Goal: Task Accomplishment & Management: Use online tool/utility

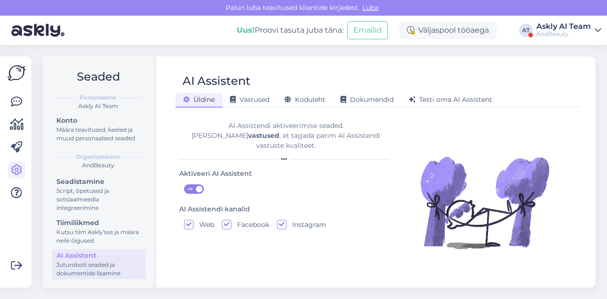
click at [549, 37] on div "AndBeauty" at bounding box center [564, 34] width 55 height 8
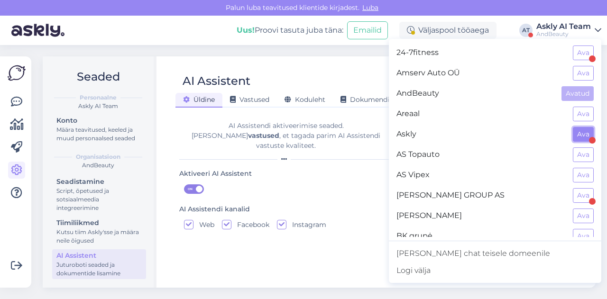
click at [574, 133] on button "Ava" at bounding box center [583, 134] width 21 height 15
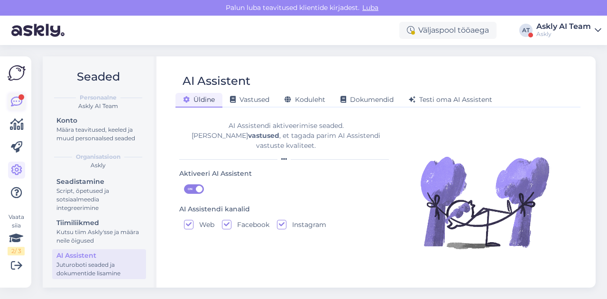
click at [15, 109] on link at bounding box center [16, 101] width 17 height 17
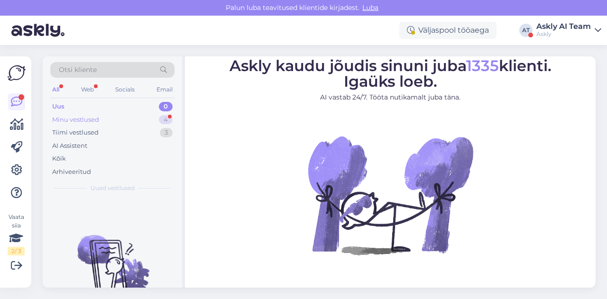
click at [102, 123] on div "Minu vestlused 4" at bounding box center [112, 119] width 124 height 13
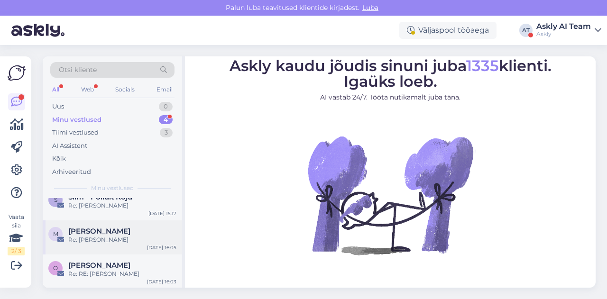
scroll to position [54, 0]
click at [121, 240] on div "Re: [PERSON_NAME]" at bounding box center [122, 241] width 108 height 9
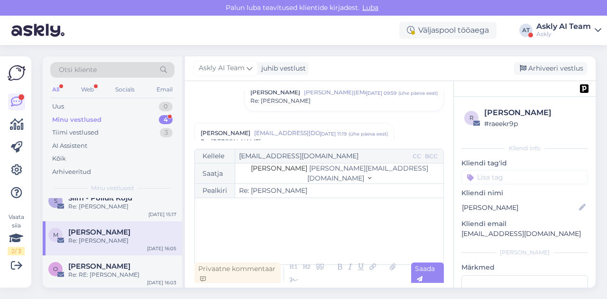
scroll to position [280, 0]
click at [347, 139] on div "Re: [PERSON_NAME]" at bounding box center [294, 141] width 187 height 9
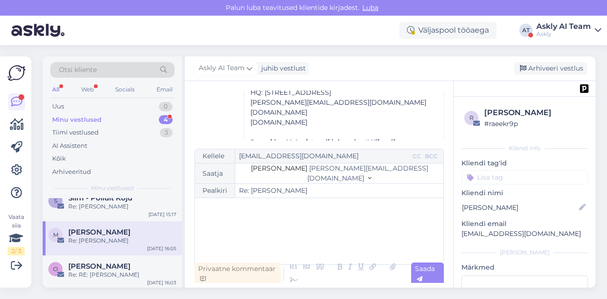
scroll to position [1034, 0]
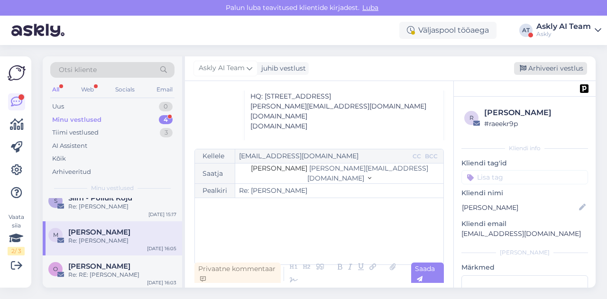
click at [528, 69] on div "Arhiveeri vestlus" at bounding box center [550, 68] width 73 height 13
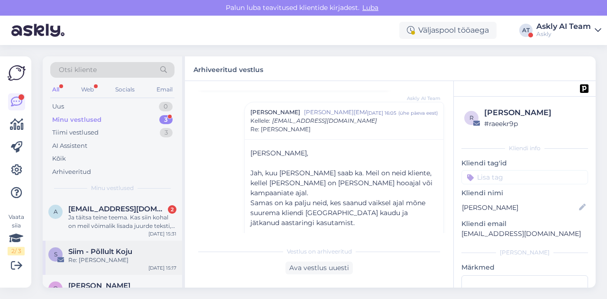
click at [122, 251] on span "Siim - Põllult Koju" at bounding box center [100, 252] width 64 height 9
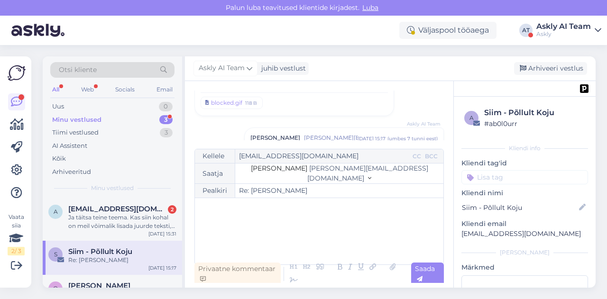
scroll to position [13, 0]
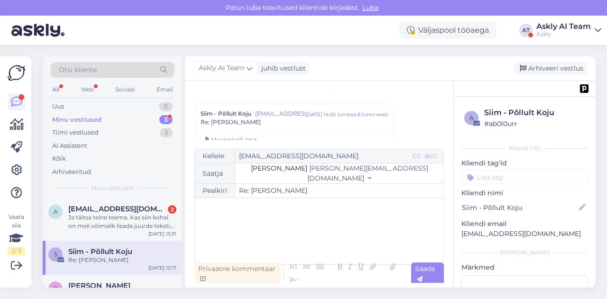
click at [305, 122] on div "Re: [PERSON_NAME]" at bounding box center [294, 122] width 187 height 9
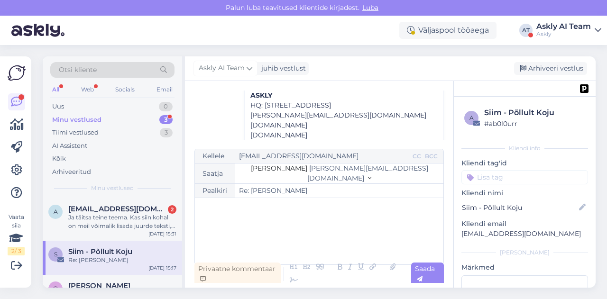
scroll to position [637, 0]
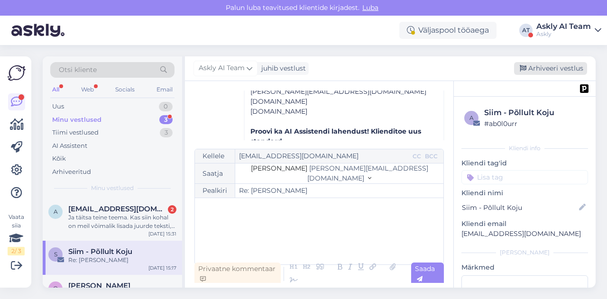
click at [547, 70] on div "Arhiveeri vestlus" at bounding box center [550, 68] width 73 height 13
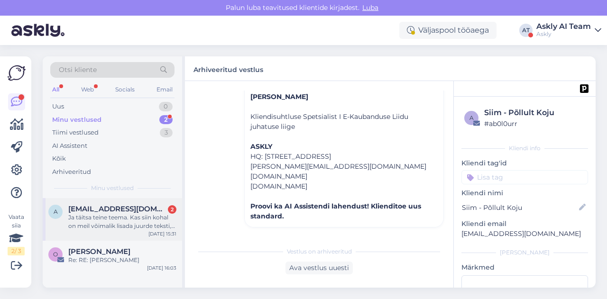
scroll to position [427, 0]
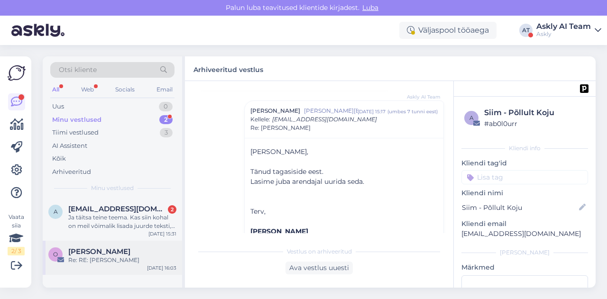
click at [108, 260] on div "Re: RE: [PERSON_NAME]" at bounding box center [122, 260] width 108 height 9
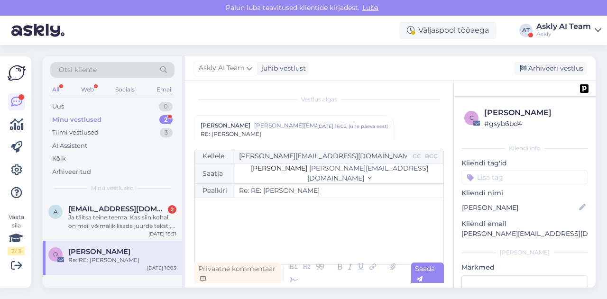
scroll to position [0, 0]
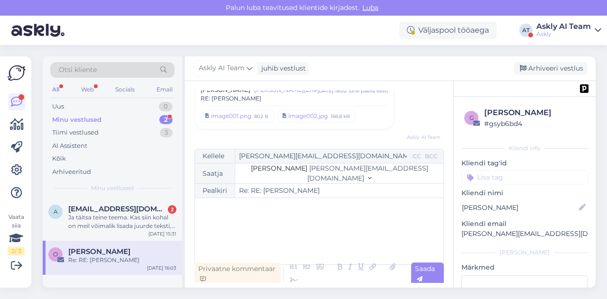
click at [278, 99] on div "RE: [PERSON_NAME]" at bounding box center [294, 98] width 187 height 9
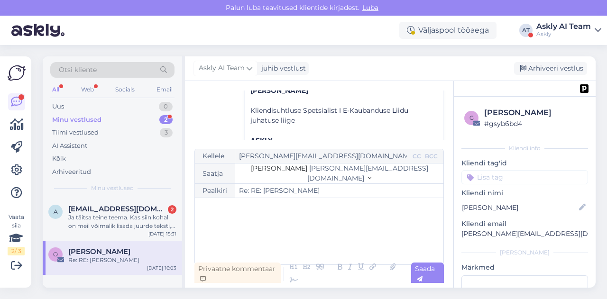
scroll to position [950, 0]
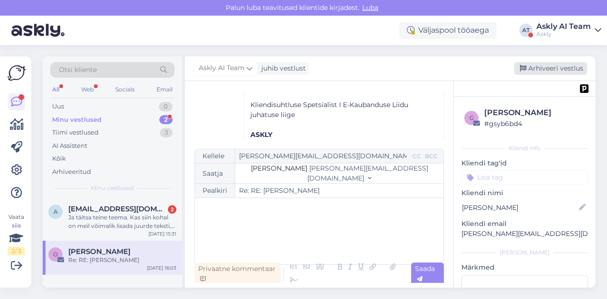
click at [542, 70] on div "Arhiveeri vestlus" at bounding box center [550, 68] width 73 height 13
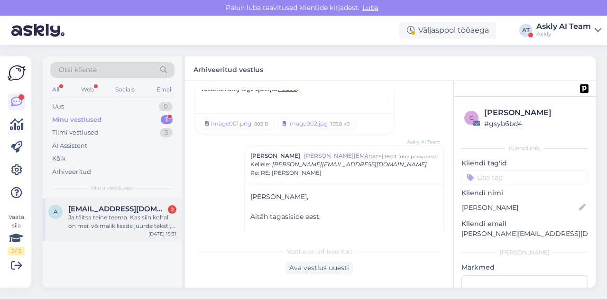
click at [93, 231] on div "a [EMAIL_ADDRESS][DOMAIN_NAME] 2 Ja täitsa teine teema. Kas siin kohal on meil …" at bounding box center [112, 219] width 139 height 43
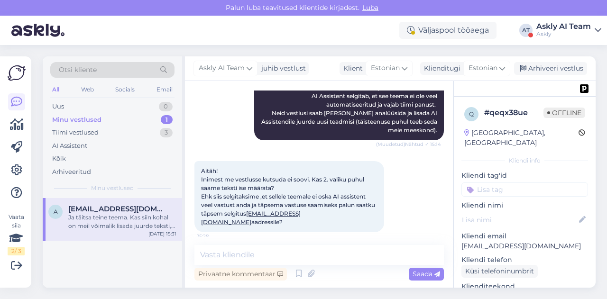
scroll to position [5202, 0]
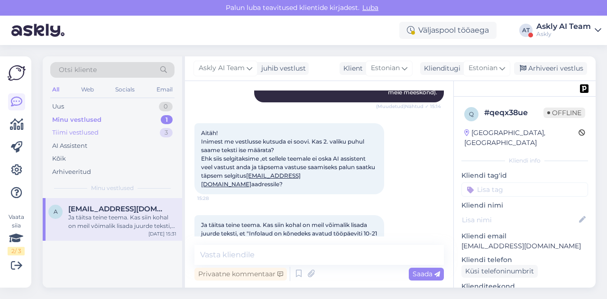
click at [95, 129] on div "Tiimi vestlused" at bounding box center [75, 132] width 46 height 9
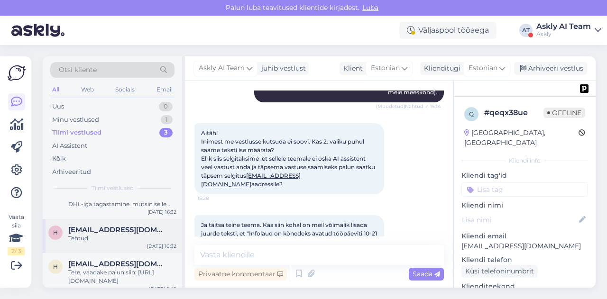
scroll to position [29, 0]
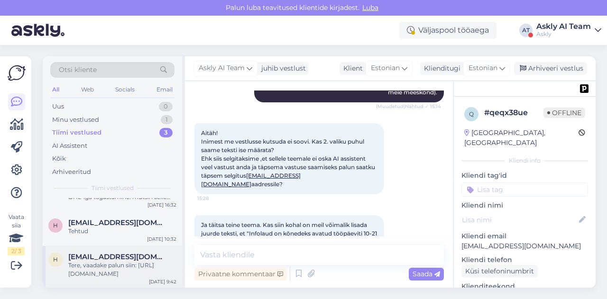
click at [112, 270] on div "Tere, vaadake palun siin: [URL][DOMAIN_NAME]" at bounding box center [122, 269] width 108 height 17
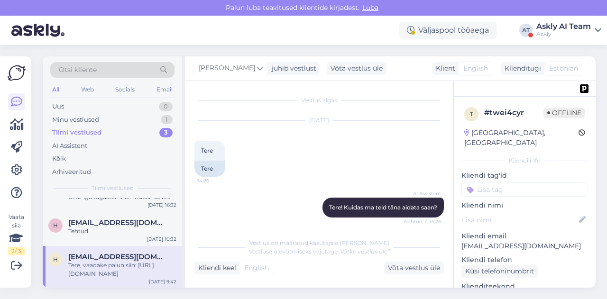
scroll to position [434, 0]
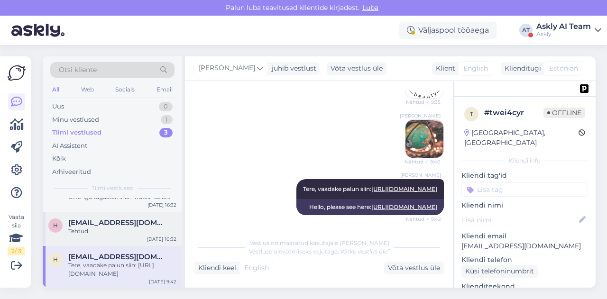
click at [108, 227] on div "Tehtud" at bounding box center [122, 231] width 108 height 9
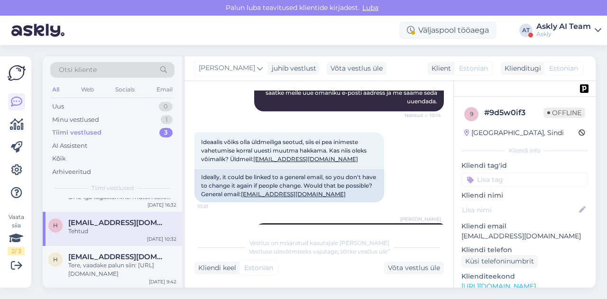
scroll to position [8, 0]
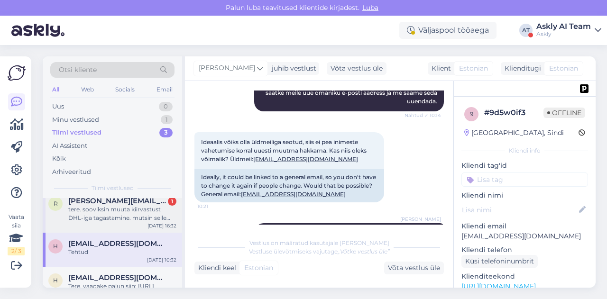
click at [122, 227] on div "r [PERSON_NAME][EMAIL_ADDRESS][DOMAIN_NAME] 1 tere. sooviksin muuta kiirvastust…" at bounding box center [112, 211] width 139 height 43
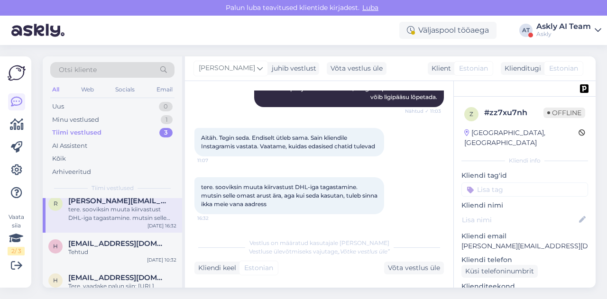
click at [559, 31] on div "Askly" at bounding box center [564, 34] width 55 height 8
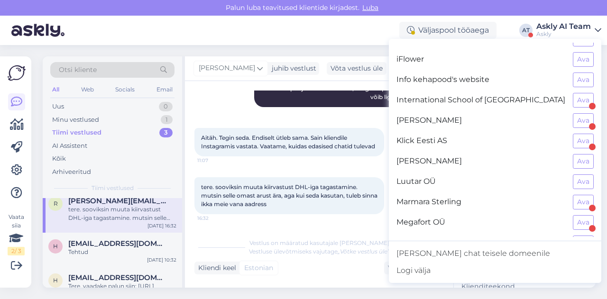
scroll to position [384, 0]
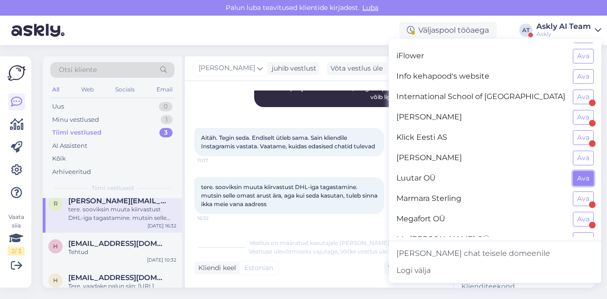
click at [573, 175] on button "Ava" at bounding box center [583, 178] width 21 height 15
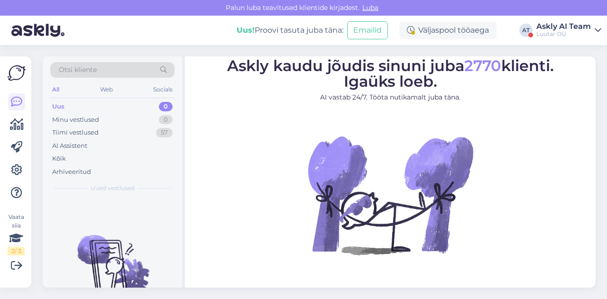
click at [561, 36] on div "Luutar OÜ" at bounding box center [564, 34] width 55 height 8
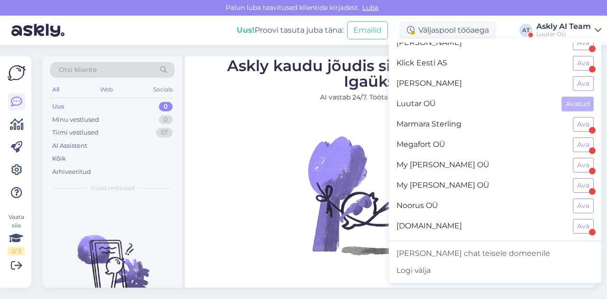
scroll to position [459, 0]
click at [575, 76] on button "Ava" at bounding box center [583, 83] width 21 height 15
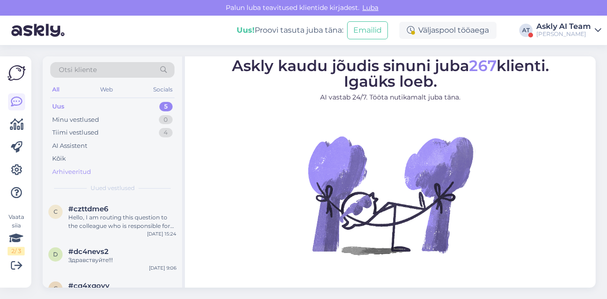
click at [68, 167] on div "Arhiveeritud" at bounding box center [71, 171] width 39 height 9
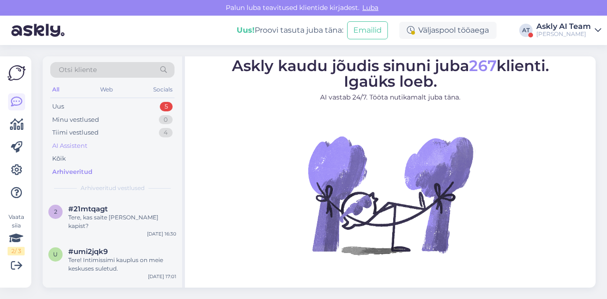
click at [71, 150] on div "AI Assistent" at bounding box center [112, 145] width 124 height 13
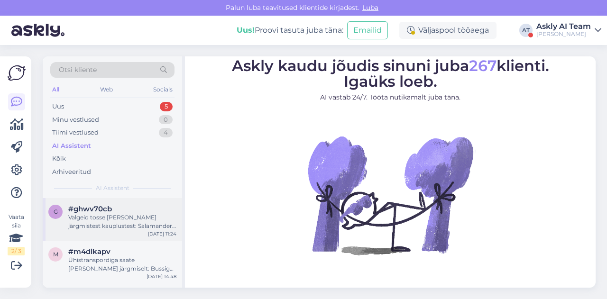
click at [147, 221] on div "Valgeid tosse [PERSON_NAME] järgmistest kauplustest: Salamander Outlet (1. korr…" at bounding box center [122, 221] width 108 height 17
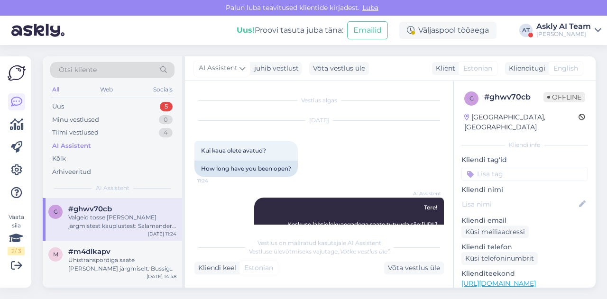
scroll to position [284, 0]
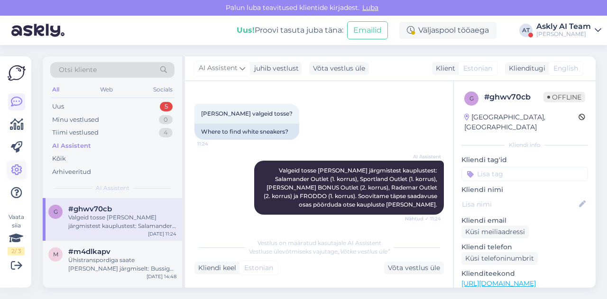
click at [17, 167] on icon at bounding box center [16, 170] width 11 height 11
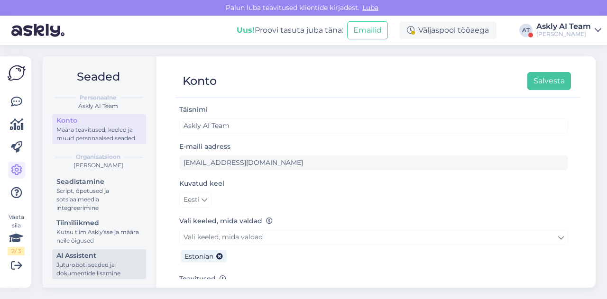
click at [80, 264] on div "Juturoboti seaded ja dokumentide lisamine" at bounding box center [98, 269] width 85 height 17
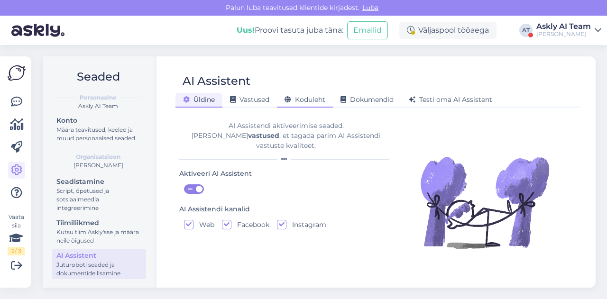
click at [296, 104] on div "Koduleht" at bounding box center [305, 100] width 56 height 15
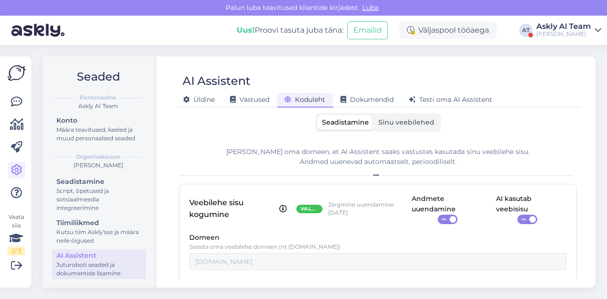
click at [400, 127] on label "Sinu veebilehed" at bounding box center [406, 122] width 65 height 15
click at [374, 115] on input "Sinu veebilehed" at bounding box center [374, 115] width 0 height 0
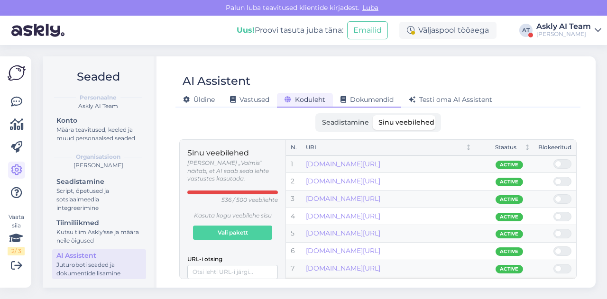
click at [384, 101] on span "Dokumendid" at bounding box center [367, 99] width 53 height 9
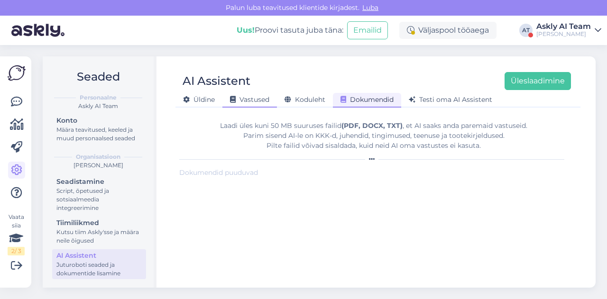
click at [235, 100] on icon at bounding box center [233, 100] width 6 height 7
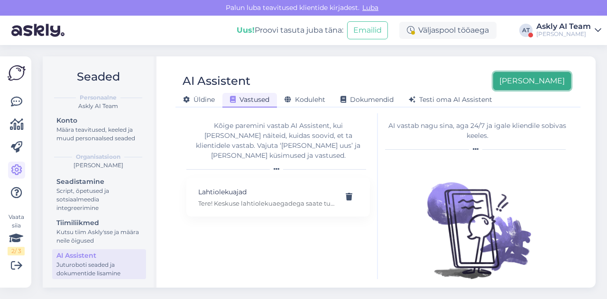
click at [546, 79] on button "[PERSON_NAME]" at bounding box center [532, 81] width 78 height 18
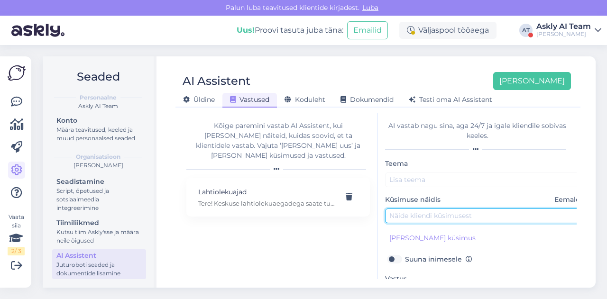
click at [414, 212] on input "text" at bounding box center [484, 216] width 199 height 15
paste input "us ma leian radade broneerimisvorm?"
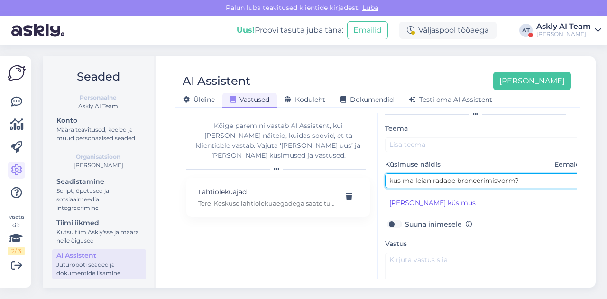
type input "kus ma leian radade broneerimisvorm?"
click at [425, 208] on button "[PERSON_NAME] küsimus" at bounding box center [432, 203] width 95 height 15
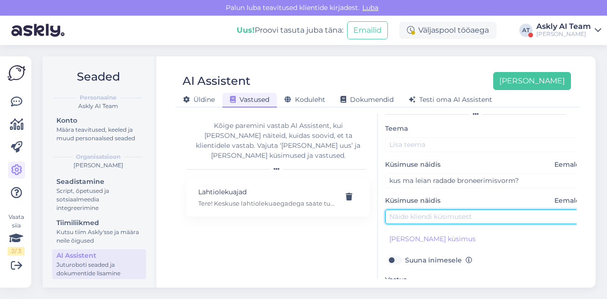
click at [418, 216] on input "text" at bounding box center [484, 217] width 199 height 15
type input "soovin broneerida bowlingu rada"
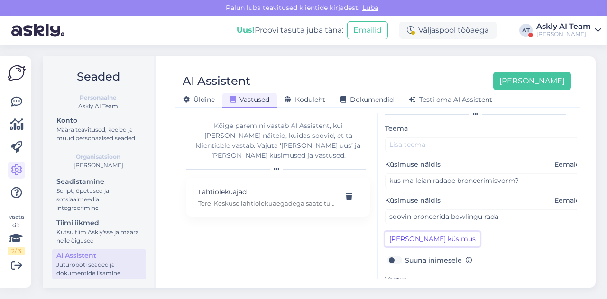
click at [404, 240] on button "[PERSON_NAME] küsimus" at bounding box center [432, 239] width 95 height 15
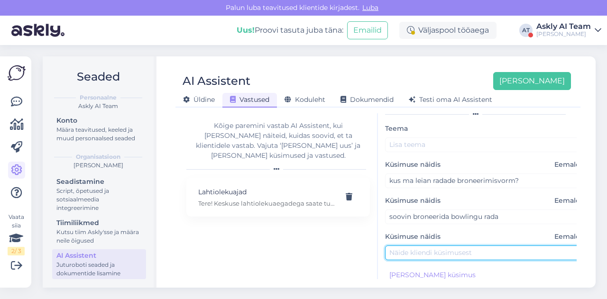
click at [405, 253] on input "text" at bounding box center [484, 253] width 199 height 15
paste input "Kui palju maksab bowling"
type input "Kui palju maksab bowling"
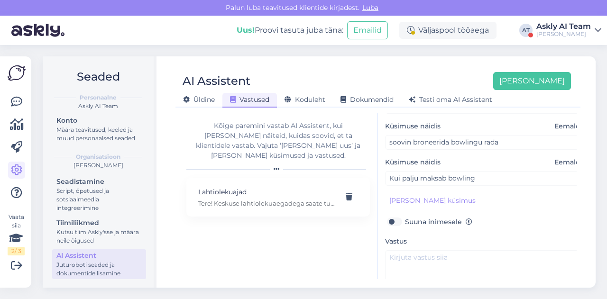
scroll to position [113, 0]
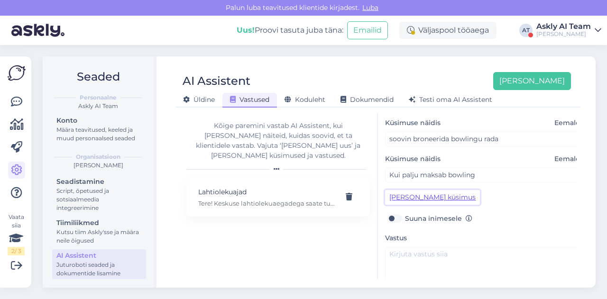
click at [432, 197] on button "[PERSON_NAME] küsimus" at bounding box center [432, 197] width 95 height 15
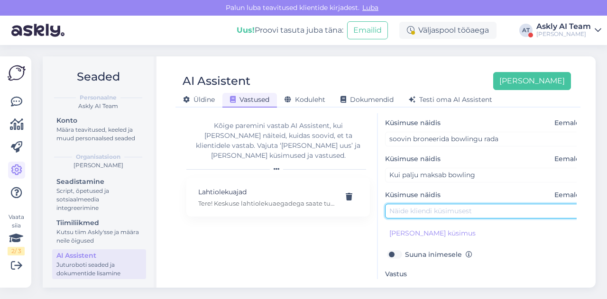
click at [417, 214] on input "text" at bounding box center [484, 211] width 199 height 15
paste input "kui palju maksab bowling [PERSON_NAME] inimesele?"
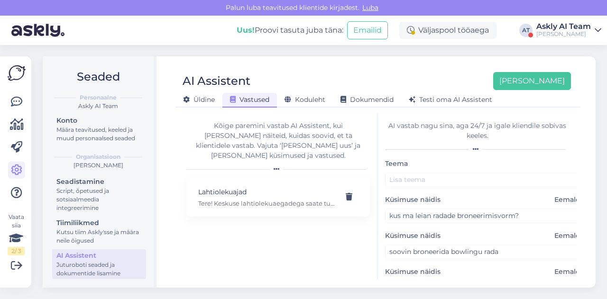
type input "kui palju maksab bowling [PERSON_NAME] inimesele?"
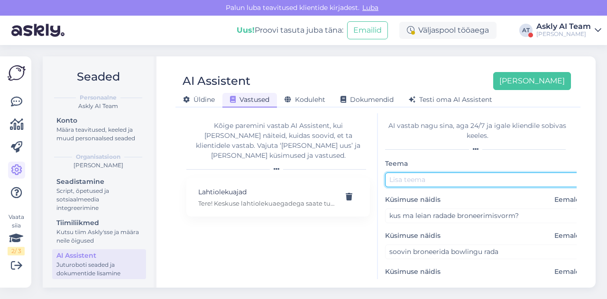
click at [421, 181] on input "text" at bounding box center [484, 180] width 199 height 15
type input "Bowling"
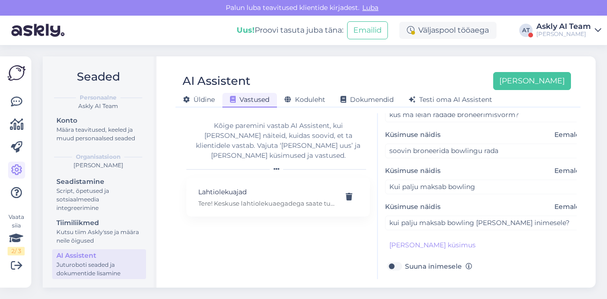
scroll to position [199, 0]
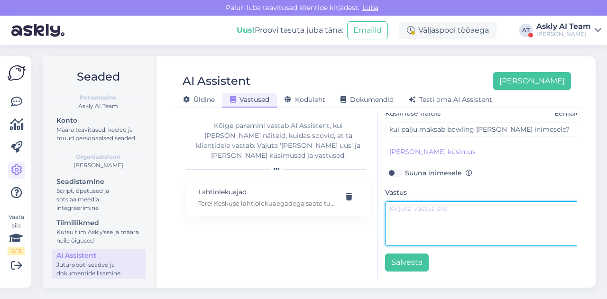
click at [426, 227] on textarea at bounding box center [484, 224] width 199 height 45
paste textarea "Tere, palun pöörduge otse Skylane bowlingu [PERSON_NAME]: [URL][DOMAIN_NAME]"
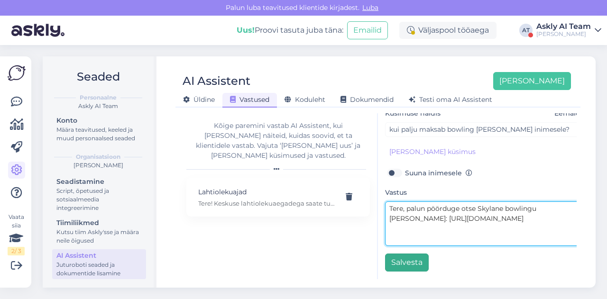
type textarea "Tere, palun pöörduge otse Skylane bowlingu [PERSON_NAME]: [URL][DOMAIN_NAME]"
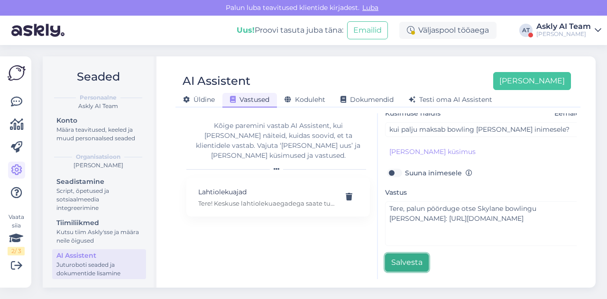
click at [402, 257] on button "Salvesta" at bounding box center [407, 263] width 44 height 18
click at [361, 78] on div "AI Assistent [PERSON_NAME]" at bounding box center [374, 81] width 396 height 18
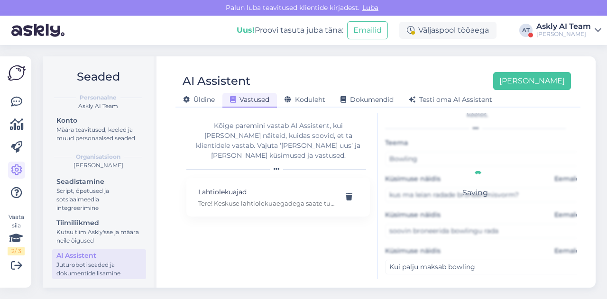
scroll to position [0, 0]
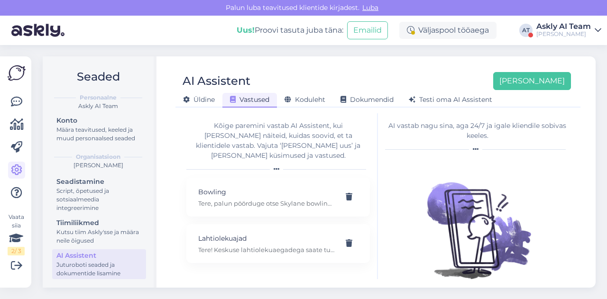
click at [543, 90] on div "[PERSON_NAME] Vastused Koduleht Dokumendid [PERSON_NAME] oma AI Assistent" at bounding box center [374, 98] width 396 height 17
click at [538, 76] on button "[PERSON_NAME]" at bounding box center [532, 81] width 78 height 18
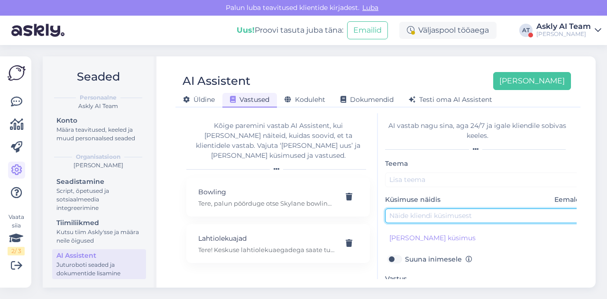
click at [419, 218] on input "text" at bounding box center [484, 216] width 199 height 15
paste input "sooviks enda aega muuta"
type input "sooviks enda aega muuta"
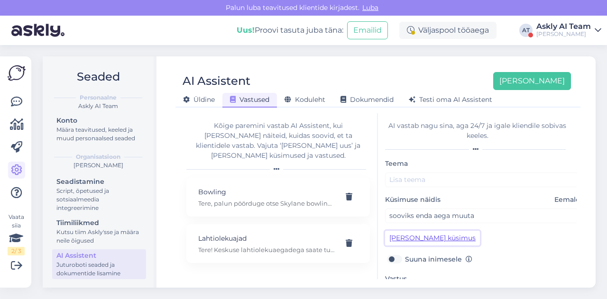
click at [423, 241] on button "[PERSON_NAME] küsimus" at bounding box center [432, 238] width 95 height 15
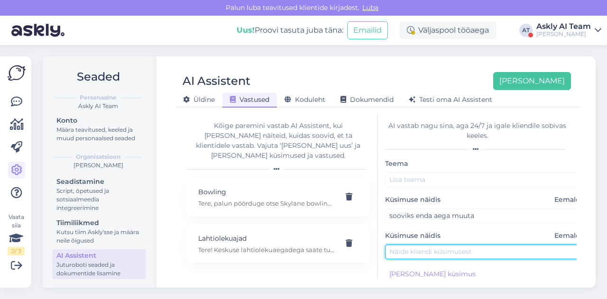
click at [413, 255] on input "text" at bounding box center [484, 252] width 199 height 15
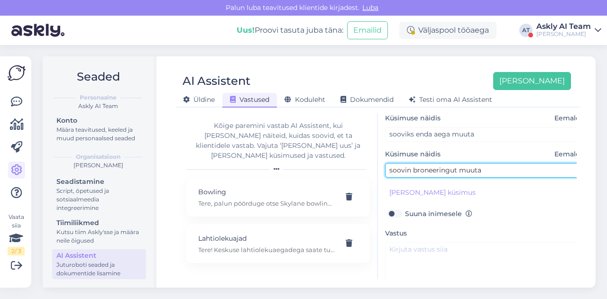
scroll to position [86, 0]
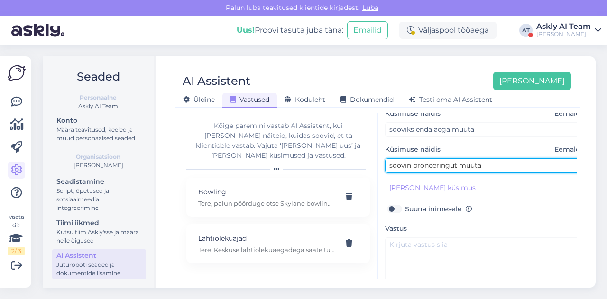
type input "soovin broneeringut muuta"
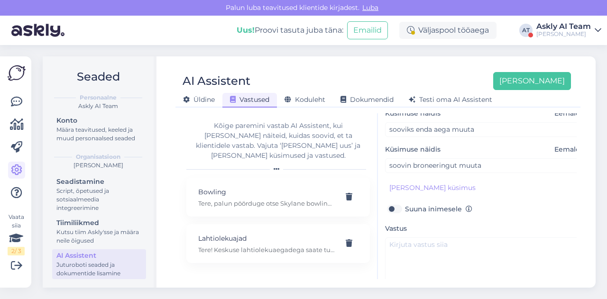
scroll to position [127, 0]
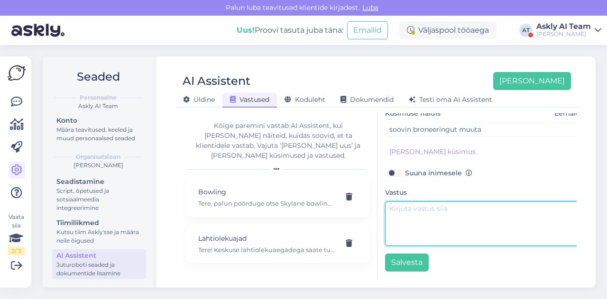
click at [454, 213] on textarea at bounding box center [484, 224] width 199 height 45
paste textarea "Palun kirjutage otse, kuhu soovite aega muuta."
click at [455, 214] on textarea "Tere! Palun kirjutage otse, kuhu soovite aega muuta." at bounding box center [484, 224] width 199 height 45
drag, startPoint x: 517, startPoint y: 213, endPoint x: 523, endPoint y: 220, distance: 9.1
click at [523, 220] on textarea "Tere! Palun kirjutage otse teenusepakkujale, kuhu soovite aega muuta." at bounding box center [484, 224] width 199 height 45
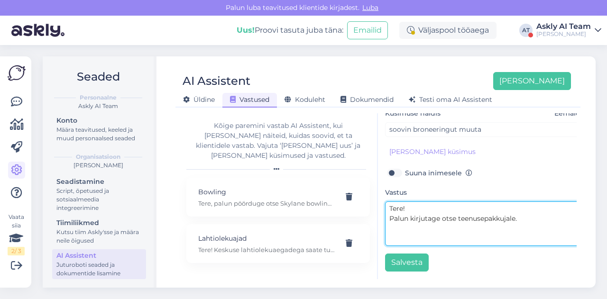
drag, startPoint x: 524, startPoint y: 214, endPoint x: 412, endPoint y: 210, distance: 112.0
click at [412, 210] on textarea "Tere! Palun kirjutage otse teenusepakkujale." at bounding box center [484, 224] width 199 height 45
click at [464, 213] on textarea "Tere! Palun võtge ühendust teenusepakkujaga." at bounding box center [484, 224] width 199 height 45
type textarea "Tere! Palun võtge ühendust otse teenusepakkujaga."
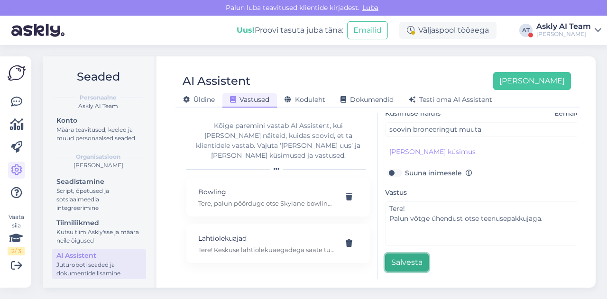
click at [419, 254] on button "Salvesta" at bounding box center [407, 263] width 44 height 18
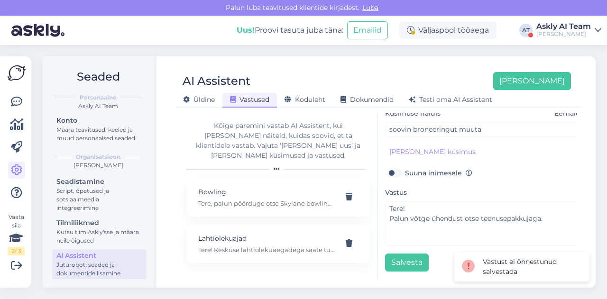
click at [489, 151] on div "[PERSON_NAME] küsimus" at bounding box center [484, 152] width 199 height 15
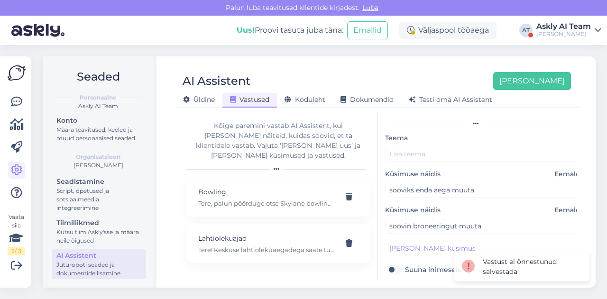
scroll to position [25, 0]
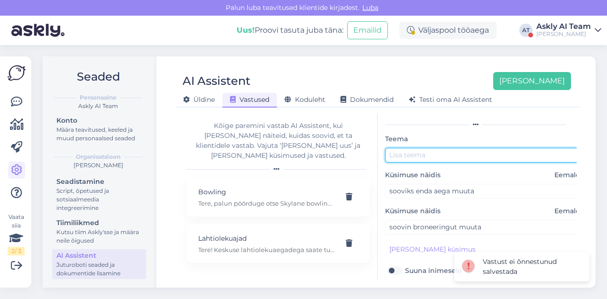
click at [454, 159] on input "text" at bounding box center [484, 155] width 199 height 15
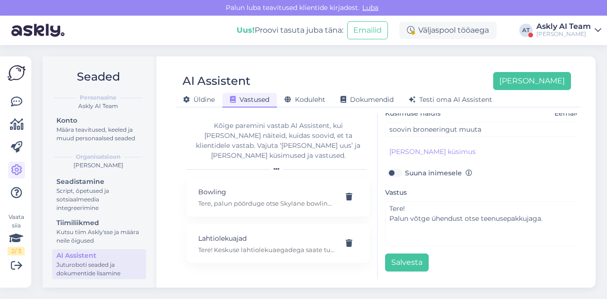
scroll to position [0, 0]
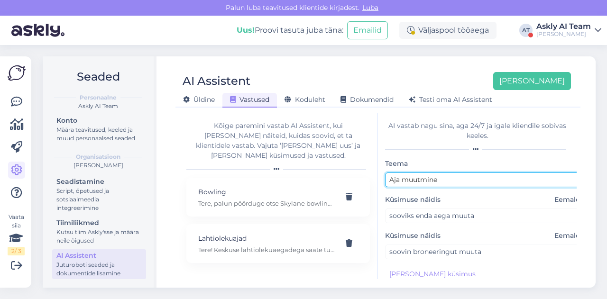
click at [399, 178] on input "Aja muutmine" at bounding box center [484, 180] width 199 height 15
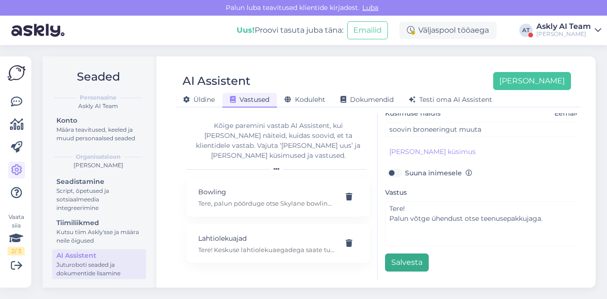
type input "Aja/broneeringu muutmine"
click at [389, 255] on button "Salvesta" at bounding box center [407, 263] width 44 height 18
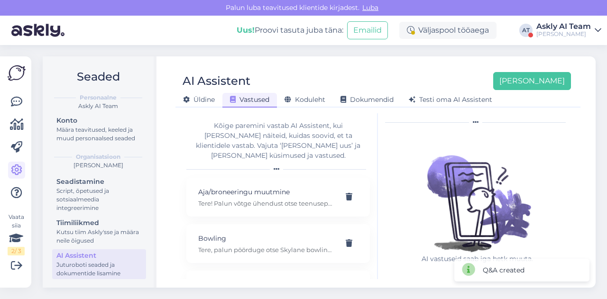
scroll to position [0, 0]
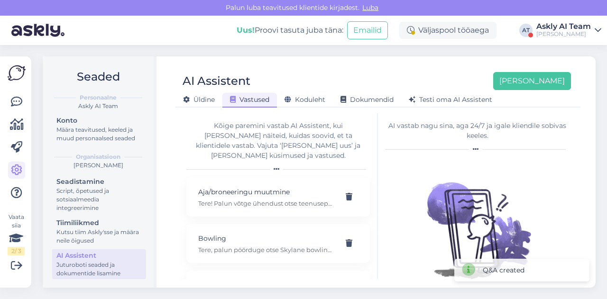
click at [387, 68] on div "AI Assistent [PERSON_NAME] [PERSON_NAME] Vastused Koduleht Dokumendid [PERSON_N…" at bounding box center [378, 86] width 405 height 43
click at [547, 81] on button "[PERSON_NAME]" at bounding box center [532, 81] width 78 height 18
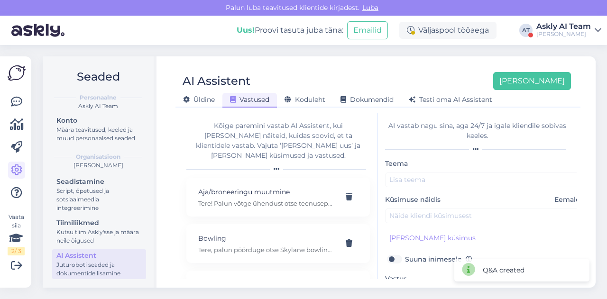
click at [417, 206] on div "Küsimuse näidis Eemalda" at bounding box center [484, 209] width 199 height 28
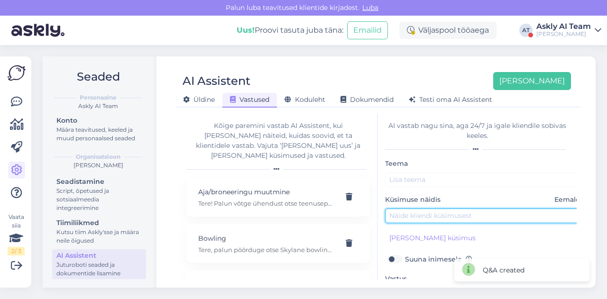
click at [408, 213] on input "text" at bounding box center [484, 216] width 199 height 15
paste input "Mul peaks homme olema meestearst"
type input "Mul peaks homme olema meestearst"
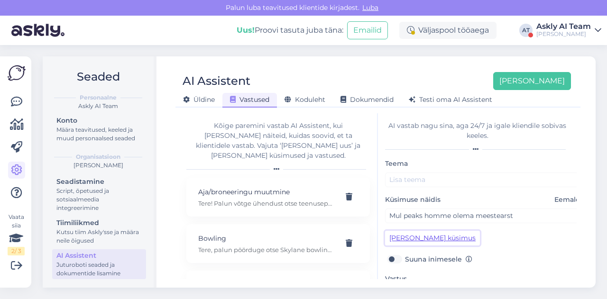
click at [413, 239] on button "[PERSON_NAME] küsimus" at bounding box center [432, 238] width 95 height 15
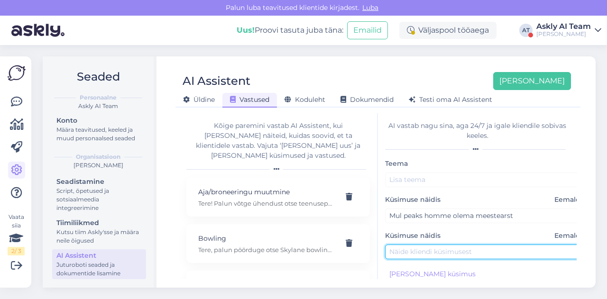
click at [399, 257] on input "text" at bounding box center [484, 252] width 199 height 15
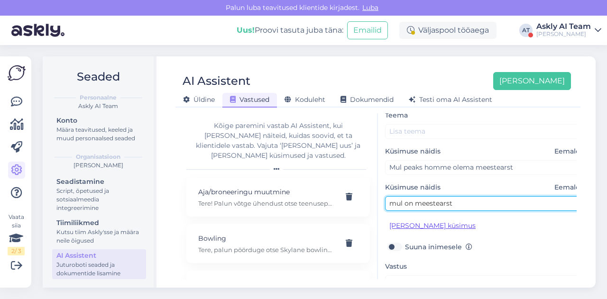
type input "mul on meestearst"
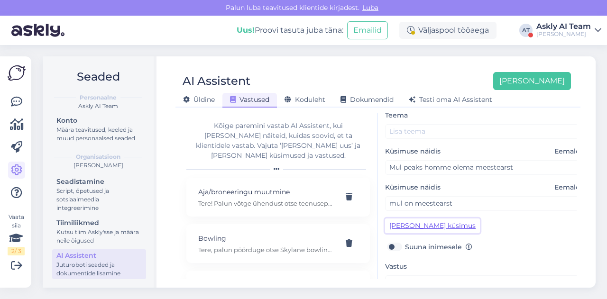
click at [397, 225] on button "[PERSON_NAME] küsimus" at bounding box center [432, 226] width 95 height 15
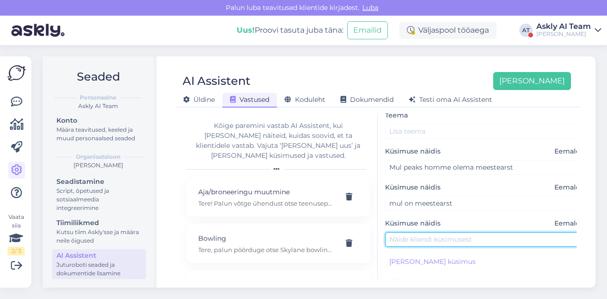
click at [399, 237] on input "text" at bounding box center [484, 239] width 199 height 15
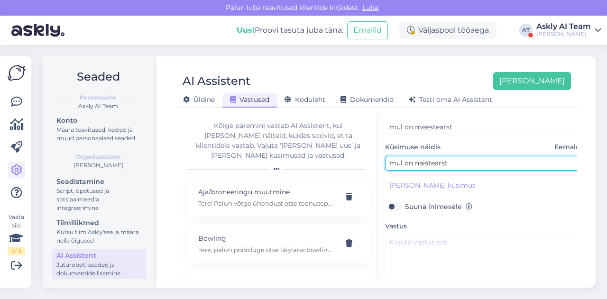
scroll to position [125, 0]
type input "mul on naistearst"
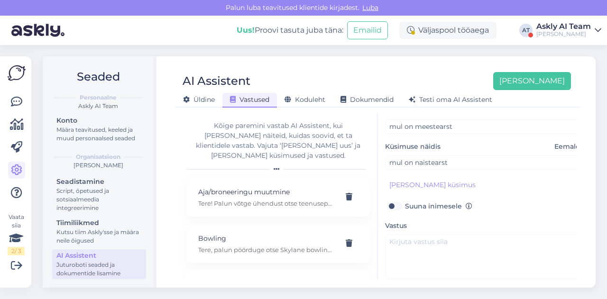
scroll to position [163, 0]
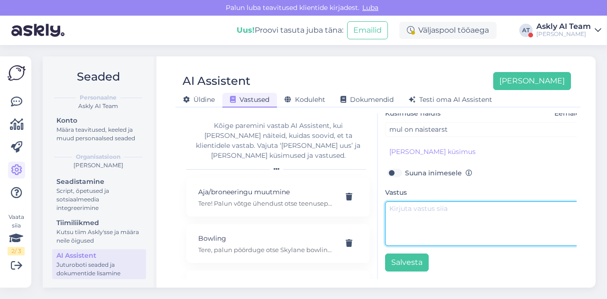
click at [443, 203] on textarea at bounding box center [484, 224] width 199 height 45
paste textarea "Palun pöörduge otse Seksuaal Tervise Kliiniku [PERSON_NAME]: [URL][DOMAIN_NAME]"
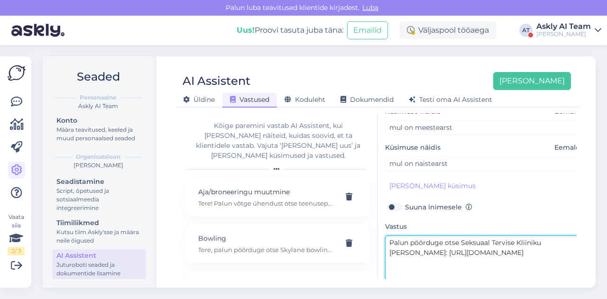
scroll to position [124, 0]
click at [390, 241] on textarea "Palun pöörduge otse Seksuaal Tervise Kliiniku [PERSON_NAME]: [URL][DOMAIN_NAME]" at bounding box center [484, 258] width 199 height 45
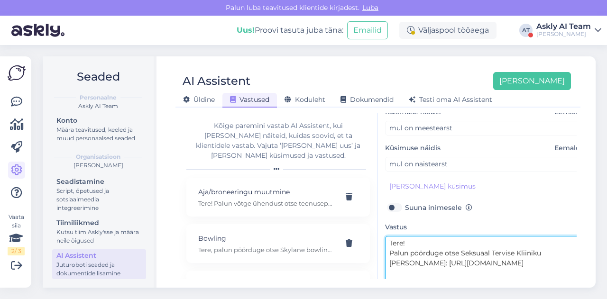
scroll to position [134, 0]
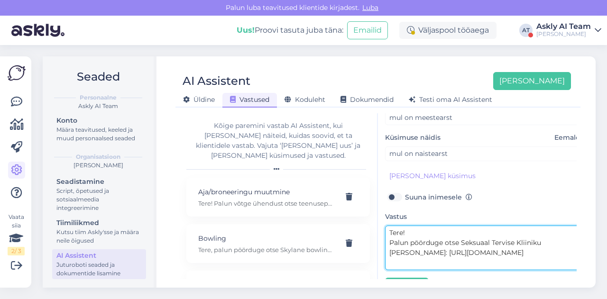
drag, startPoint x: 461, startPoint y: 239, endPoint x: 536, endPoint y: 240, distance: 75.4
click at [536, 240] on textarea "Tere! Palun pöörduge otse Seksuaal Tervise Kliiniku [PERSON_NAME]: [URL][DOMAIN…" at bounding box center [484, 248] width 199 height 45
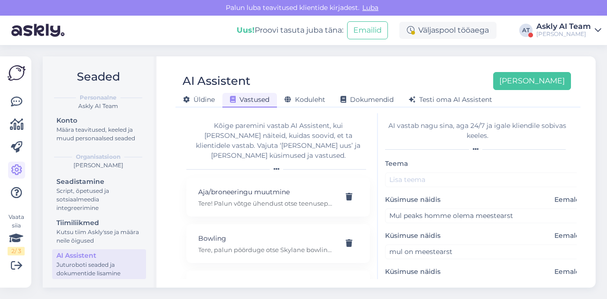
type textarea "Tere! Palun pöörduge otse Seksuaal Tervise Kliiniku [PERSON_NAME]: [URL][DOMAIN…"
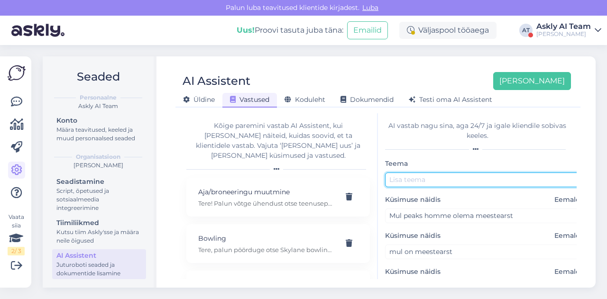
click at [427, 181] on input "text" at bounding box center [484, 180] width 199 height 15
paste input "Seksuaal Tervise Kliinik"
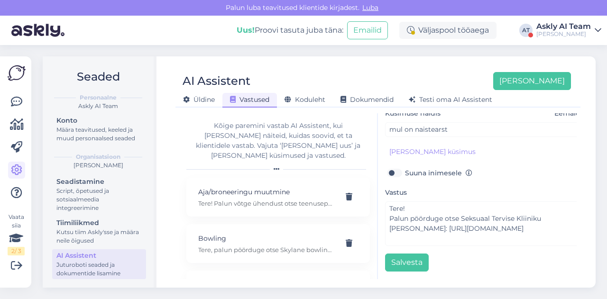
scroll to position [163, 0]
type input "Seksuaal Tervise Kliinik"
click at [411, 254] on button "Salvesta" at bounding box center [407, 263] width 44 height 18
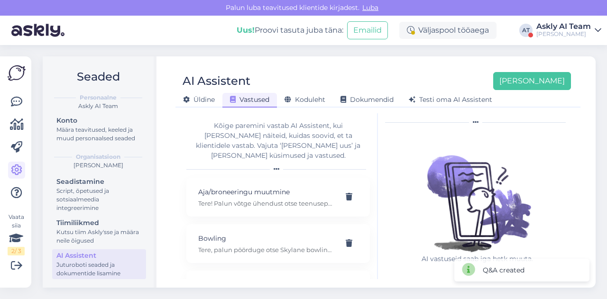
scroll to position [0, 0]
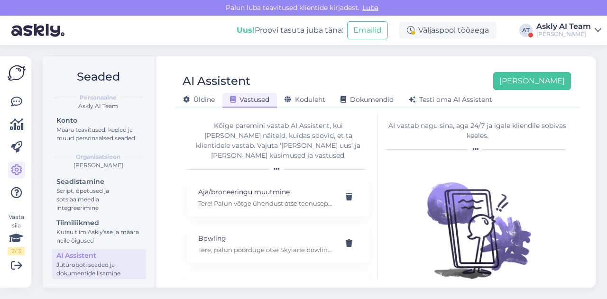
click at [389, 71] on div "AI Assistent [PERSON_NAME] [PERSON_NAME] Vastused Koduleht Dokumendid [PERSON_N…" at bounding box center [378, 86] width 405 height 43
click at [552, 89] on button "[PERSON_NAME]" at bounding box center [532, 81] width 78 height 18
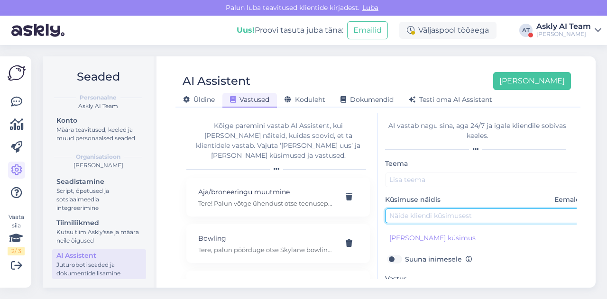
click at [424, 216] on input "text" at bounding box center [484, 216] width 199 height 15
paste input "Kuhu pöörduda, et Buduaari ilumessil kauplejana osaleda?"
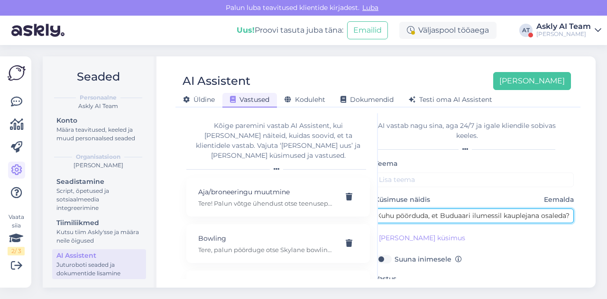
drag, startPoint x: 439, startPoint y: 216, endPoint x: 499, endPoint y: 213, distance: 59.3
click at [499, 213] on input "Kuhu pöörduda, et Buduaari ilumessil kauplejana osaleda?" at bounding box center [474, 216] width 199 height 15
type input "Kuhu pöörduda, et Buduaari ilumessil kauplejana osaleda?"
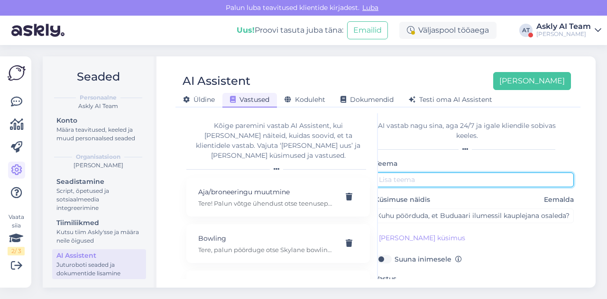
click at [454, 177] on input "text" at bounding box center [474, 180] width 199 height 15
paste input "Buduaari ilumessi"
type input "Buduaari ilumess"
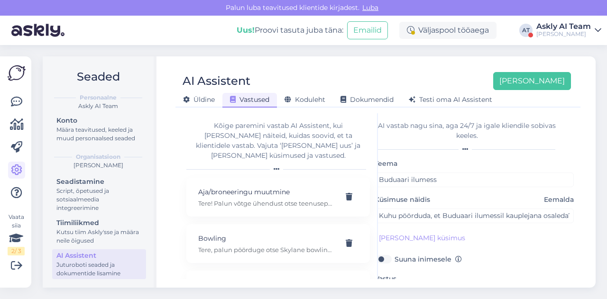
scroll to position [92, 0]
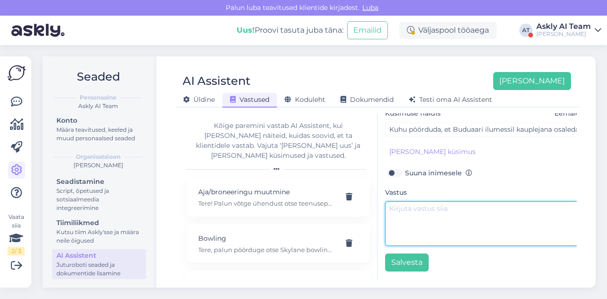
click at [423, 207] on textarea at bounding box center [484, 224] width 199 height 45
paste textarea "Tere, palun pöörduge [EMAIL_ADDRESS][DOMAIN_NAME] poole."
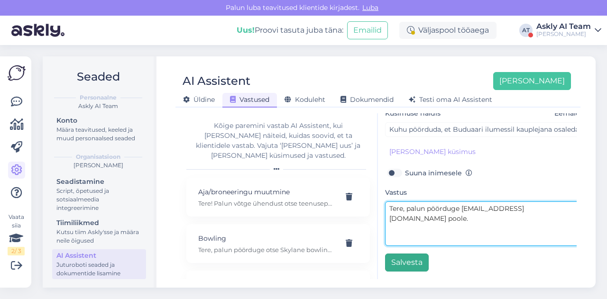
type textarea "Tere, palun pöörduge [EMAIL_ADDRESS][DOMAIN_NAME] poole."
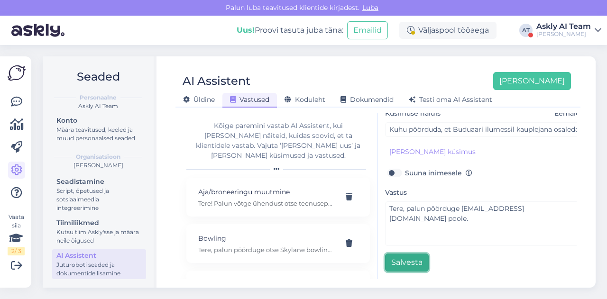
click at [412, 254] on button "Salvesta" at bounding box center [407, 263] width 44 height 18
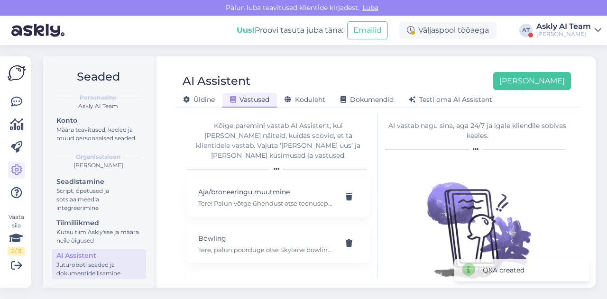
click at [386, 82] on div "AI Assistent [PERSON_NAME]" at bounding box center [374, 81] width 396 height 18
click at [528, 81] on div "[PERSON_NAME]" at bounding box center [526, 81] width 89 height 18
click at [528, 82] on button "[PERSON_NAME]" at bounding box center [532, 81] width 78 height 18
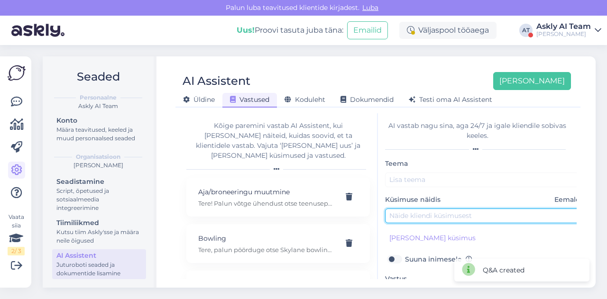
click at [408, 211] on input "text" at bounding box center [484, 216] width 199 height 15
paste input "Kas T1 on weekend"
type input "Kas T1 on weekend"
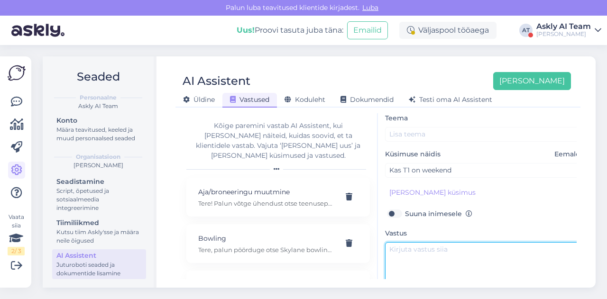
click at [418, 250] on textarea at bounding box center [484, 264] width 199 height 45
paste textarea "Tere. T1s ei ole Weekendi."
click at [418, 250] on textarea "Tere. T1s ei ole Weekend poodi." at bounding box center [484, 264] width 199 height 45
click at [397, 258] on textarea "Tere! T1s ei ole Weekend poodi." at bounding box center [484, 264] width 199 height 45
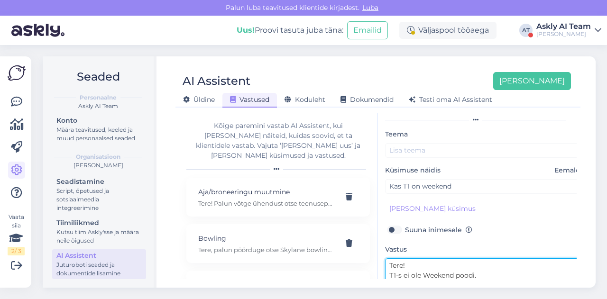
scroll to position [29, 0]
type textarea "Tere! T1-s ei ole Weekend poodi."
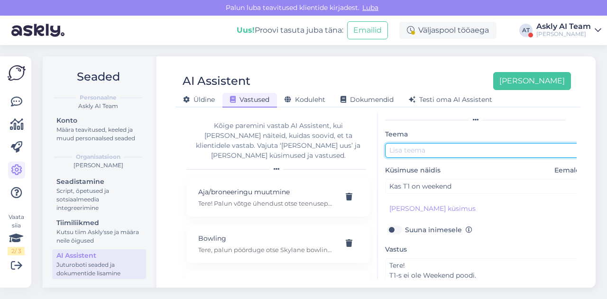
click at [425, 156] on input "text" at bounding box center [484, 150] width 199 height 15
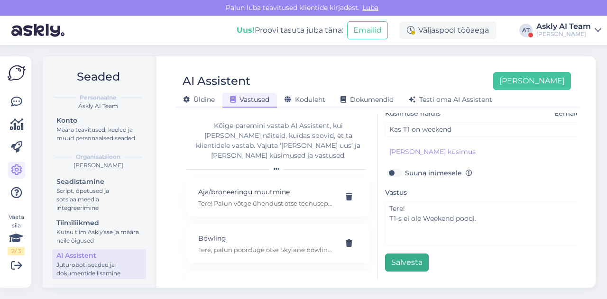
type input "Weekend"
click at [402, 254] on button "Salvesta" at bounding box center [407, 263] width 44 height 18
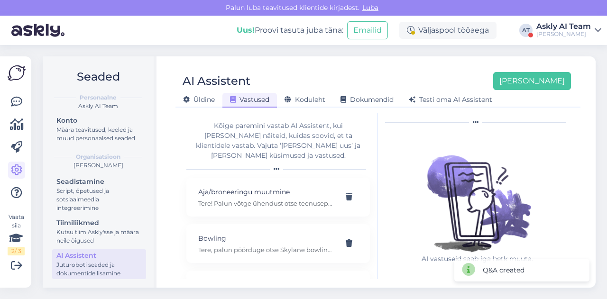
scroll to position [27, 0]
click at [410, 63] on div "AI Assistent [PERSON_NAME] uus [PERSON_NAME] Vastused Koduleht Dokumendid [PERS…" at bounding box center [378, 172] width 436 height 232
click at [553, 80] on button "[PERSON_NAME]" at bounding box center [532, 81] width 78 height 18
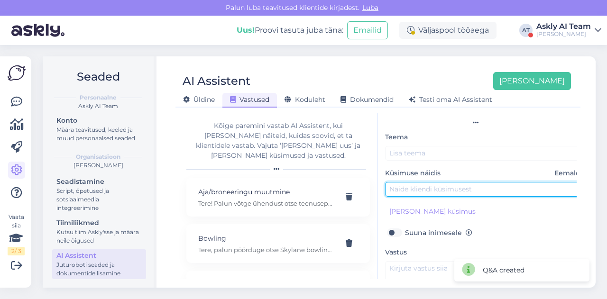
click at [405, 189] on input "text" at bounding box center [484, 189] width 199 height 15
paste input "[PERSON_NAME] restoran"
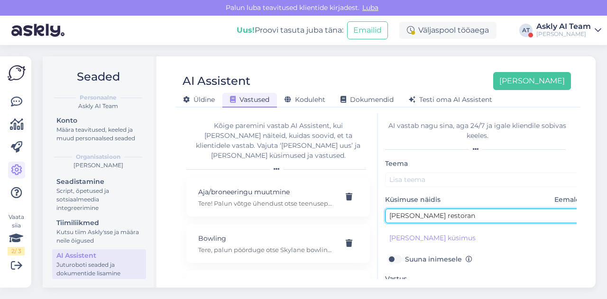
type input "[PERSON_NAME] restoran"
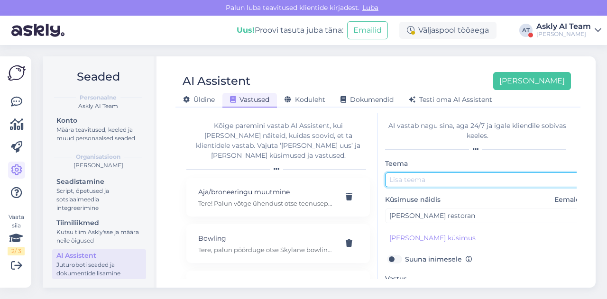
click at [399, 176] on input "text" at bounding box center [484, 180] width 199 height 15
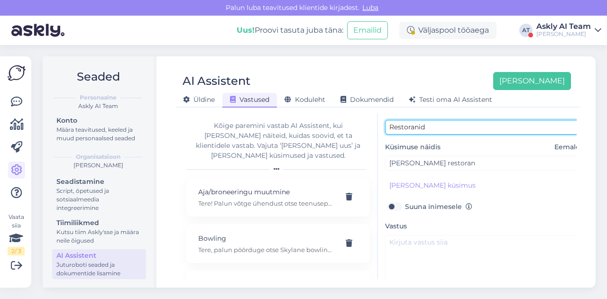
scroll to position [59, 0]
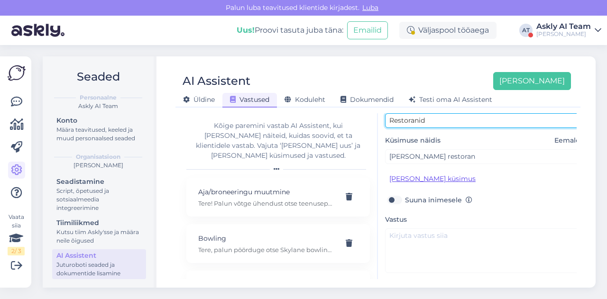
type input "Restoranid"
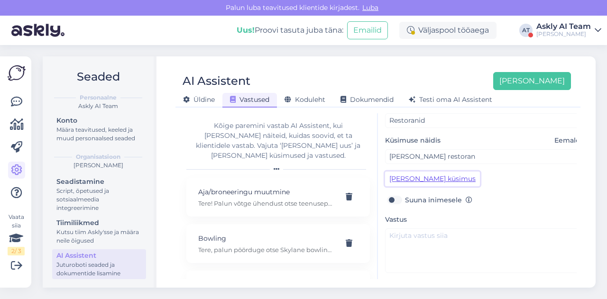
click at [402, 176] on button "[PERSON_NAME] küsimus" at bounding box center [432, 179] width 95 height 15
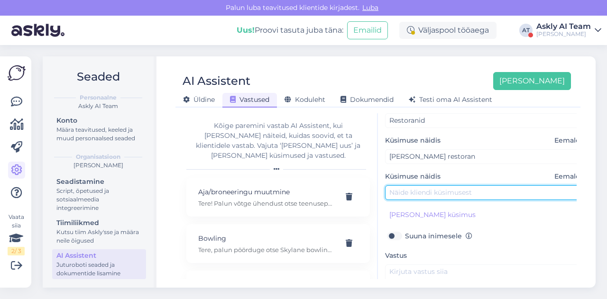
click at [402, 191] on input "text" at bounding box center [484, 192] width 199 height 15
type input "k"
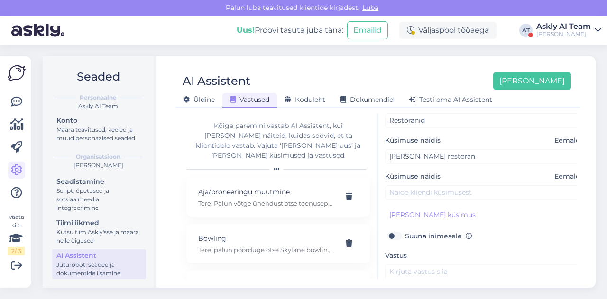
scroll to position [127, 0]
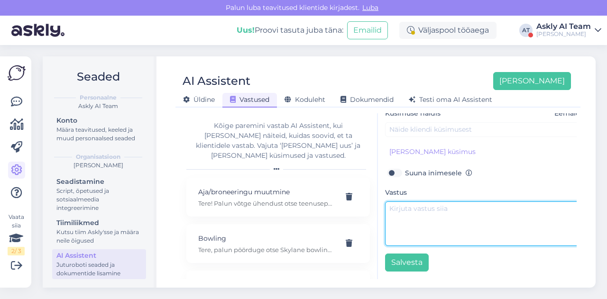
click at [430, 207] on textarea at bounding box center [484, 224] width 199 height 45
paste textarea "Tere. T1 keskuses ei ole [PERSON_NAME] restorani. Kõik T1 restoranid leitavad s…"
click at [417, 204] on textarea "Tere. T1 keskuses ei ole [PERSON_NAME] restorani. Kõik T1 restoranid leitavad s…" at bounding box center [484, 224] width 199 height 45
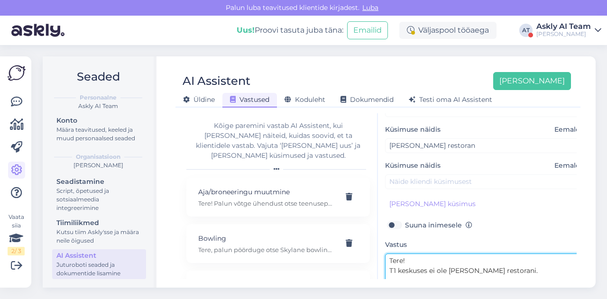
scroll to position [127, 0]
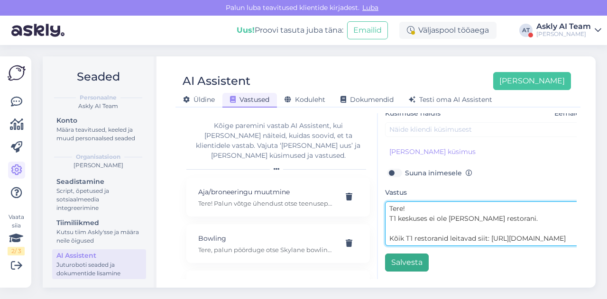
type textarea "Tere! T1 keskuses ei ole [PERSON_NAME] restorani. Kõik T1 restoranid leitavad s…"
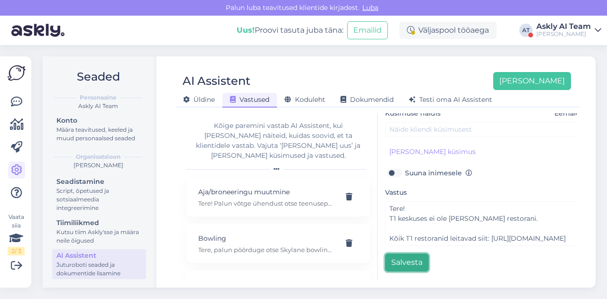
click at [404, 259] on button "Salvesta" at bounding box center [407, 263] width 44 height 18
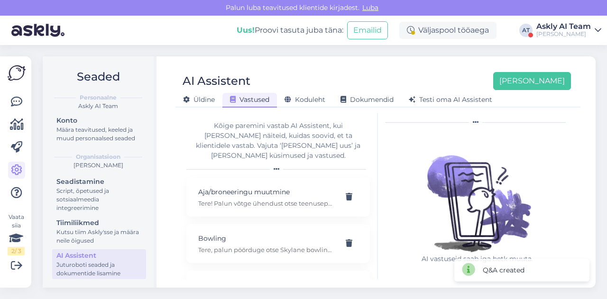
scroll to position [0, 0]
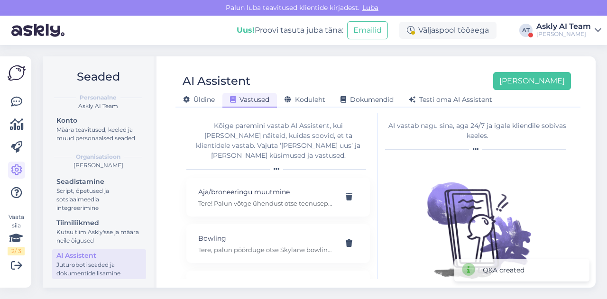
click at [399, 67] on div "AI Assistent [PERSON_NAME] [PERSON_NAME] Vastused Koduleht Dokumendid [PERSON_N…" at bounding box center [378, 86] width 405 height 43
click at [554, 83] on button "[PERSON_NAME]" at bounding box center [532, 81] width 78 height 18
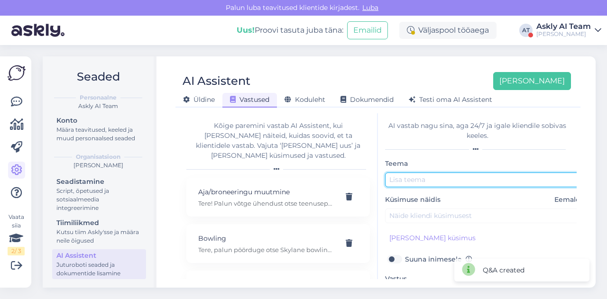
click at [411, 175] on input "text" at bounding box center [484, 180] width 199 height 15
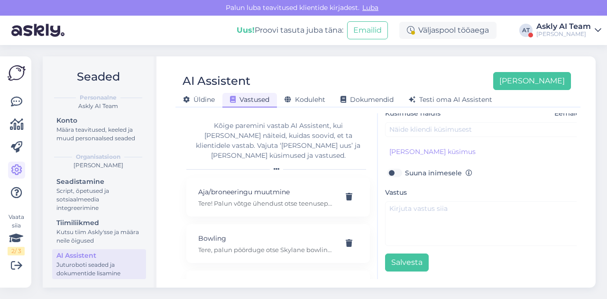
type input "Restoranid"
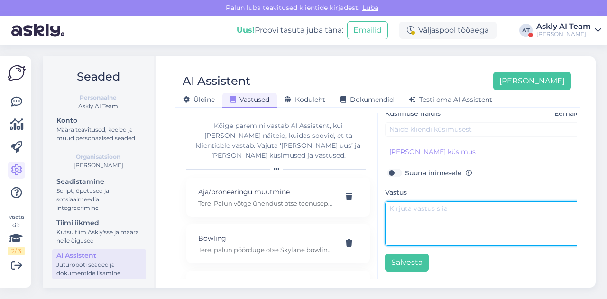
click at [411, 214] on textarea at bounding box center [484, 224] width 199 height 45
paste textarea "Kõik T1 restoranid leitavad siit: [URL][DOMAIN_NAME]"
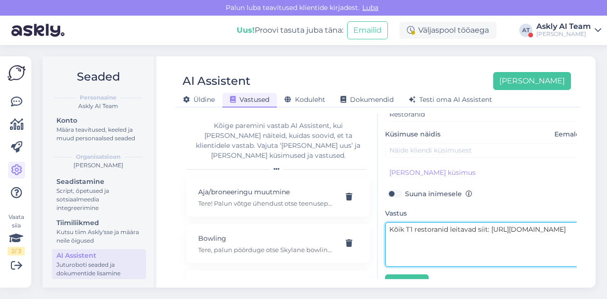
scroll to position [62, 0]
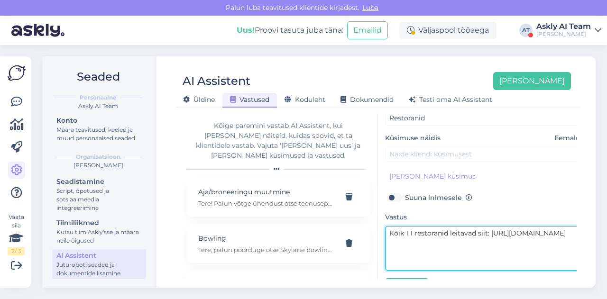
click at [390, 231] on textarea "Kõik T1 restoranid leitavad siit: [URL][DOMAIN_NAME]" at bounding box center [484, 248] width 199 height 45
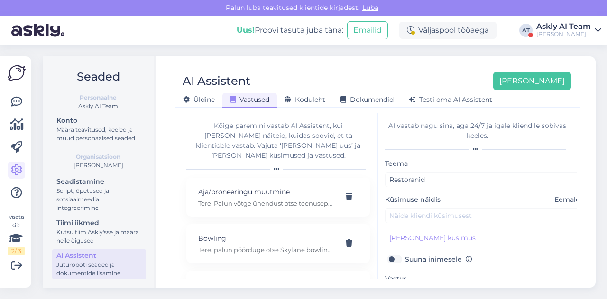
type textarea "Tere! Kõik T1 restoranid leitavad siit: [URL][DOMAIN_NAME]"
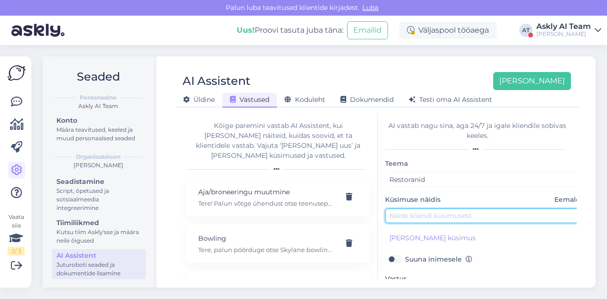
click at [409, 217] on input "text" at bounding box center [484, 216] width 199 height 15
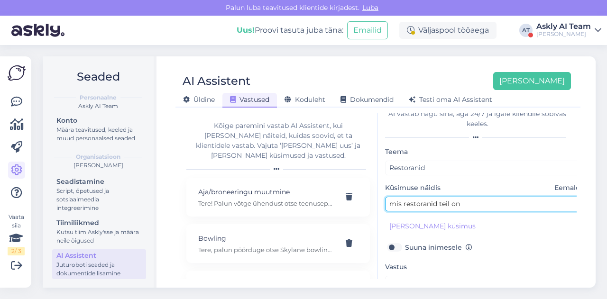
scroll to position [12, 0]
type input "mis restoranid teil on"
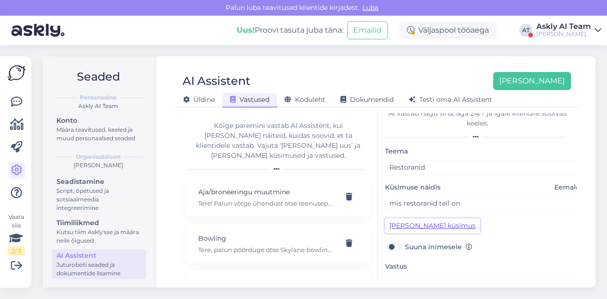
click at [424, 220] on button "[PERSON_NAME] küsimus" at bounding box center [432, 226] width 95 height 15
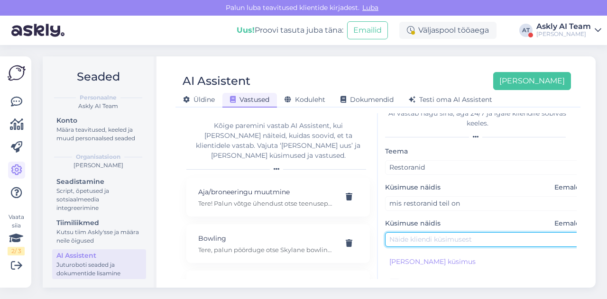
click at [416, 239] on input "text" at bounding box center [484, 239] width 199 height 15
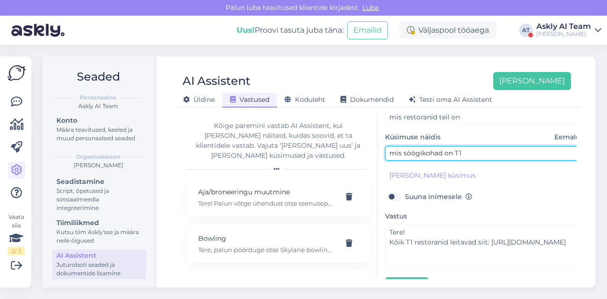
scroll to position [127, 0]
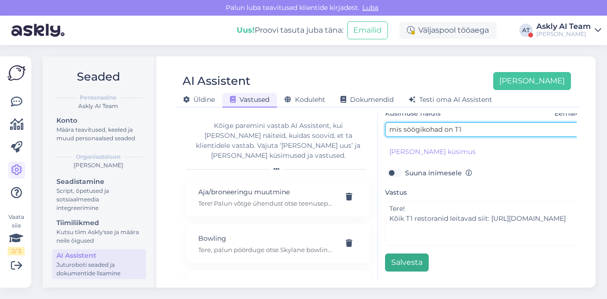
type input "mis söögikohad on T1"
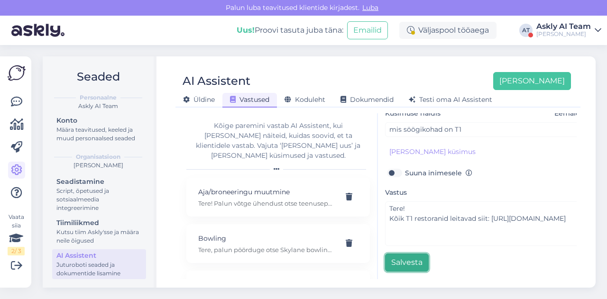
click at [410, 254] on button "Salvesta" at bounding box center [407, 263] width 44 height 18
click at [401, 74] on div "AI Assistent [PERSON_NAME]" at bounding box center [374, 81] width 396 height 18
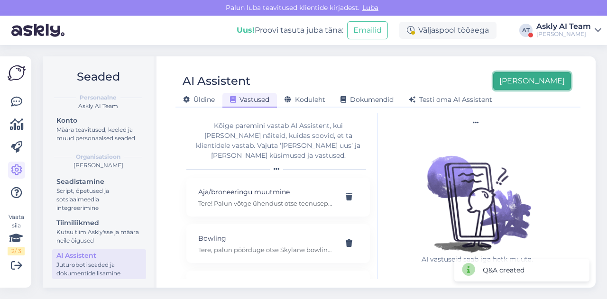
click at [552, 74] on button "[PERSON_NAME]" at bounding box center [532, 81] width 78 height 18
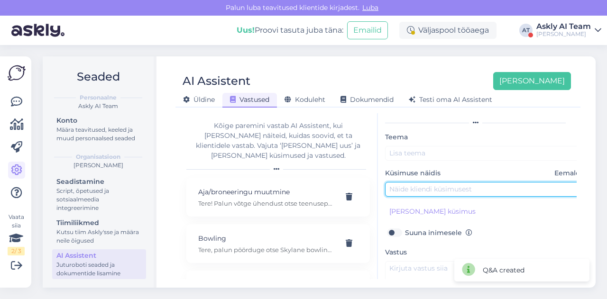
click at [413, 191] on input "text" at bounding box center [484, 189] width 199 height 15
paste input "Kus [GEOGRAPHIC_DATA] saab Nuga Best 5000 voodit proovida?"
drag, startPoint x: 453, startPoint y: 187, endPoint x: 505, endPoint y: 190, distance: 52.7
click at [505, 190] on input "Kus [GEOGRAPHIC_DATA] saab Nuga Best 5000 voodit proovida?" at bounding box center [484, 189] width 199 height 15
type input "Kus [GEOGRAPHIC_DATA] saab Nuga Best 5000 voodit proovida?"
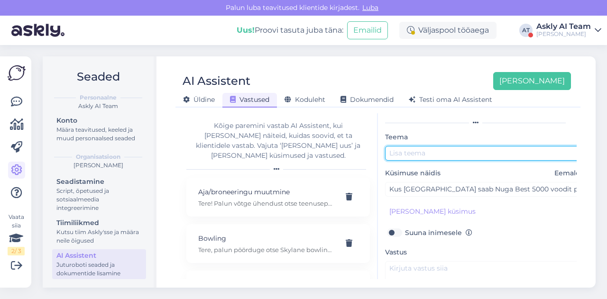
click at [440, 150] on input "text" at bounding box center [484, 153] width 199 height 15
paste input "Nuga Best 5000"
type input "Nuga Best 5000"
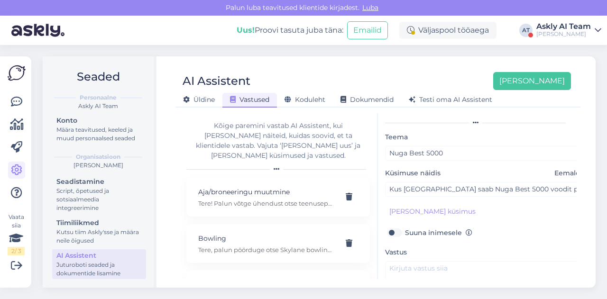
scroll to position [92, 0]
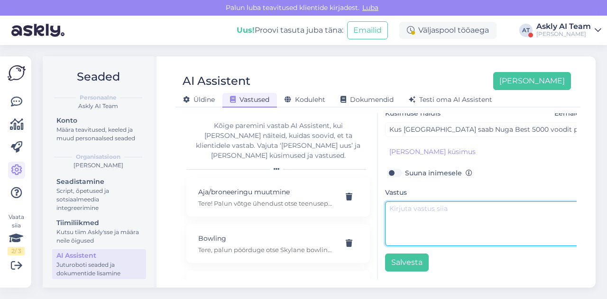
click at [410, 227] on textarea at bounding box center [484, 224] width 199 height 45
paste textarea "Tere. Palun pöörduge otse Nuga Best [PERSON_NAME]: [URL][DOMAIN_NAME]"
click at [412, 209] on textarea "Tere. Palun pöörduge otse Nuga Best [PERSON_NAME]: [URL][DOMAIN_NAME]" at bounding box center [484, 224] width 199 height 45
click at [409, 204] on textarea "Tere. Palun pöörduge otse Nuga Best [PERSON_NAME]: [URL][DOMAIN_NAME]" at bounding box center [484, 224] width 199 height 45
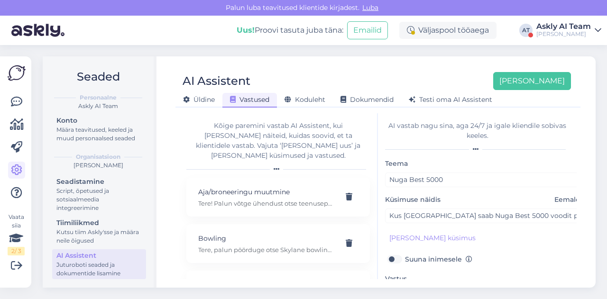
scroll to position [0, 0]
type textarea "Tere! Palun pöörduge otse Nuga Best [PERSON_NAME]: [URL][DOMAIN_NAME]"
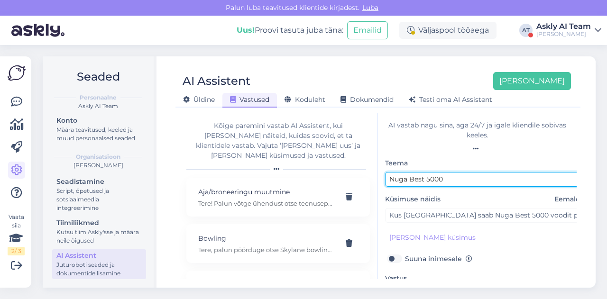
click at [453, 176] on input "Nuga Best 5000" at bounding box center [484, 179] width 199 height 15
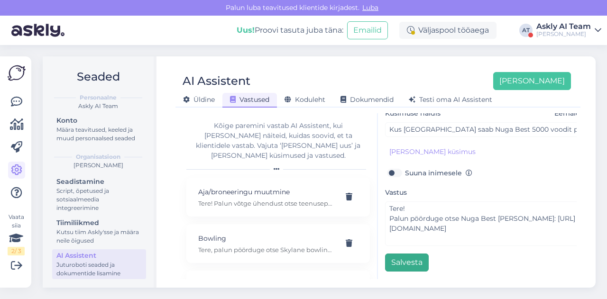
type input "Nuga Best"
click at [400, 258] on button "Salvesta" at bounding box center [407, 263] width 44 height 18
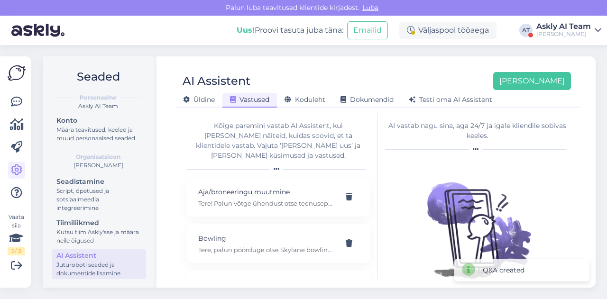
click at [386, 61] on div "AI Assistent [PERSON_NAME] uus [PERSON_NAME] Vastused Koduleht Dokumendid [PERS…" at bounding box center [378, 172] width 436 height 232
click at [534, 81] on button "[PERSON_NAME]" at bounding box center [532, 81] width 78 height 18
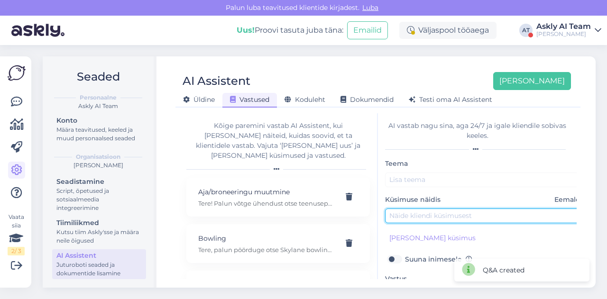
click at [414, 213] on input "text" at bounding box center [484, 216] width 199 height 15
paste input "Kas tellida saab?"
type input "Kas tellida saab?"
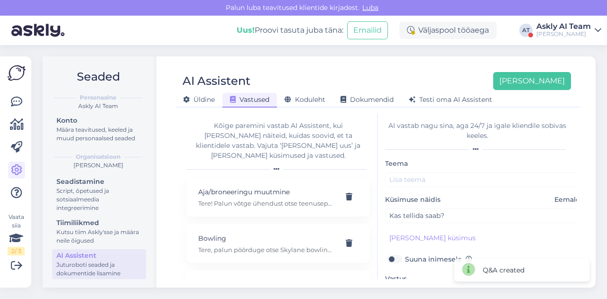
click at [414, 170] on div "Teema" at bounding box center [484, 172] width 199 height 29
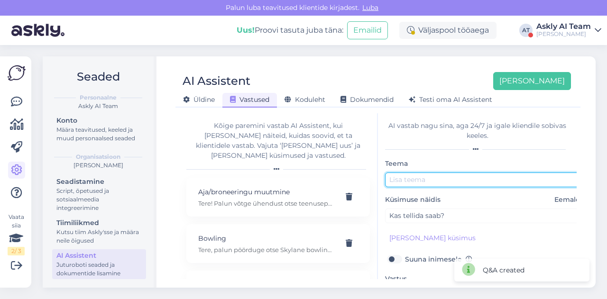
click at [411, 179] on input "text" at bounding box center [484, 180] width 199 height 15
type input "Tellimus"
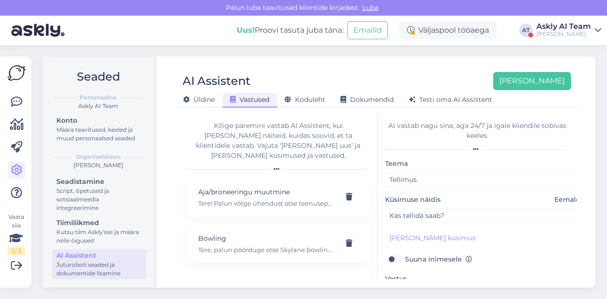
scroll to position [79, 0]
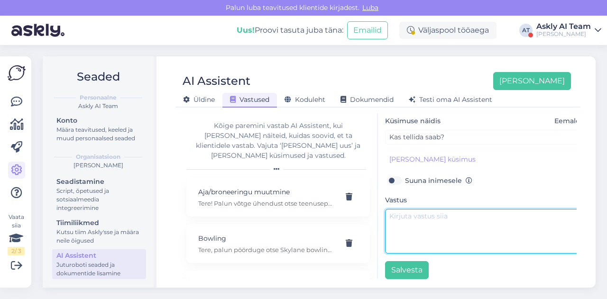
click at [428, 227] on textarea at bounding box center [484, 231] width 199 height 45
paste textarea "Tere. Vestlusakna kaudu ei saa tellida."
click at [424, 221] on textarea "Tere. Vestlusakna kaudu ei saa tellida." at bounding box center [484, 231] width 199 height 45
click at [417, 211] on textarea "Tere. Vestlusakna kaudu ei saa tellida." at bounding box center [484, 231] width 199 height 45
click at [518, 232] on textarea "Tere! Vestlusakna kaudu ei saa tellida." at bounding box center [484, 231] width 199 height 45
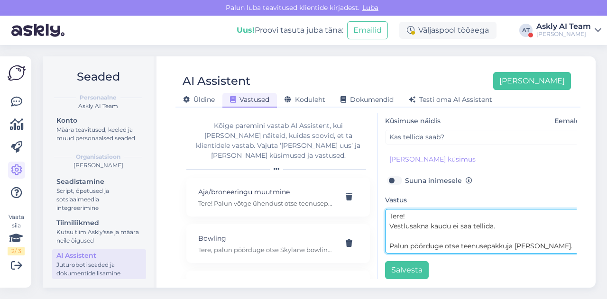
scroll to position [92, 0]
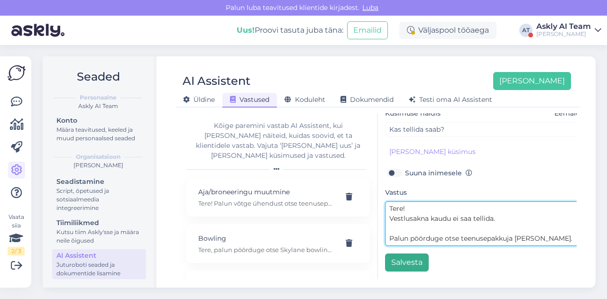
type textarea "Tere! Vestlusakna kaudu ei saa tellida. Palun pöörduge otse teenusepakkuja [PER…"
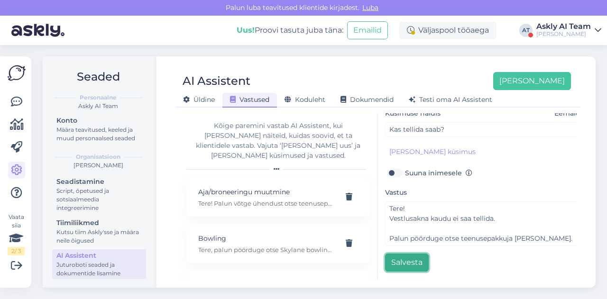
click at [412, 256] on button "Salvesta" at bounding box center [407, 263] width 44 height 18
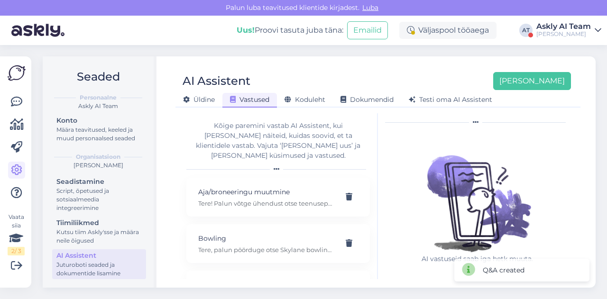
scroll to position [27, 0]
click at [397, 58] on div "AI Assistent [PERSON_NAME] uus [PERSON_NAME] Vastused Koduleht Dokumendid [PERS…" at bounding box center [378, 172] width 436 height 232
click at [540, 77] on button "[PERSON_NAME]" at bounding box center [532, 81] width 78 height 18
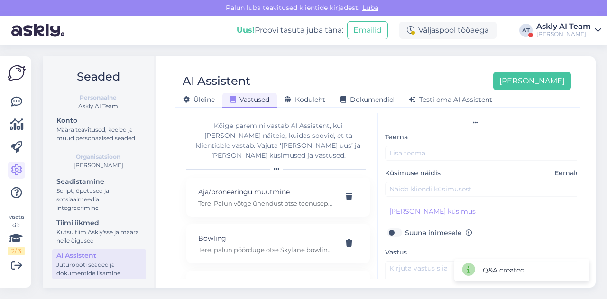
click at [401, 196] on div "Teema Küsimuse näidis Eemalda [PERSON_NAME] kliendi küsimus Suuna inimesele Vas…" at bounding box center [484, 231] width 199 height 200
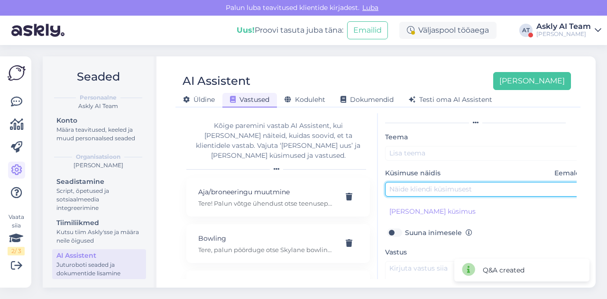
click at [399, 192] on input "text" at bounding box center [484, 189] width 199 height 15
paste input "mis poed on t1s"
type input "mis poed on t1s"
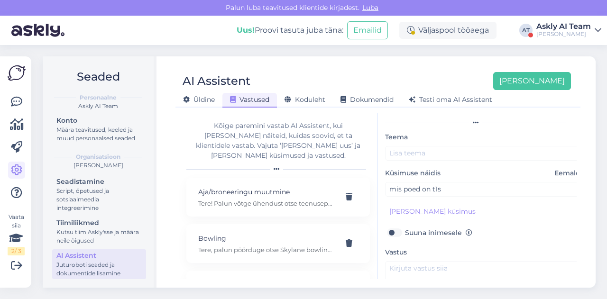
scroll to position [51, 0]
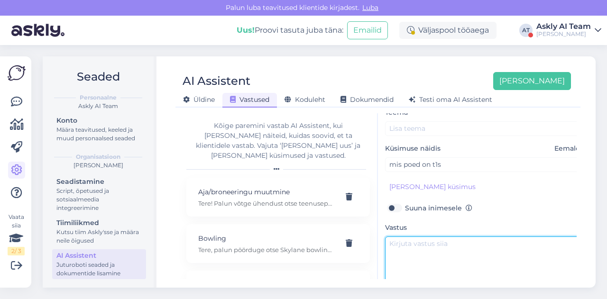
click at [417, 247] on textarea at bounding box center [484, 259] width 199 height 45
paste textarea "Tere, kaupluste nimekirja leiate siit: [URL][DOMAIN_NAME]"
click at [410, 243] on textarea "Tere, kaupluste nimekirja leiate siit: [URL][DOMAIN_NAME]" at bounding box center [484, 259] width 199 height 45
drag, startPoint x: 390, startPoint y: 253, endPoint x: 455, endPoint y: 251, distance: 65.0
click at [455, 251] on textarea "Tere! Kaupluste nimekirja leiate siit: [URL][DOMAIN_NAME]" at bounding box center [484, 259] width 199 height 45
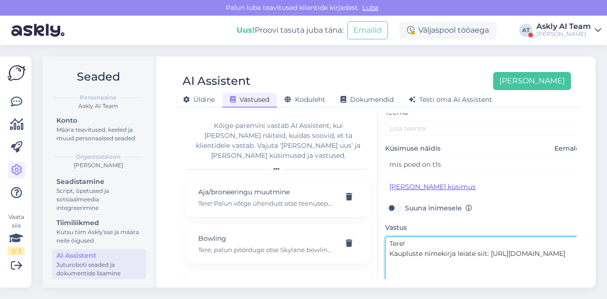
type textarea "Tere! Kaupluste nimekirja leiate siit: [URL][DOMAIN_NAME]"
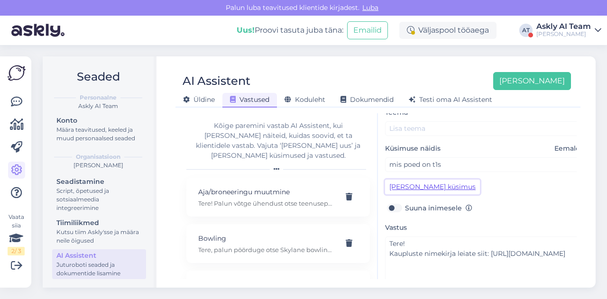
click at [413, 183] on button "[PERSON_NAME] küsimus" at bounding box center [432, 187] width 95 height 15
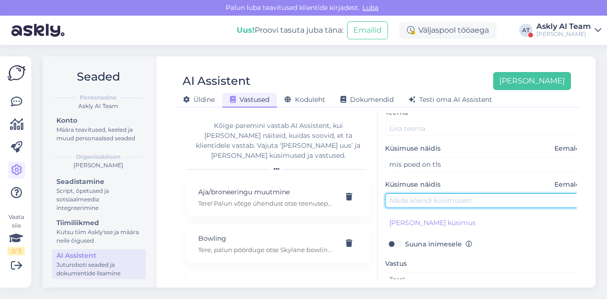
click at [409, 198] on input "text" at bounding box center [484, 201] width 199 height 15
paste input "Kaupluste nimekirja"
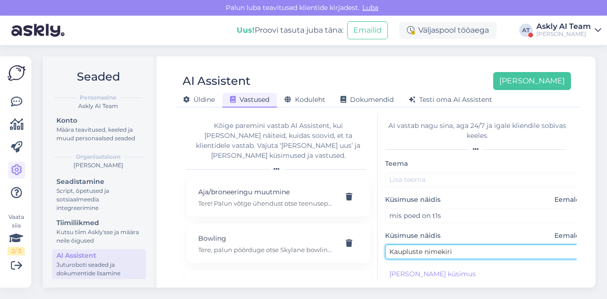
type input "Kaupluste nimekiri"
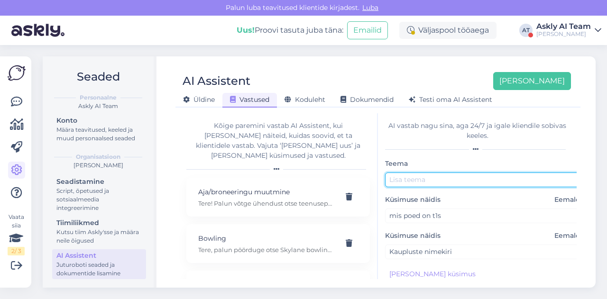
click at [400, 184] on input "text" at bounding box center [484, 180] width 199 height 15
paste input "Kaupluste nimekirja"
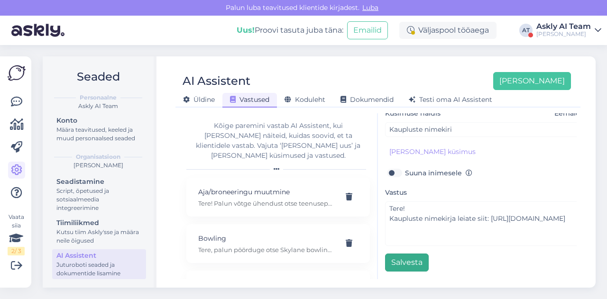
type input "Kaupluste nimekiri"
click at [410, 258] on button "Salvesta" at bounding box center [407, 263] width 44 height 18
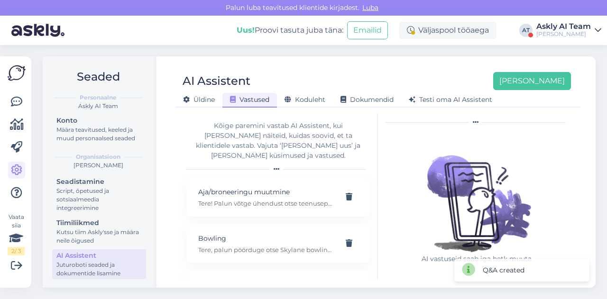
scroll to position [0, 0]
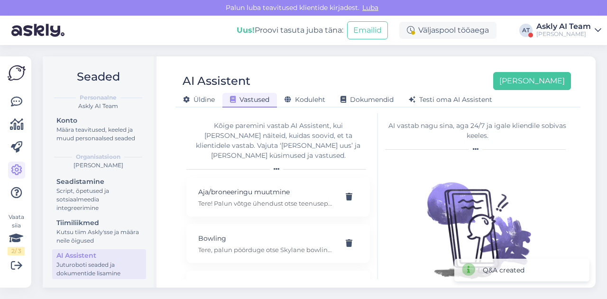
click at [381, 74] on div "AI Assistent [PERSON_NAME]" at bounding box center [374, 81] width 396 height 18
click at [537, 87] on button "[PERSON_NAME]" at bounding box center [532, 81] width 78 height 18
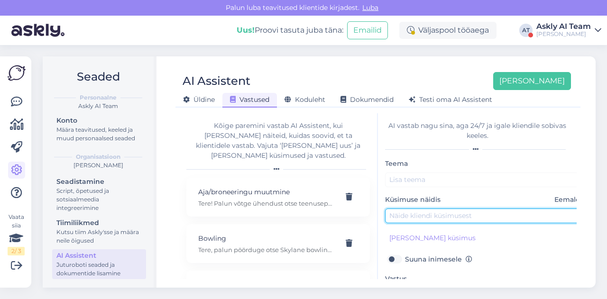
click at [409, 213] on input "text" at bounding box center [484, 216] width 199 height 15
paste input "Kui kaua ma hoiukapis asju tohin [PERSON_NAME]"
type input "Kui kaua ma hoiukapis asju tohin [PERSON_NAME]"
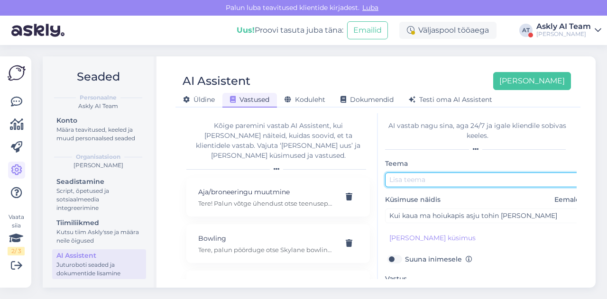
click at [403, 185] on input "text" at bounding box center [484, 180] width 199 height 15
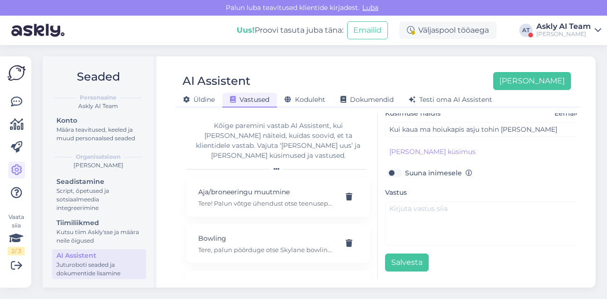
type input "Hoiukapi aeg"
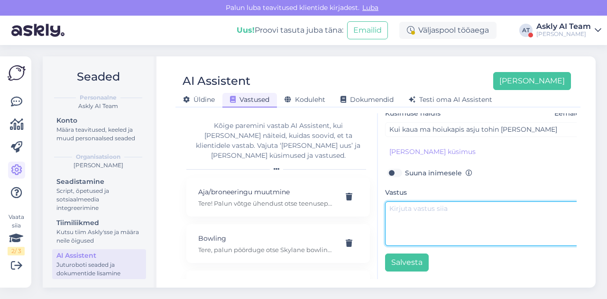
click at [407, 212] on textarea at bounding box center [484, 224] width 199 height 45
paste textarea "Tere! Hoiukappe tohib kasutada keskuse lahtiolekuaegadel, hoiukappidele saate k…"
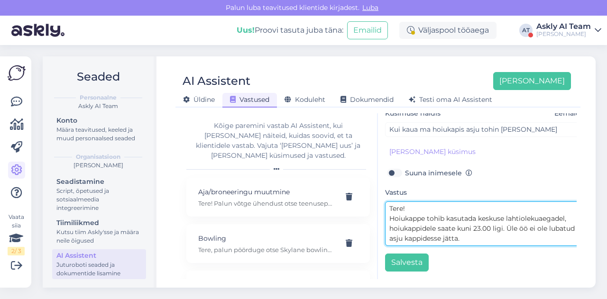
scroll to position [9, 0]
type textarea "Tere! Hoiukappe tohib kasutada keskuse lahtiolekuaegadel, hoiukappidele saate k…"
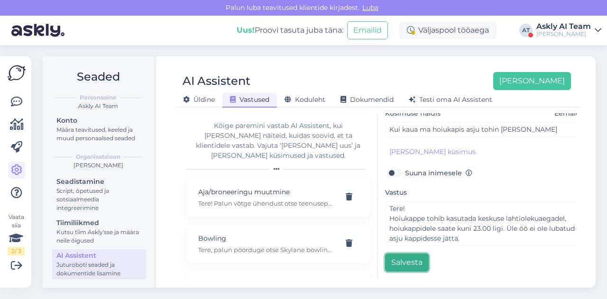
click at [412, 257] on button "Salvesta" at bounding box center [407, 263] width 44 height 18
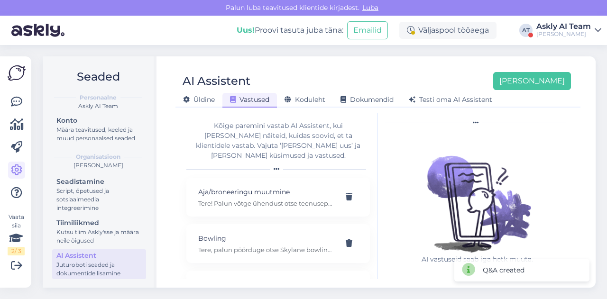
click at [370, 84] on div "AI Assistent [PERSON_NAME]" at bounding box center [374, 81] width 396 height 18
click at [549, 85] on button "[PERSON_NAME]" at bounding box center [532, 81] width 78 height 18
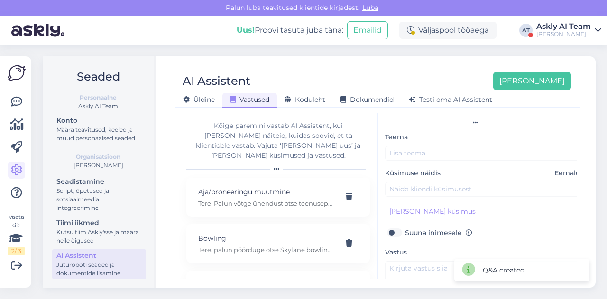
click at [424, 198] on div "Teema Küsimuse näidis Eemalda [PERSON_NAME] kliendi küsimus Suuna inimesele Vas…" at bounding box center [484, 231] width 199 height 200
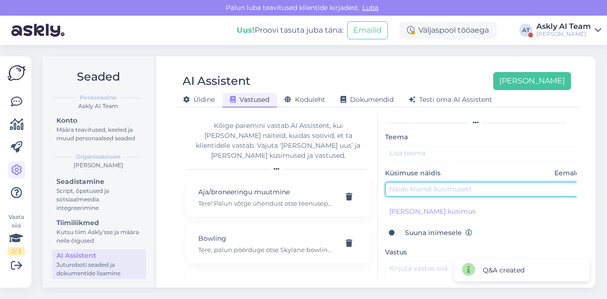
click at [420, 190] on input "text" at bounding box center [484, 189] width 199 height 15
paste input "kas DPD ja Venipak pakiautomaadid asuvad T1?"
type input "kas DPD ja Venipak pakiautomaadid asuvad T1?"
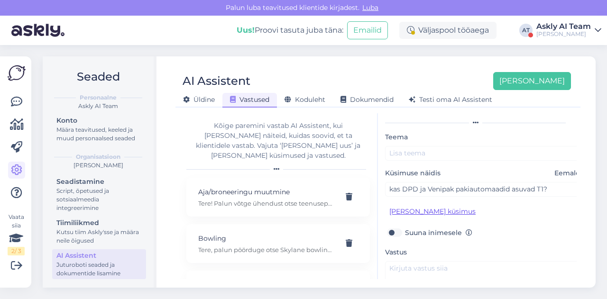
scroll to position [92, 0]
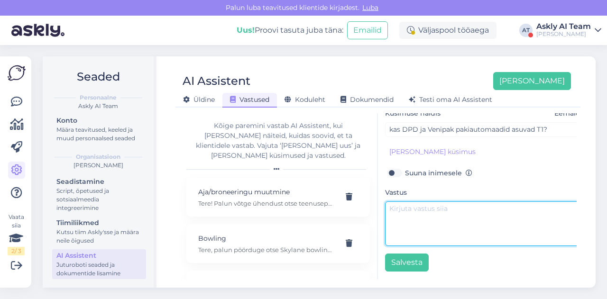
click at [417, 219] on textarea at bounding box center [484, 224] width 199 height 45
paste textarea "Tere, T1s ei ole kumbagi automaati. Meil smartposti, omniva ja uDrop."
click at [408, 204] on textarea "Tere, T1s ei ole kumbagi automaati. Meil smartposti, omniva ja uDrop." at bounding box center [484, 224] width 199 height 45
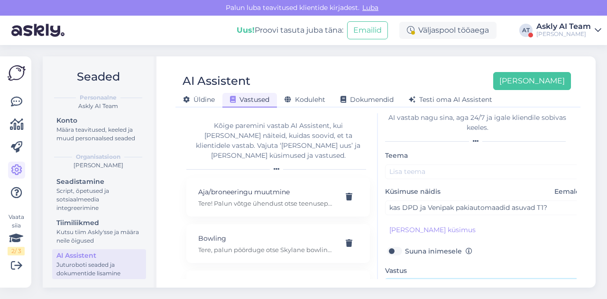
scroll to position [7, 0]
type textarea "Tere! T1s ei ole kumbagi automaati. Meil smartposti, omniva ja uDrop."
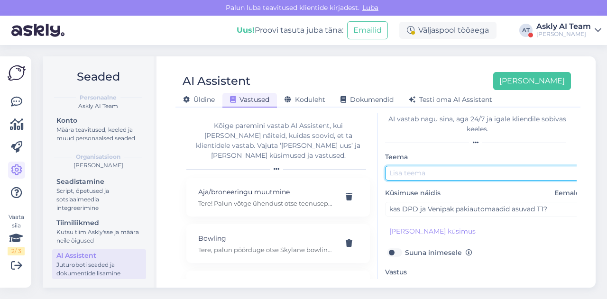
click at [422, 171] on input "text" at bounding box center [484, 173] width 199 height 15
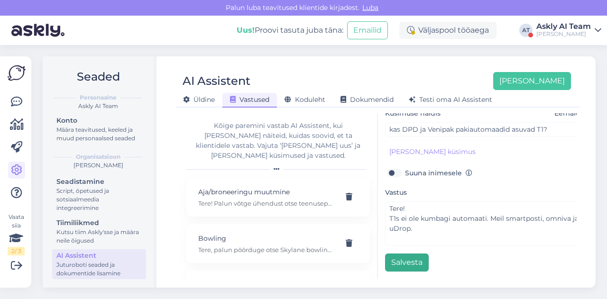
type input "Pakiautomaadid"
click at [402, 254] on button "Salvesta" at bounding box center [407, 263] width 44 height 18
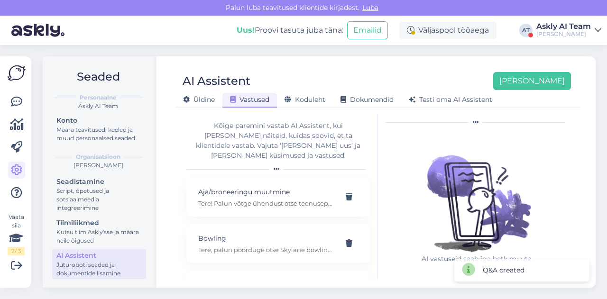
scroll to position [0, 0]
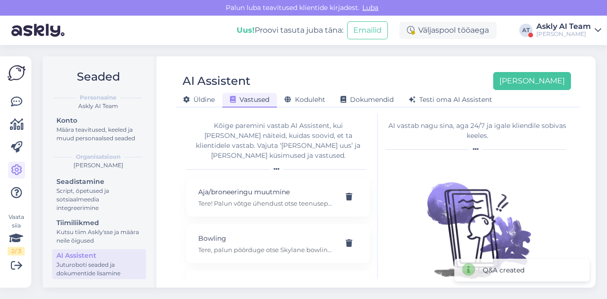
click at [403, 68] on div "AI Assistent [PERSON_NAME] [PERSON_NAME] Vastused Koduleht Dokumendid [PERSON_N…" at bounding box center [378, 86] width 405 height 43
click at [543, 82] on button "[PERSON_NAME]" at bounding box center [532, 81] width 78 height 18
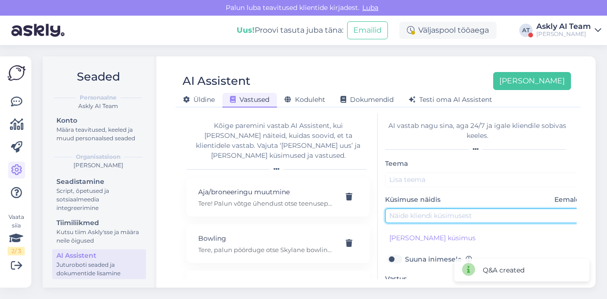
click at [410, 209] on input "text" at bounding box center [484, 216] width 199 height 15
paste input "Kas teie kaubanduskeskuses on SEB sularahaautomaat?"
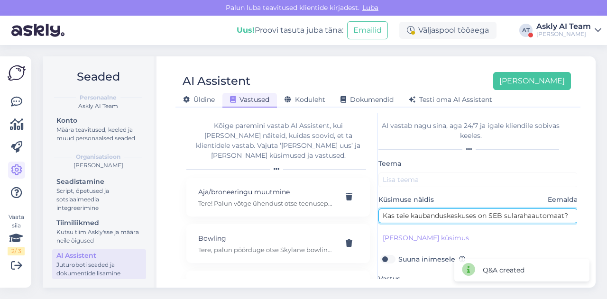
type input "Kas teie kaubanduskeskuses on SEB sularahaautomaat?"
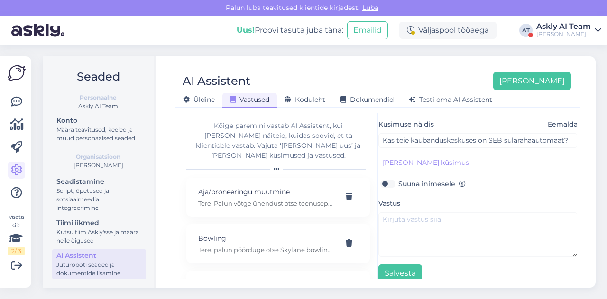
scroll to position [77, 7]
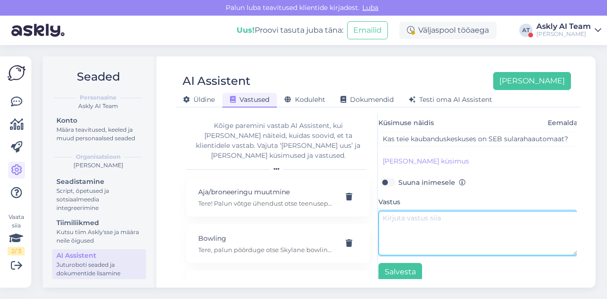
click at [418, 218] on textarea at bounding box center [478, 233] width 199 height 45
paste textarea "Tere, on SEB sularahaautomaat, 1. Korrusel Selveri infoleti kõrval. Aga ainult …"
click at [401, 218] on textarea "Tere, on SEB sularahaautomaat, 1. Korrusel Selveri infoleti kõrval. Aga ainult …" at bounding box center [478, 233] width 199 height 45
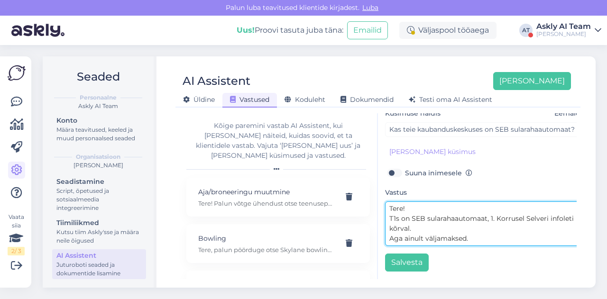
scroll to position [0, 0]
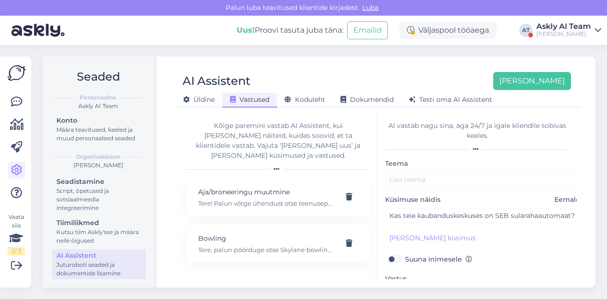
type textarea "Tere! T1s on SEB sularahaautomaat, 1. Korrusel Selveri infoleti kõrval. Aga ain…"
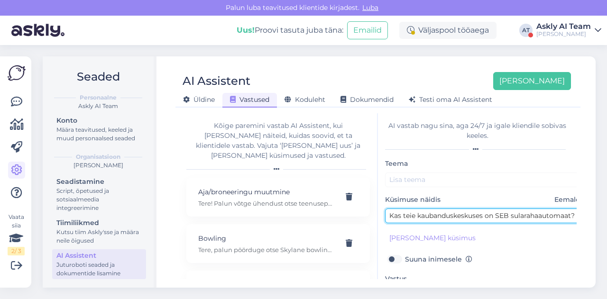
scroll to position [0, 22]
drag, startPoint x: 498, startPoint y: 214, endPoint x: 584, endPoint y: 214, distance: 86.8
click at [584, 214] on div "AI Assistent [PERSON_NAME] uus [PERSON_NAME] Vastused Koduleht Dokumendid [PERS…" at bounding box center [378, 172] width 436 height 232
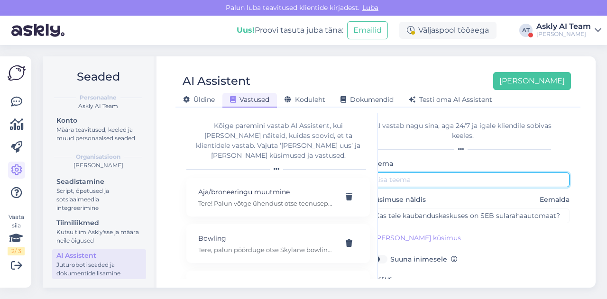
click at [481, 177] on input "text" at bounding box center [470, 180] width 199 height 15
paste input "SEB sularahaautomaat?"
click at [481, 177] on input "SEB sularahaautomaat?" at bounding box center [470, 180] width 199 height 15
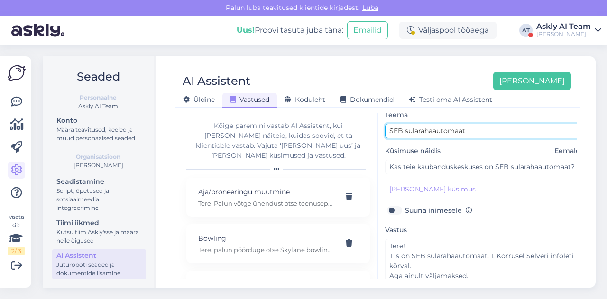
scroll to position [92, 0]
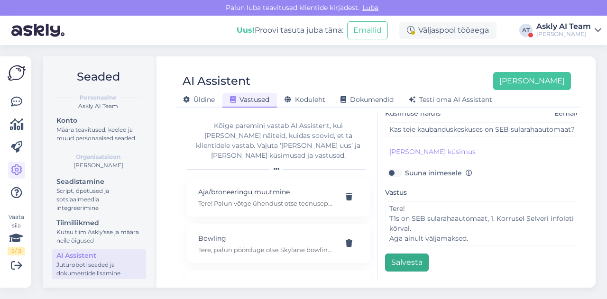
type input "SEB sularahaautomaat"
click at [414, 259] on button "Salvesta" at bounding box center [407, 263] width 44 height 18
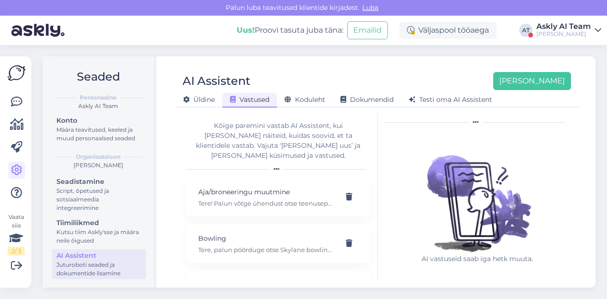
scroll to position [27, 0]
click at [567, 36] on div "[PERSON_NAME]" at bounding box center [564, 34] width 55 height 8
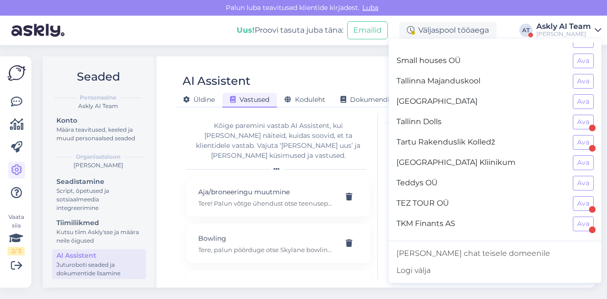
scroll to position [830, 0]
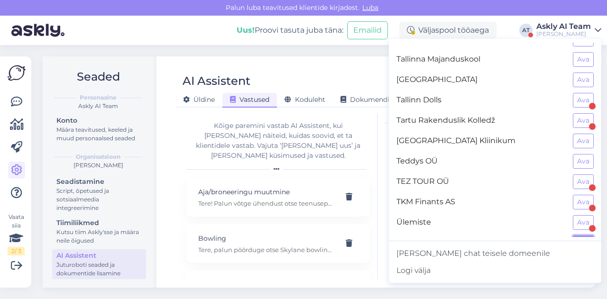
click at [573, 236] on button "Ava" at bounding box center [583, 243] width 21 height 15
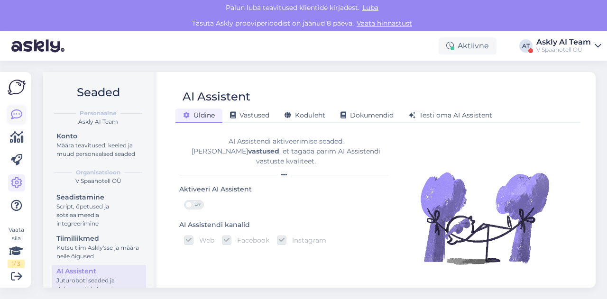
click at [23, 111] on link at bounding box center [16, 114] width 17 height 17
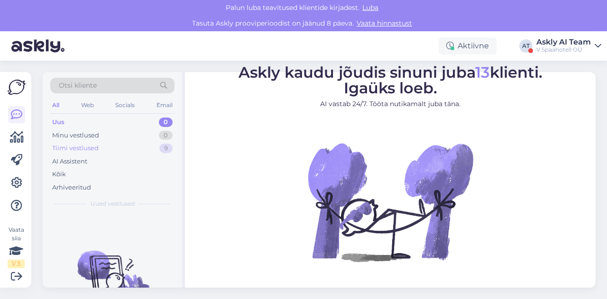
click at [77, 151] on div "Tiimi vestlused" at bounding box center [75, 148] width 46 height 9
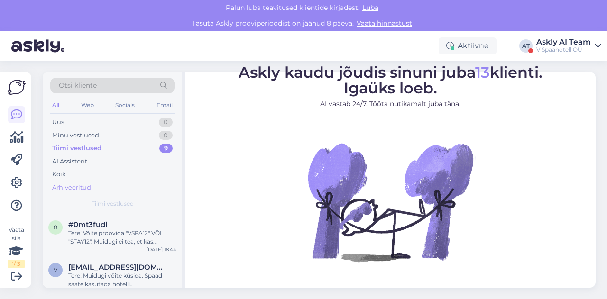
click at [75, 190] on div "Arhiveeritud" at bounding box center [71, 187] width 39 height 9
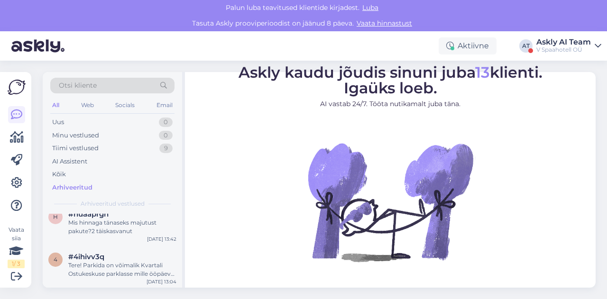
scroll to position [87, 0]
click at [93, 257] on span "#4ihivv3q" at bounding box center [86, 257] width 36 height 9
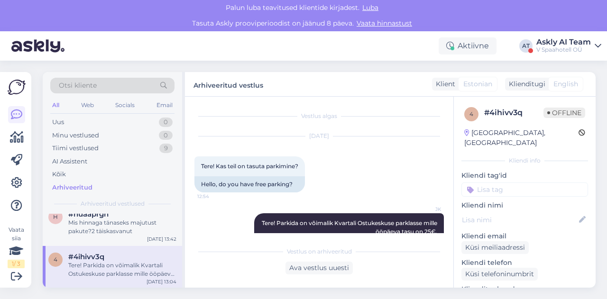
scroll to position [43, 0]
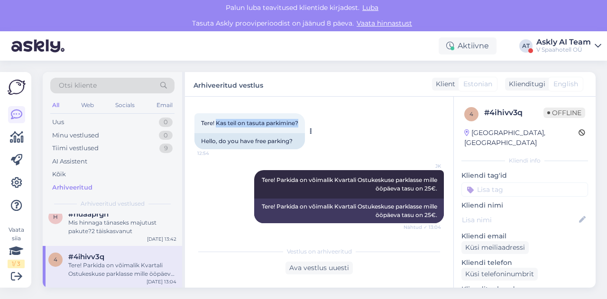
drag, startPoint x: 216, startPoint y: 122, endPoint x: 301, endPoint y: 122, distance: 84.9
click at [301, 122] on div "Tere! Kas teil on tasuta parkimine? 12:54" at bounding box center [250, 123] width 111 height 20
copy span "Kas teil on tasuta parkimine?"
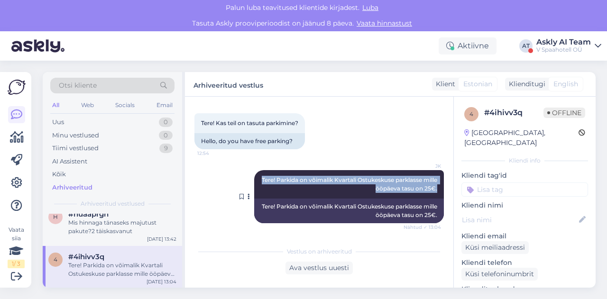
drag, startPoint x: 265, startPoint y: 180, endPoint x: 434, endPoint y: 193, distance: 169.4
click at [434, 193] on div "JK Tere! Parkida on võimalik Kvartali Ostukeskuse parklasse mille ööpäeva tasu …" at bounding box center [349, 184] width 190 height 28
copy span "Tere! Parkida on võimalik Kvartali Ostukeskuse parklasse mille ööpäeva tasu on …"
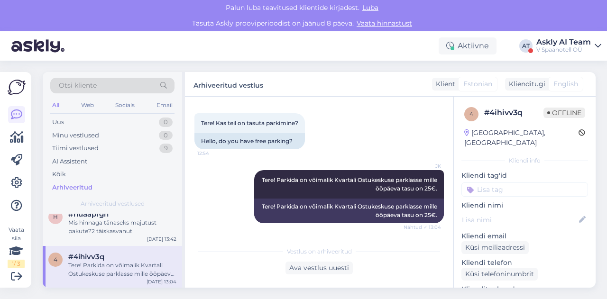
click at [360, 115] on div "[DATE] Tere! Kas teil on tasuta parkimine? 12:54 Hello, do you have free parkin…" at bounding box center [320, 121] width 250 height 77
click at [125, 231] on div "Mis hinnaga tänaseks majutust pakute?2 täiskasvanut" at bounding box center [122, 227] width 108 height 17
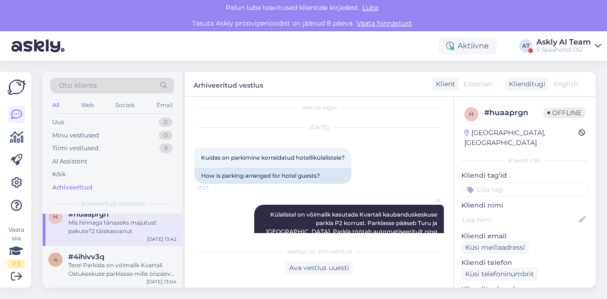
scroll to position [7, 0]
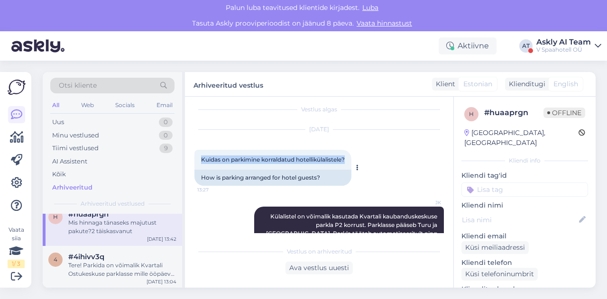
drag, startPoint x: 200, startPoint y: 159, endPoint x: 352, endPoint y: 157, distance: 151.8
click at [352, 157] on div "Kuidas on parkimine korraldatud hotellikülalistele? 13:27" at bounding box center [273, 160] width 157 height 20
copy span "Kuidas on parkimine korraldatud hotellikülalistele?"
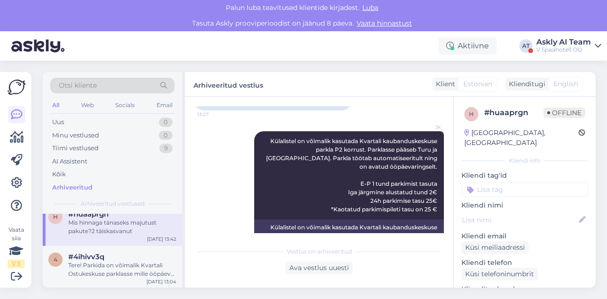
scroll to position [89, 0]
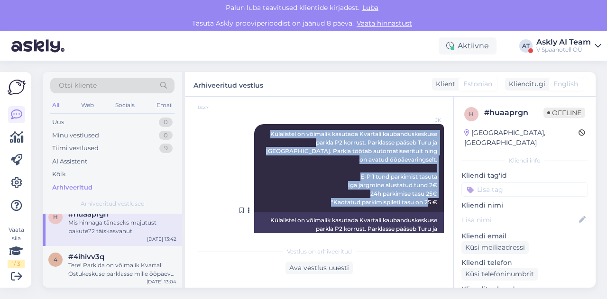
drag, startPoint x: 258, startPoint y: 132, endPoint x: 433, endPoint y: 202, distance: 188.7
click at [433, 202] on div "JK Külalistel on võimalik kasutada Kvartali kaubanduskeskuse parkla P2 korrust.…" at bounding box center [349, 168] width 190 height 88
copy span "Külalistel on võimalik kasutada Kvartali kaubanduskeskuse parkla P2 korrust. Pa…"
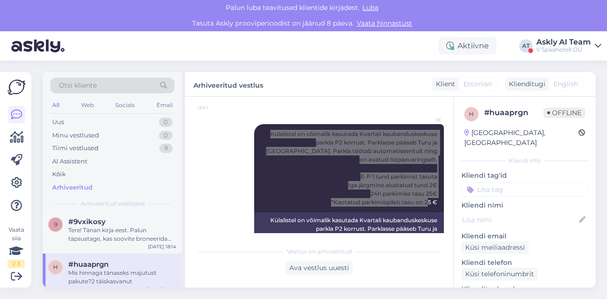
scroll to position [35, 0]
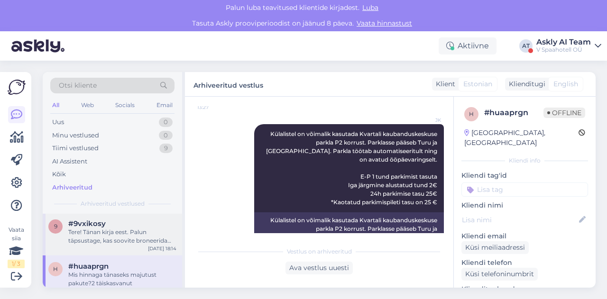
click at [97, 241] on div "Tere! Tänan kirja eest. Palun täpsustage, kas soovite broneerida spaakeskuses o…" at bounding box center [122, 236] width 108 height 17
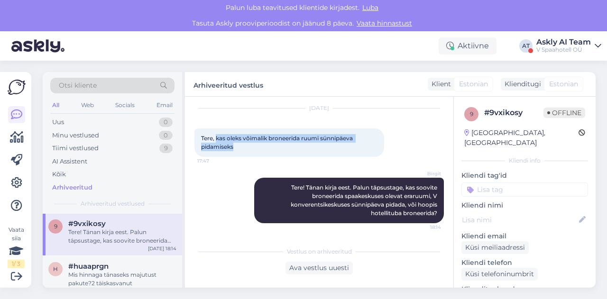
drag, startPoint x: 217, startPoint y: 138, endPoint x: 241, endPoint y: 147, distance: 26.1
click at [241, 147] on div "Tere, kas oleks võimalik broneerida ruumi sünnipäeva pidamiseks 17:47" at bounding box center [290, 143] width 190 height 28
copy span "kas oleks võimalik broneerida ruumi sünnipäeva pidamiseks"
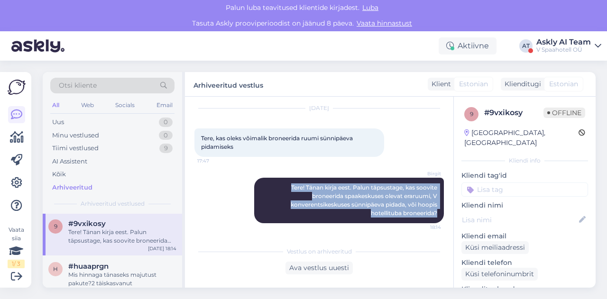
drag, startPoint x: 270, startPoint y: 184, endPoint x: 442, endPoint y: 219, distance: 174.9
click at [442, 219] on div "Vestlus algas [DATE] Tere, kas oleks võimalik broneerida ruumi sünnipäeva pidam…" at bounding box center [324, 169] width 258 height 127
copy span "Tere! Tänan kirja eest. Palun täpsustage, kas soovite broneerida spaakeskuses o…"
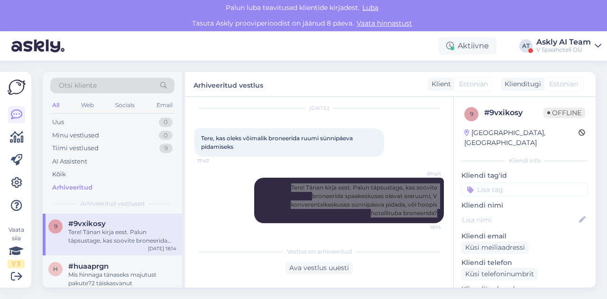
scroll to position [0, 0]
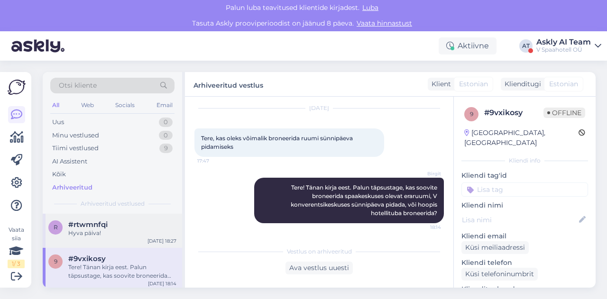
click at [127, 232] on div "Hyva päiva!" at bounding box center [122, 233] width 108 height 9
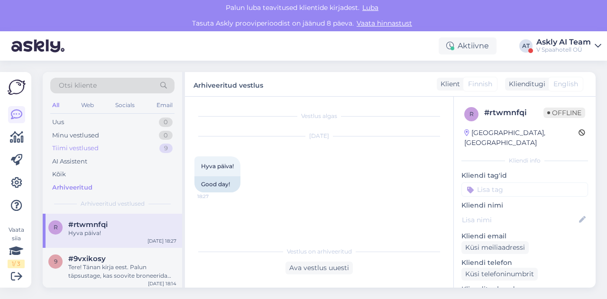
click at [78, 151] on div "Tiimi vestlused" at bounding box center [75, 148] width 46 height 9
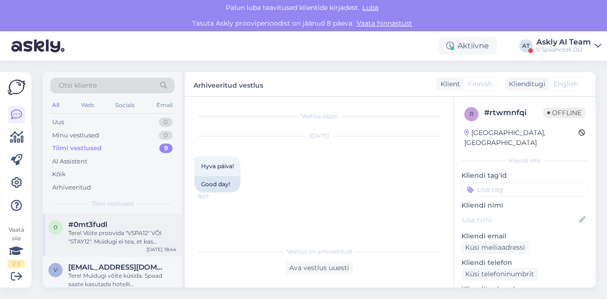
click at [108, 246] on div "0 #0mt3fudl Tere! Võite proovida "VSPA12" VÕI "STAY12". Muidugi ei tea, et kas …" at bounding box center [112, 235] width 139 height 43
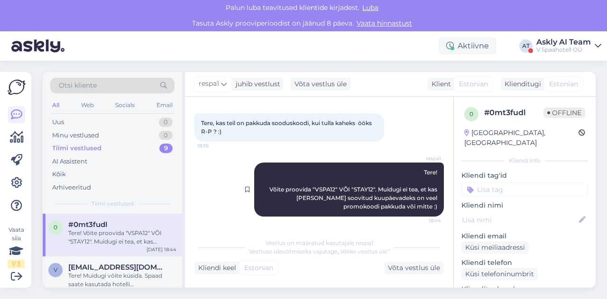
scroll to position [43, 0]
click at [99, 280] on div "Tere! Muidugi võite küsida. Spaad saate kasutada hotelli sisseregistreerimisest…" at bounding box center [122, 280] width 108 height 17
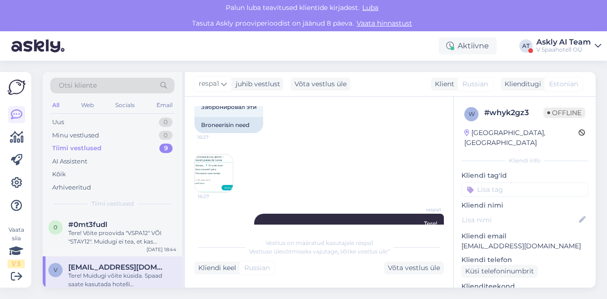
scroll to position [1571, 0]
click at [218, 170] on img at bounding box center [214, 173] width 38 height 38
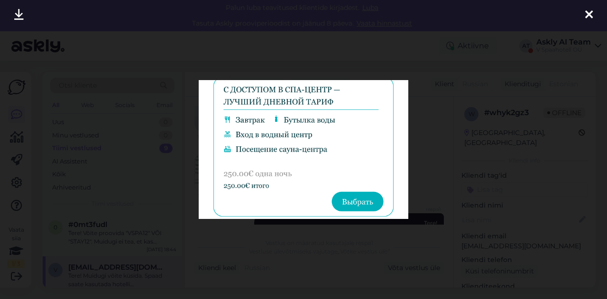
click at [421, 157] on div at bounding box center [303, 149] width 607 height 299
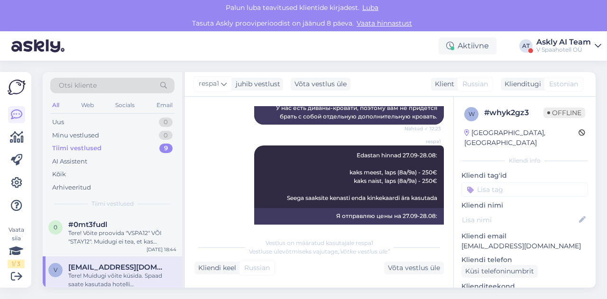
scroll to position [756, 0]
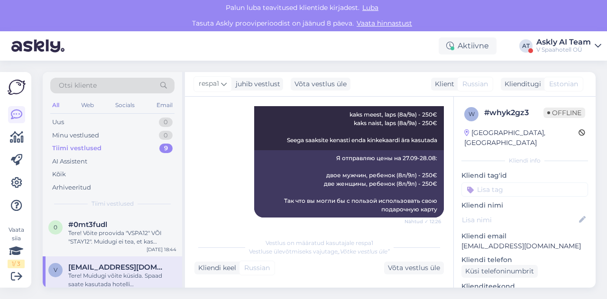
click at [332, 143] on div "respa1 Edastan hinnad 27.09-28.08: kaks meest, laps (8a/9a) - 250€ kaks naist, …" at bounding box center [349, 119] width 190 height 63
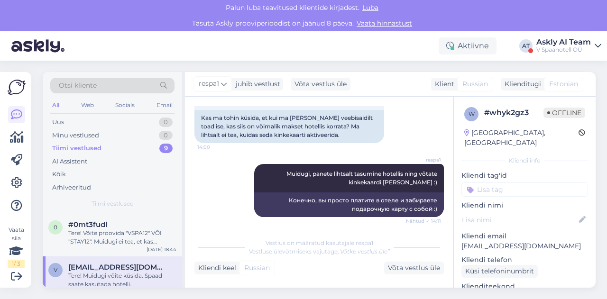
scroll to position [1165, 0]
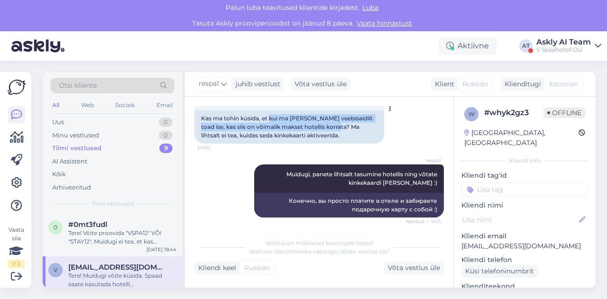
drag, startPoint x: 271, startPoint y: 127, endPoint x: 327, endPoint y: 134, distance: 56.4
click at [327, 134] on div "Kas ma tohin küsida, et kui ma [PERSON_NAME] veebisaidilt toad ise, kas siis on…" at bounding box center [290, 127] width 190 height 33
copy div "kui ma [PERSON_NAME] veebisaidilt toad ise, kas siis on võimalik makset hotelli…"
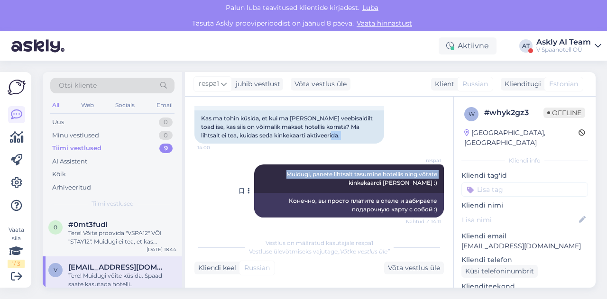
drag, startPoint x: 361, startPoint y: 155, endPoint x: 263, endPoint y: 190, distance: 103.8
click at [263, 190] on div "Vestlus algas [DATE] Здравствуйте, у нас подарочная карта в размере 500 евро 11…" at bounding box center [324, 165] width 258 height 119
click at [273, 183] on div "respa1 Muidugi, panete lihtsalt tasumine hotellis ning võtate kinkekaardi [PERS…" at bounding box center [349, 179] width 190 height 28
drag, startPoint x: 272, startPoint y: 182, endPoint x: 396, endPoint y: 183, distance: 123.8
click at [396, 183] on div "respa1 Muidugi, panete lihtsalt tasumine hotellis ning võtate kinkekaardi [PERS…" at bounding box center [349, 179] width 190 height 28
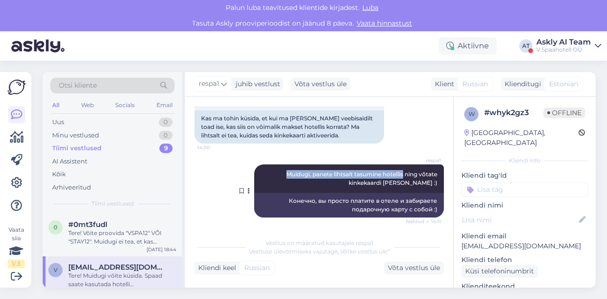
copy span "Muidugi, panete lihtsalt tasumine hotellis"
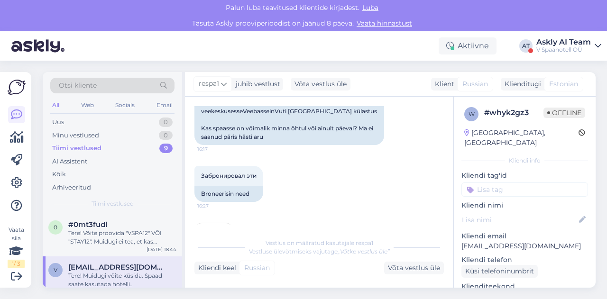
scroll to position [1502, 0]
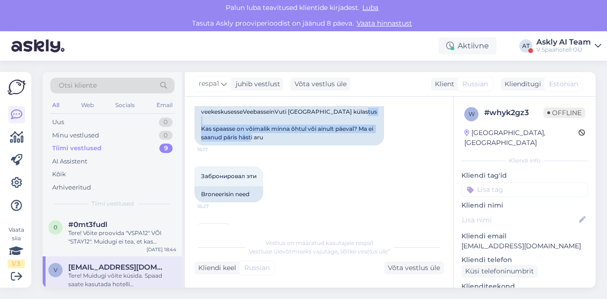
drag, startPoint x: 198, startPoint y: 137, endPoint x: 306, endPoint y: 147, distance: 108.2
click at [306, 146] on div "SPAAKESKUSE KÜLASTUSEGA - PARIM PÄEVAHIND restoran Hommikusöök Pudel vettBassei…" at bounding box center [290, 116] width 190 height 59
copy div "Kas spaasse on võimalik minna õhtul või ainult päeval? Ma ei saanud päris hästi…"
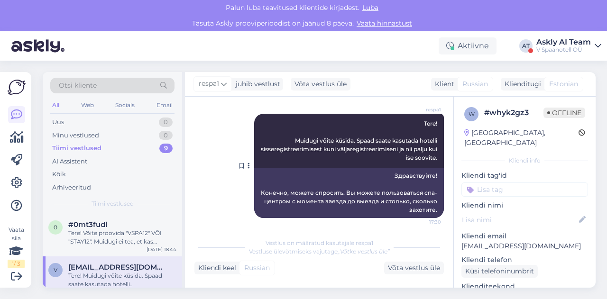
scroll to position [1653, 0]
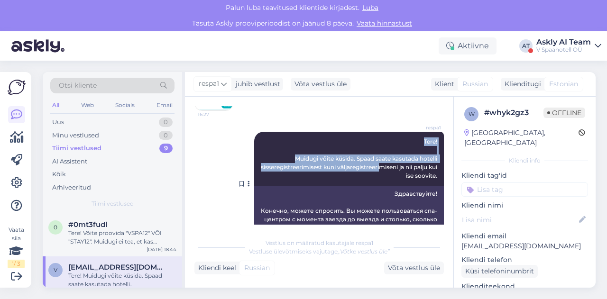
drag, startPoint x: 410, startPoint y: 147, endPoint x: 385, endPoint y: 173, distance: 35.9
click at [385, 173] on div "respa1 Tere! Muidugi võite küsida. Spaad saate kasutada hotelli sisseregistreer…" at bounding box center [349, 159] width 190 height 54
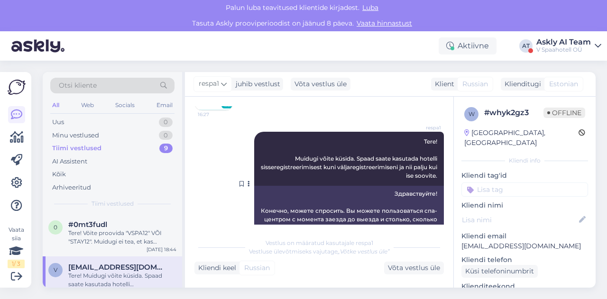
click at [401, 176] on span "Tere! Muidugi võite küsida. Spaad saate kasutada hotelli sisseregistreerimisest…" at bounding box center [350, 158] width 178 height 41
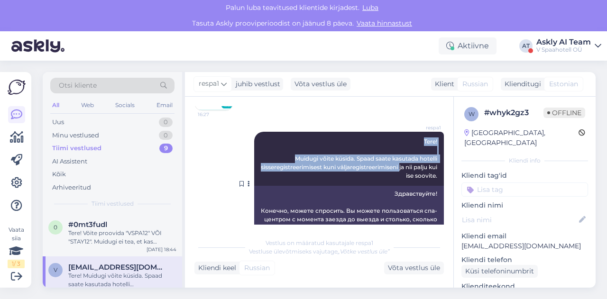
drag, startPoint x: 414, startPoint y: 149, endPoint x: 400, endPoint y: 173, distance: 27.2
click at [400, 173] on div "respa1 Tere! Muidugi võite küsida. Spaad saate kasutada hotelli sisseregistreer…" at bounding box center [349, 159] width 190 height 54
copy span "Tere! Muidugi võite küsida. Spaad saate kasutada hotelli sisseregistreerimisest…"
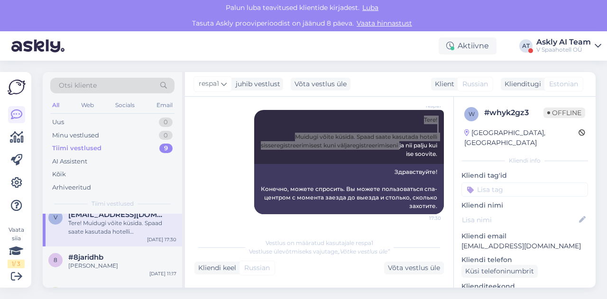
scroll to position [52, 0]
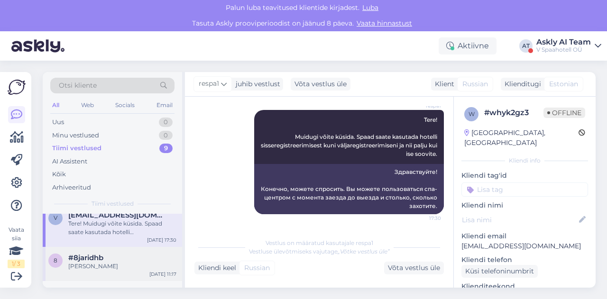
click at [109, 260] on div "#8jaridhb" at bounding box center [122, 258] width 108 height 9
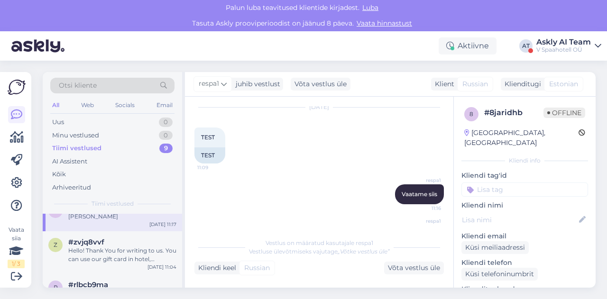
scroll to position [110, 0]
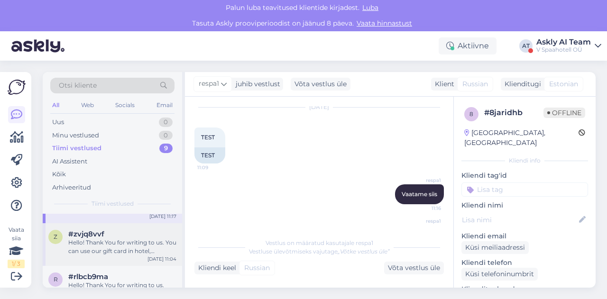
click at [119, 246] on div "Hello! Thank You for writing to us. You can use our gift card in hotel, restaur…" at bounding box center [122, 247] width 108 height 17
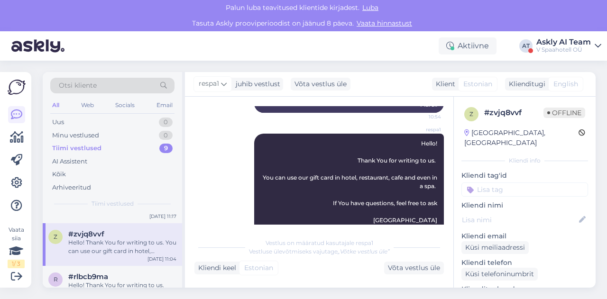
click at [280, 162] on span "Hello! Thank You for writing to us. You can use our gift card in hotel, restaur…" at bounding box center [351, 182] width 176 height 84
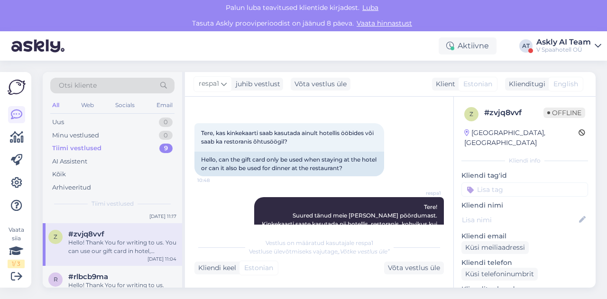
scroll to position [0, 0]
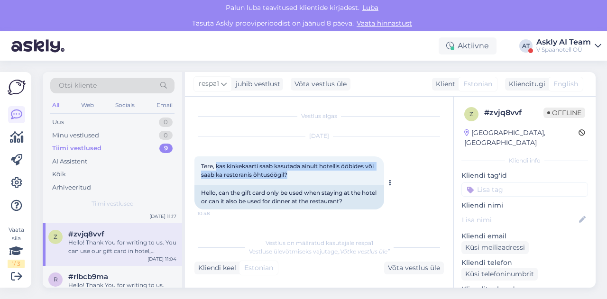
drag, startPoint x: 217, startPoint y: 165, endPoint x: 322, endPoint y: 177, distance: 105.1
click at [322, 177] on div "Tere, kas kinkekaarti saab kasutada ainult hotellis ööbides või saab ka restora…" at bounding box center [290, 171] width 190 height 28
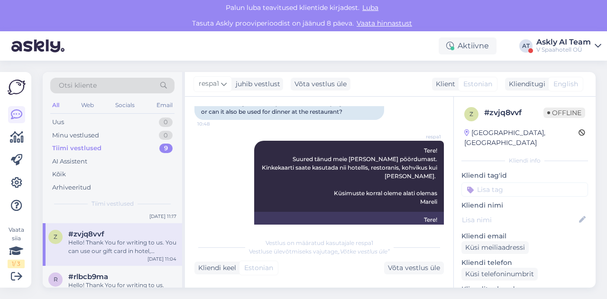
scroll to position [90, 0]
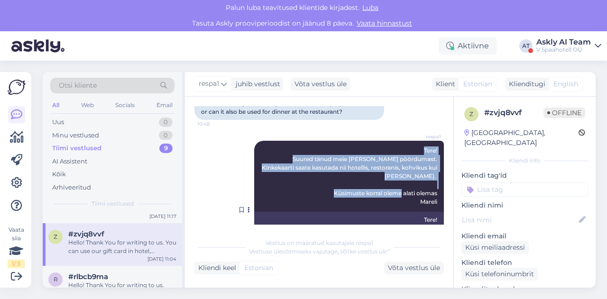
drag, startPoint x: 408, startPoint y: 150, endPoint x: 434, endPoint y: 185, distance: 42.4
click at [434, 185] on div "respa1 Tere! Suured tänud meie [PERSON_NAME] pöördumast. Kinkekaarti saate kasu…" at bounding box center [349, 176] width 190 height 71
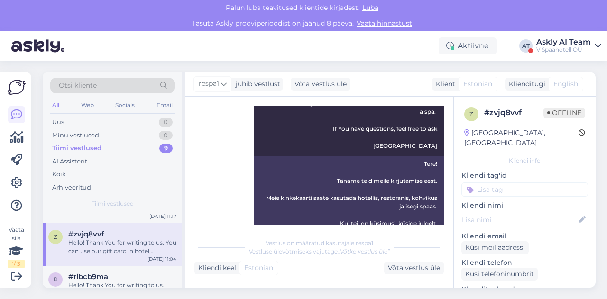
scroll to position [348, 0]
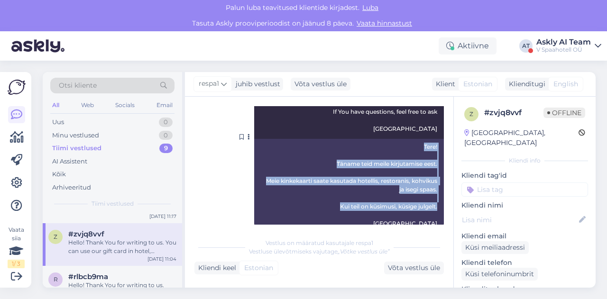
drag, startPoint x: 413, startPoint y: 129, endPoint x: 436, endPoint y: 187, distance: 62.9
click at [436, 187] on div "Tere! Täname teid meile kirjutamise eest. Meie kinkekaarti saate kasutada hotel…" at bounding box center [349, 185] width 190 height 93
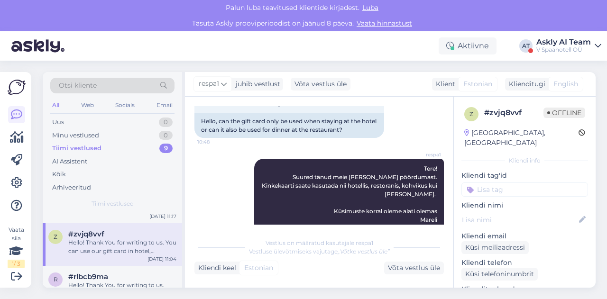
scroll to position [71, 0]
click at [78, 161] on div "AI Assistent" at bounding box center [69, 161] width 35 height 9
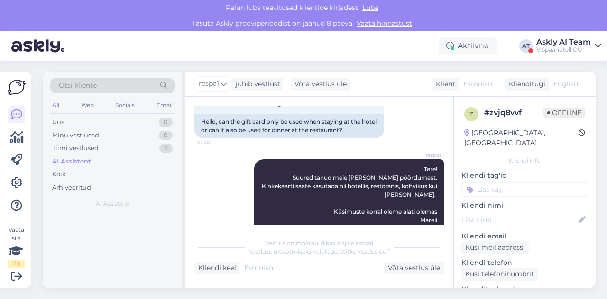
scroll to position [0, 0]
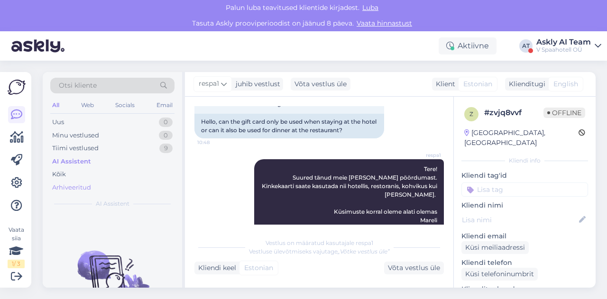
click at [79, 187] on div "Arhiveeritud" at bounding box center [71, 187] width 39 height 9
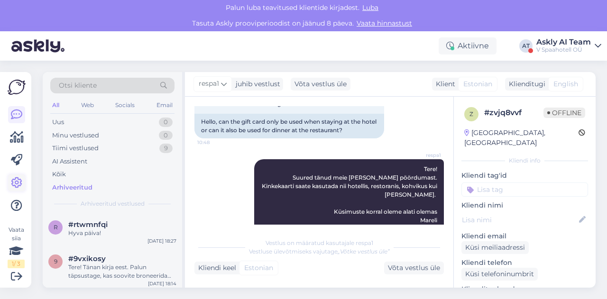
click at [18, 181] on icon at bounding box center [16, 182] width 11 height 11
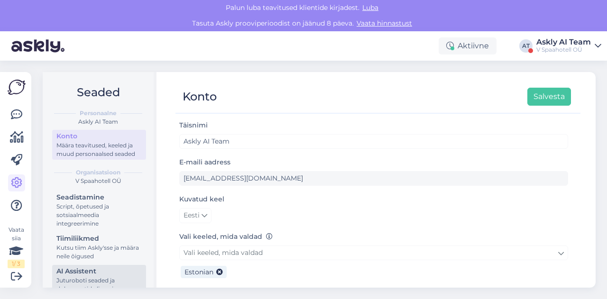
click at [67, 277] on div "AI Assistent" at bounding box center [98, 272] width 85 height 10
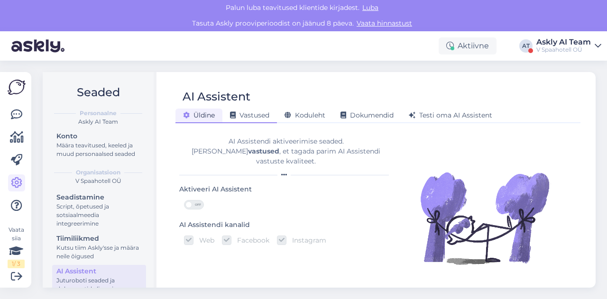
click at [269, 117] on span "Vastused" at bounding box center [249, 115] width 39 height 9
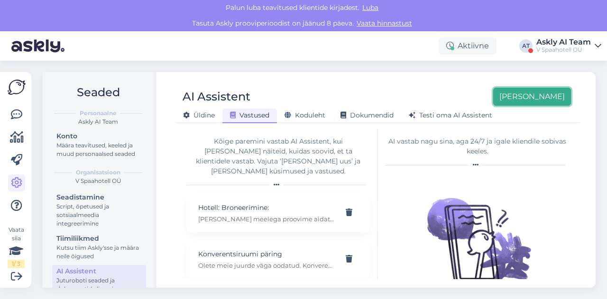
click at [533, 98] on button "[PERSON_NAME]" at bounding box center [532, 97] width 78 height 18
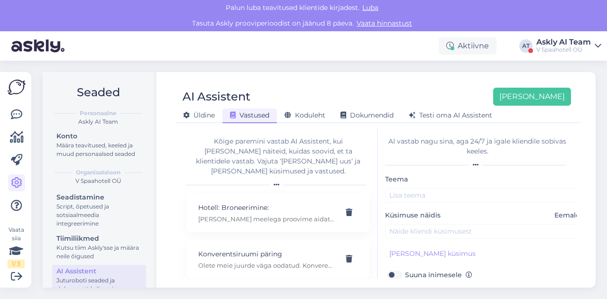
click at [403, 78] on div "AI Assistent [PERSON_NAME] uus [PERSON_NAME] Vastused Koduleht Dokumendid [PERS…" at bounding box center [378, 180] width 436 height 216
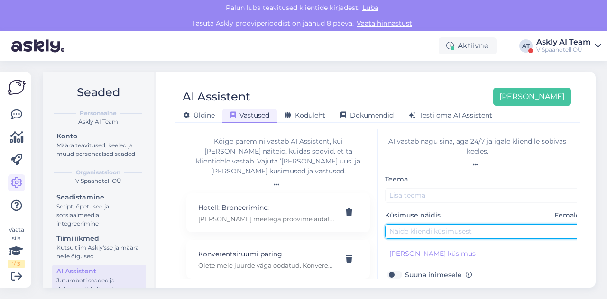
click at [400, 229] on input "text" at bounding box center [484, 231] width 199 height 15
paste input "Kas teil on tasuta parkimine?"
type input "Kas teil on tasuta parkimine?"
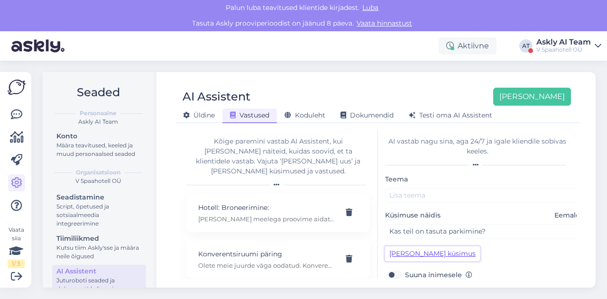
click at [403, 255] on button "[PERSON_NAME] küsimus" at bounding box center [432, 254] width 95 height 15
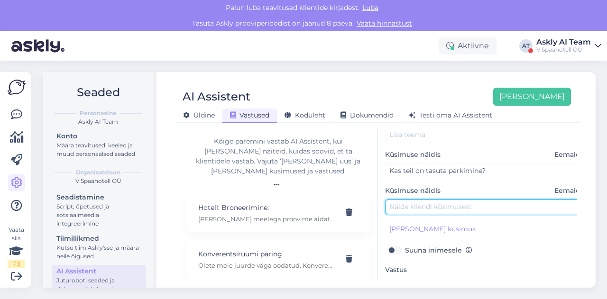
click at [430, 209] on input "text" at bounding box center [484, 207] width 199 height 15
paste input "Kuidas on parkimine korraldatud hotellikülalistele?"
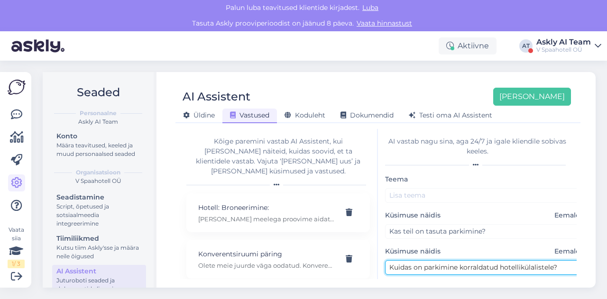
type input "Kuidas on parkimine korraldatud hotellikülalistele?"
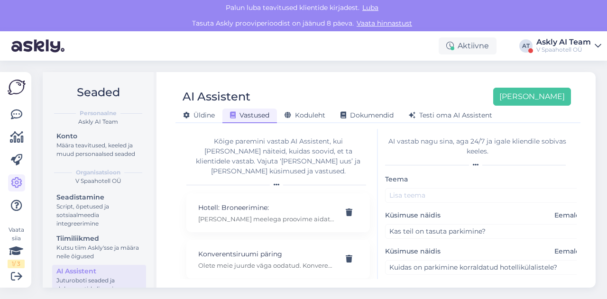
click at [421, 207] on div "Teema Küsimuse näidis Eemalda Kas teil on tasuta parkimine? Küsimuse näidis Eem…" at bounding box center [484, 292] width 199 height 236
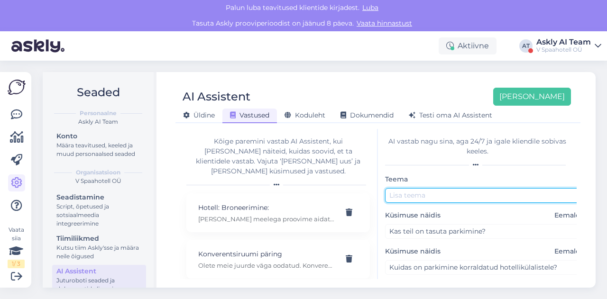
click at [416, 200] on input "text" at bounding box center [484, 195] width 199 height 15
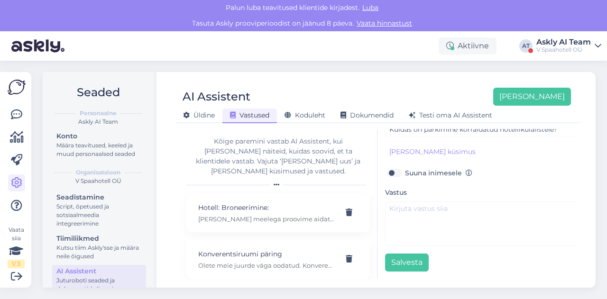
type input "Parkimine"
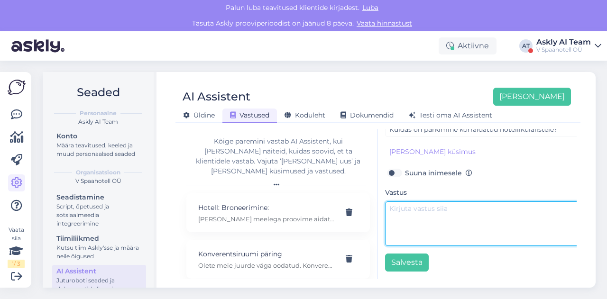
click at [401, 204] on textarea at bounding box center [484, 224] width 199 height 45
paste textarea "Tere! Külalistel on võimalik kasutada Kvartali kaubanduskeskuse parkla P2 korru…"
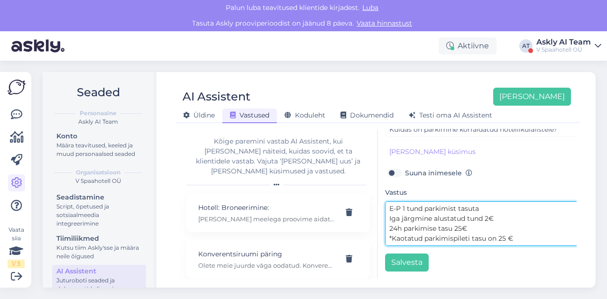
scroll to position [70, 0]
type textarea "Tere! Külalistel on võimalik kasutada Kvartali kaubanduskeskuse parkla P2 korru…"
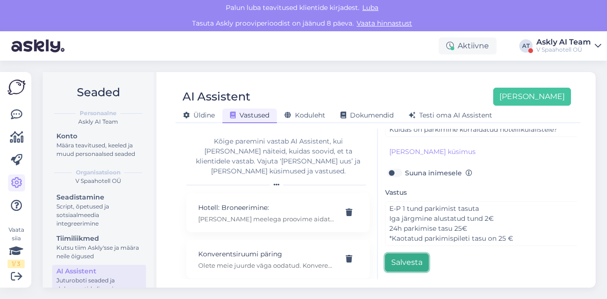
click at [405, 260] on button "Salvesta" at bounding box center [407, 263] width 44 height 18
click at [404, 63] on div "Seaded Personaalne Askly AI Team Konto Määra teavitused, keeled ja muud persona…" at bounding box center [322, 180] width 570 height 239
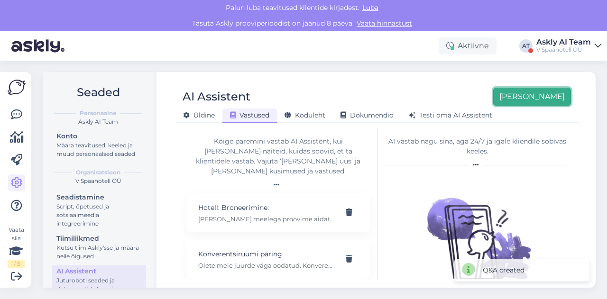
click at [563, 99] on button "[PERSON_NAME]" at bounding box center [532, 97] width 78 height 18
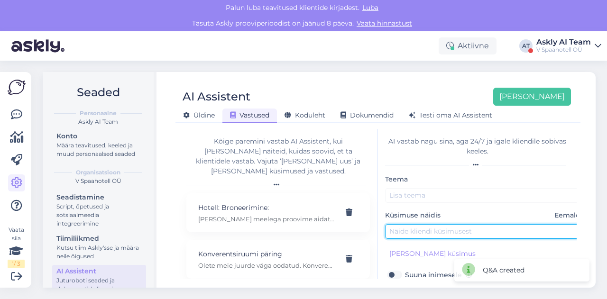
click at [416, 231] on input "text" at bounding box center [484, 231] width 199 height 15
paste input "kas oleks võimalik broneerida ruumi sünnipäeva pidamiseks"
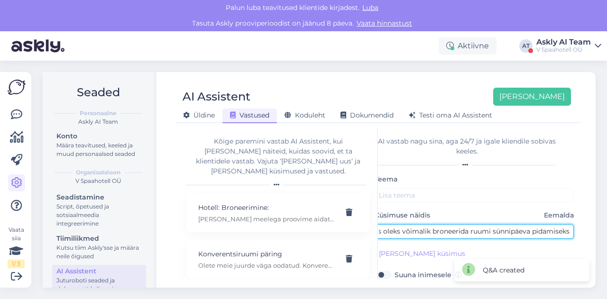
type input "kas oleks võimalik broneerida ruumi sünnipäeva pidamiseks"
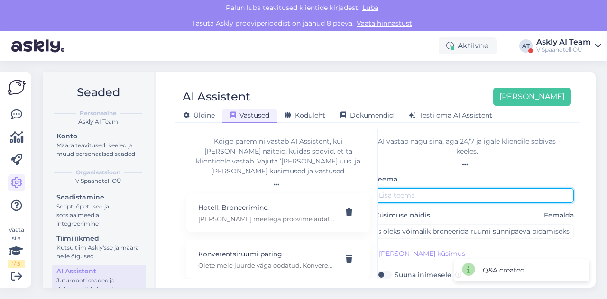
click at [404, 199] on input "text" at bounding box center [474, 195] width 199 height 15
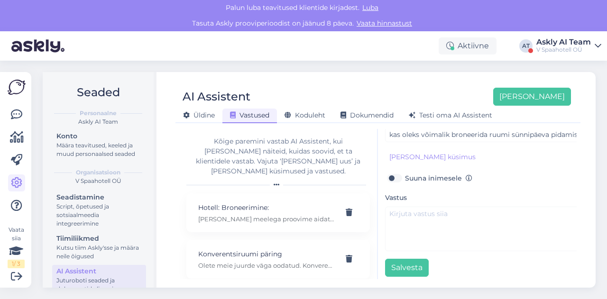
scroll to position [101, 0]
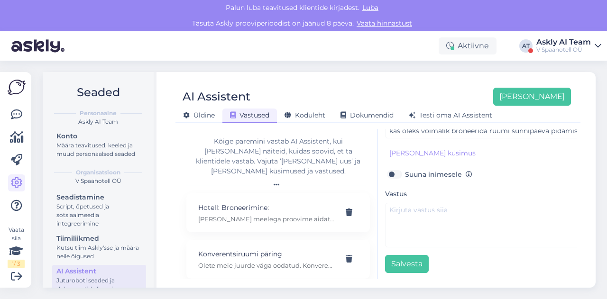
type input "Ruumi broneerimine"
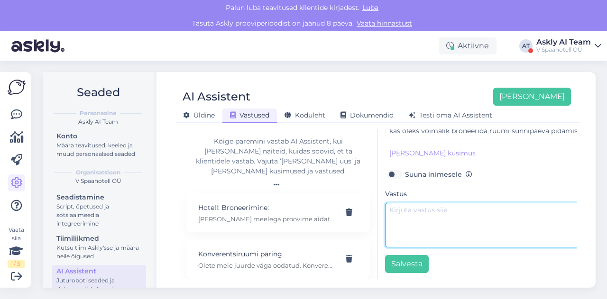
click at [409, 234] on textarea at bounding box center [484, 225] width 199 height 45
paste textarea "Tere! Tänan kirja eest. Palun täpsustage, kas soovite broneerida spaakeskuses o…"
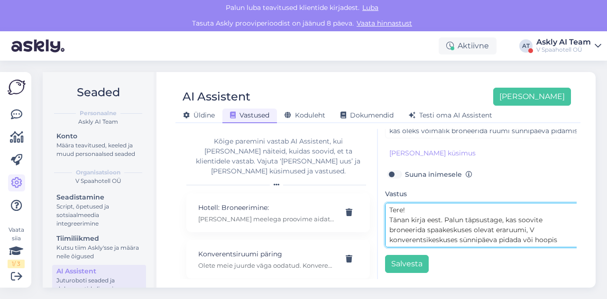
scroll to position [17, 0]
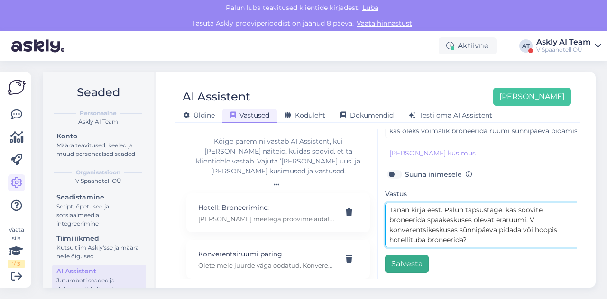
type textarea "Tere! Tänan kirja eest. Palun täpsustage, kas soovite broneerida spaakeskuses o…"
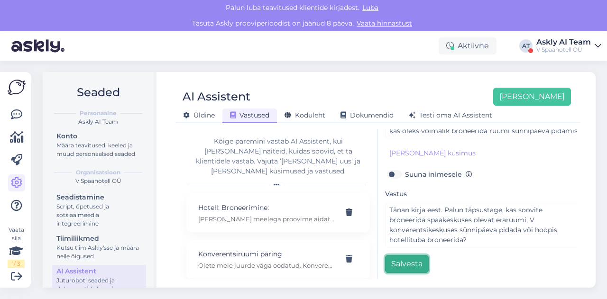
click at [410, 259] on button "Salvesta" at bounding box center [407, 264] width 44 height 18
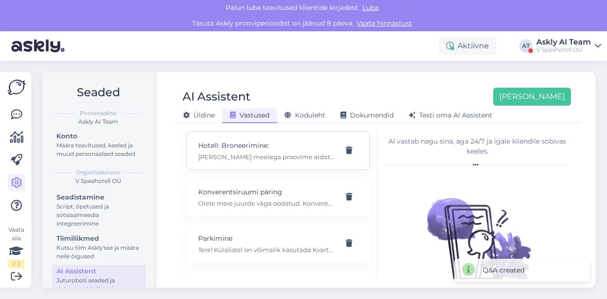
scroll to position [63, 0]
click at [232, 279] on p "Ruumi broneerimine" at bounding box center [266, 284] width 137 height 10
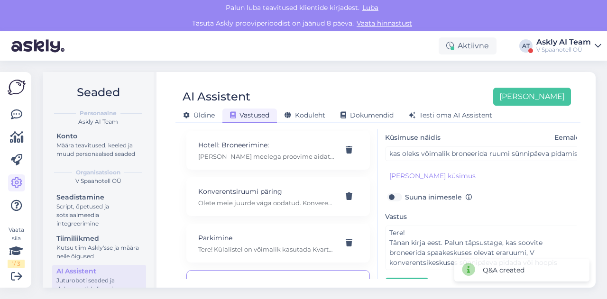
scroll to position [107, 0]
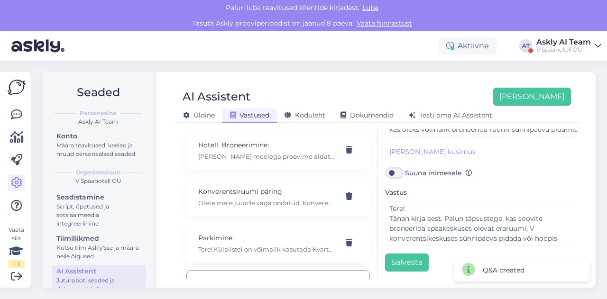
click at [395, 172] on input "Suuna inimesele" at bounding box center [394, 173] width 18 height 12
checkbox input "true"
click at [398, 254] on button "Salvesta" at bounding box center [407, 263] width 44 height 18
click at [387, 84] on div "AI Assistent [PERSON_NAME] [PERSON_NAME] Vastused Koduleht Dokumendid [PERSON_N…" at bounding box center [378, 102] width 405 height 43
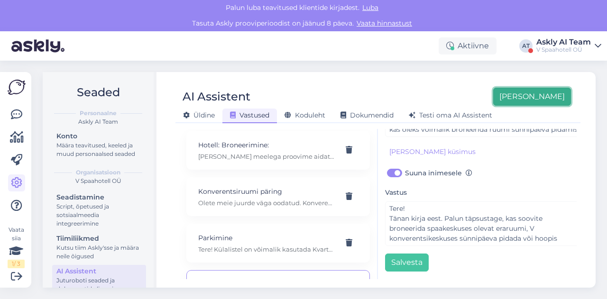
click at [555, 93] on button "[PERSON_NAME]" at bounding box center [532, 97] width 78 height 18
checkbox input "false"
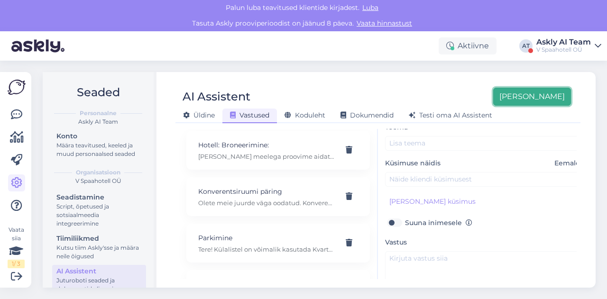
scroll to position [50, 0]
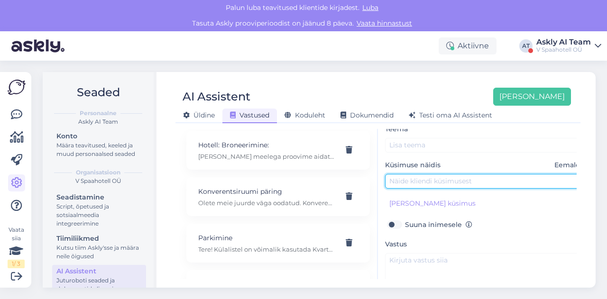
click at [410, 176] on input "text" at bounding box center [484, 181] width 199 height 15
paste input "kui ma [PERSON_NAME] veebisaidilt toad ise, kas siis on võimalik makset hotelli…"
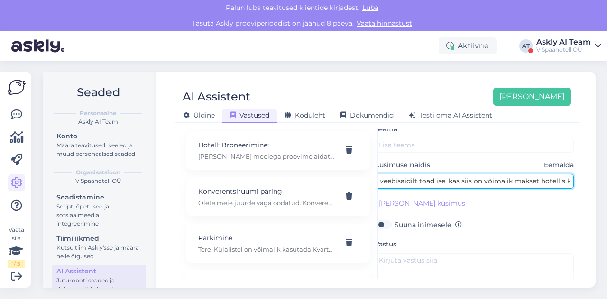
scroll to position [0, 86]
click at [506, 181] on input "kui ma [PERSON_NAME] veebisaidilt toad ise, kas siis on võimalik makset hotelli…" at bounding box center [474, 181] width 199 height 15
type input "kui ma [PERSON_NAME] veebisaidilt toad ise, kas siis on võimalik maksta hotelli…"
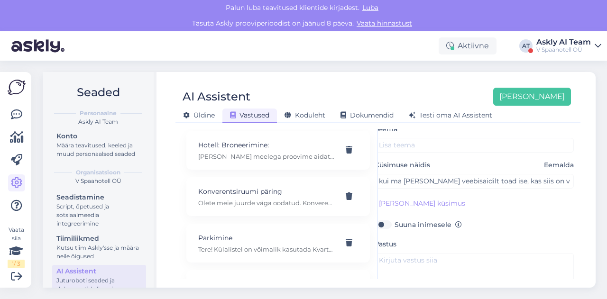
scroll to position [107, 0]
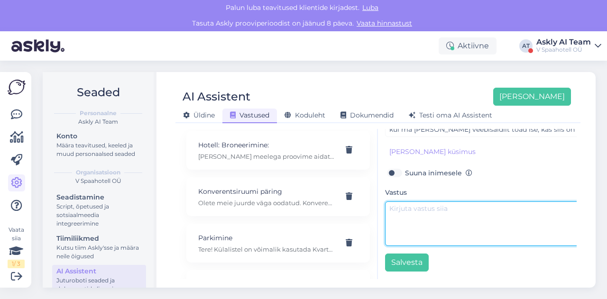
click at [417, 219] on textarea at bounding box center [484, 224] width 199 height 45
paste textarea "Tere! Muidugi, valige broneerides lihtsalt tasumine hotellis."
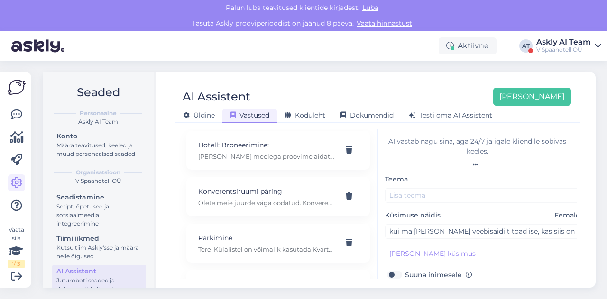
type textarea "Tere! Muidugi, valige broneerides lihtsalt tasumine hotellis."
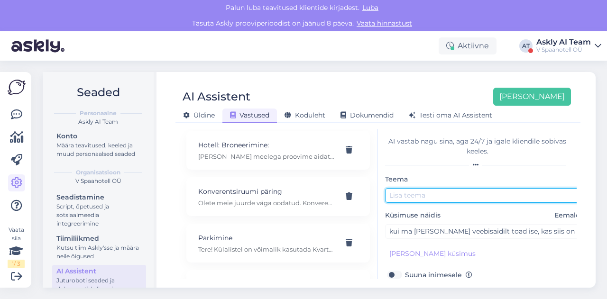
click at [411, 197] on input "text" at bounding box center [484, 195] width 199 height 15
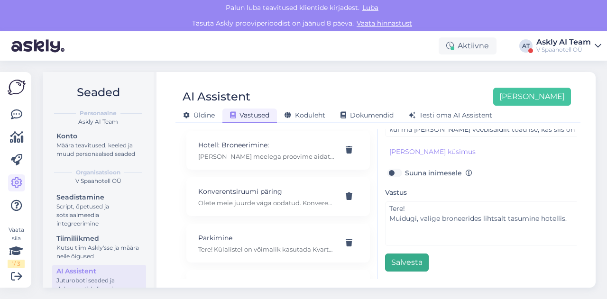
type input "Broneeringu eest tasumine"
click at [398, 263] on button "Salvesta" at bounding box center [407, 263] width 44 height 18
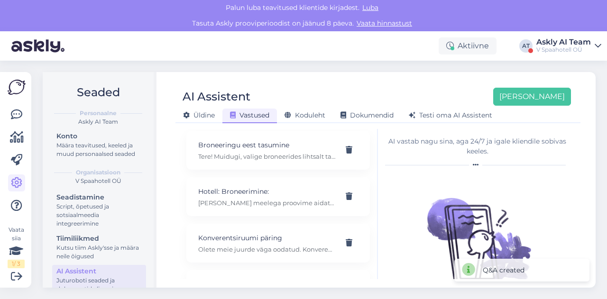
scroll to position [109, 0]
click at [400, 79] on div "AI Assistent [PERSON_NAME] uus [PERSON_NAME] Vastused Koduleht Dokumendid [PERS…" at bounding box center [378, 180] width 436 height 216
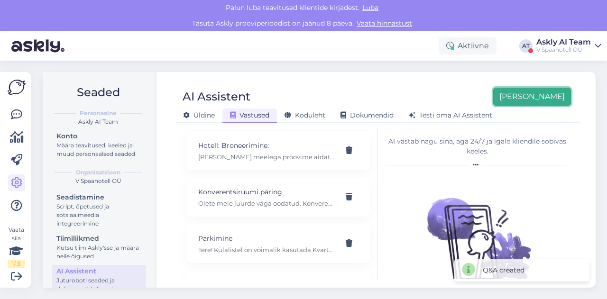
click at [555, 93] on button "[PERSON_NAME]" at bounding box center [532, 97] width 78 height 18
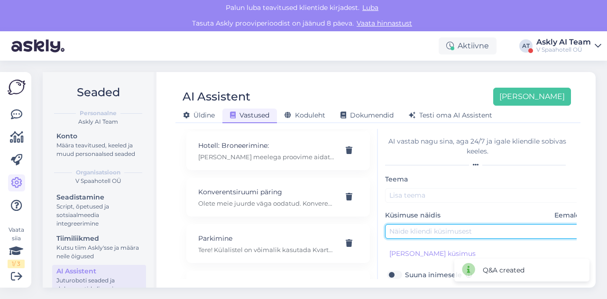
click at [405, 233] on input "text" at bounding box center [484, 231] width 199 height 15
paste input "Kas spaasse on võimalik minna õhtul või ainult päeval? Ma ei saanud päris hästi…"
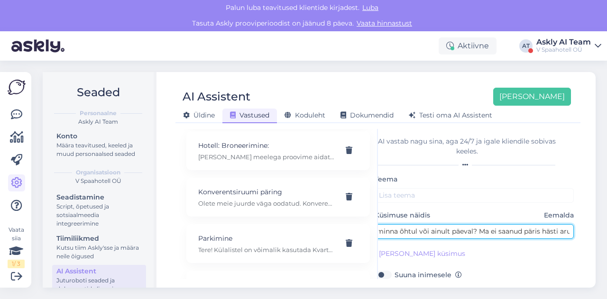
type input "Kas spaasse on võimalik minna õhtul või ainult päeval? Ma ei saanud päris hästi…"
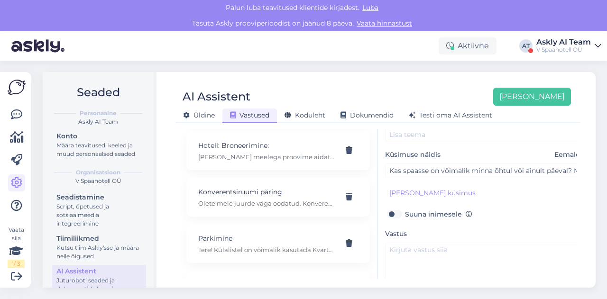
scroll to position [87, 0]
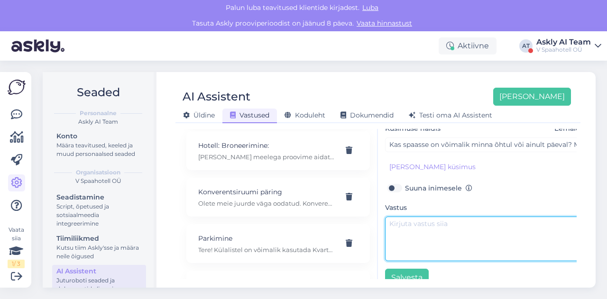
click at [437, 220] on textarea at bounding box center [484, 239] width 199 height 45
paste textarea "Tere! Spaad saate kasutada hotelli sisseregistreerimisest kuni väljaregistreeri…"
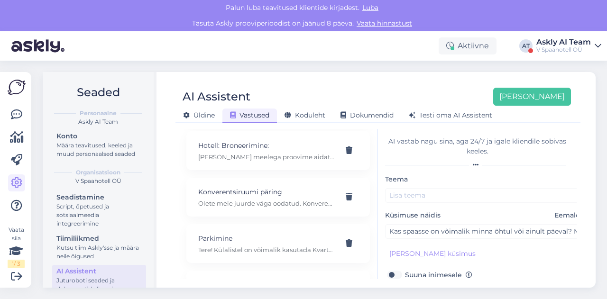
type textarea "Tere! Spaad saate kasutada hotelli sisseregistreerimisest kuni väljaregistreeri…"
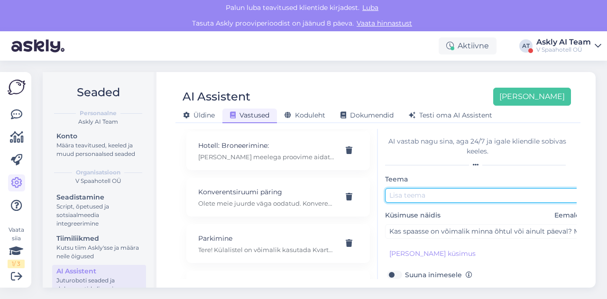
click at [413, 198] on input "text" at bounding box center [484, 195] width 199 height 15
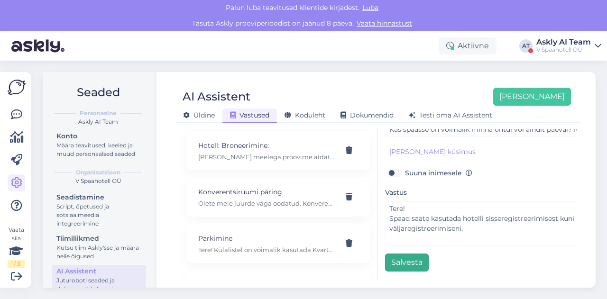
type input "Spa kasutus"
click at [403, 258] on button "Salvesta" at bounding box center [407, 263] width 44 height 18
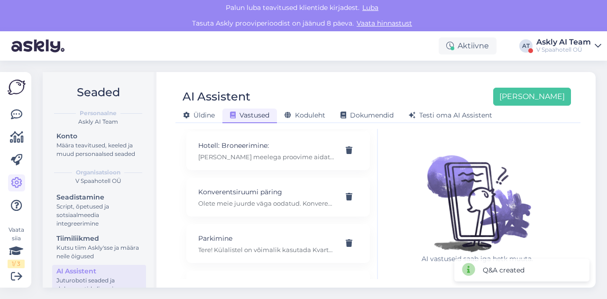
click at [376, 87] on div "AI Assistent [PERSON_NAME] [PERSON_NAME] Vastused Koduleht Dokumendid [PERSON_N…" at bounding box center [378, 102] width 405 height 43
click at [554, 97] on button "[PERSON_NAME]" at bounding box center [532, 97] width 78 height 18
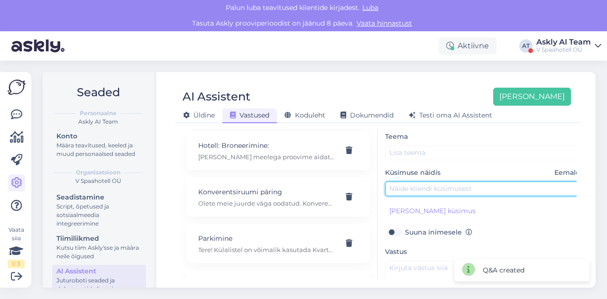
click at [408, 183] on input "text" at bounding box center [484, 189] width 199 height 15
paste input "kas kinkekaarti saab kasutada ainult hotellis ööbides või saab ka restoranis õh…"
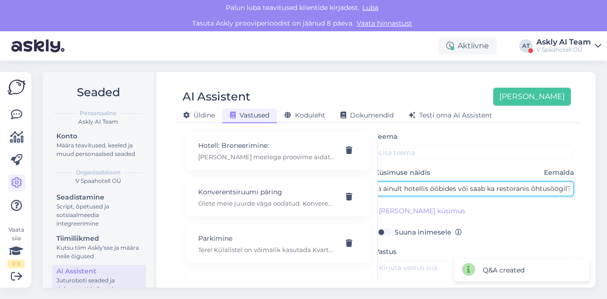
type input "kas kinkekaarti saab kasutada ainult hotellis ööbides või saab ka restoranis õh…"
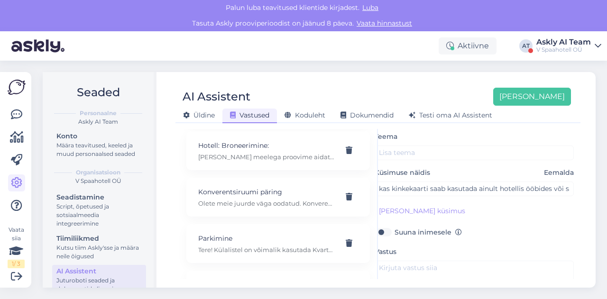
scroll to position [103, 10]
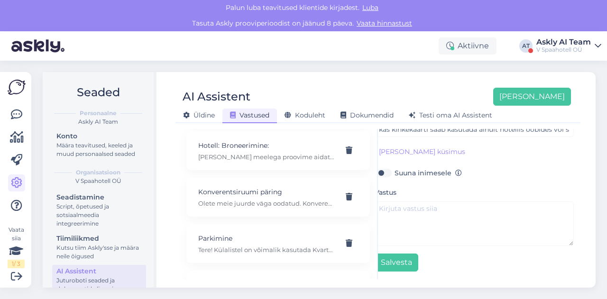
click at [409, 245] on div "Teema Küsimuse näidis Eemalda kas kinkekaarti saab kasutada ainult hotellis ööb…" at bounding box center [474, 172] width 199 height 200
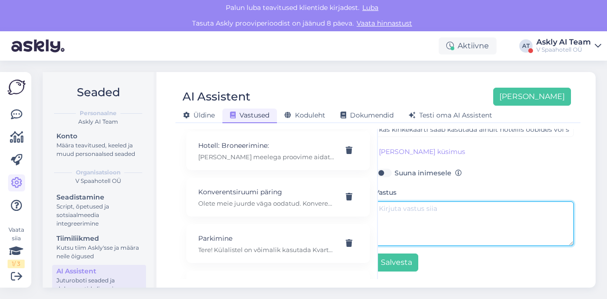
click at [408, 224] on textarea at bounding box center [474, 224] width 199 height 45
paste textarea "Tere! Meie kinkekaarti saate kasutada nii hotellis, restoranis, kohvikus kui ka…"
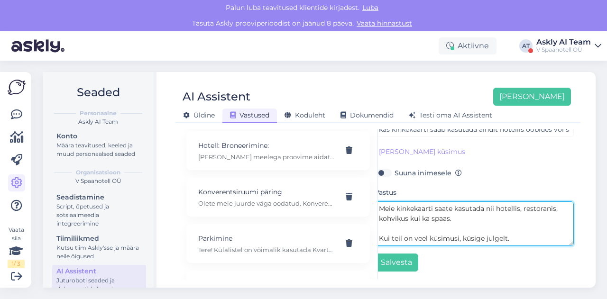
scroll to position [0, 0]
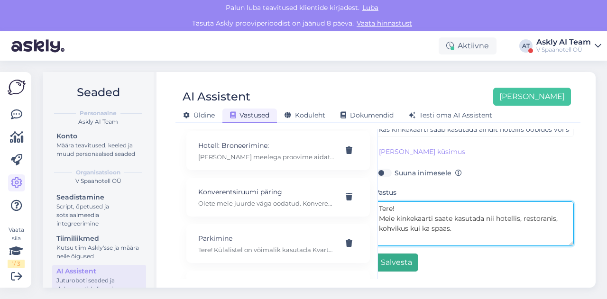
type textarea "Tere! Meie kinkekaarti saate kasutada nii hotellis, restoranis, kohvikus kui ka…"
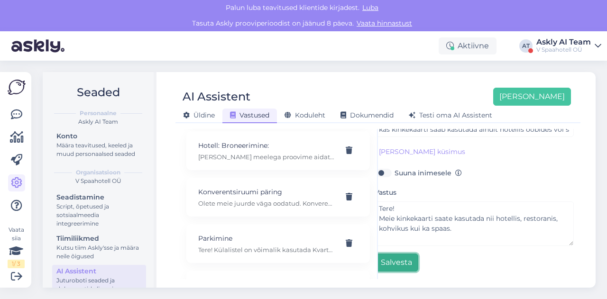
click at [393, 259] on button "Salvesta" at bounding box center [397, 263] width 44 height 18
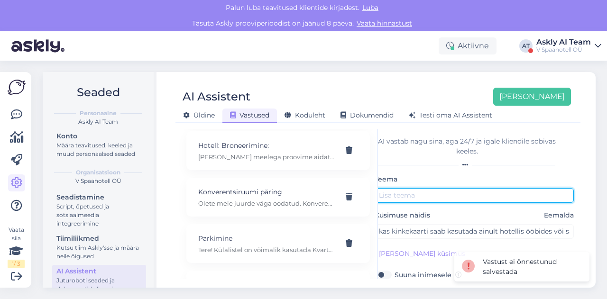
click at [412, 196] on input "text" at bounding box center [474, 195] width 199 height 15
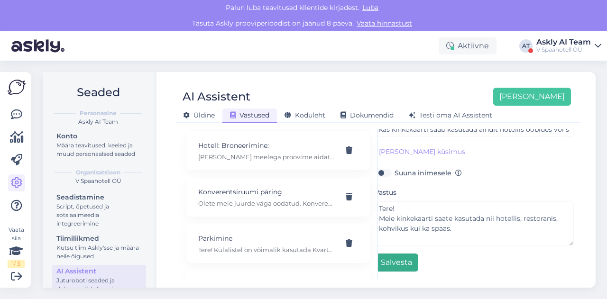
type input "Kinkekaart"
click at [395, 263] on button "Salvesta" at bounding box center [397, 263] width 44 height 18
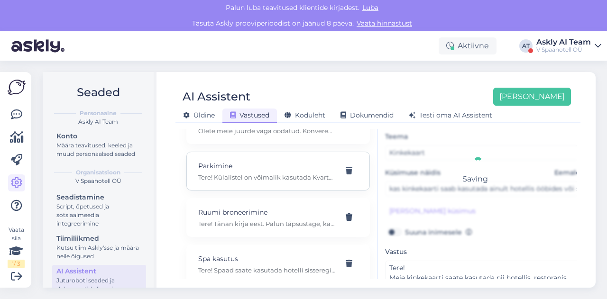
scroll to position [227, 0]
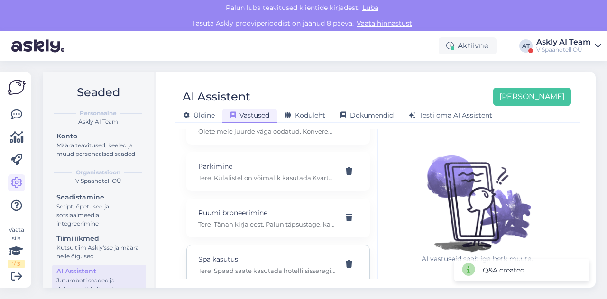
click at [255, 254] on div "Spa kasutus Tere! Spaad saate kasutada hotelli sisseregistreerimisest kuni välj…" at bounding box center [266, 264] width 137 height 21
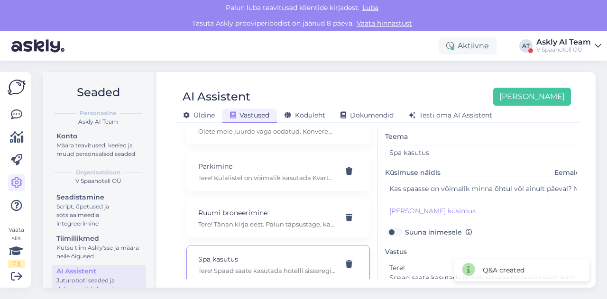
scroll to position [107, 0]
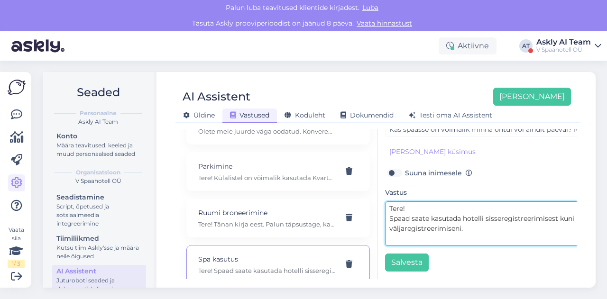
click at [471, 227] on textarea "Tere! Spaad saate kasutada hotelli sisseregistreerimisest kuni väljaregistreeri…" at bounding box center [484, 224] width 199 height 45
paste textarea "Kui teil on veel küsimusi, küsige julgelt."
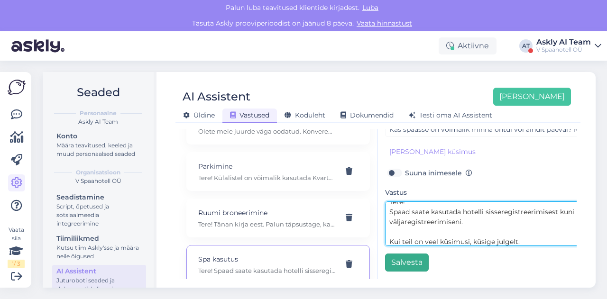
type textarea "Tere! Spaad saate kasutada hotelli sisseregistreerimisest kuni väljaregistreeri…"
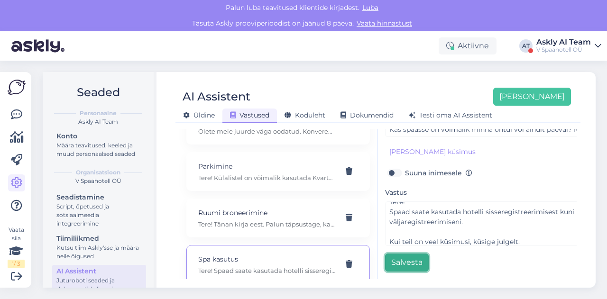
click at [404, 257] on button "Salvesta" at bounding box center [407, 263] width 44 height 18
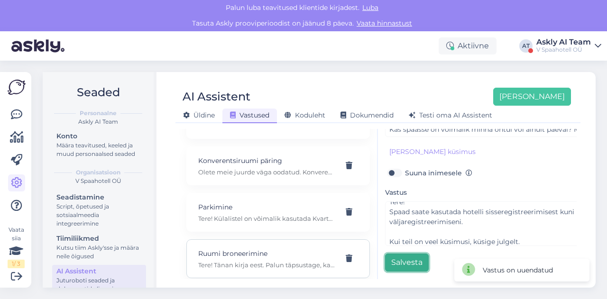
scroll to position [179, 0]
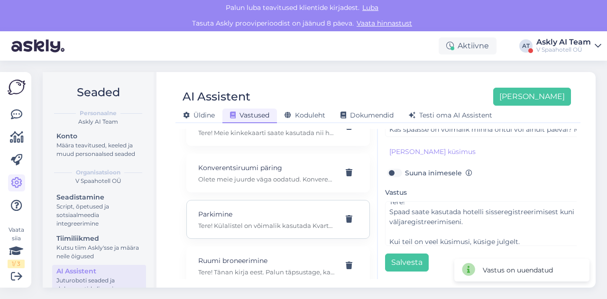
click at [239, 209] on p "Parkimine" at bounding box center [266, 214] width 137 height 10
type input "Parkimine"
type input "Kas teil on tasuta parkimine?"
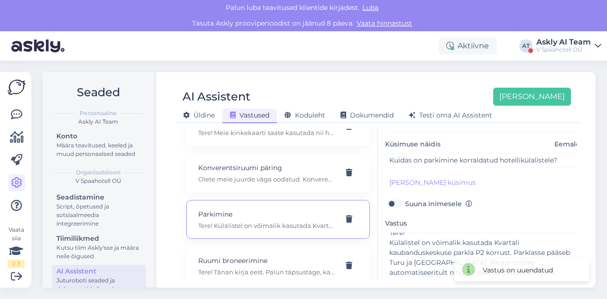
scroll to position [143, 0]
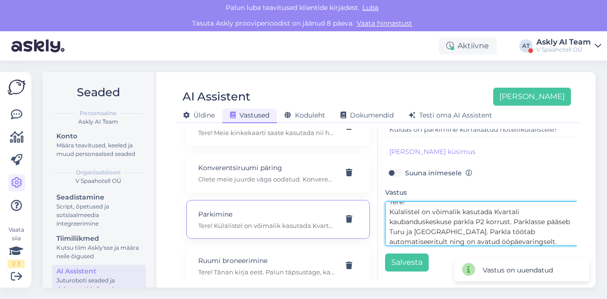
click at [514, 235] on textarea "Tere! Külalistel on võimalik kasutada Kvartali kaubanduskeskuse parkla P2 korru…" at bounding box center [484, 224] width 199 height 45
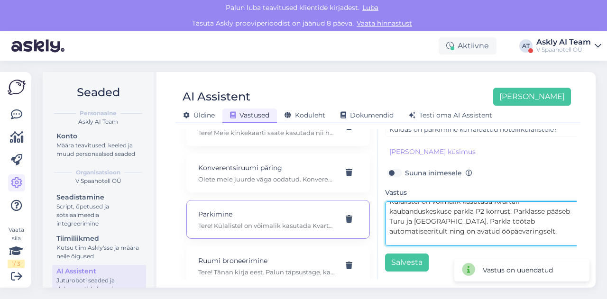
scroll to position [27, 0]
paste textarea "Kui teil on veel küsimusi, küsige julgelt."
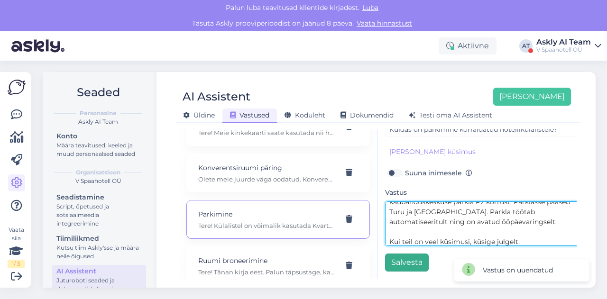
type textarea "Tere! Külalistel on võimalik kasutada Kvartali kaubanduskeskuse parkla P2 korru…"
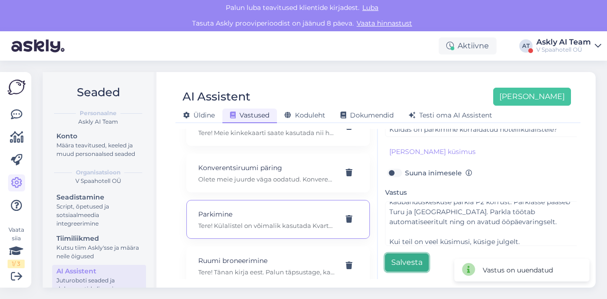
click at [417, 255] on button "Salvesta" at bounding box center [407, 263] width 44 height 18
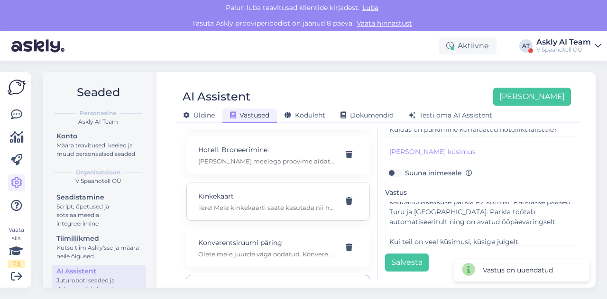
click at [246, 202] on div "Kinkekaart Tere! Meie kinkekaarti saate kasutada nii hotellis, restoranis, kohv…" at bounding box center [278, 201] width 184 height 39
type input "Kinkekaart"
type input "kas kinkekaarti saab kasutada ainult hotellis ööbides või saab ka restoranis õh…"
type textarea "Tere! Meie kinkekaarti saate kasutada nii hotellis, restoranis, kohvikus kui ka…"
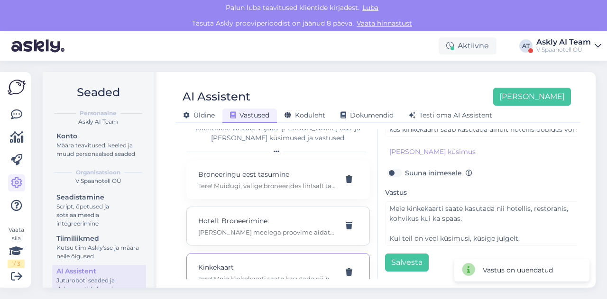
scroll to position [20, 0]
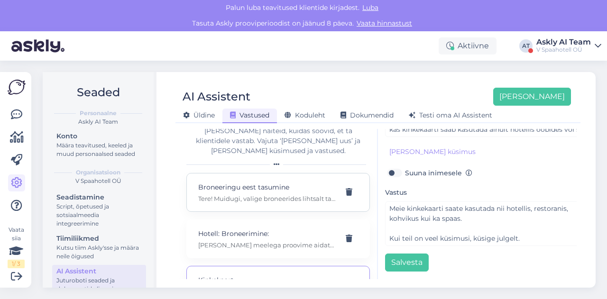
click at [250, 184] on div "Broneeringu eest tasumine Tere! Muidugi, valige broneerides lihtsalt tasumine h…" at bounding box center [266, 192] width 137 height 21
type input "Broneeringu eest tasumine"
type input "kui ma [PERSON_NAME] veebisaidilt toad ise, kas siis on võimalik maksta hotelli…"
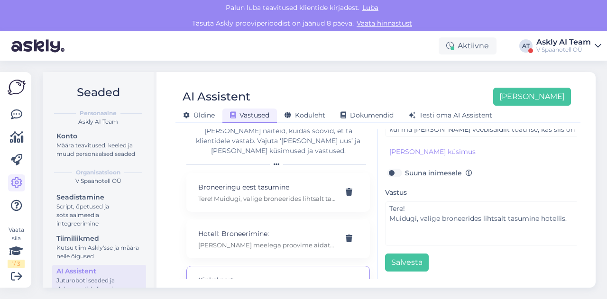
scroll to position [0, 0]
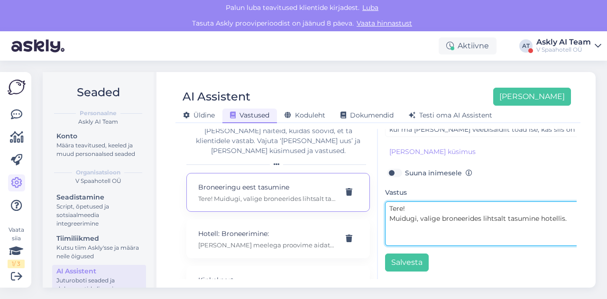
click at [451, 222] on textarea "Tere! Muidugi, valige broneerides lihtsalt tasumine hotellis." at bounding box center [484, 224] width 199 height 45
paste textarea "Kui teil on veel küsimusi, küsige julgelt."
type textarea "Tere! Muidugi, valige broneerides lihtsalt tasumine hotellis. Kui teil on veel …"
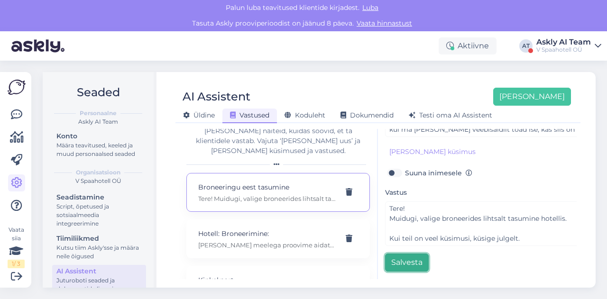
click at [408, 257] on button "Salvesta" at bounding box center [407, 263] width 44 height 18
click at [255, 229] on div "Hotell: Broneerimine: [PERSON_NAME] meelega proovime aidata [PERSON_NAME] sobiv…" at bounding box center [266, 239] width 137 height 21
type input "Hotell: Broneerimine:"
type input "Mis tuba teil on pakkuda 1-5 detsembriks?"
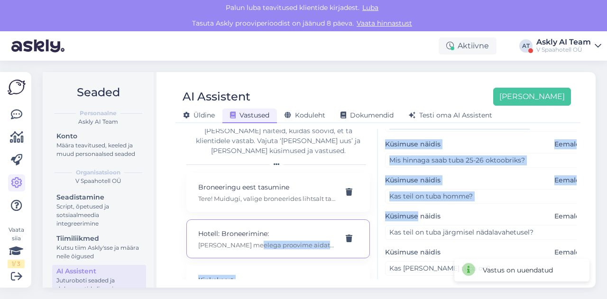
drag, startPoint x: 255, startPoint y: 229, endPoint x: 408, endPoint y: 207, distance: 154.8
click at [408, 207] on div "Kõige paremini vastab AI Assistent, kui [PERSON_NAME] näiteid, kuidas soovid, e…" at bounding box center [378, 204] width 398 height 150
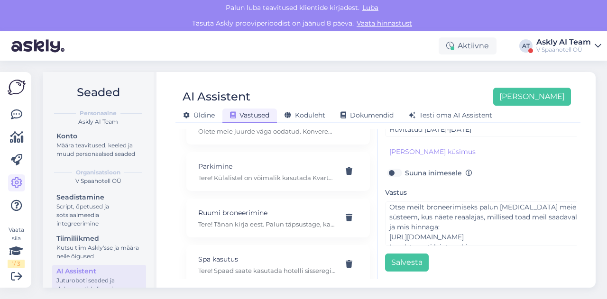
scroll to position [30, 0]
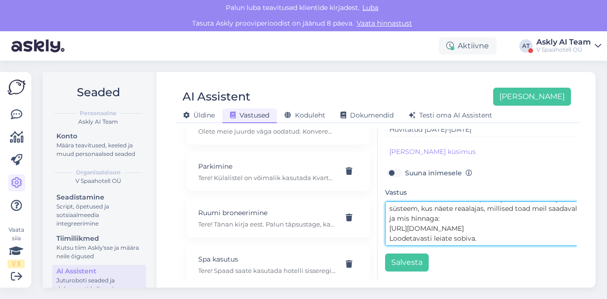
click at [390, 232] on textarea "[PERSON_NAME] meelega proovime aidata [PERSON_NAME] sobiv tuba. Otse meilt bron…" at bounding box center [484, 224] width 199 height 45
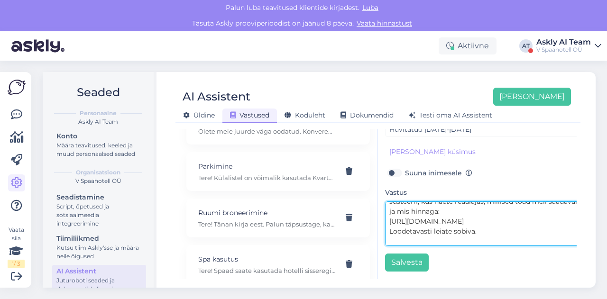
click at [389, 213] on textarea "[PERSON_NAME] meelega proovime aidata [PERSON_NAME] sobiv tuba. Otse meilt bron…" at bounding box center [484, 224] width 199 height 45
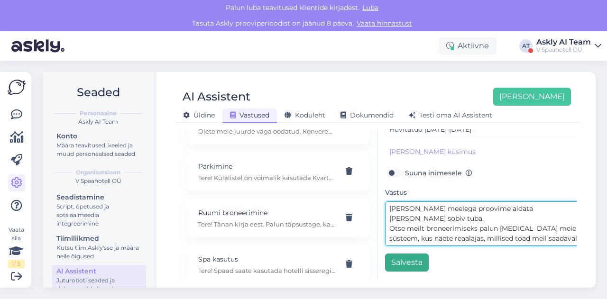
type textarea "[PERSON_NAME] meelega proovime aidata [PERSON_NAME] sobiv tuba. Otse meilt bron…"
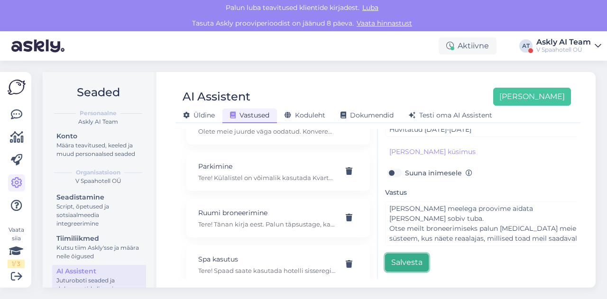
click at [399, 255] on button "Salvesta" at bounding box center [407, 263] width 44 height 18
click at [242, 254] on p "Spa kasutus" at bounding box center [266, 259] width 137 height 10
type input "Spa kasutus"
type input "Kas spaasse on võimalik minna õhtul või ainult päeval? Ma ei saanud päris hästi…"
type textarea "Tere! Spaad saate kasutada hotelli sisseregistreerimisest kuni väljaregistreeri…"
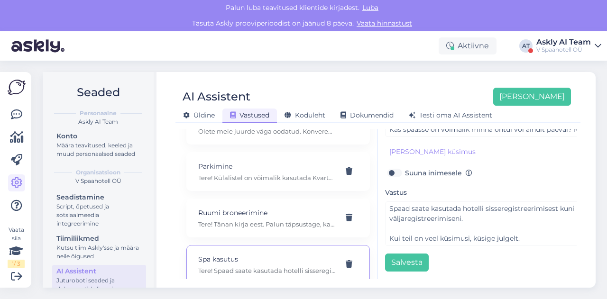
scroll to position [227, 0]
click at [555, 53] on div "V Spaahotell OÜ" at bounding box center [564, 50] width 55 height 8
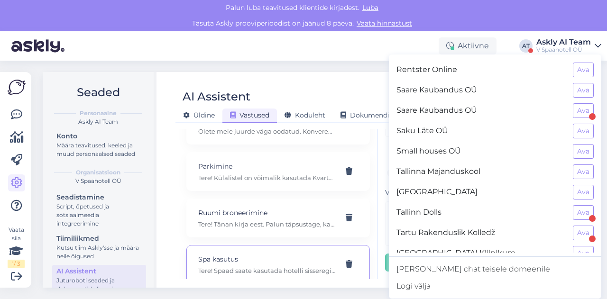
scroll to position [734, 0]
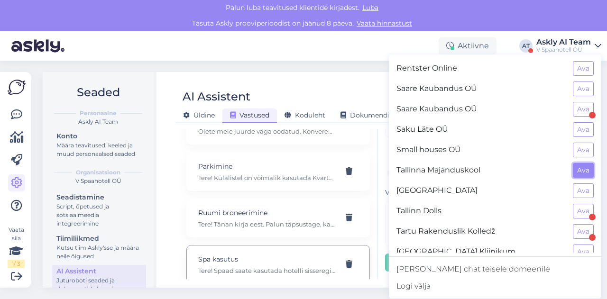
click at [575, 163] on button "Ava" at bounding box center [583, 170] width 21 height 15
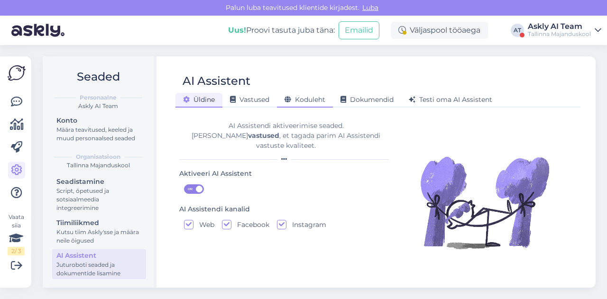
click at [313, 97] on span "Koduleht" at bounding box center [305, 99] width 41 height 9
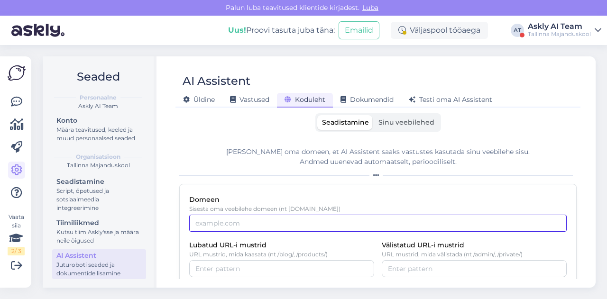
click at [213, 226] on input "Domeen" at bounding box center [378, 223] width 378 height 17
paste input "[URL][DOMAIN_NAME]"
drag, startPoint x: 219, startPoint y: 225, endPoint x: 168, endPoint y: 220, distance: 51.6
click at [168, 220] on div "AI Assistent [PERSON_NAME] Vastused Koduleht Dokumendid [PERSON_NAME] oma AI As…" at bounding box center [378, 172] width 436 height 232
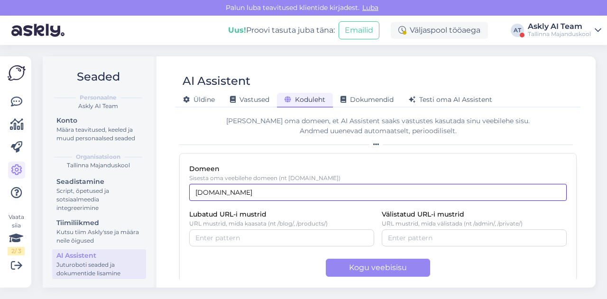
scroll to position [42, 0]
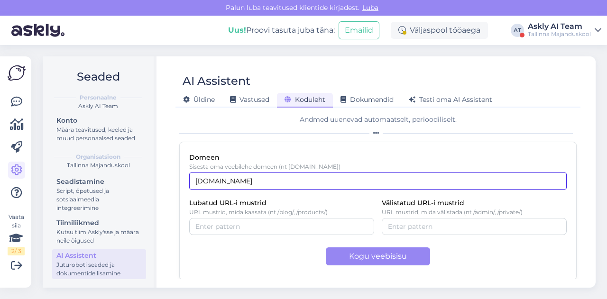
type input "[DOMAIN_NAME]"
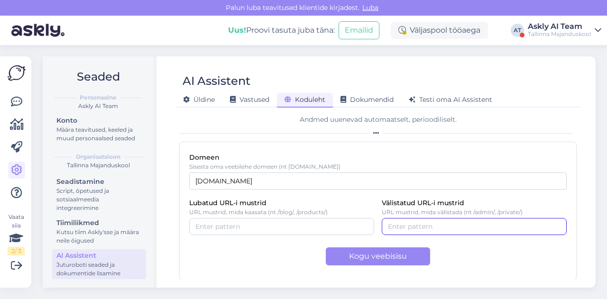
click at [459, 227] on input "Välistatud URL-i mustrid" at bounding box center [474, 227] width 173 height 10
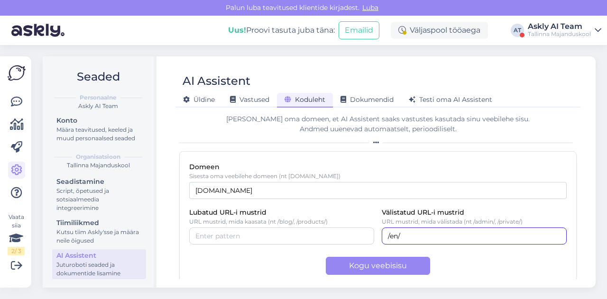
scroll to position [32, 0]
type input "/en/"
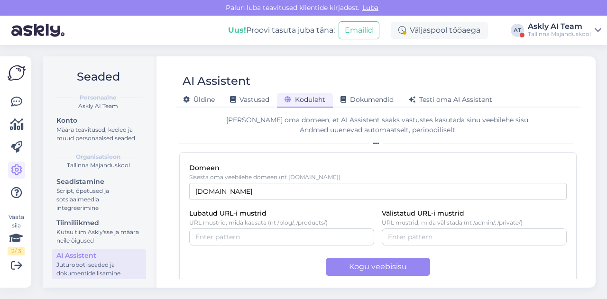
click at [351, 205] on div "Domeen Sisesta oma veebilehe domeen (nt [DOMAIN_NAME]) [DOMAIN_NAME] Lubatud UR…" at bounding box center [378, 221] width 398 height 139
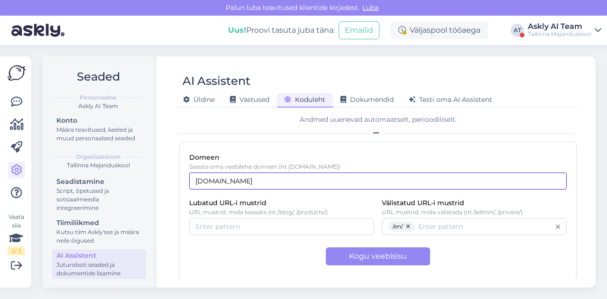
click at [307, 181] on input "[DOMAIN_NAME]" at bounding box center [378, 181] width 378 height 17
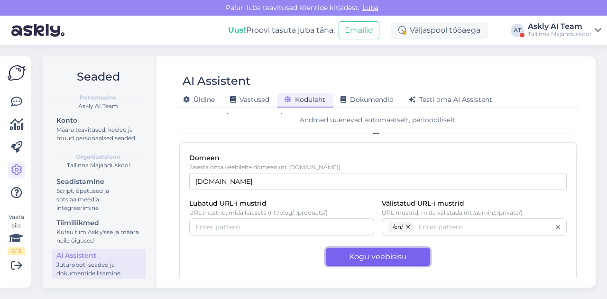
click at [329, 260] on button "Kogu veebisisu" at bounding box center [378, 257] width 104 height 18
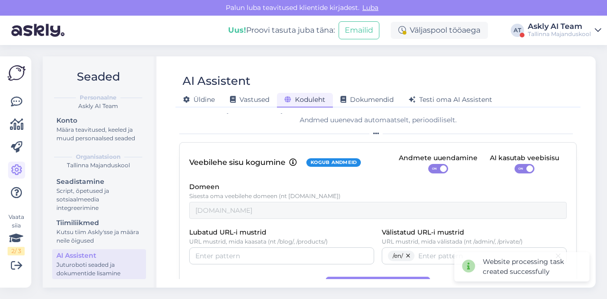
click at [527, 167] on span at bounding box center [530, 169] width 7 height 7
click at [515, 164] on input "ON" at bounding box center [515, 164] width 0 height 0
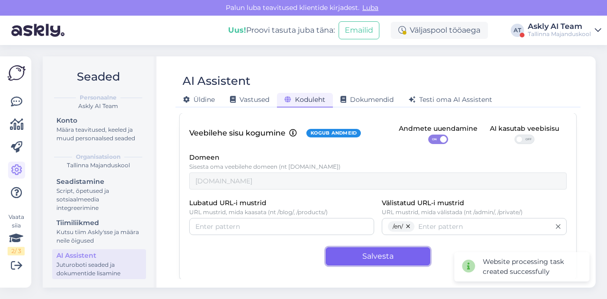
click at [370, 260] on button "Salvesta" at bounding box center [378, 257] width 104 height 18
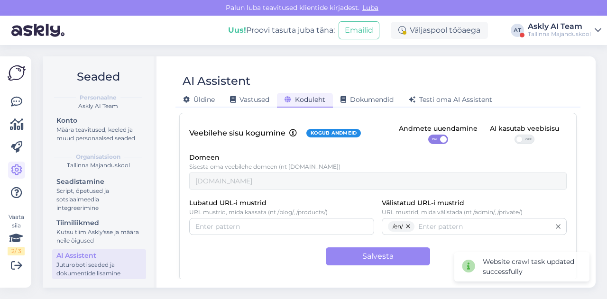
click at [366, 170] on div "Domeen Sisesta oma veebilehe domeen (nt [DOMAIN_NAME]) [DOMAIN_NAME]" at bounding box center [378, 171] width 378 height 38
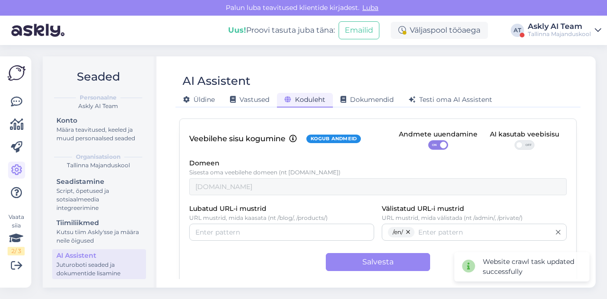
scroll to position [0, 0]
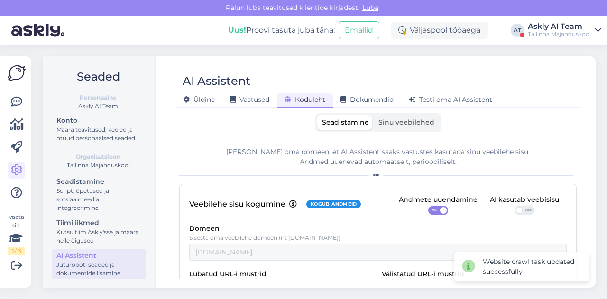
click at [400, 112] on div "AI Assistent [PERSON_NAME] Vastused Koduleht Dokumendid [PERSON_NAME] oma AI As…" at bounding box center [378, 172] width 436 height 232
click at [398, 129] on label "Sinu veebilehed" at bounding box center [406, 122] width 65 height 15
click at [374, 115] on input "Sinu veebilehed" at bounding box center [374, 115] width 0 height 0
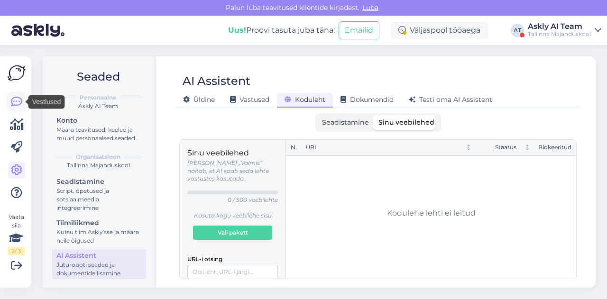
click at [18, 98] on icon at bounding box center [16, 101] width 11 height 11
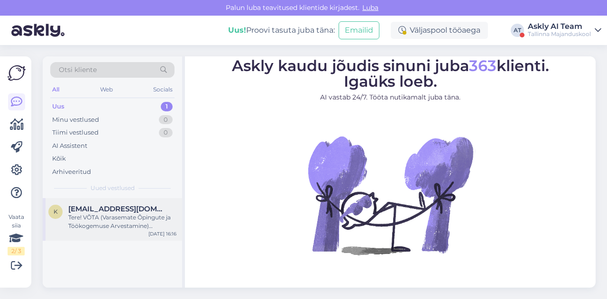
click at [97, 226] on div "Tere! VÕTA (Varasemate Õpingute ja Töökogemuse Arvestamine) võimaldab arvestada…" at bounding box center [122, 221] width 108 height 17
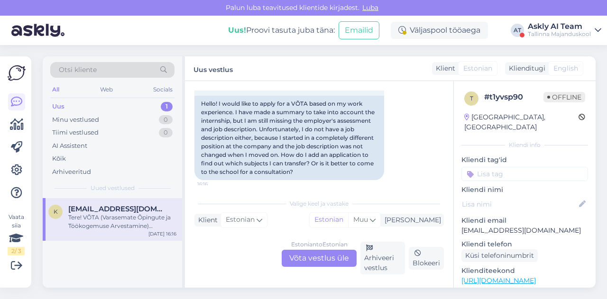
scroll to position [124, 0]
click at [71, 136] on div "Tiimi vestlused" at bounding box center [75, 132] width 46 height 9
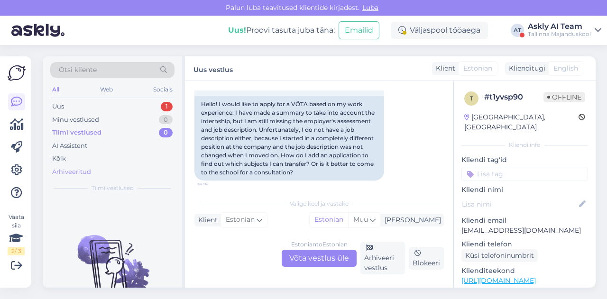
click at [70, 170] on div "Arhiveeritud" at bounding box center [71, 171] width 39 height 9
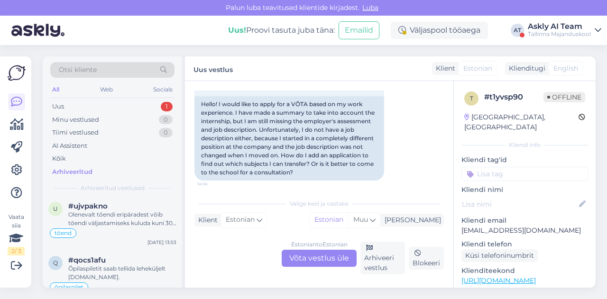
scroll to position [0, 0]
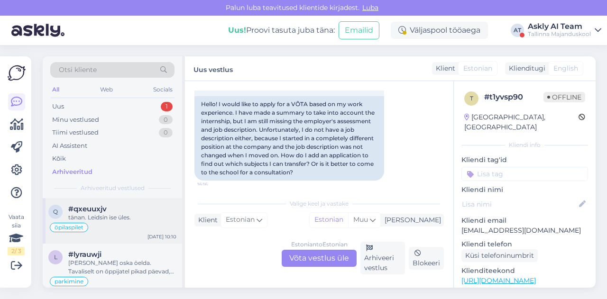
click at [122, 223] on div "õpilaspilet" at bounding box center [112, 227] width 128 height 11
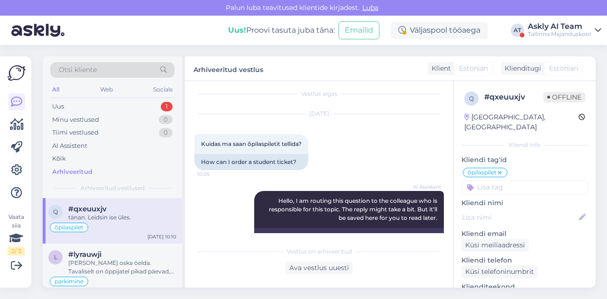
scroll to position [102, 0]
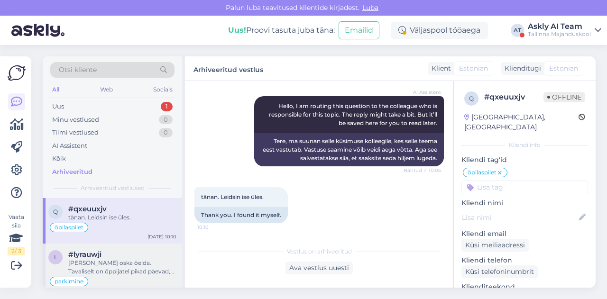
click at [132, 255] on div "#lyrauwji" at bounding box center [122, 254] width 108 height 9
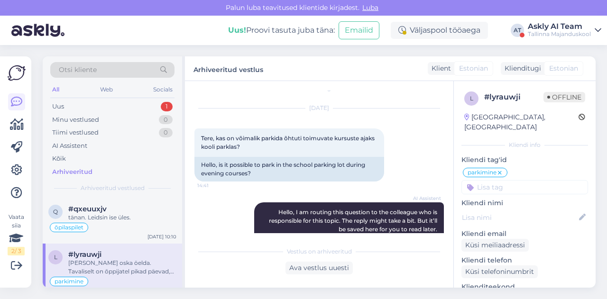
scroll to position [11, 0]
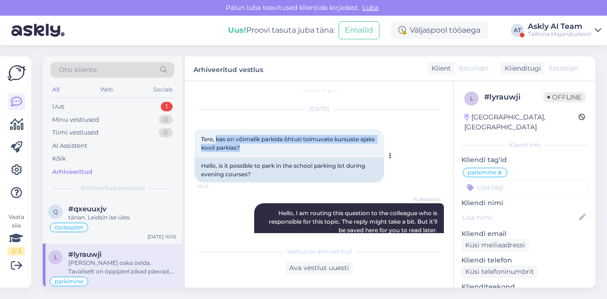
drag, startPoint x: 216, startPoint y: 139, endPoint x: 251, endPoint y: 150, distance: 36.3
click at [251, 150] on div "Tere, kas on võimalik parkida õhtuti toimuvate kursuste ajaks kooli parklas? 14…" at bounding box center [290, 144] width 190 height 28
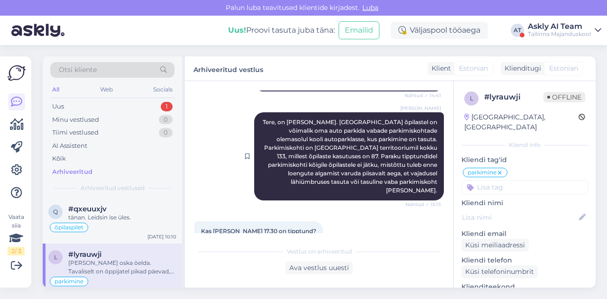
scroll to position [193, 0]
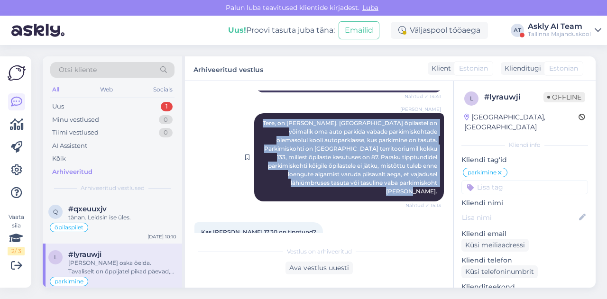
drag, startPoint x: 261, startPoint y: 122, endPoint x: 435, endPoint y: 184, distance: 184.3
click at [435, 184] on div "[PERSON_NAME], on [PERSON_NAME]. [GEOGRAPHIC_DATA] õpilastel on võimalik oma au…" at bounding box center [349, 157] width 190 height 88
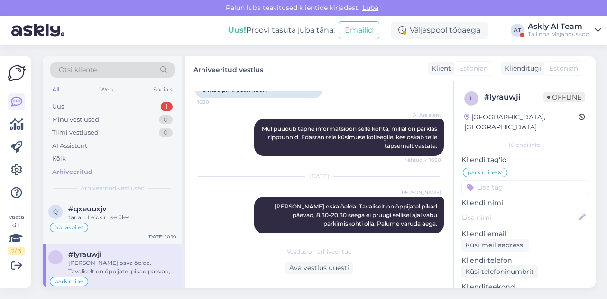
scroll to position [355, 0]
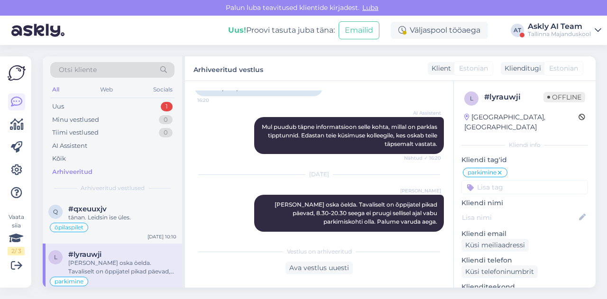
click at [94, 252] on span "#lyrauwji" at bounding box center [84, 254] width 33 height 9
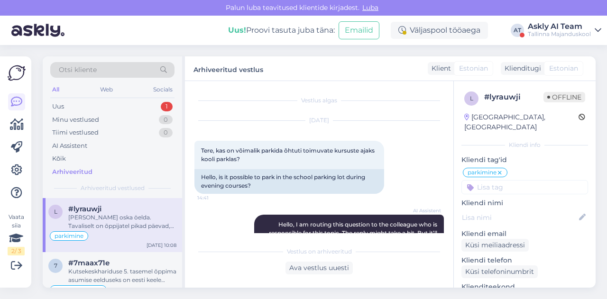
scroll to position [46, 0]
click at [134, 269] on div "Kutsekeskhariduse 5. tasemel õppima asumise eelduseks on eesti keele oskus vähe…" at bounding box center [122, 276] width 108 height 17
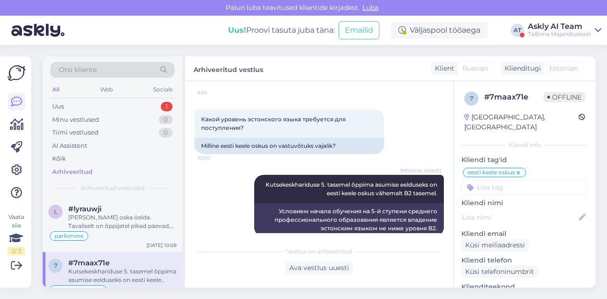
scroll to position [369, 0]
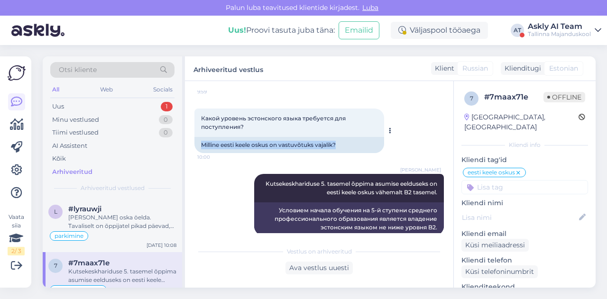
drag, startPoint x: 199, startPoint y: 145, endPoint x: 347, endPoint y: 148, distance: 148.0
click at [347, 148] on div "Milline eesti keele oskus on vastuvõtuks vajalik?" at bounding box center [290, 145] width 190 height 16
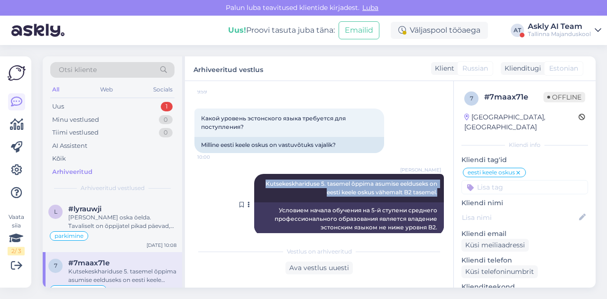
drag, startPoint x: 252, startPoint y: 184, endPoint x: 435, endPoint y: 199, distance: 183.3
click at [435, 199] on div "[PERSON_NAME] 5. tasemel õppima asumise eelduseks on eesti keele oskus vähemalt…" at bounding box center [349, 188] width 190 height 28
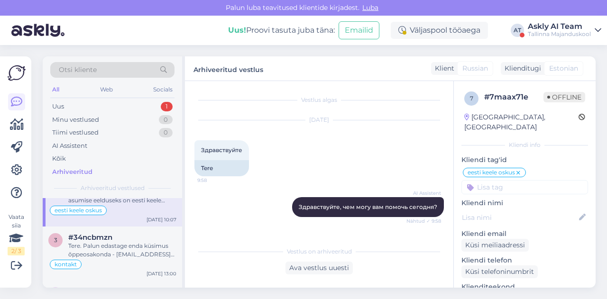
scroll to position [128, 0]
click at [117, 240] on div "Tere. Palun edastage enda küsimus õppeosakonda - [EMAIL_ADDRESS][DOMAIN_NAME]" at bounding box center [122, 248] width 108 height 17
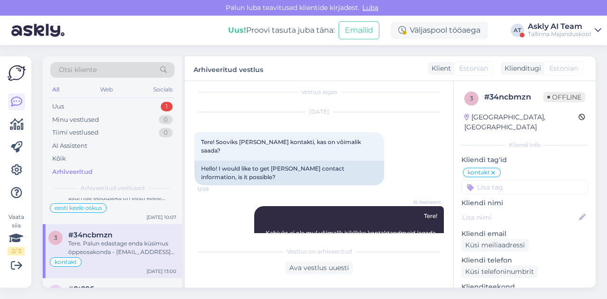
scroll to position [9, 0]
drag, startPoint x: 216, startPoint y: 141, endPoint x: 378, endPoint y: 142, distance: 161.3
click at [378, 142] on div "Tere! Sooviks [PERSON_NAME] kontakti, kas on võimalik saada? 12:59" at bounding box center [290, 145] width 190 height 28
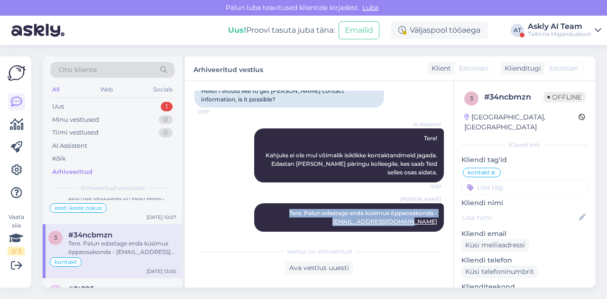
drag, startPoint x: 269, startPoint y: 206, endPoint x: 437, endPoint y: 218, distance: 168.3
click at [437, 218] on div "Vestlus algas [DATE] Tere! Sooviks [PERSON_NAME] kontakti, kas on võimalik saad…" at bounding box center [324, 162] width 258 height 143
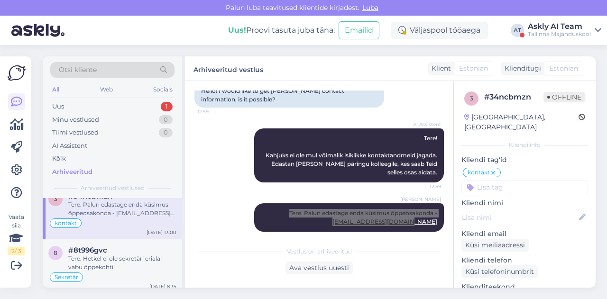
scroll to position [167, 0]
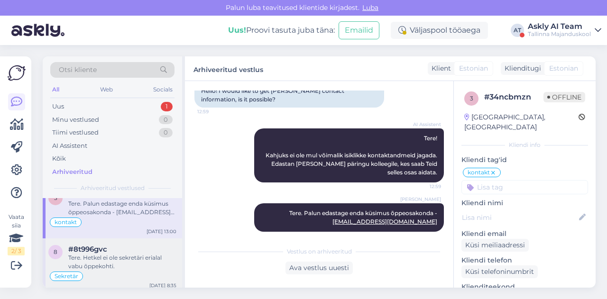
click at [127, 257] on div "Tere. Hetkel ei ole sekretäri erialal vabu õppekohti." at bounding box center [122, 262] width 108 height 17
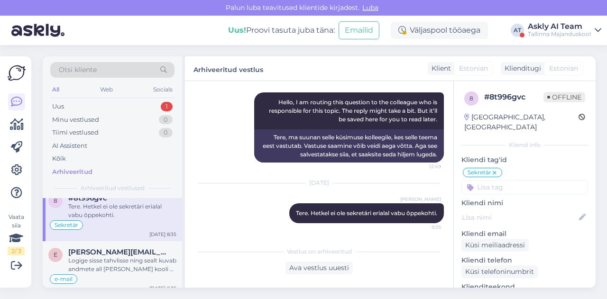
scroll to position [219, 0]
click at [126, 260] on div "Logige sisse tahvlisse ning sealt kuvab andmete all [PERSON_NAME] kooli e-maili…" at bounding box center [122, 264] width 108 height 17
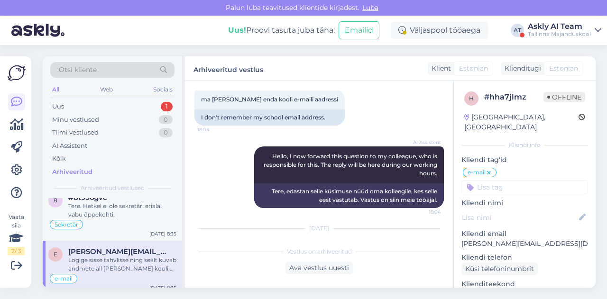
scroll to position [26, 0]
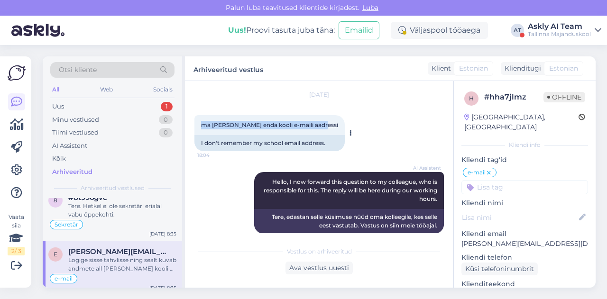
drag, startPoint x: 200, startPoint y: 126, endPoint x: 323, endPoint y: 127, distance: 122.4
click at [323, 127] on div "ma [PERSON_NAME] enda kooli e-maili aadressi 18:04" at bounding box center [270, 125] width 150 height 20
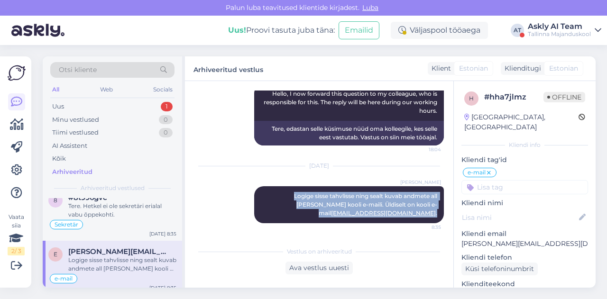
drag, startPoint x: 260, startPoint y: 196, endPoint x: 440, endPoint y: 215, distance: 181.3
click at [440, 215] on div "Vestlus algas [DATE] ma [PERSON_NAME] enda kooli e-maili aadressi 18:04 I don't…" at bounding box center [324, 162] width 258 height 143
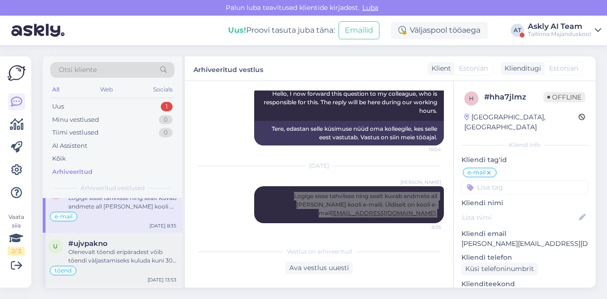
scroll to position [282, 0]
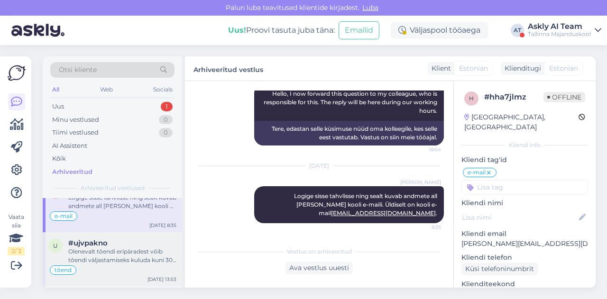
click at [114, 249] on div "Olenevalt tõendi eripäradest võib tõendi väljastamiseks kuluda kuni 30 päeva. K…" at bounding box center [122, 256] width 108 height 17
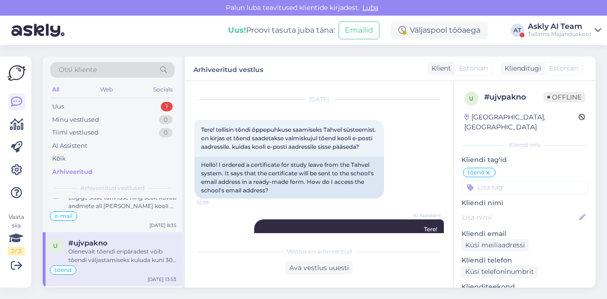
scroll to position [1550, 0]
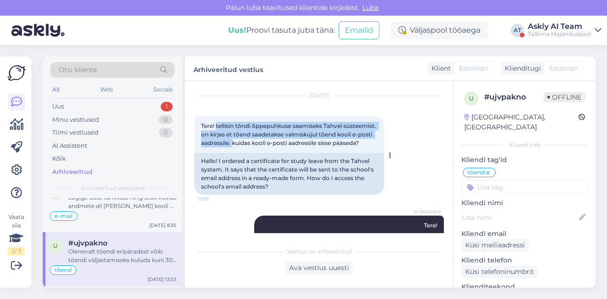
drag, startPoint x: 216, startPoint y: 124, endPoint x: 270, endPoint y: 139, distance: 56.3
click at [270, 139] on span "Tere! tellisin tõndi õppepuhkuse saamiseks Tahvel süsteemist. on kirjas et tõen…" at bounding box center [289, 134] width 176 height 24
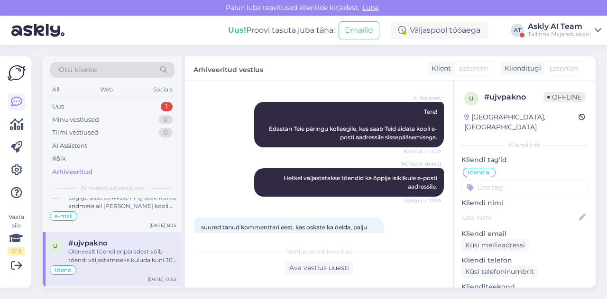
scroll to position [1664, 0]
drag, startPoint x: 268, startPoint y: 185, endPoint x: 442, endPoint y: 199, distance: 174.6
click at [442, 199] on div "Vestlus algas [DATE] Tere! Kas maksuspetsialisti erialale jätkuõpe lõpeb kutsee…" at bounding box center [324, 162] width 258 height 143
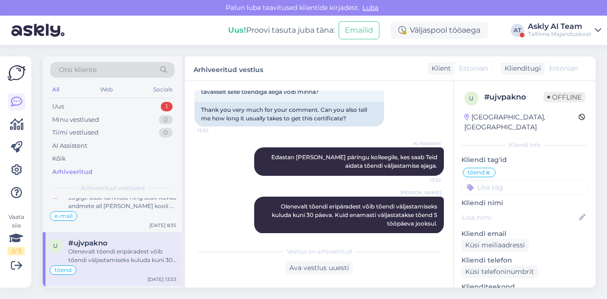
scroll to position [1792, 0]
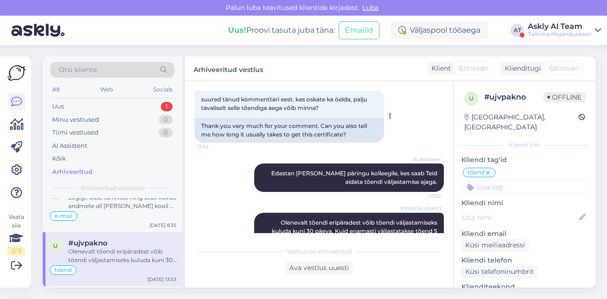
drag, startPoint x: 298, startPoint y: 106, endPoint x: 344, endPoint y: 121, distance: 48.2
click at [344, 118] on div "suured tänud kommenttari eest. kas oskate ka öelda, palju tavaliselt selle tõen…" at bounding box center [290, 104] width 190 height 28
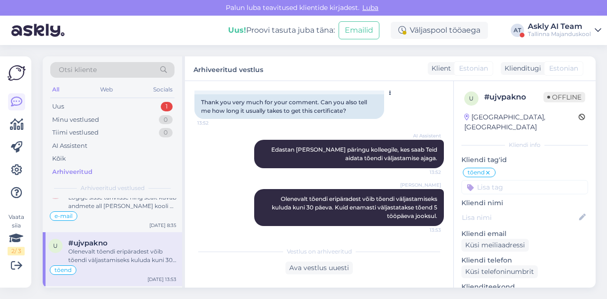
scroll to position [1827, 0]
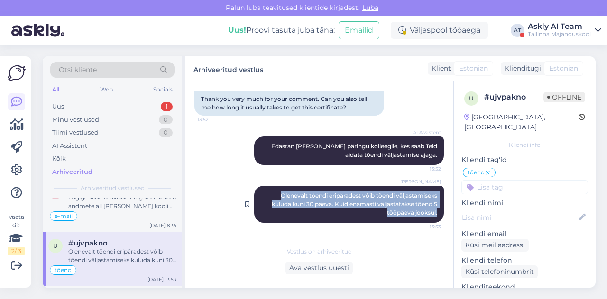
drag, startPoint x: 266, startPoint y: 196, endPoint x: 435, endPoint y: 215, distance: 169.5
click at [435, 215] on div "[PERSON_NAME] tõendi eripäradest võib tõendi väljastamiseks kuluda kuni 30 päev…" at bounding box center [349, 204] width 190 height 37
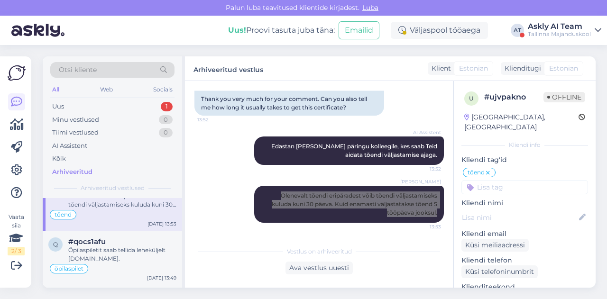
scroll to position [356, 0]
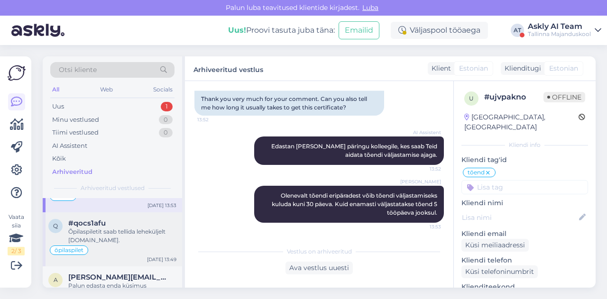
click at [131, 233] on div "Õpilaspiletit saab tellida leheküljelt [DOMAIN_NAME]." at bounding box center [122, 236] width 108 height 17
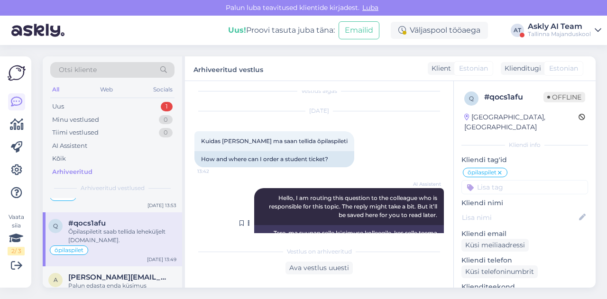
scroll to position [0, 0]
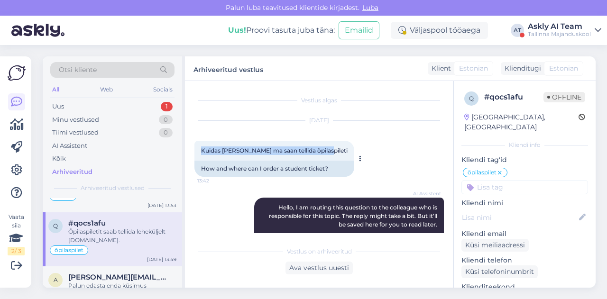
drag, startPoint x: 198, startPoint y: 153, endPoint x: 324, endPoint y: 148, distance: 125.3
click at [324, 148] on div "Kuidas [PERSON_NAME] ma saan tellida õpilaspileti 13:42" at bounding box center [275, 151] width 160 height 20
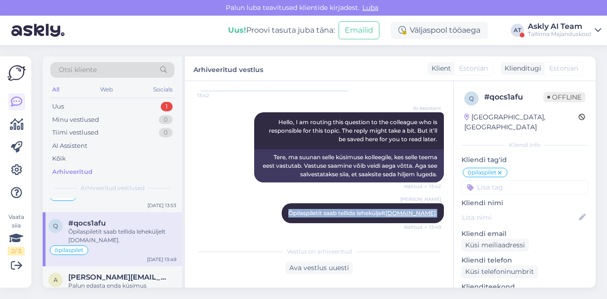
drag, startPoint x: 301, startPoint y: 215, endPoint x: 436, endPoint y: 215, distance: 135.7
click at [436, 215] on div "Vestlus algas [DATE] Kuidas [PERSON_NAME] ma saan tellida õpilaspileti 13:42 Ho…" at bounding box center [324, 162] width 258 height 143
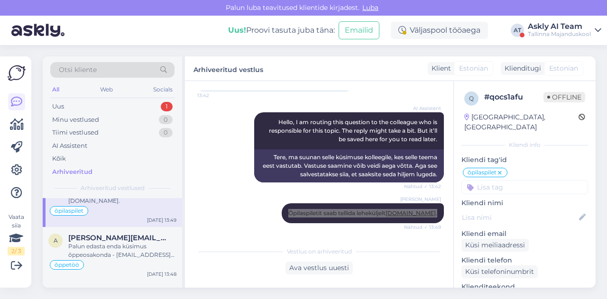
scroll to position [397, 0]
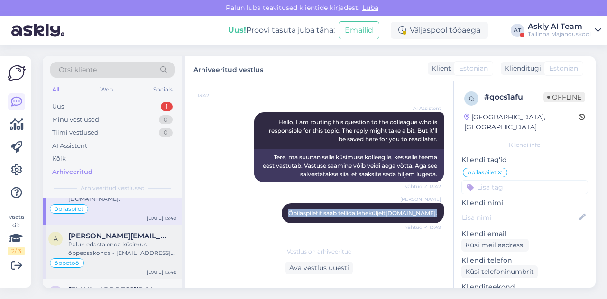
click at [110, 241] on div "Palun edasta enda küsimus õppeosakonda - [EMAIL_ADDRESS][DOMAIN_NAME]" at bounding box center [122, 249] width 108 height 17
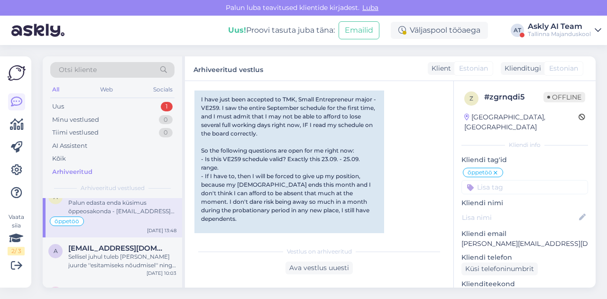
scroll to position [445, 0]
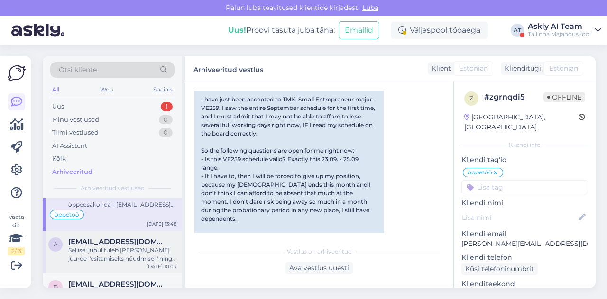
click at [110, 246] on div "Sellisel juhul tuleb [PERSON_NAME] juurde ''esitamiseks nõudmisel'' ning saate …" at bounding box center [122, 254] width 108 height 17
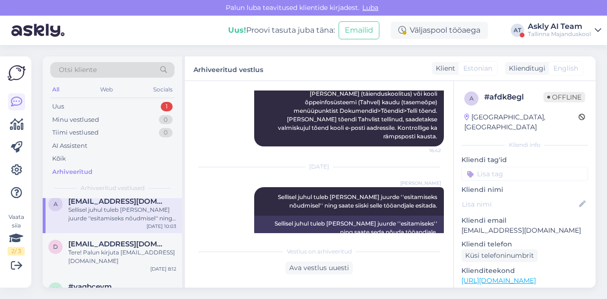
scroll to position [497, 0]
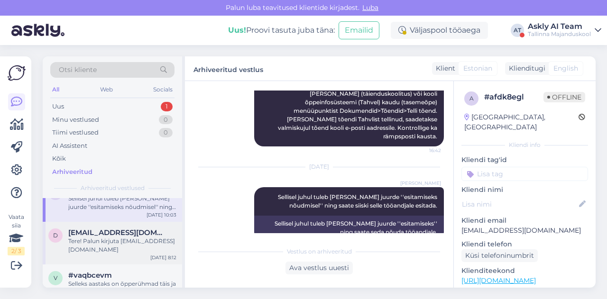
click at [121, 243] on div "Tere! Palun kirjuta [EMAIL_ADDRESS][DOMAIN_NAME]" at bounding box center [122, 245] width 108 height 17
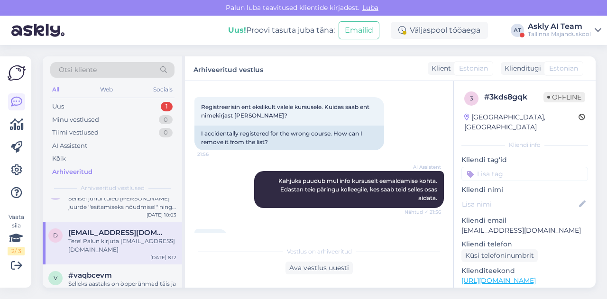
scroll to position [142, 0]
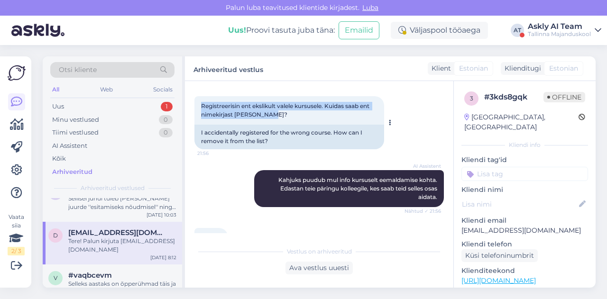
drag, startPoint x: 200, startPoint y: 107, endPoint x: 284, endPoint y: 118, distance: 85.1
click at [284, 118] on div "Registreerisin ent ekslikult valele kursusele. Kuidas saab ent nimekirjast [PER…" at bounding box center [290, 110] width 190 height 28
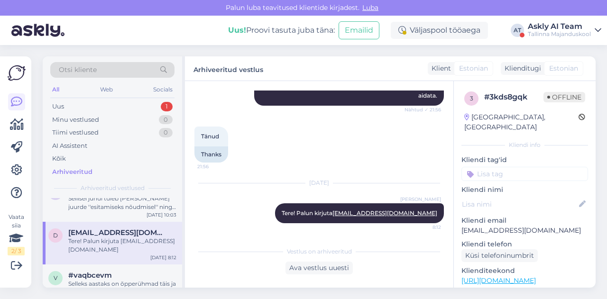
scroll to position [243, 0]
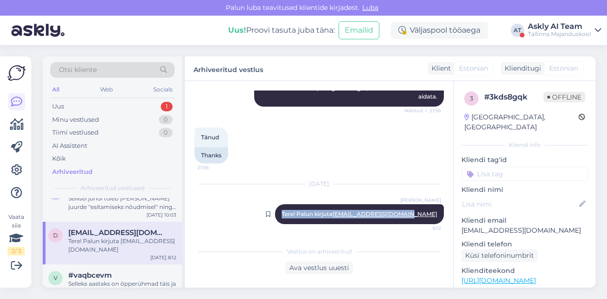
drag, startPoint x: 296, startPoint y: 214, endPoint x: 433, endPoint y: 215, distance: 137.6
click at [433, 215] on div "[PERSON_NAME] Hamburg Tere! Palun kirjuta [EMAIL_ADDRESS][DOMAIN_NAME] 8:12" at bounding box center [359, 214] width 169 height 20
click at [116, 272] on div "#vaqbcevm" at bounding box center [122, 275] width 108 height 9
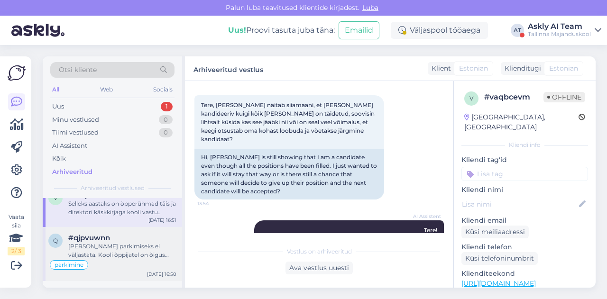
scroll to position [578, 0]
click at [114, 245] on div "[PERSON_NAME] parkimiseks ei väljastata. Kooli õppijatel on õigus majanduskooli…" at bounding box center [122, 250] width 108 height 17
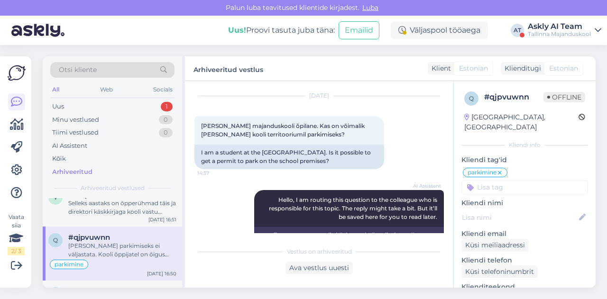
scroll to position [23, 0]
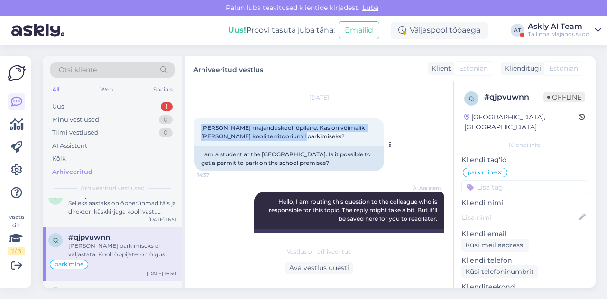
drag, startPoint x: 201, startPoint y: 129, endPoint x: 312, endPoint y: 137, distance: 110.8
click at [312, 137] on div "[PERSON_NAME] majanduskooli õpilane. Kas on võimalik [PERSON_NAME] kooli territ…" at bounding box center [290, 132] width 190 height 28
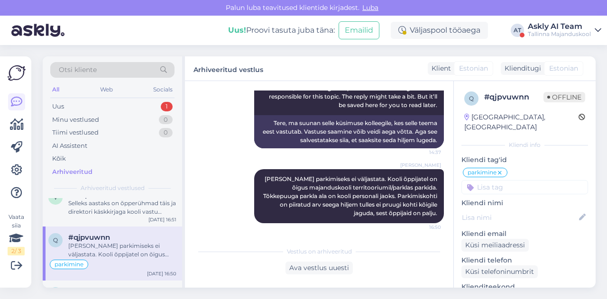
scroll to position [137, 0]
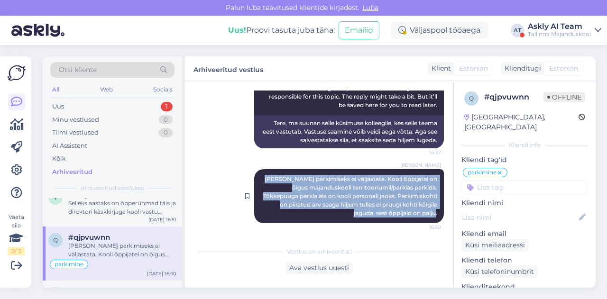
drag, startPoint x: 255, startPoint y: 179, endPoint x: 432, endPoint y: 213, distance: 179.8
click at [432, 213] on div "[PERSON_NAME] [PERSON_NAME] parkimiseks ei väljastata. Kooli õppijatel on õigus…" at bounding box center [349, 196] width 190 height 54
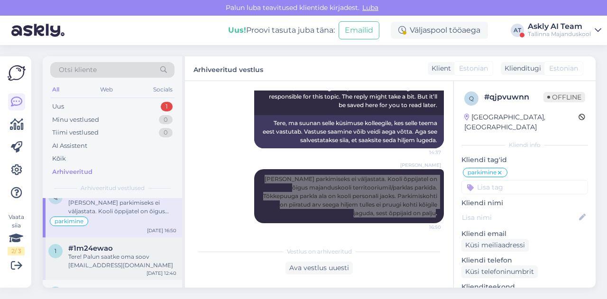
scroll to position [621, 0]
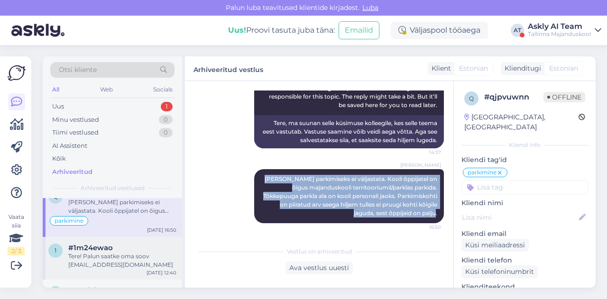
click at [116, 254] on div "Tere! Palun saatke oma soov [EMAIL_ADDRESS][DOMAIN_NAME]" at bounding box center [122, 260] width 108 height 17
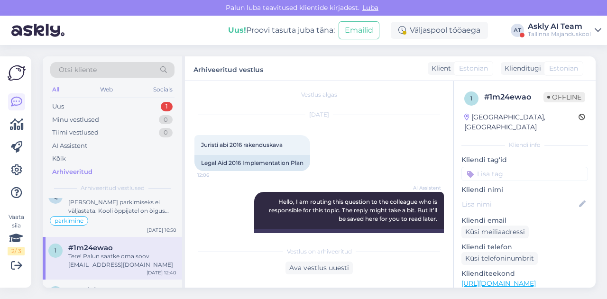
scroll to position [5, 0]
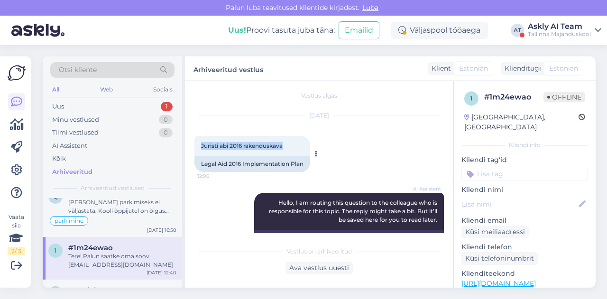
drag, startPoint x: 198, startPoint y: 147, endPoint x: 295, endPoint y: 151, distance: 96.9
click at [295, 151] on div "Juristi abi 2016 rakenduskava 12:06" at bounding box center [253, 146] width 116 height 20
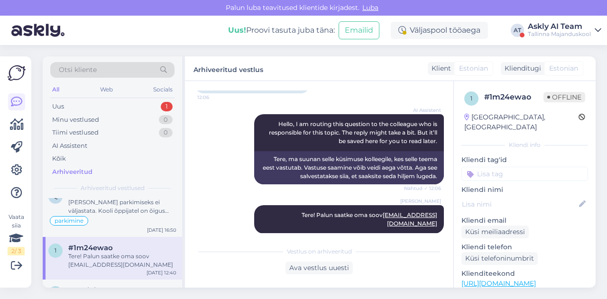
scroll to position [85, 0]
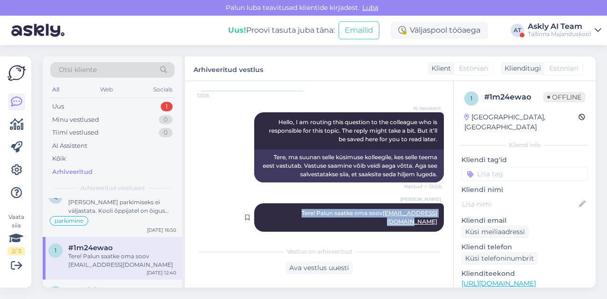
drag, startPoint x: 267, startPoint y: 211, endPoint x: 436, endPoint y: 212, distance: 168.9
click at [436, 212] on div "[PERSON_NAME] Hamburg Tere! Palun saatke oma soov [EMAIL_ADDRESS][DOMAIN_NAME] …" at bounding box center [349, 218] width 190 height 28
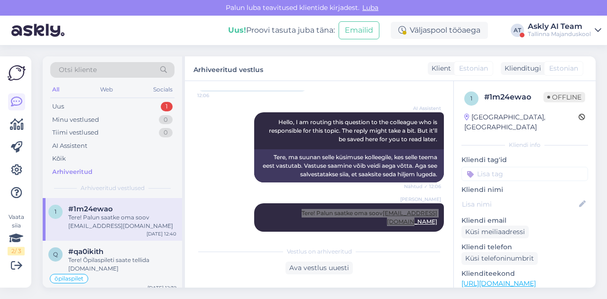
scroll to position [661, 0]
click at [104, 251] on div "#qa0ikith" at bounding box center [122, 251] width 108 height 9
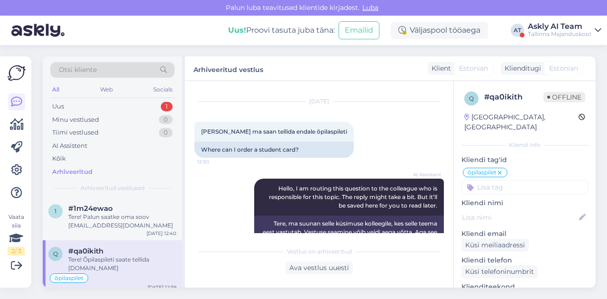
scroll to position [19, 0]
drag, startPoint x: 196, startPoint y: 131, endPoint x: 318, endPoint y: 133, distance: 121.9
click at [318, 133] on div "[PERSON_NAME] ma saan tellida endale õpilaspileti 12:30" at bounding box center [274, 132] width 159 height 20
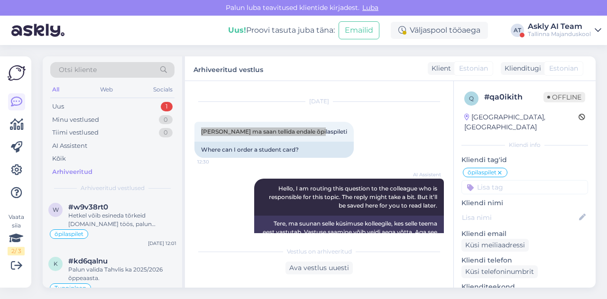
scroll to position [761, 0]
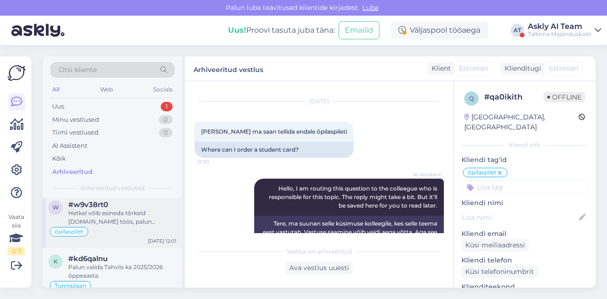
click at [133, 216] on div "Hetkel võib esineda tõrkeid [DOMAIN_NAME] töös, palun proovida uuesti selle näd…" at bounding box center [122, 217] width 108 height 17
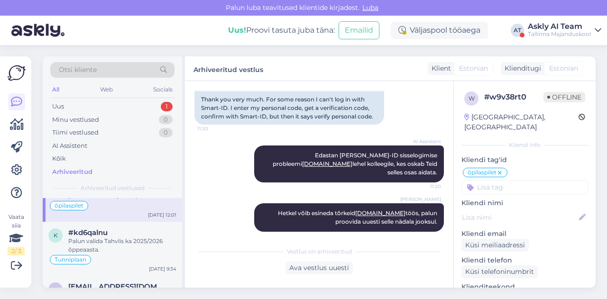
scroll to position [791, 0]
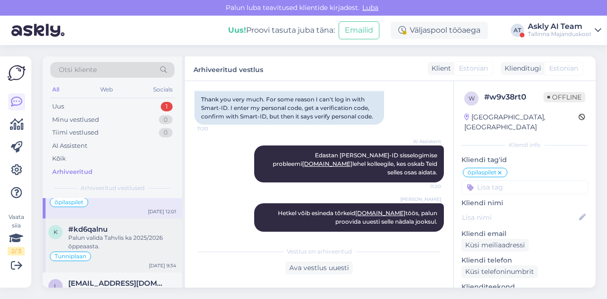
click at [147, 241] on div "Palun valida Tahvlis ka 2025/2026 õppeaasta." at bounding box center [122, 242] width 108 height 17
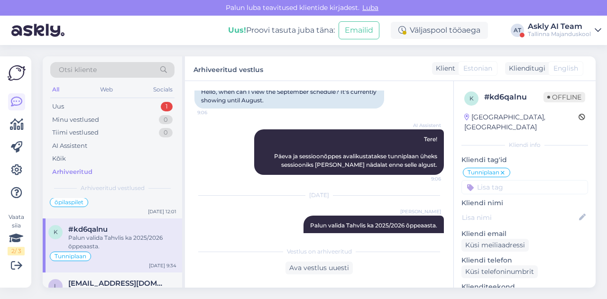
scroll to position [114, 0]
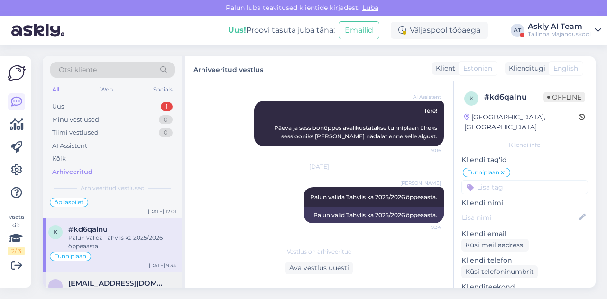
click at [120, 274] on div "l [EMAIL_ADDRESS][DOMAIN_NAME] Kas varem kuidagi ei saaks seda tõendit et tööan…" at bounding box center [112, 294] width 139 height 43
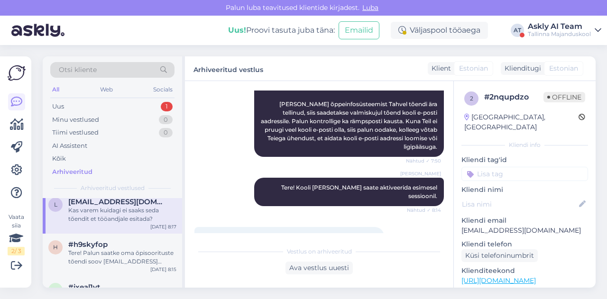
scroll to position [876, 0]
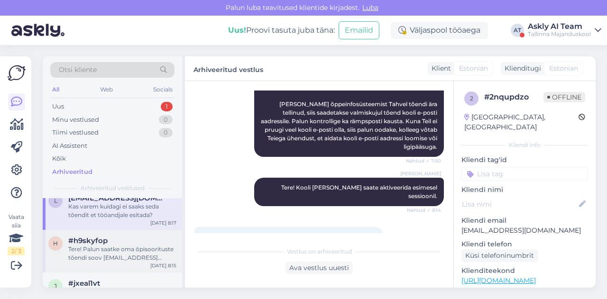
click at [133, 237] on div "#h9skyfop" at bounding box center [122, 241] width 108 height 9
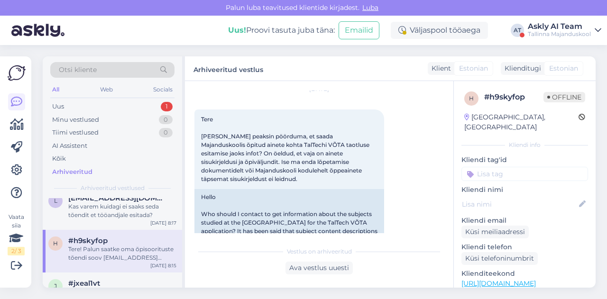
scroll to position [32, 0]
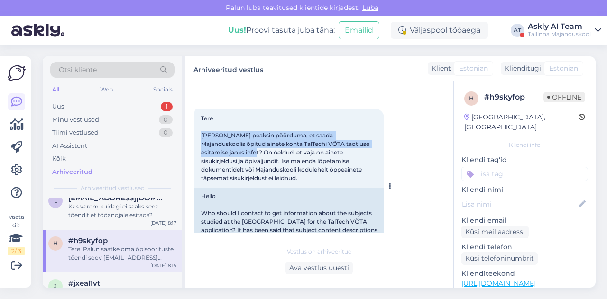
drag, startPoint x: 201, startPoint y: 134, endPoint x: 217, endPoint y: 152, distance: 23.5
click at [217, 152] on span "Tere [PERSON_NAME] peaksin pöörduma, et saada Majanduskoolis õpitud ainete koht…" at bounding box center [286, 148] width 170 height 67
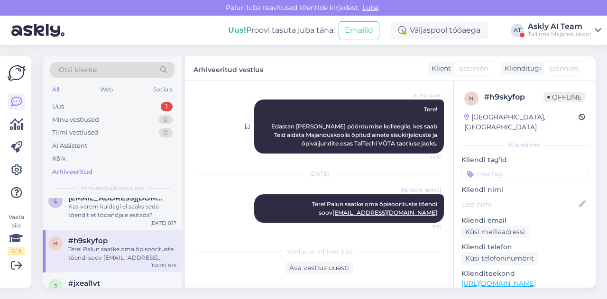
scroll to position [225, 0]
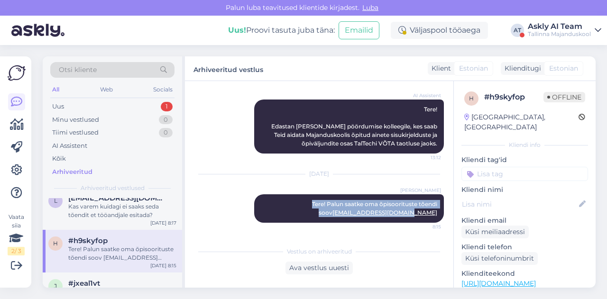
drag, startPoint x: 280, startPoint y: 205, endPoint x: 440, endPoint y: 214, distance: 160.1
click at [440, 214] on div "Vestlus algas [DATE] Tere [PERSON_NAME] peaksin pöörduma, et saada Majanduskool…" at bounding box center [324, 162] width 258 height 143
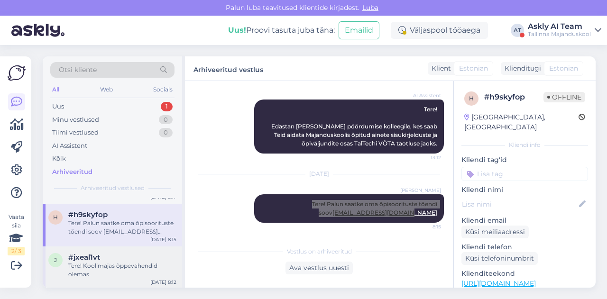
scroll to position [903, 0]
click at [119, 255] on div "#jxeal1vt" at bounding box center [122, 257] width 108 height 9
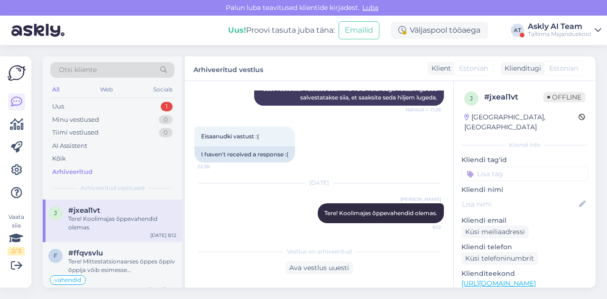
scroll to position [952, 0]
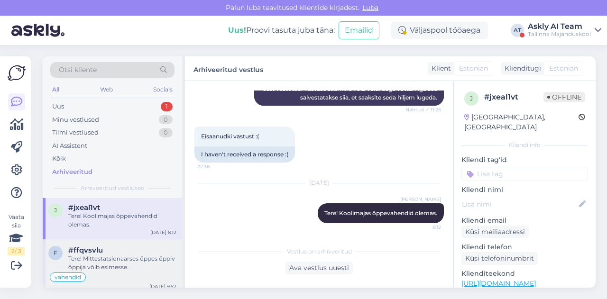
click at [125, 255] on div "Tere! Mittestatsionaarses õppes õppiv õppija võib esimesse [PERSON_NAME] vihiku…" at bounding box center [122, 263] width 108 height 17
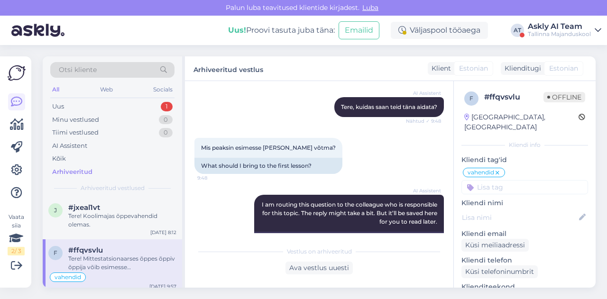
scroll to position [104, 0]
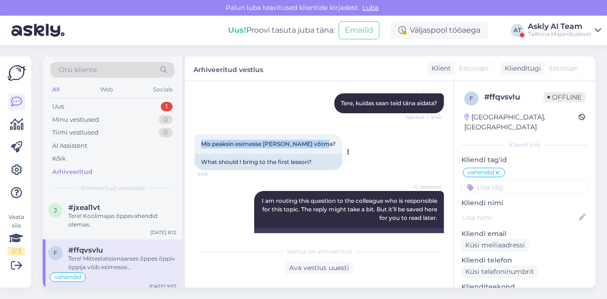
drag, startPoint x: 197, startPoint y: 143, endPoint x: 320, endPoint y: 150, distance: 123.1
click at [320, 150] on div "Mis peaksin esimesse [PERSON_NAME] võtma? 9:48" at bounding box center [269, 144] width 148 height 20
click at [141, 212] on div "Tere! Koolimajas õppevahendid olemas." at bounding box center [122, 220] width 108 height 17
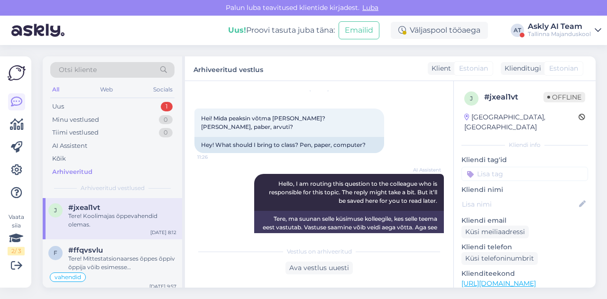
scroll to position [29, 0]
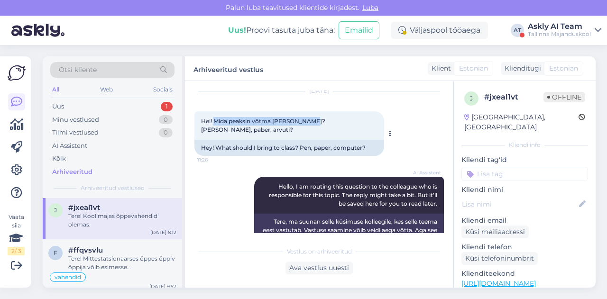
drag, startPoint x: 213, startPoint y: 95, endPoint x: 310, endPoint y: 124, distance: 100.4
click at [310, 124] on span "Hei! Mida peaksin võtma [PERSON_NAME]? [PERSON_NAME], paber, arvuti?" at bounding box center [264, 126] width 126 height 16
click at [123, 259] on div "Tere! Mittestatsionaarses õppes õppiv õppija võib esimesse [PERSON_NAME] vihiku…" at bounding box center [122, 263] width 108 height 17
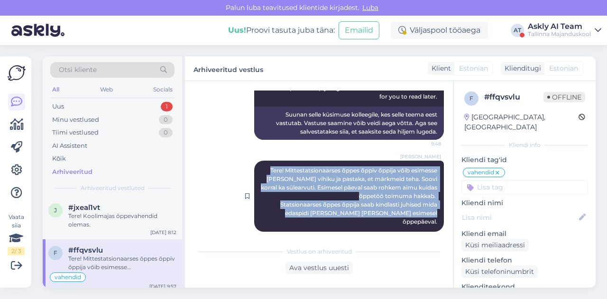
drag, startPoint x: 258, startPoint y: 169, endPoint x: 436, endPoint y: 215, distance: 184.1
click at [436, 215] on div "[PERSON_NAME] Tere! Mittestatsionaarses õppes õppiv õppija võib esimesse [PERSO…" at bounding box center [349, 196] width 190 height 71
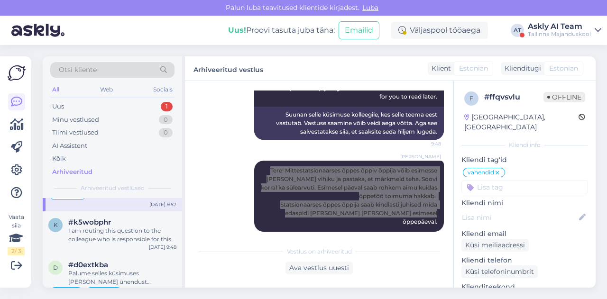
scroll to position [1035, 0]
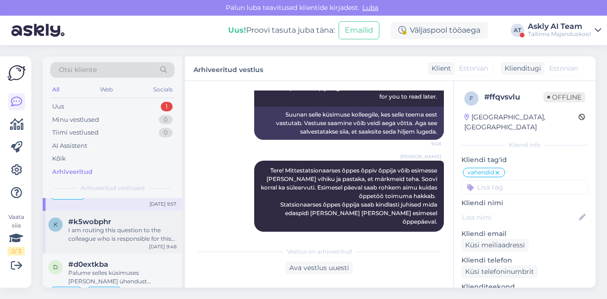
click at [142, 238] on div "k #k5wobphr I am routing this question to the colleague who is responsible for …" at bounding box center [112, 232] width 139 height 43
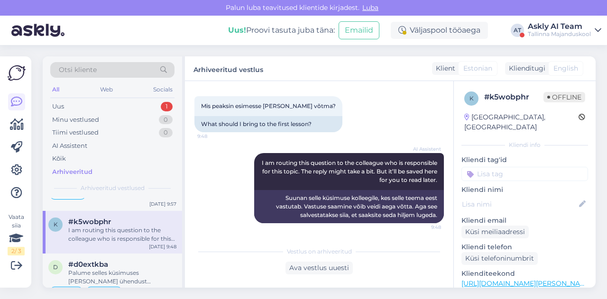
scroll to position [1051, 0]
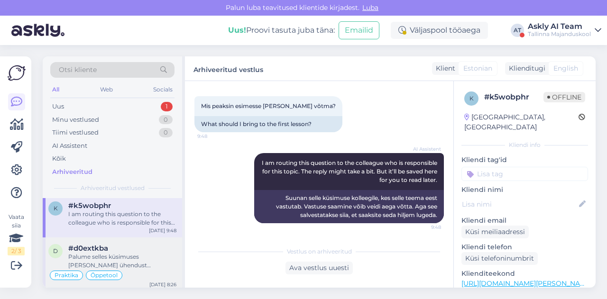
click at [139, 256] on div "Palume selles küsimuses [PERSON_NAME] ühendust praktikakoordinaator [PERSON_NAM…" at bounding box center [122, 261] width 108 height 17
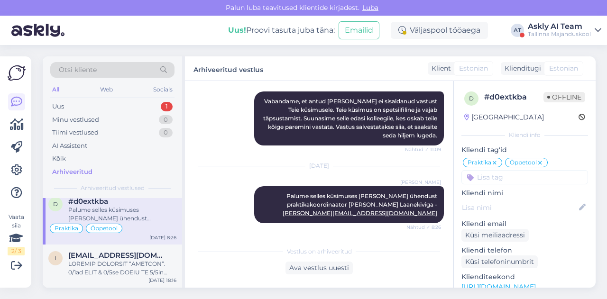
scroll to position [1104, 0]
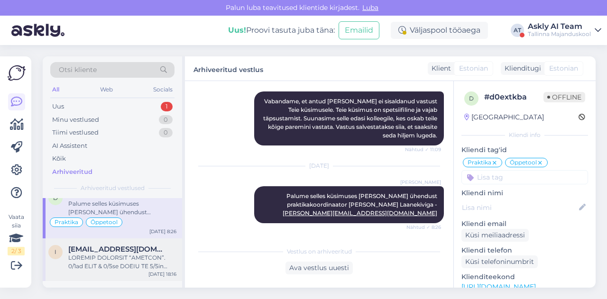
click at [118, 254] on div at bounding box center [122, 262] width 108 height 17
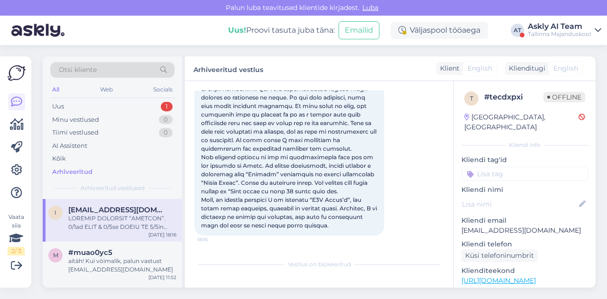
scroll to position [1156, 0]
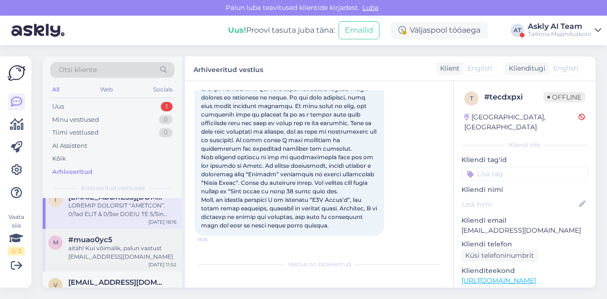
click at [126, 248] on div "aitäh! Kui võimalik, palun vastust [EMAIL_ADDRESS][DOMAIN_NAME]" at bounding box center [122, 252] width 108 height 17
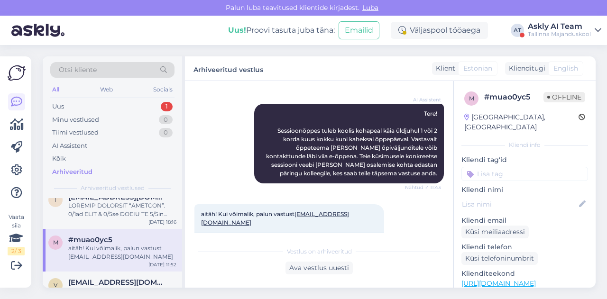
scroll to position [1186, 0]
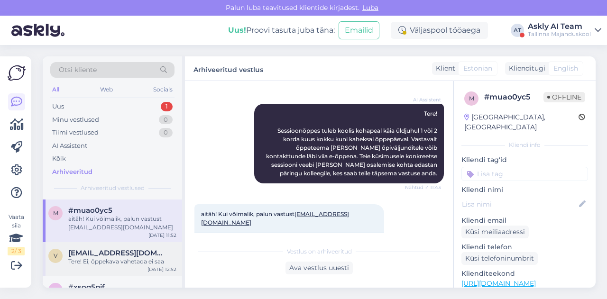
click at [113, 260] on div "Tere! Ei, õppekava vahetada ei saa" at bounding box center [122, 262] width 108 height 9
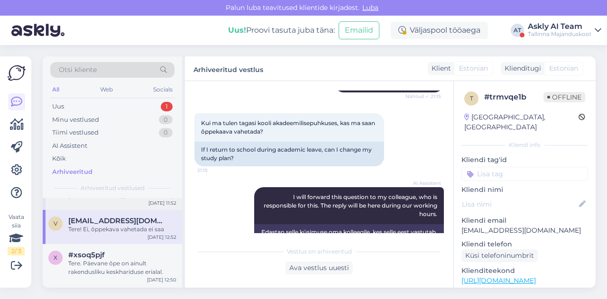
scroll to position [1222, 0]
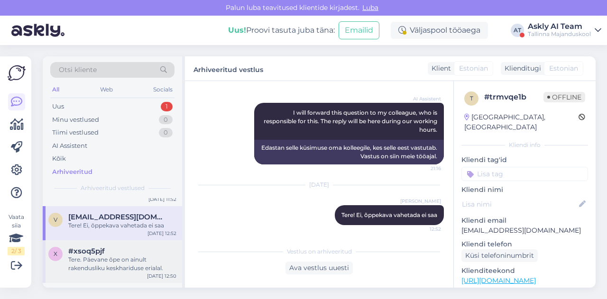
click at [103, 259] on div "Tere. Päevane õpe on ainult rakendusliku keskhariduse erialal." at bounding box center [122, 264] width 108 height 17
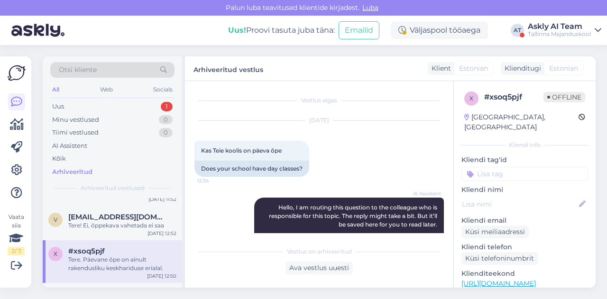
scroll to position [176, 0]
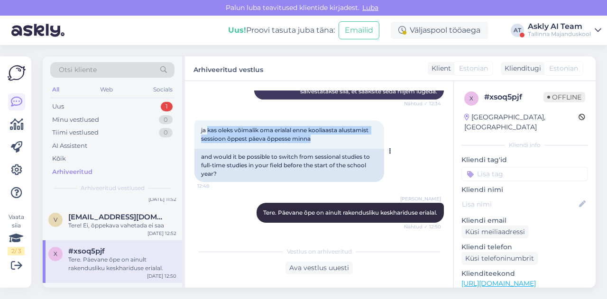
drag, startPoint x: 209, startPoint y: 123, endPoint x: 347, endPoint y: 134, distance: 138.9
click at [347, 134] on div "ja kas oleks võimalik oma erialal enne kooliaasta alustamist sessioon õppest pä…" at bounding box center [290, 135] width 190 height 28
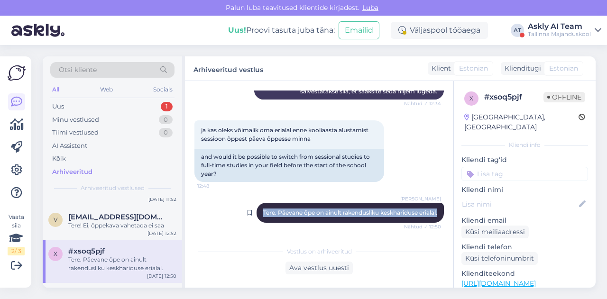
drag, startPoint x: 268, startPoint y: 205, endPoint x: 436, endPoint y: 218, distance: 168.4
click at [436, 218] on div "[PERSON_NAME]. Päevane õpe on ainult rakendusliku keskhariduse erialal. Nähtud …" at bounding box center [350, 213] width 187 height 20
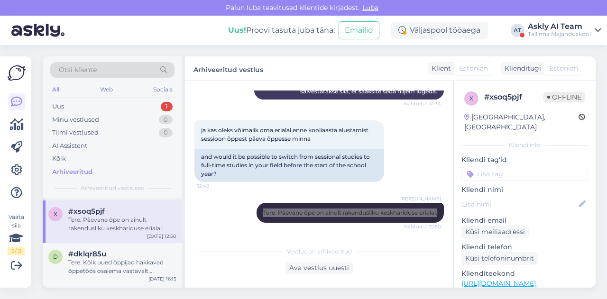
scroll to position [1265, 0]
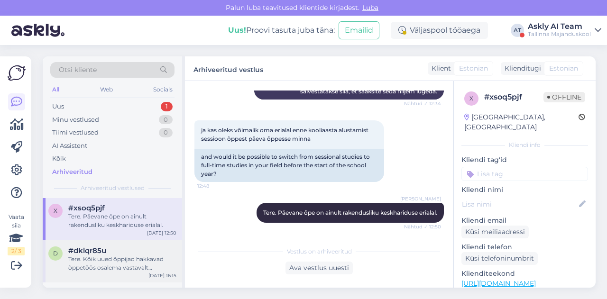
click at [118, 263] on div "Tere. Kõik uued õppijad hakkavad õppetöös osalema vastavalt sessioonigraafikus …" at bounding box center [122, 263] width 108 height 17
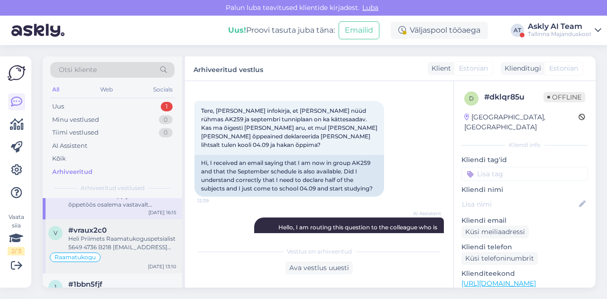
scroll to position [1328, 0]
click at [125, 235] on div "Heli Priimets Raamatukoguspetsialist 5649 4736 B218 [EMAIL_ADDRESS][DOMAIN_NAME]" at bounding box center [122, 242] width 108 height 17
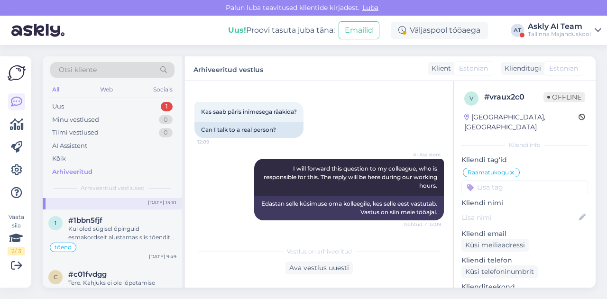
scroll to position [1392, 0]
click at [124, 229] on div "Kui oled sügisel õpinguid esmakordselt alustamas siis tõendit õppimise kohta sa…" at bounding box center [122, 232] width 108 height 17
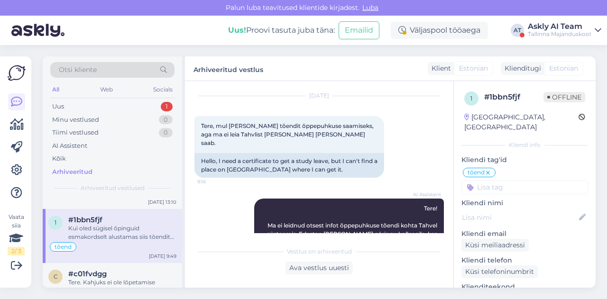
scroll to position [26, 0]
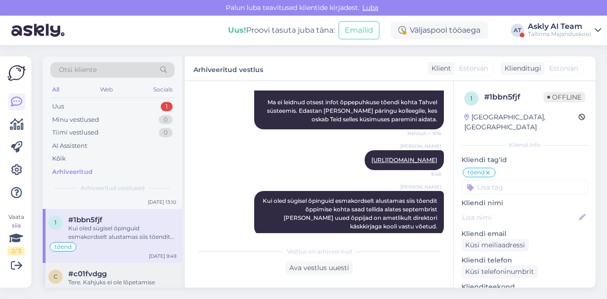
click at [121, 278] on div "Tere. Kahjuks ei ole lõpetamise kuupäeva hetkel veel paika pandud. [PERSON_NAME…" at bounding box center [122, 286] width 108 height 17
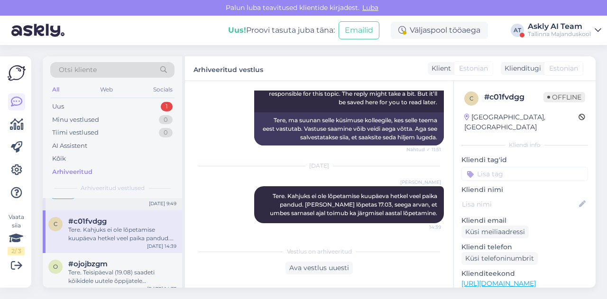
scroll to position [1457, 0]
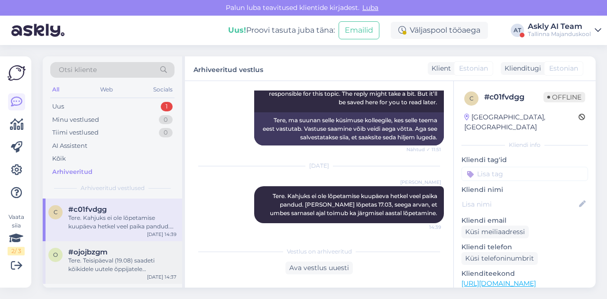
click at [116, 248] on div "#ojojbzgm" at bounding box center [122, 252] width 108 height 9
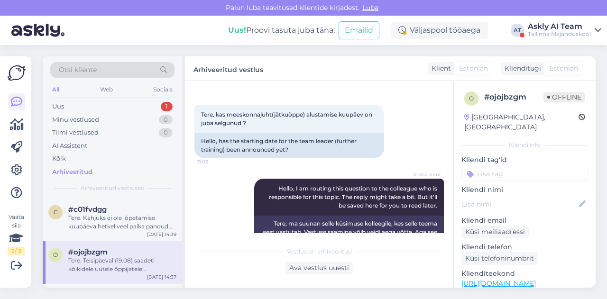
scroll to position [37, 0]
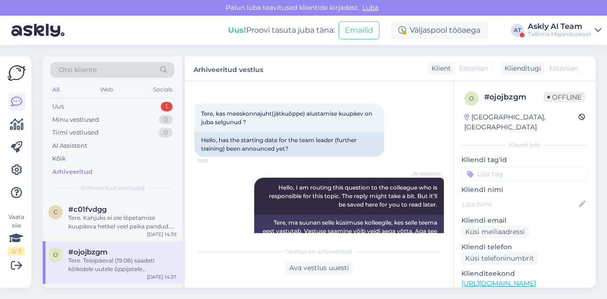
click at [234, 184] on div "AI Assistent Hello, I am routing this question to the colleague who is responsi…" at bounding box center [320, 212] width 250 height 91
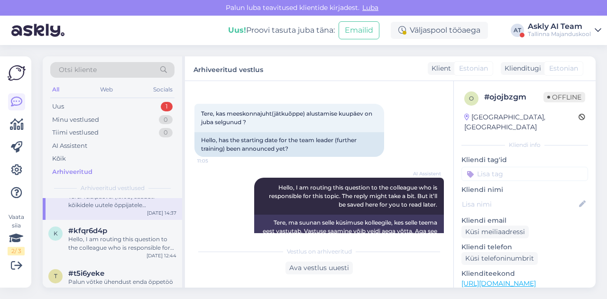
scroll to position [1521, 0]
click at [130, 269] on div "#t5i6yeke" at bounding box center [122, 273] width 108 height 9
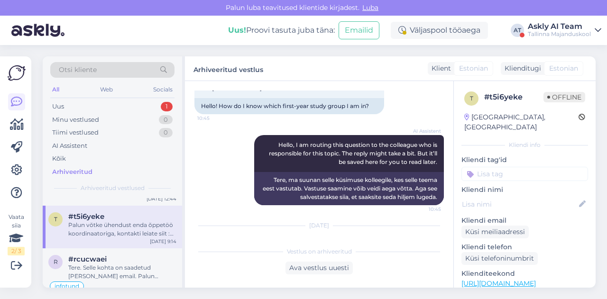
scroll to position [1580, 0]
click at [112, 262] on div "Tere. Selle kohta on saadetud [PERSON_NAME] email. Palun vaadake ka rämpsposti …" at bounding box center [122, 269] width 108 height 17
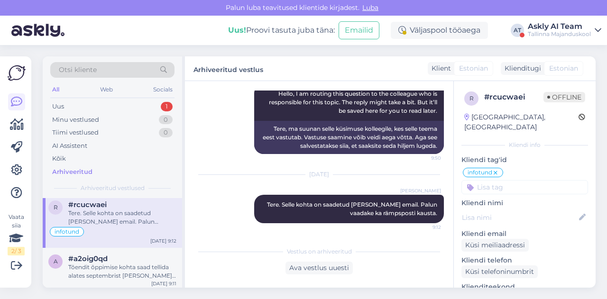
scroll to position [1631, 0]
click at [123, 265] on div "Tõendit õppimise kohta saad tellida alates septembrist [PERSON_NAME] õppijad on…" at bounding box center [122, 273] width 108 height 17
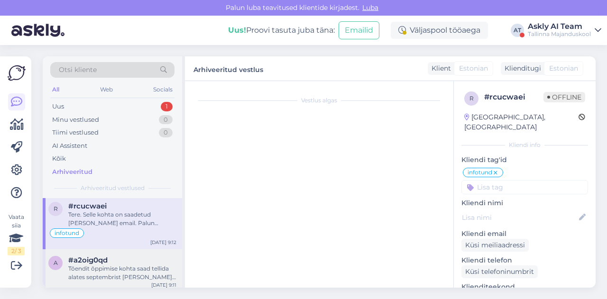
scroll to position [247, 0]
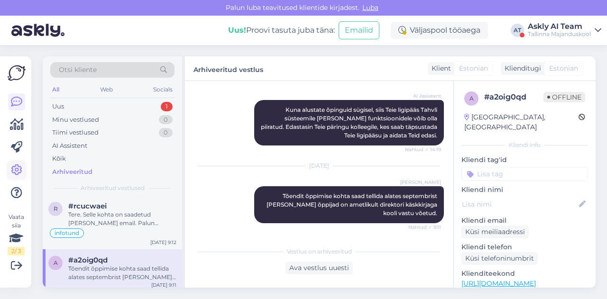
click at [17, 167] on icon at bounding box center [16, 170] width 11 height 11
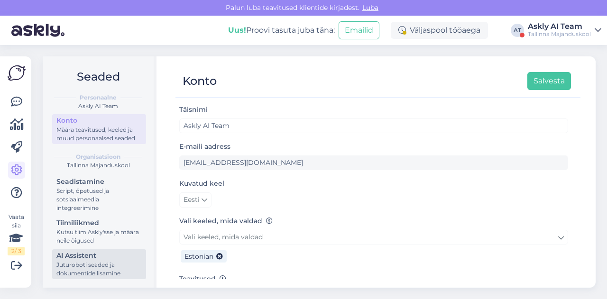
click at [95, 258] on div "AI Assistent" at bounding box center [98, 256] width 85 height 10
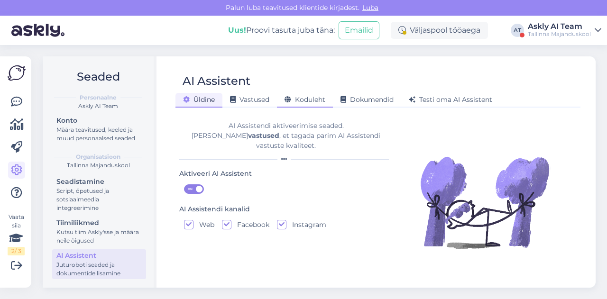
click at [299, 103] on span "Koduleht" at bounding box center [305, 99] width 41 height 9
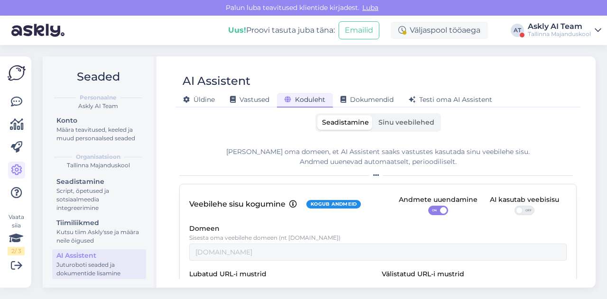
click at [380, 122] on span "Sinu veebilehed" at bounding box center [407, 122] width 56 height 9
click at [374, 115] on input "Sinu veebilehed" at bounding box center [374, 115] width 0 height 0
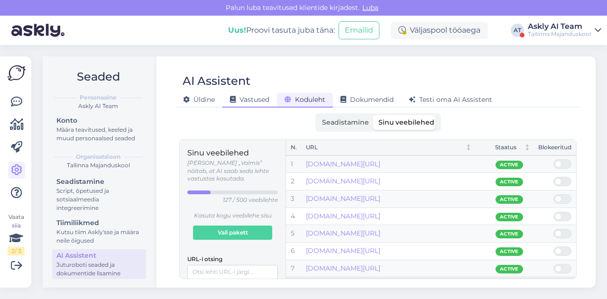
click at [257, 100] on span "Vastused" at bounding box center [249, 99] width 39 height 9
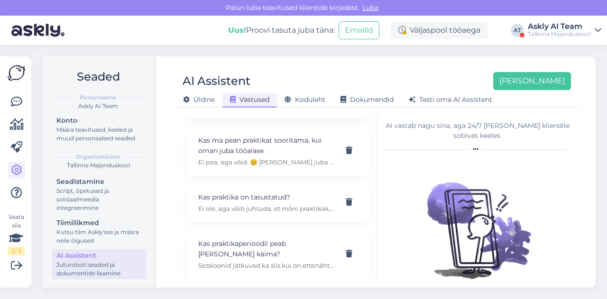
scroll to position [352, 0]
click at [544, 83] on button "[PERSON_NAME]" at bounding box center [532, 81] width 78 height 18
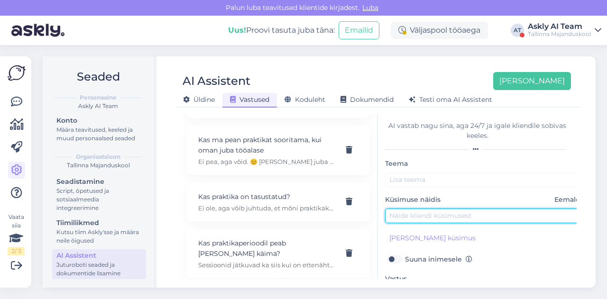
click at [458, 219] on input "text" at bounding box center [484, 216] width 199 height 15
paste input "kas on võimalik parkida õhtuti toimuvate kursuste ajaks kooli parklas?"
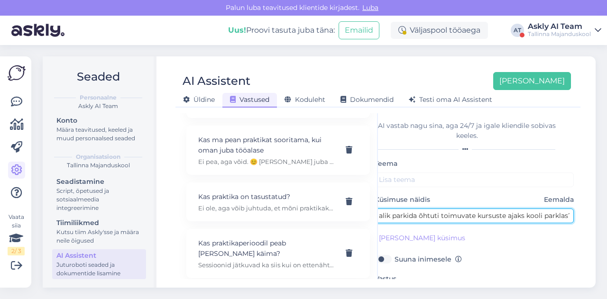
type input "kas on võimalik parkida õhtuti toimuvate kursuste ajaks kooli parklas?"
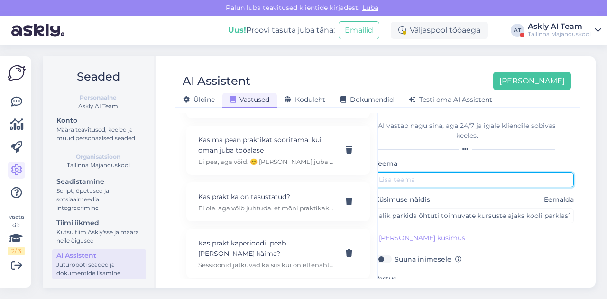
click at [433, 179] on input "text" at bounding box center [474, 180] width 199 height 15
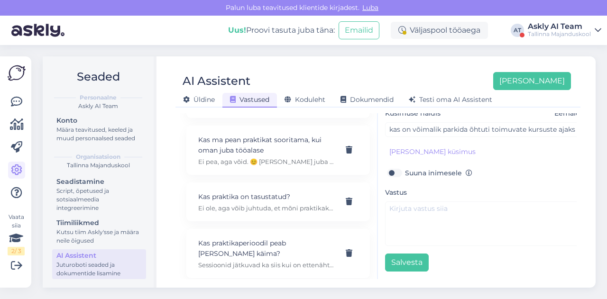
type input "Parkimine"
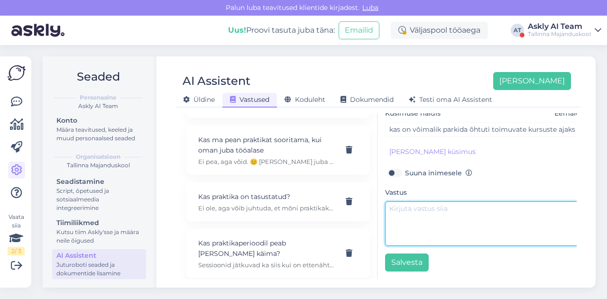
click at [461, 221] on textarea at bounding box center [484, 224] width 199 height 45
paste textarea "Tere! Jah, on [PERSON_NAME]. [GEOGRAPHIC_DATA] õpilastel on võimalik oma auto p…"
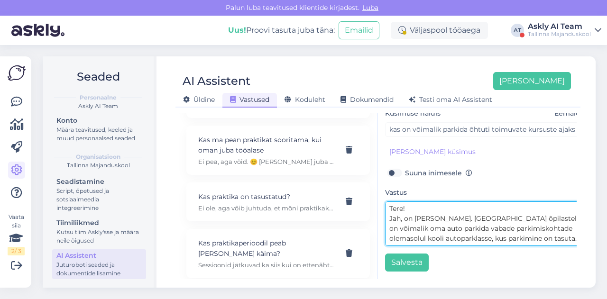
scroll to position [87, 0]
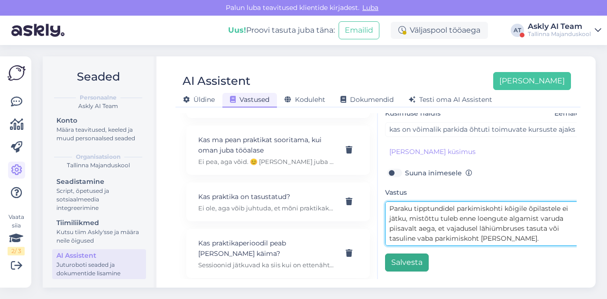
type textarea "Tere! Jah, on [PERSON_NAME]. [GEOGRAPHIC_DATA] õpilastel on võimalik oma auto p…"
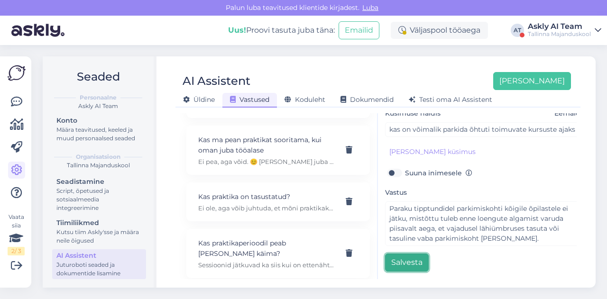
click at [409, 260] on button "Salvesta" at bounding box center [407, 263] width 44 height 18
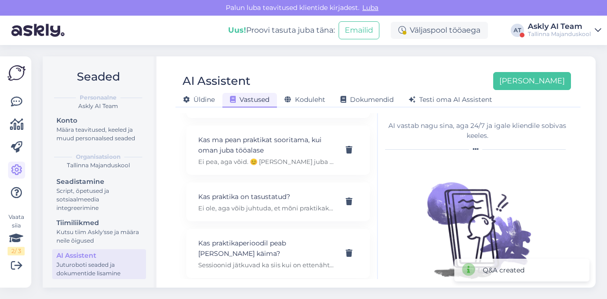
click at [402, 85] on div "AI Assistent [PERSON_NAME]" at bounding box center [374, 81] width 396 height 18
click at [567, 91] on div "[PERSON_NAME] Vastused Koduleht Dokumendid [PERSON_NAME] oma AI Assistent" at bounding box center [374, 98] width 396 height 17
click at [557, 82] on button "[PERSON_NAME]" at bounding box center [532, 81] width 78 height 18
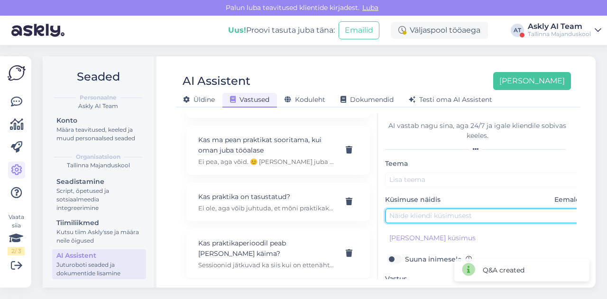
click at [429, 219] on input "text" at bounding box center [484, 216] width 199 height 15
paste input "Milline eesti keele oskus on vastuvõtuks vajalik?"
type input "Milline eesti keele oskus on vastuvõtuks vajalik?"
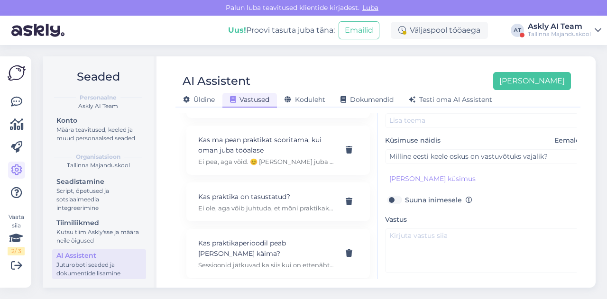
scroll to position [77, 0]
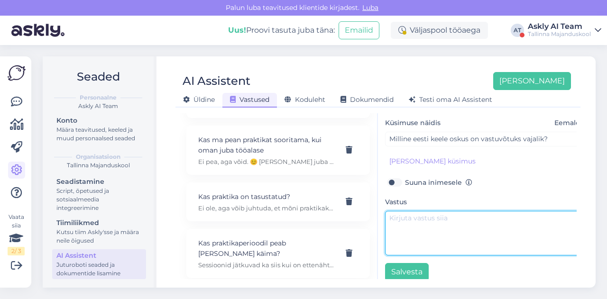
click at [431, 232] on textarea at bounding box center [484, 233] width 199 height 45
paste textarea "Tere! Kutsekeskhariduse 5. tasemel õppima asumise eelduseks on eesti keele osku…"
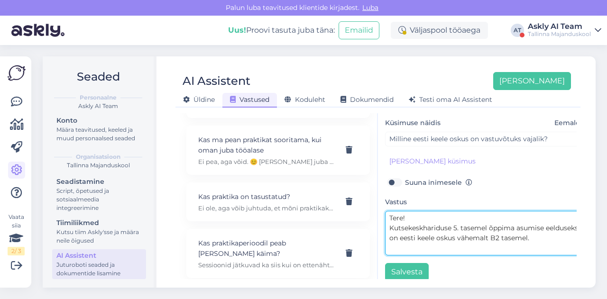
scroll to position [0, 0]
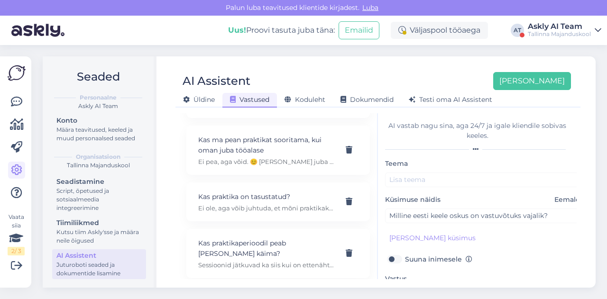
type textarea "Tere! Kutsekeskhariduse 5. tasemel õppima asumise eelduseks on eesti keele osku…"
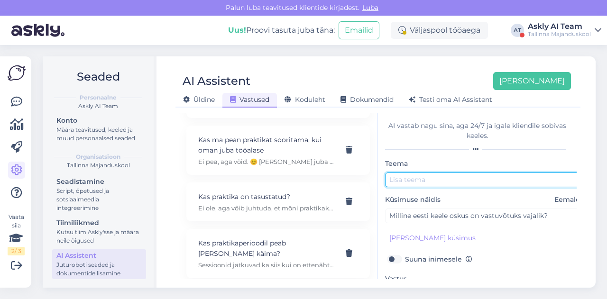
click at [408, 181] on input "text" at bounding box center [484, 180] width 199 height 15
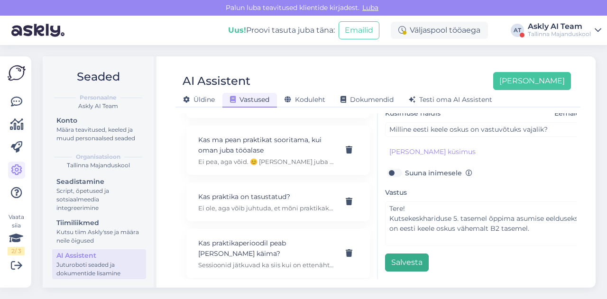
type input "Keelenõue"
click at [405, 254] on button "Salvesta" at bounding box center [407, 263] width 44 height 18
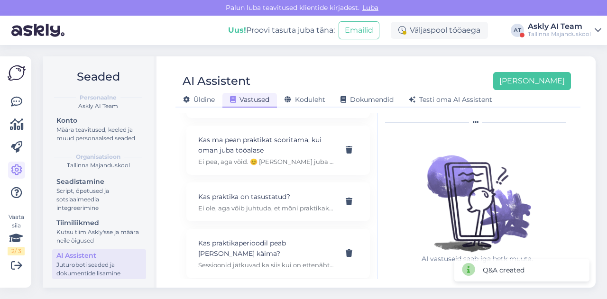
scroll to position [27, 0]
click at [407, 75] on div "AI Assistent [PERSON_NAME]" at bounding box center [374, 81] width 396 height 18
click at [551, 86] on button "[PERSON_NAME]" at bounding box center [532, 81] width 78 height 18
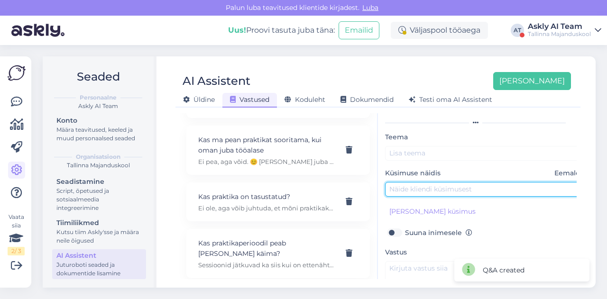
click at [417, 185] on input "text" at bounding box center [484, 189] width 199 height 15
paste input "ma [PERSON_NAME] enda kooli e-maili aadressi"
type input "ma [PERSON_NAME] enda kooli e-maili aadressi"
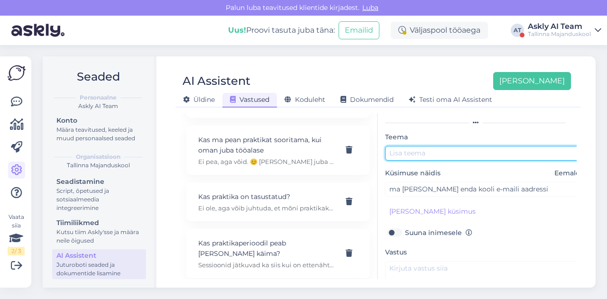
click at [417, 154] on input "text" at bounding box center [484, 153] width 199 height 15
click at [415, 153] on input "Kooli e.mail" at bounding box center [484, 153] width 199 height 15
type input "Kooli e-mail"
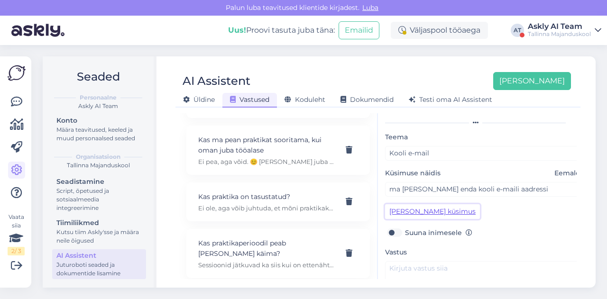
click at [406, 211] on button "[PERSON_NAME] küsimus" at bounding box center [432, 211] width 95 height 15
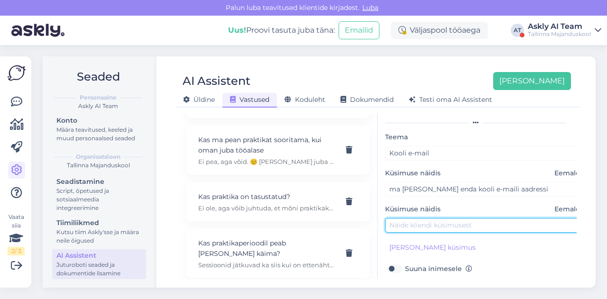
click at [408, 221] on input "text" at bounding box center [484, 225] width 199 height 15
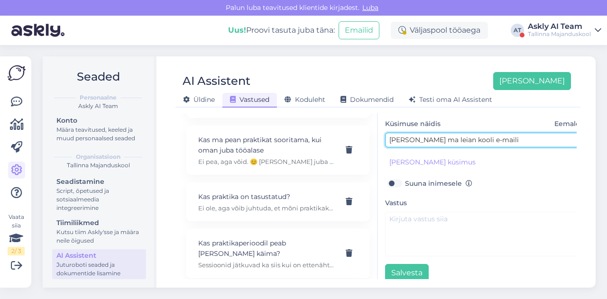
scroll to position [112, 0]
click at [436, 137] on input "[PERSON_NAME] ma leian kooli e-maili" at bounding box center [484, 140] width 199 height 15
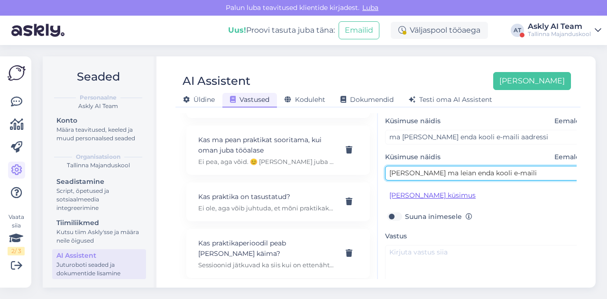
scroll to position [79, 0]
type input "[PERSON_NAME] ma leian enda kooli e-maili"
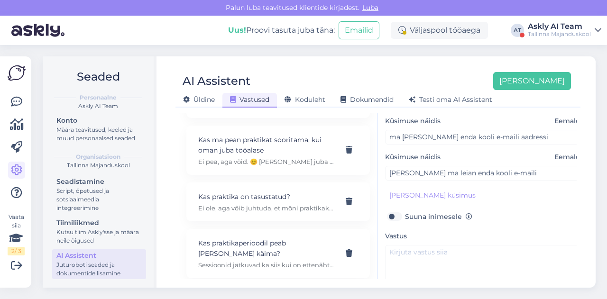
scroll to position [127, 0]
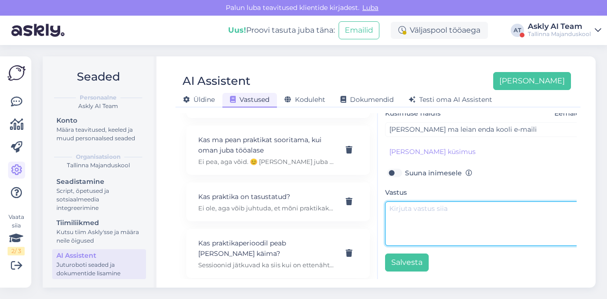
click at [443, 213] on textarea at bounding box center [484, 224] width 199 height 45
paste textarea "Tere! Logige sisse tahvlisse ning seal kuvab andmete all [PERSON_NAME] kooli e-…"
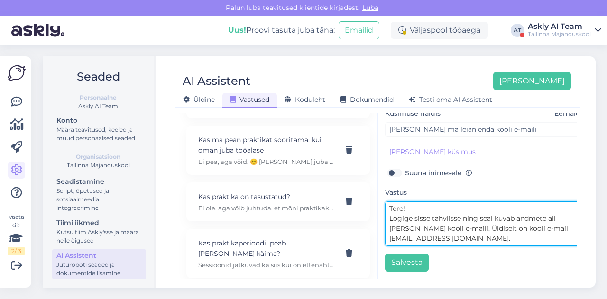
scroll to position [9, 0]
type textarea "Tere! Logige sisse tahvlisse ning seal kuvab andmete all [PERSON_NAME] kooli e-…"
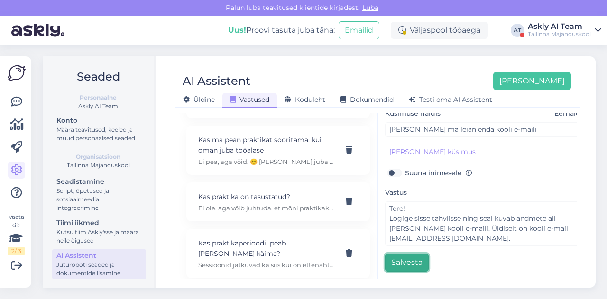
click at [406, 254] on button "Salvesta" at bounding box center [407, 263] width 44 height 18
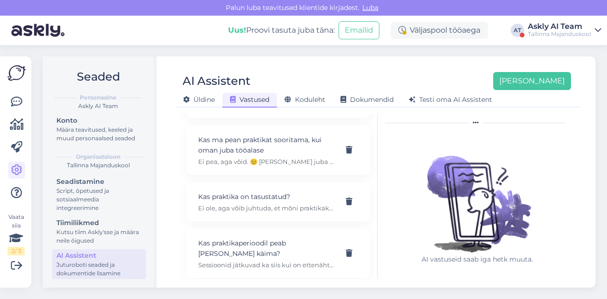
click at [358, 70] on div "AI Assistent [PERSON_NAME] [PERSON_NAME] Vastused Koduleht Dokumendid [PERSON_N…" at bounding box center [378, 86] width 405 height 43
click at [551, 90] on button "[PERSON_NAME]" at bounding box center [532, 81] width 78 height 18
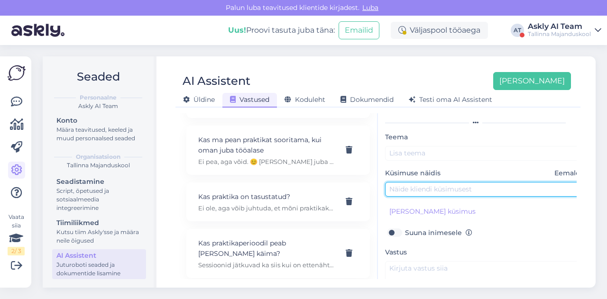
click at [406, 194] on input "text" at bounding box center [484, 189] width 199 height 15
paste input "kas oskate ka öelda, palju tavaliselt selle tõendiga aega võib minna?"
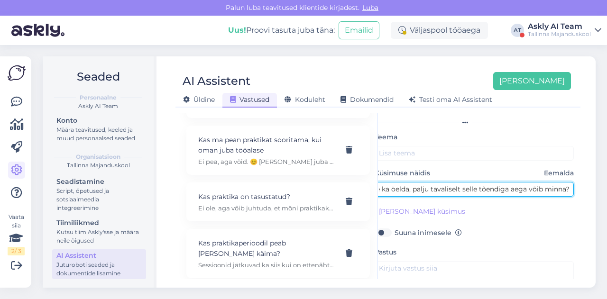
type input "kas oskate ka öelda, palju tavaliselt selle tõendiga aega võib minna?"
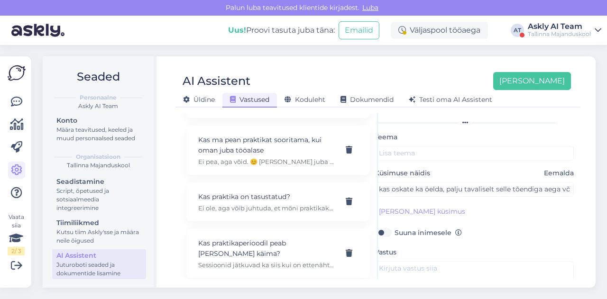
scroll to position [92, 0]
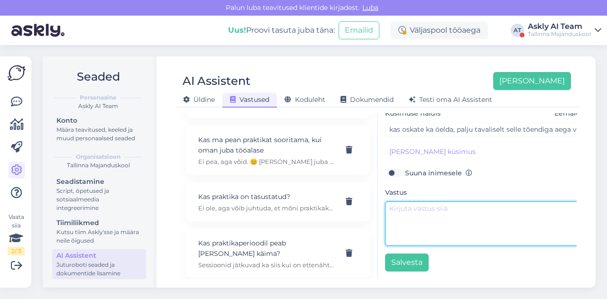
click at [418, 203] on textarea at bounding box center [484, 224] width 199 height 45
paste textarea "Tere! Olenevalt tõendi eripäradest võib tõendi väljastamiseks kuluda kuni 30 pä…"
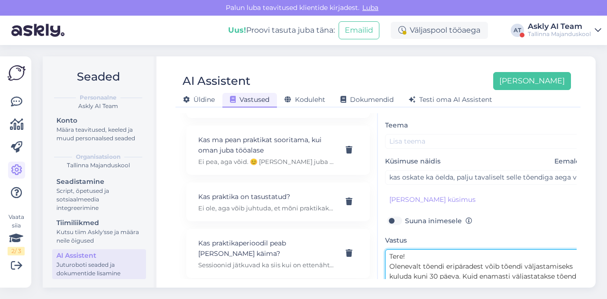
scroll to position [37, 0]
type textarea "Tere! Olenevalt tõendi eripäradest võib tõendi väljastamiseks kuluda kuni 30 pä…"
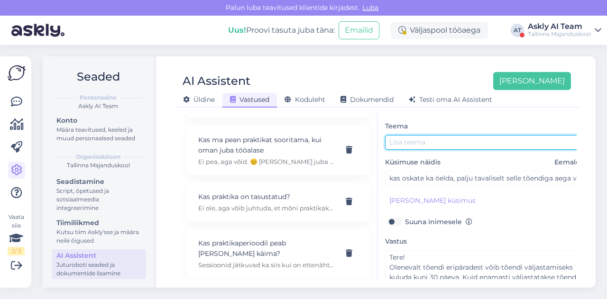
click at [429, 148] on input "text" at bounding box center [484, 142] width 199 height 15
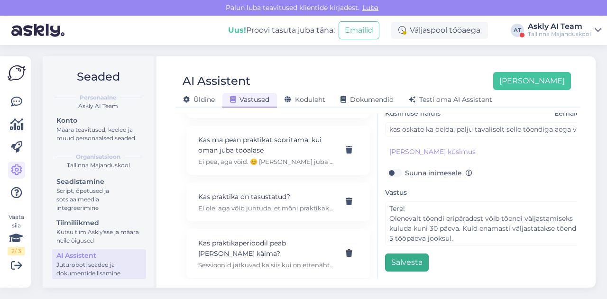
type input "Tõendi väljastamine"
click at [401, 259] on button "Salvesta" at bounding box center [407, 263] width 44 height 18
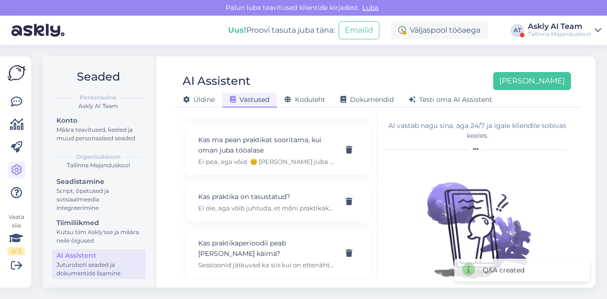
click at [389, 71] on div "AI Assistent [PERSON_NAME] [PERSON_NAME] Vastused Koduleht Dokumendid [PERSON_N…" at bounding box center [378, 86] width 405 height 43
click at [546, 74] on button "[PERSON_NAME]" at bounding box center [532, 81] width 78 height 18
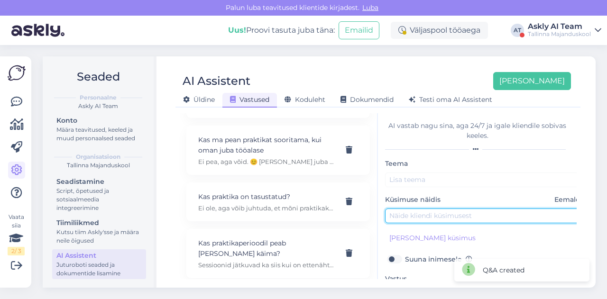
click at [397, 209] on input "text" at bounding box center [484, 216] width 199 height 15
paste input "Kuidas [PERSON_NAME] ma saan tellida õpilaspileti"
type input "Kuidas [PERSON_NAME] ma saan tellida õpilaspileti"
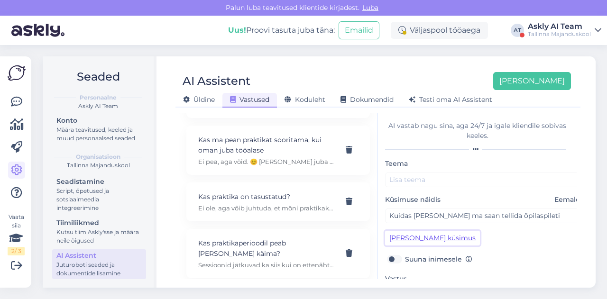
click at [442, 236] on button "[PERSON_NAME] küsimus" at bounding box center [432, 238] width 95 height 15
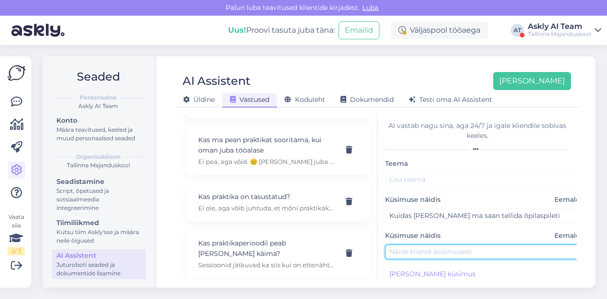
click at [420, 245] on input "text" at bounding box center [484, 252] width 199 height 15
paste input "[PERSON_NAME] ma saan tellida endale õpilaspileti"
type input "[PERSON_NAME] ma saan tellida endale õpilaspileti"
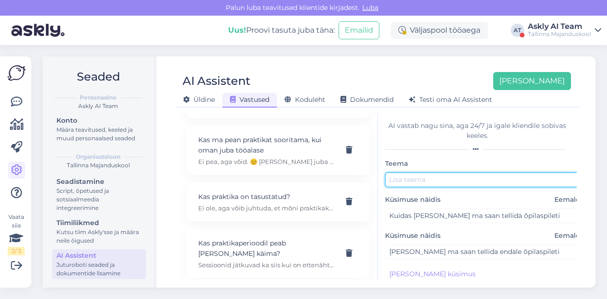
click at [424, 183] on input "text" at bounding box center [484, 180] width 199 height 15
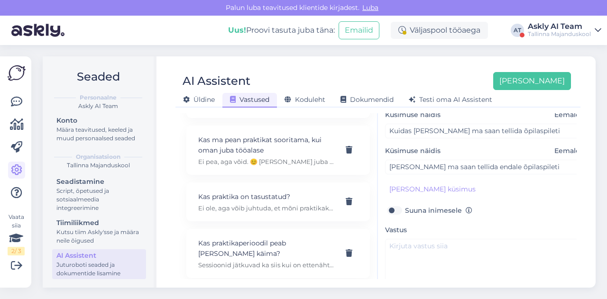
scroll to position [114, 0]
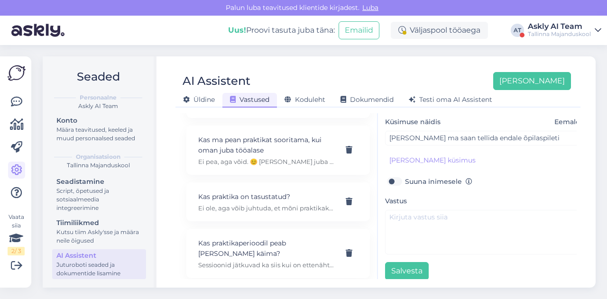
type input "Õpilaspileti tellimine"
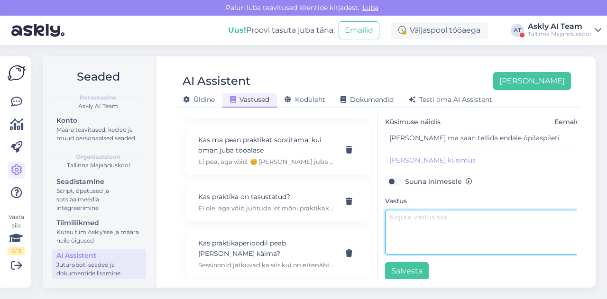
click at [426, 236] on textarea at bounding box center [484, 232] width 199 height 45
paste textarea "Tere! Õpilaspiletit saab tellida leheküljelt [DOMAIN_NAME]"
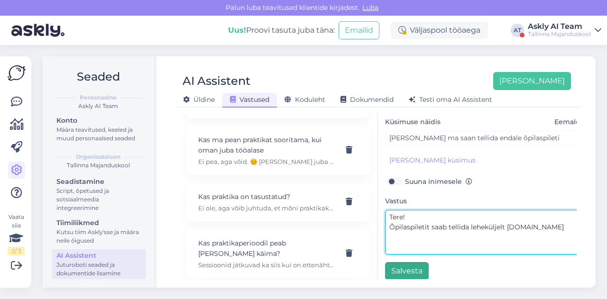
type textarea "Tere! Õpilaspiletit saab tellida leheküljelt [DOMAIN_NAME]"
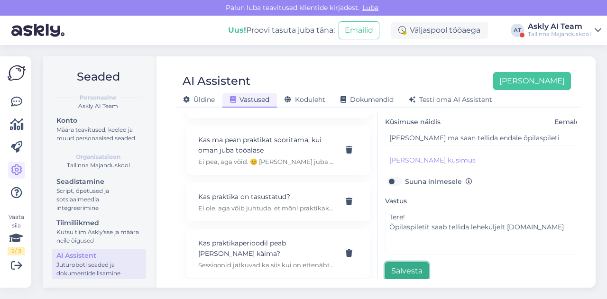
click at [408, 266] on button "Salvesta" at bounding box center [407, 271] width 44 height 18
click at [390, 66] on div "AI Assistent [PERSON_NAME] [PERSON_NAME] Vastused Koduleht Dokumendid [PERSON_N…" at bounding box center [378, 86] width 405 height 43
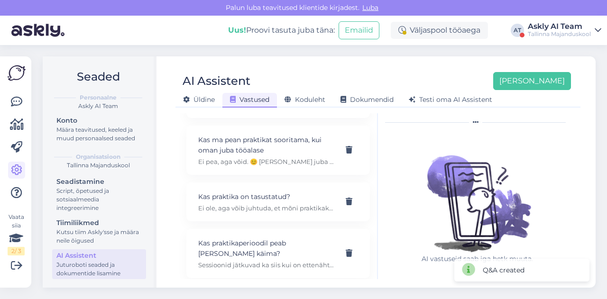
scroll to position [0, 0]
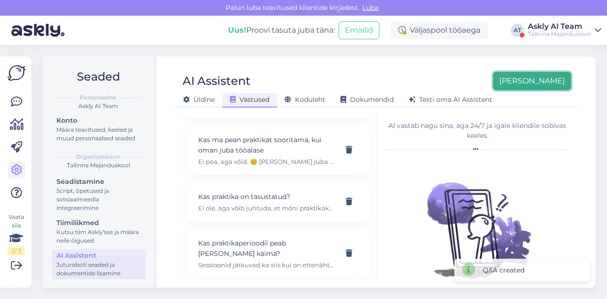
click at [551, 88] on button "[PERSON_NAME]" at bounding box center [532, 81] width 78 height 18
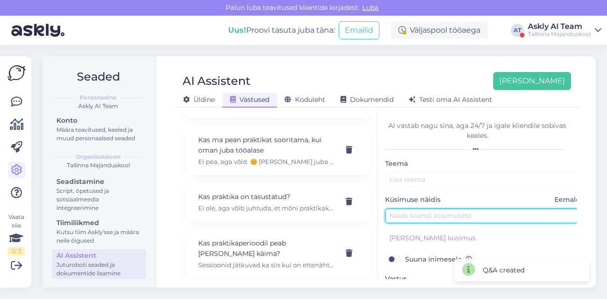
click at [431, 213] on input "text" at bounding box center [484, 216] width 199 height 15
paste input "Registreerisin ent ekslikult valele kursusele. Kuidas saab end nimekirjast [PER…"
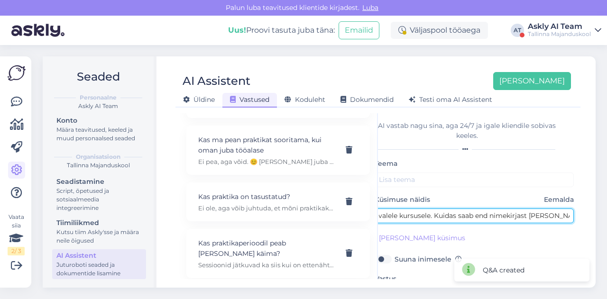
type input "Registreerisin ent ekslikult valele kursusele. Kuidas saab end nimekirjast [PER…"
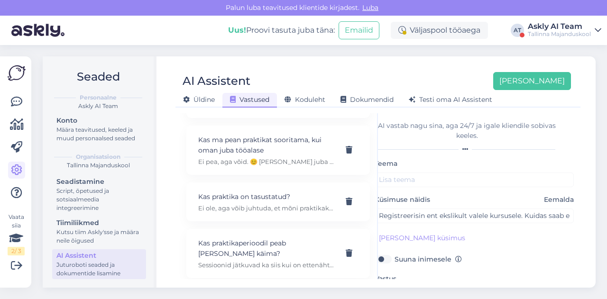
scroll to position [71, 0]
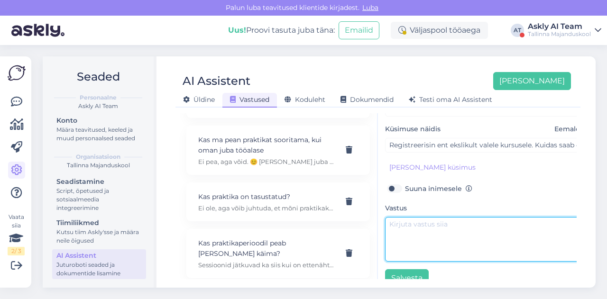
click at [426, 221] on textarea at bounding box center [484, 239] width 199 height 45
paste textarea "Tere! Palun kirjuta [EMAIL_ADDRESS][DOMAIN_NAME]"
type textarea "Tere! Palun kirjuta [EMAIL_ADDRESS][DOMAIN_NAME]"
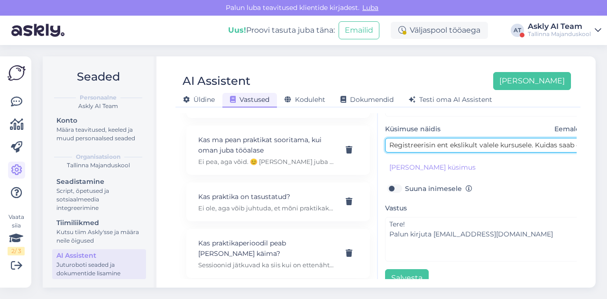
click at [447, 144] on input "Registreerisin ent ekslikult valele kursusele. Kuidas saab end nimekirjast [PER…" at bounding box center [484, 145] width 199 height 15
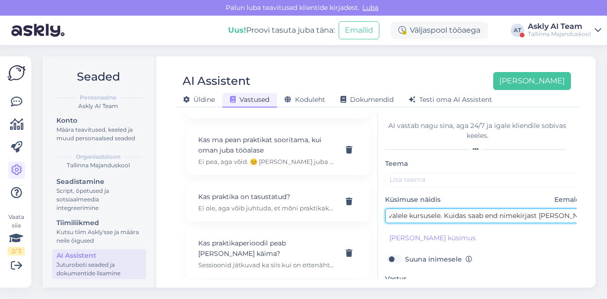
type input "Registreerisin end ekslikult valele kursusele. Kuidas saab end nimekirjast [PER…"
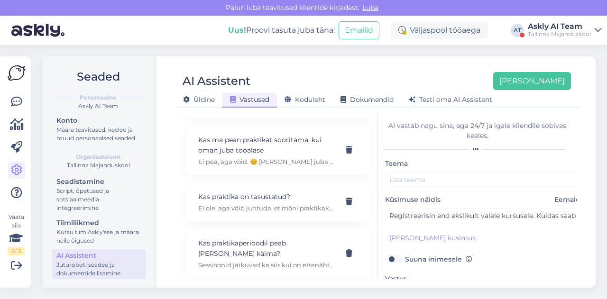
click at [426, 189] on div "Teema Küsimuse näidis Eemalda Registreerisin end ekslikult valele kursusele. Ku…" at bounding box center [484, 258] width 199 height 200
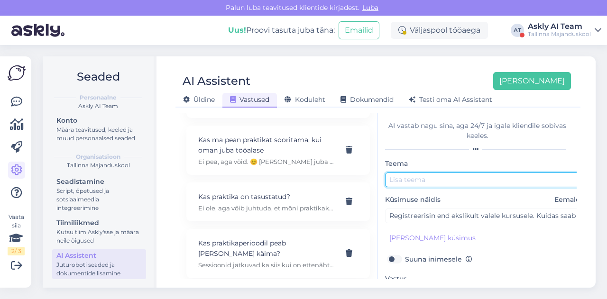
click at [416, 180] on input "text" at bounding box center [484, 180] width 199 height 15
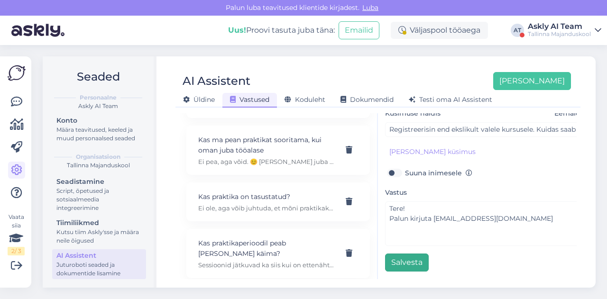
type input "Vale kursus"
click at [407, 254] on button "Salvesta" at bounding box center [407, 263] width 44 height 18
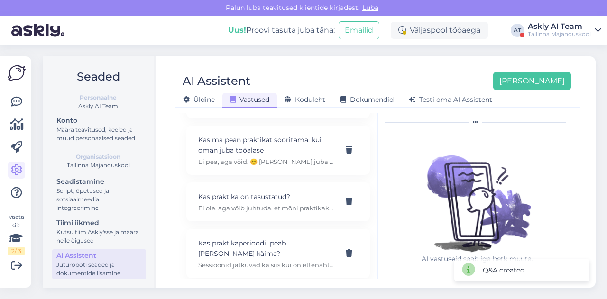
scroll to position [27, 0]
click at [410, 56] on div "Seaded Personaalne Askly AI Team Konto Määra teavitused, keeled ja muud persona…" at bounding box center [322, 172] width 570 height 254
click at [559, 83] on button "[PERSON_NAME]" at bounding box center [532, 81] width 78 height 18
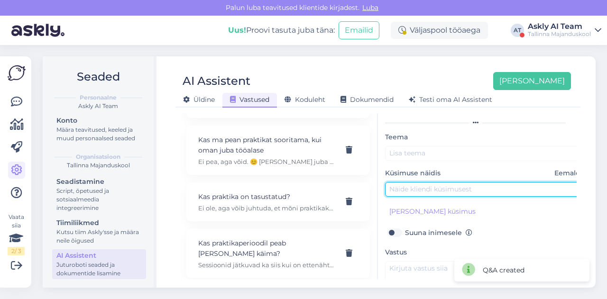
click at [425, 182] on input "text" at bounding box center [484, 189] width 199 height 15
paste input "[PERSON_NAME] majanduskooli õpilane. Kas on võimalik [PERSON_NAME] kooli territ…"
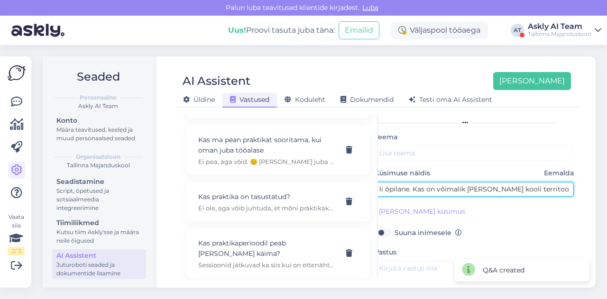
type input "[PERSON_NAME] majanduskooli õpilane. Kas on võimalik [PERSON_NAME] kooli territ…"
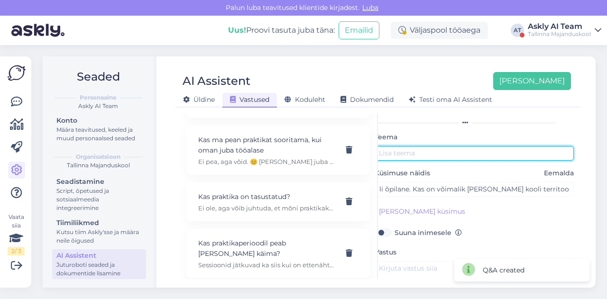
click at [412, 156] on input "text" at bounding box center [474, 153] width 199 height 15
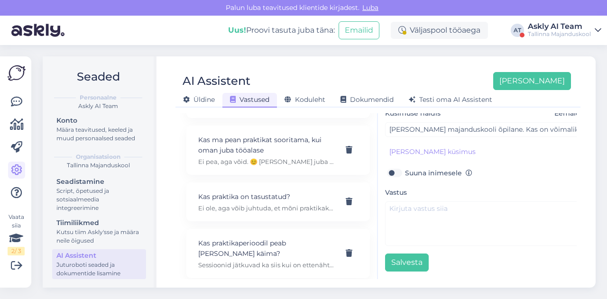
scroll to position [89, 0]
type input "Parkimisluba"
click at [454, 254] on div "Salvesta" at bounding box center [484, 263] width 199 height 18
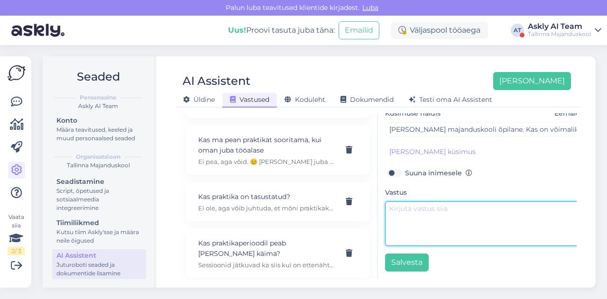
click at [437, 211] on textarea at bounding box center [484, 224] width 199 height 45
paste textarea "Tere! [PERSON_NAME] parkimiseks ei väljastata. Kooli õppijatel on õigus majandu…"
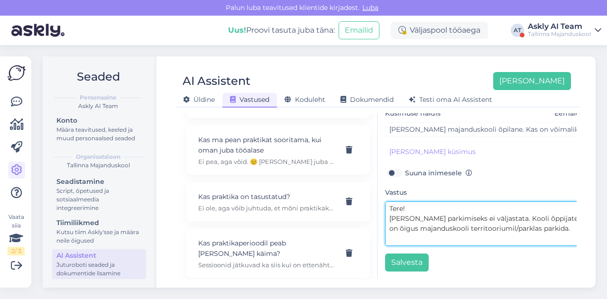
scroll to position [47, 0]
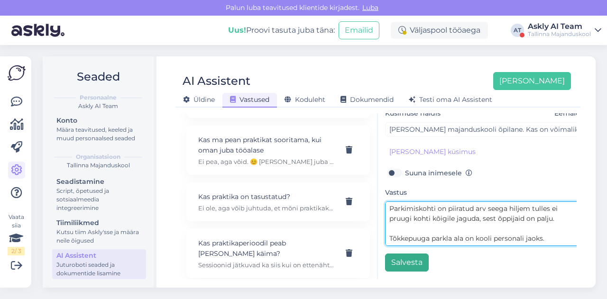
type textarea "Tere! [PERSON_NAME] parkimiseks ei väljastata. Kooli õppijatel on õigus majandu…"
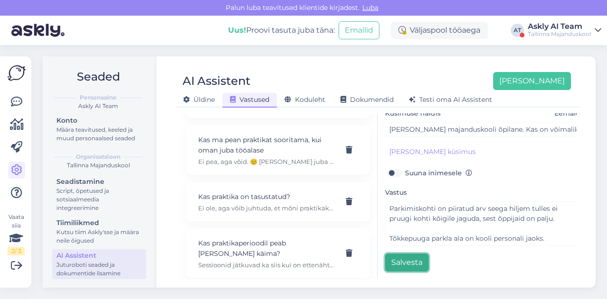
click at [406, 257] on button "Salvesta" at bounding box center [407, 263] width 44 height 18
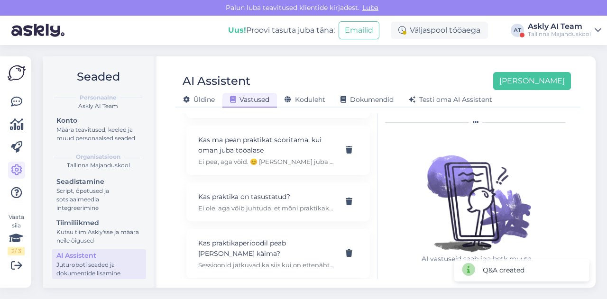
scroll to position [27, 0]
click at [407, 67] on div "AI Assistent [PERSON_NAME] [PERSON_NAME] Vastused Koduleht Dokumendid [PERSON_N…" at bounding box center [378, 86] width 405 height 43
click at [550, 76] on button "[PERSON_NAME]" at bounding box center [532, 81] width 78 height 18
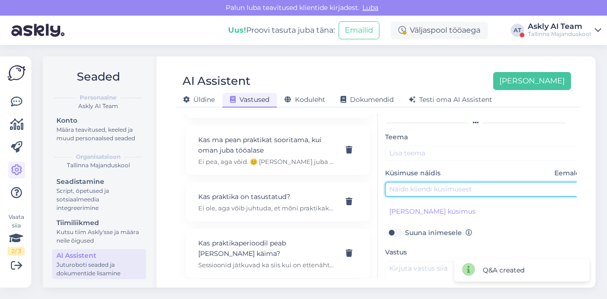
click at [410, 190] on input "text" at bounding box center [484, 189] width 199 height 15
paste input "Juristi abi 2016 rakenduskava"
type input "Juristi abi 2016 rakenduskava"
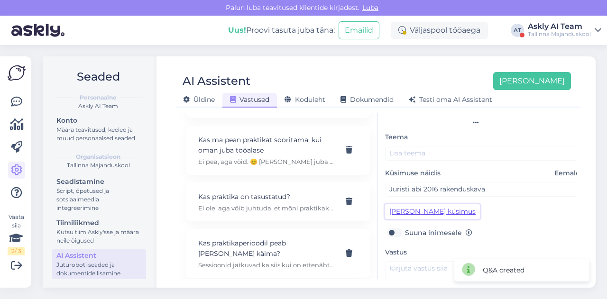
click at [412, 208] on button "[PERSON_NAME] küsimus" at bounding box center [432, 211] width 95 height 15
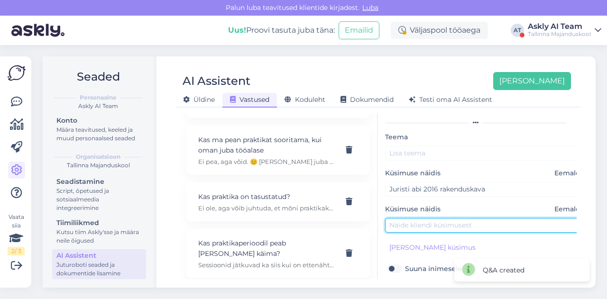
click at [411, 226] on input "text" at bounding box center [484, 225] width 199 height 15
type input "rakenduskava"
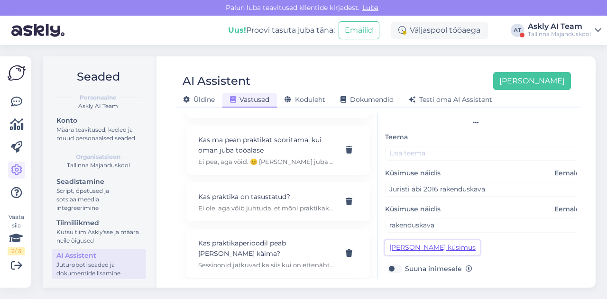
click at [407, 249] on button "[PERSON_NAME] küsimus" at bounding box center [432, 248] width 95 height 15
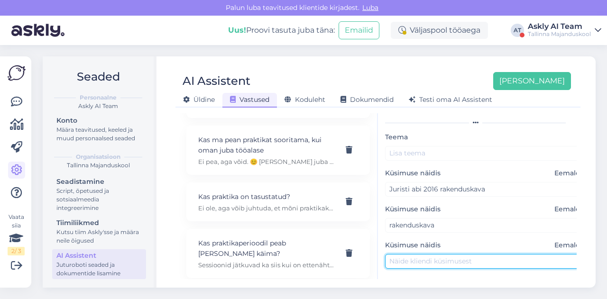
click at [399, 258] on input "text" at bounding box center [484, 261] width 199 height 15
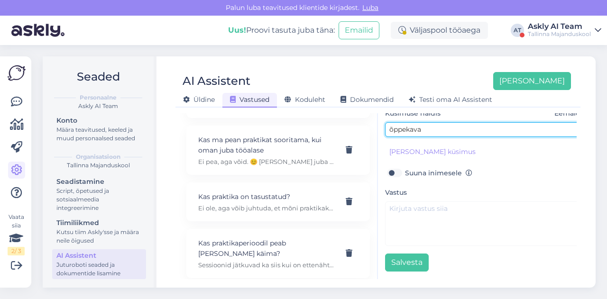
scroll to position [163, 0]
type input "õppekava"
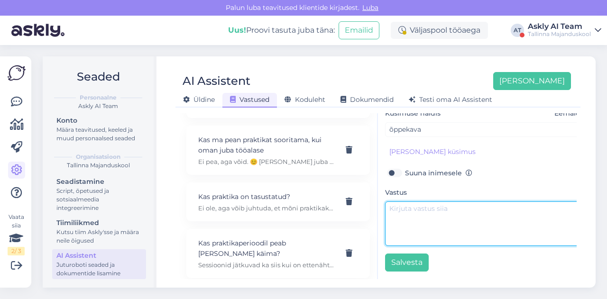
click at [447, 202] on textarea at bounding box center [484, 224] width 199 height 45
paste textarea "Tere! Palun saatke oma soov [EMAIL_ADDRESS][DOMAIN_NAME]"
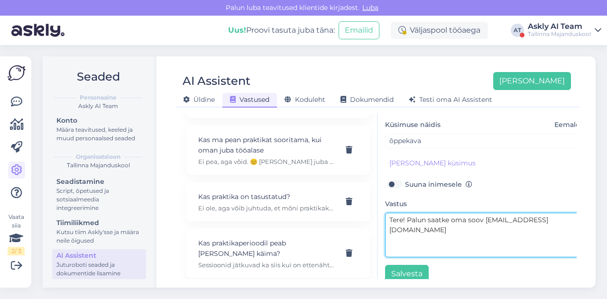
scroll to position [149, 0]
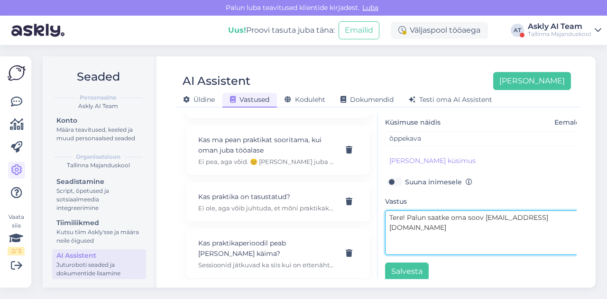
click at [409, 218] on textarea "Tere! Palun saatke oma soov [EMAIL_ADDRESS][DOMAIN_NAME]" at bounding box center [484, 233] width 199 height 45
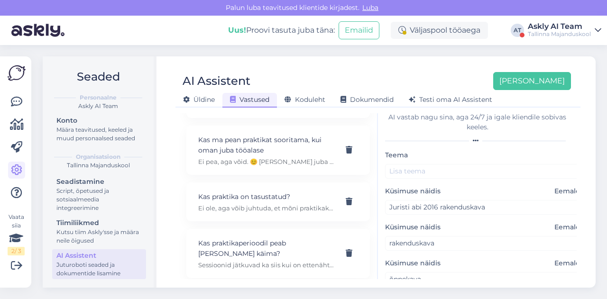
scroll to position [11, 0]
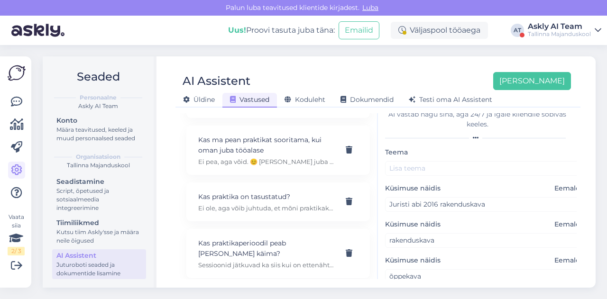
type textarea "Tere! Palun saatke oma soov [EMAIL_ADDRESS][DOMAIN_NAME]"
click at [407, 166] on input "text" at bounding box center [484, 168] width 199 height 15
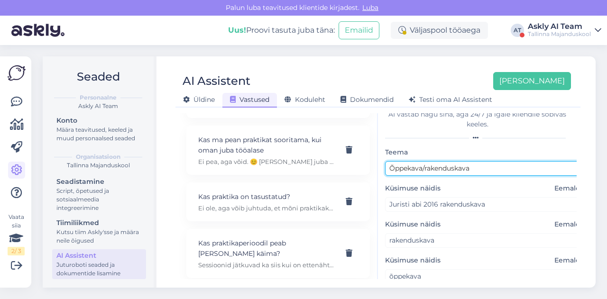
scroll to position [163, 0]
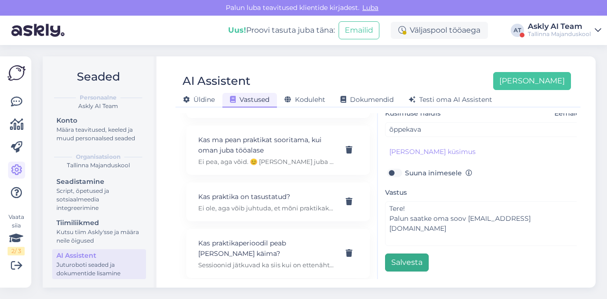
type input "Õppekava/rakenduskava"
click at [403, 254] on button "Salvesta" at bounding box center [407, 263] width 44 height 18
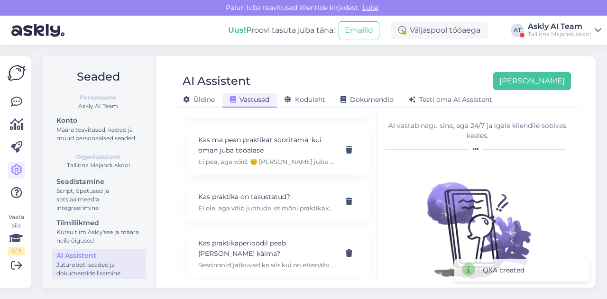
click at [393, 68] on div "AI Assistent [PERSON_NAME] [PERSON_NAME] Vastused Koduleht Dokumendid [PERSON_N…" at bounding box center [378, 86] width 405 height 43
click at [559, 74] on button "[PERSON_NAME]" at bounding box center [532, 81] width 78 height 18
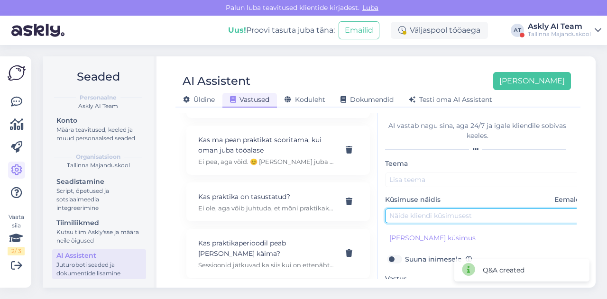
click at [420, 209] on input "text" at bounding box center [484, 216] width 199 height 15
paste input "[PERSON_NAME] peaksin pöörduma, et saada Majanduskoolis õpitud ainete kohta Tal…"
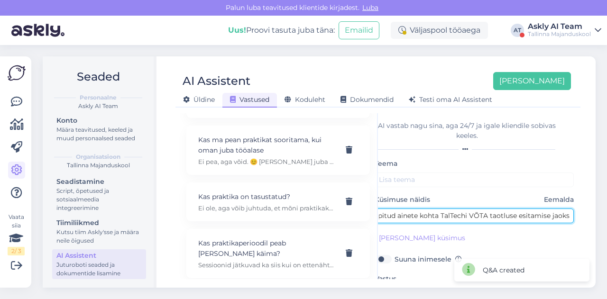
type input "[PERSON_NAME] peaksin pöörduma, et saada Majanduskoolis õpitud ainete kohta Tal…"
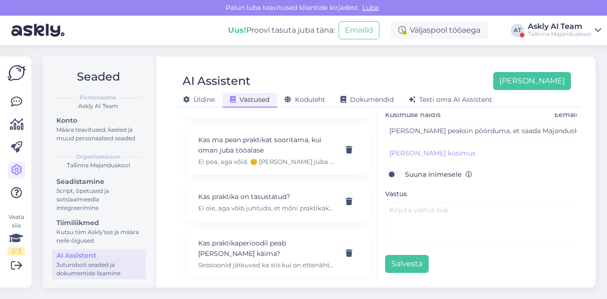
scroll to position [86, 0]
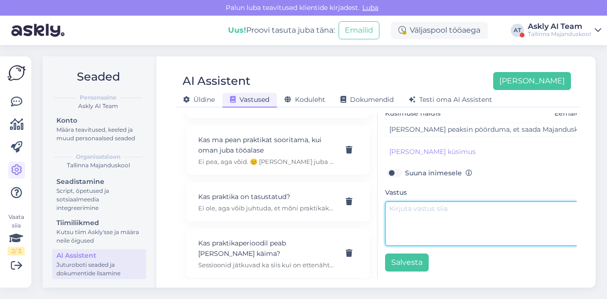
click at [420, 216] on textarea at bounding box center [484, 224] width 199 height 45
paste textarea "Tere! Palun saatke oma õpisoorituste tõendi soov [EMAIL_ADDRESS][DOMAIN_NAME]"
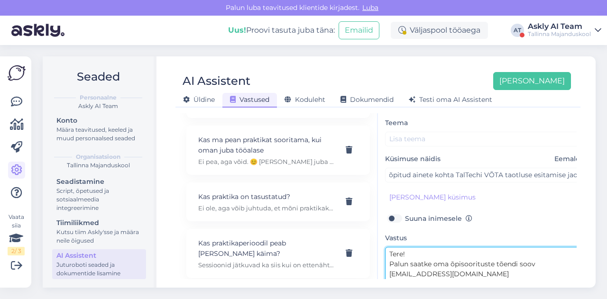
scroll to position [0, 212]
type textarea "Tere! Palun saatke oma õpisoorituste tõendi soov [EMAIL_ADDRESS][DOMAIN_NAME]"
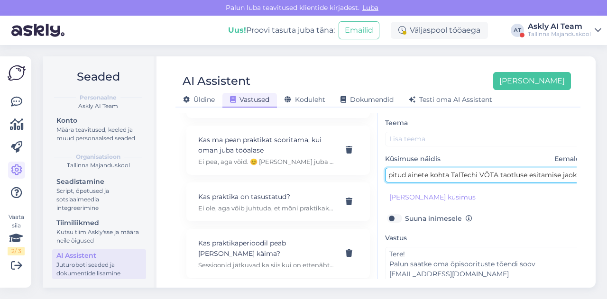
drag, startPoint x: 434, startPoint y: 175, endPoint x: 461, endPoint y: 177, distance: 27.1
click at [461, 177] on input "[PERSON_NAME] peaksin pöörduma, et saada Majanduskoolis õpitud ainete kohta Tal…" at bounding box center [484, 175] width 199 height 15
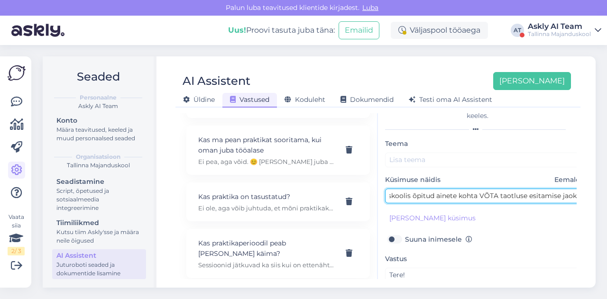
scroll to position [18, 0]
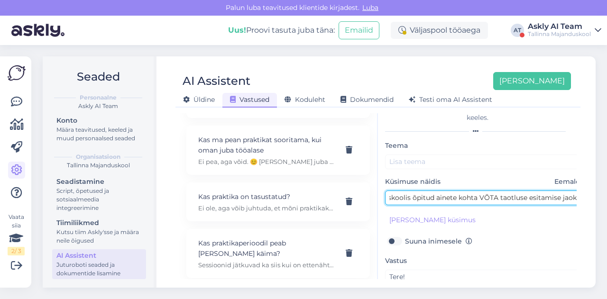
type input "[PERSON_NAME] peaksin pöörduma, et saada Majanduskoolis õpitud ainete kohta VÕT…"
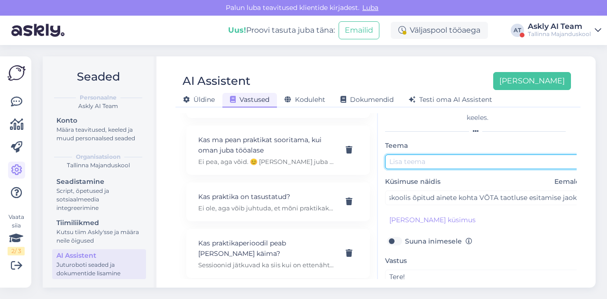
click at [440, 168] on input "text" at bounding box center [484, 162] width 199 height 15
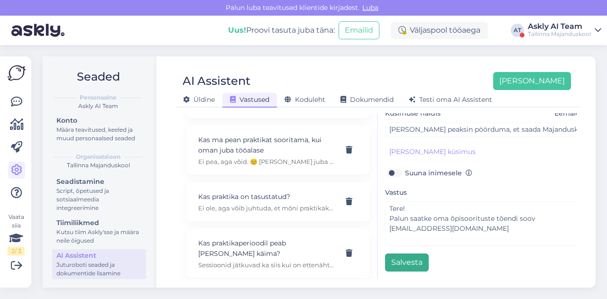
type input "VÕTA"
click at [401, 259] on button "Salvesta" at bounding box center [407, 263] width 44 height 18
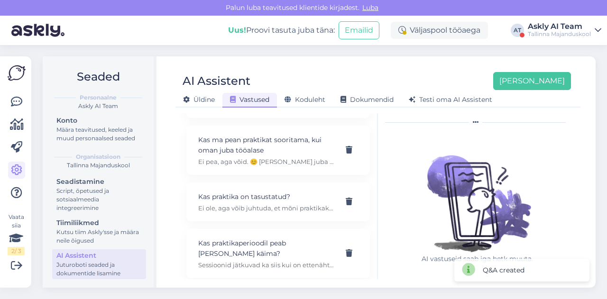
scroll to position [0, 0]
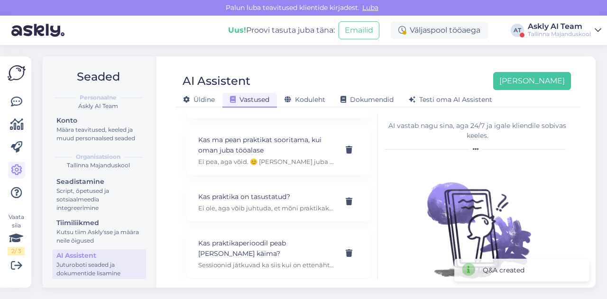
click at [388, 54] on div "Seaded Personaalne Askly AI Team Konto Määra teavitused, keeled ja muud persona…" at bounding box center [322, 172] width 570 height 254
click at [552, 86] on button "[PERSON_NAME]" at bounding box center [532, 81] width 78 height 18
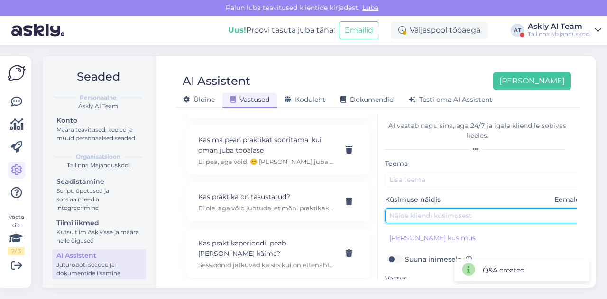
click at [404, 210] on input "text" at bounding box center [484, 216] width 199 height 15
paste input "Mis peaksin esimesse [PERSON_NAME] võtma?"
type input "Mis peaksin esimesse [PERSON_NAME] võtma?"
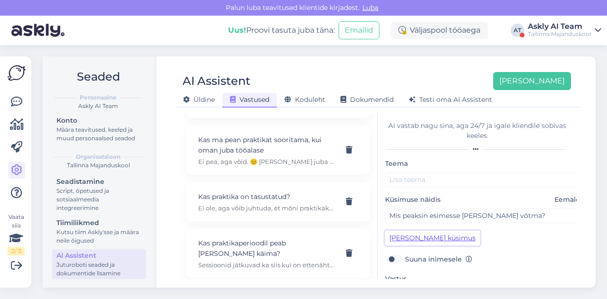
click at [428, 239] on button "[PERSON_NAME] küsimus" at bounding box center [432, 238] width 95 height 15
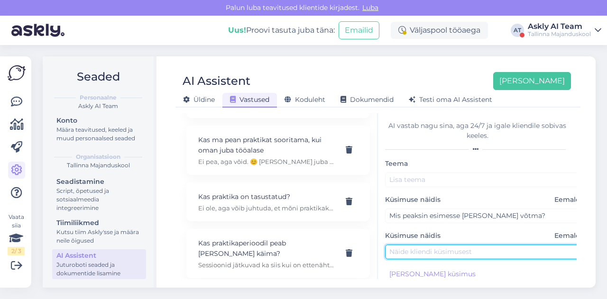
click at [413, 248] on input "text" at bounding box center [484, 252] width 199 height 15
paste input "Mida peaksin võtma [PERSON_NAME]?"
type input "Mida peaksin võtma [PERSON_NAME]?"
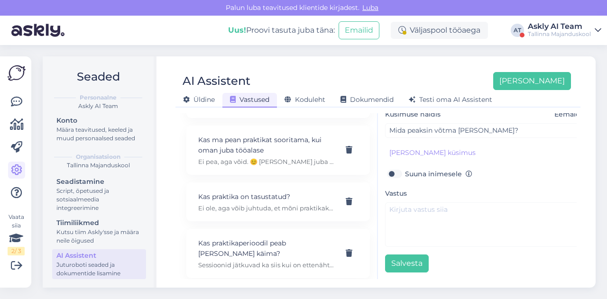
scroll to position [127, 0]
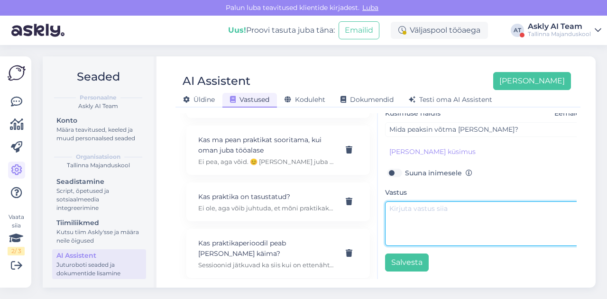
click at [422, 227] on textarea at bounding box center [484, 224] width 199 height 45
paste textarea "Tere! Mittestatsionaarses õppes õppiv õppija võib esimesse [PERSON_NAME] vihiku…"
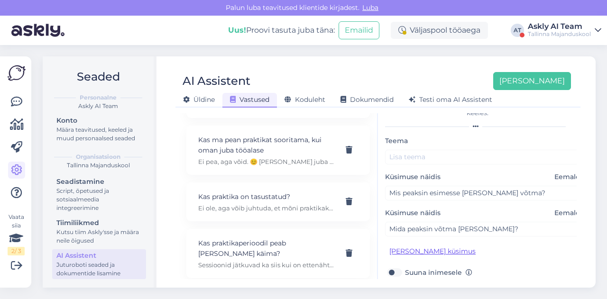
scroll to position [0, 0]
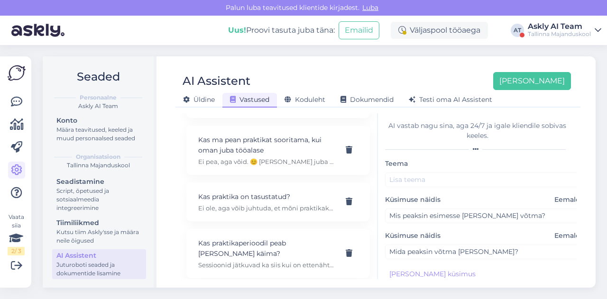
type textarea "Tere! Mittestatsionaarses õppes õppiv õppija võib esimesse [PERSON_NAME] vihiku…"
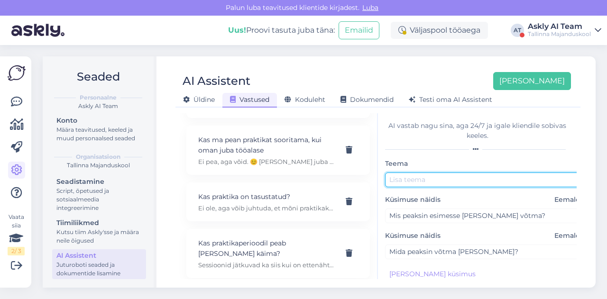
click at [401, 177] on input "text" at bounding box center [484, 180] width 199 height 15
click at [408, 182] on input "Tunid [PERSON_NAME]" at bounding box center [484, 180] width 199 height 15
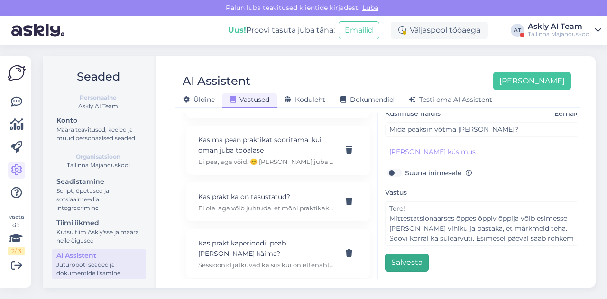
type input "[PERSON_NAME]"
click at [406, 256] on button "Salvesta" at bounding box center [407, 263] width 44 height 18
click at [397, 74] on div "AI Assistent [PERSON_NAME]" at bounding box center [374, 81] width 396 height 18
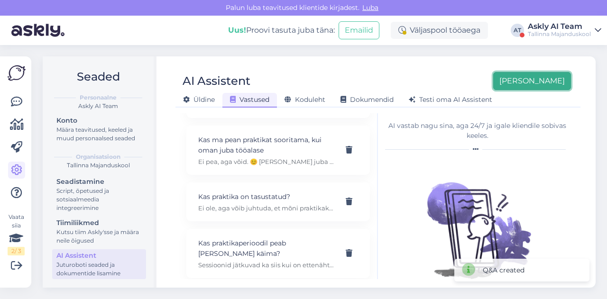
click at [556, 86] on button "[PERSON_NAME]" at bounding box center [532, 81] width 78 height 18
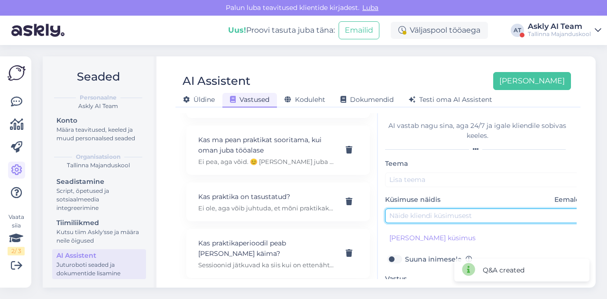
click at [439, 215] on input "text" at bounding box center [484, 216] width 199 height 15
paste input "kas oleks võimalik oma erialal enne kooliaasta alustamist sessioon õppest päeva…"
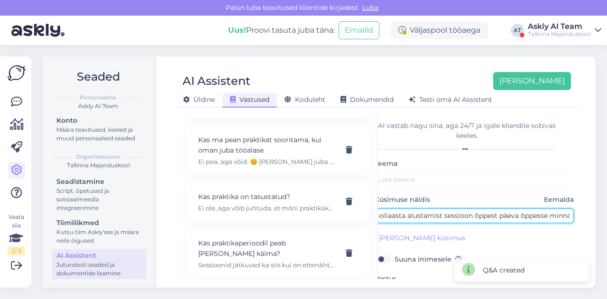
type input "kas oleks võimalik oma erialal enne kooliaasta alustamist sessioon õppest päeva…"
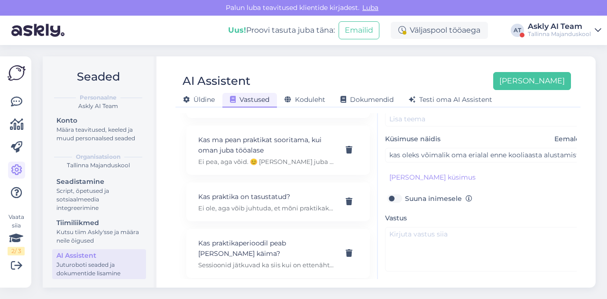
scroll to position [64, 0]
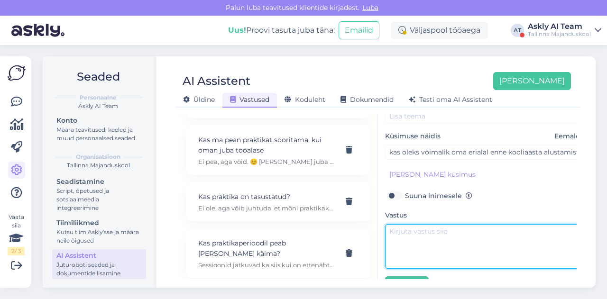
click at [429, 231] on textarea at bounding box center [484, 246] width 199 height 45
paste textarea "Tere! Päevane õpe on ainult rakendusliku keskhariduse erialal."
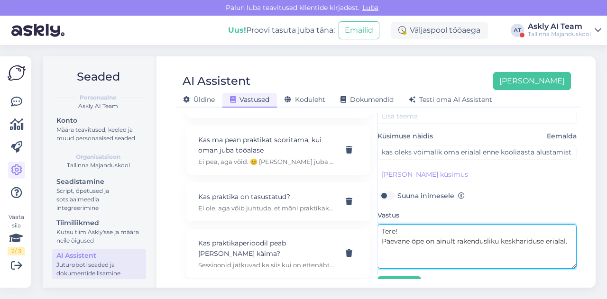
scroll to position [0, 8]
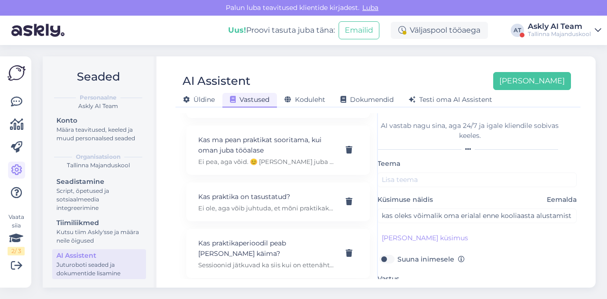
type textarea "Tere! Päevane õpe on ainult rakendusliku keskhariduse erialal."
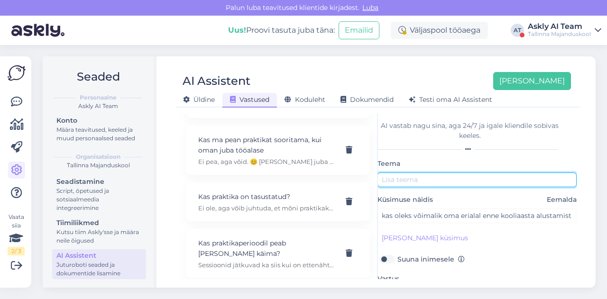
click at [394, 184] on input "text" at bounding box center [477, 180] width 199 height 15
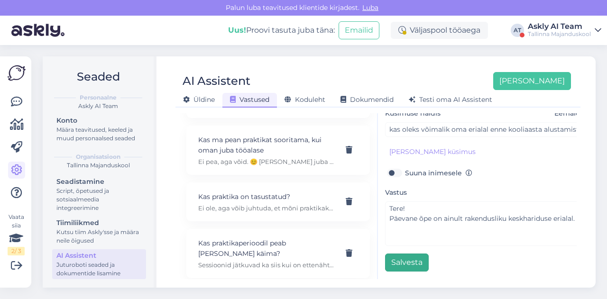
type input "Päevane õpe"
click at [390, 262] on button "Salvesta" at bounding box center [407, 263] width 44 height 18
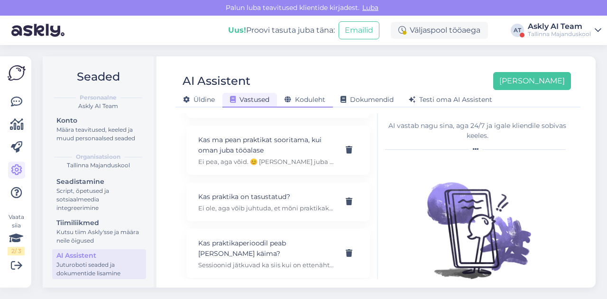
click at [318, 96] on span "Koduleht" at bounding box center [305, 99] width 41 height 9
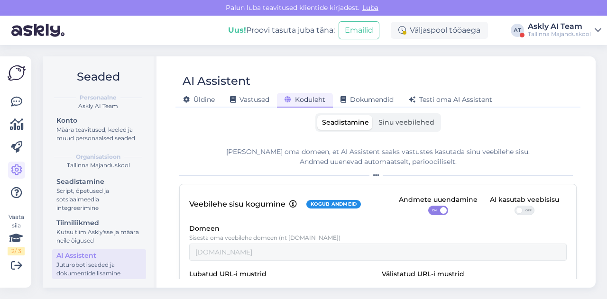
click at [402, 117] on label "Sinu veebilehed" at bounding box center [406, 122] width 65 height 15
click at [374, 115] on input "Sinu veebilehed" at bounding box center [374, 115] width 0 height 0
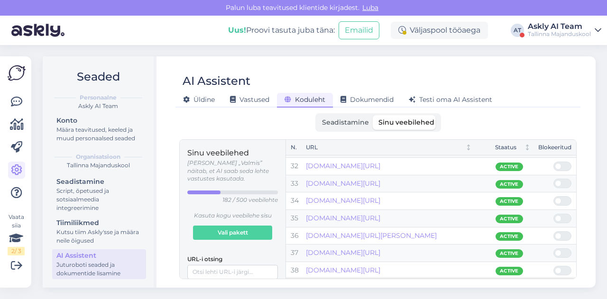
scroll to position [824, 0]
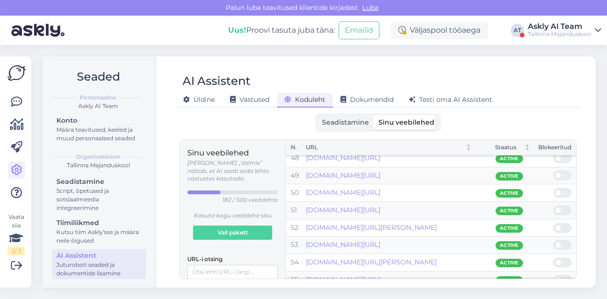
click at [327, 117] on label "Seadistamine" at bounding box center [345, 122] width 56 height 15
click at [317, 115] on input "Seadistamine" at bounding box center [317, 115] width 0 height 0
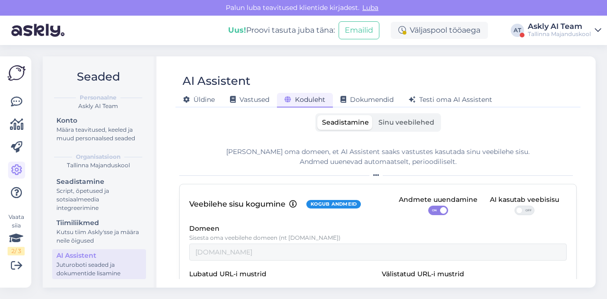
scroll to position [49, 0]
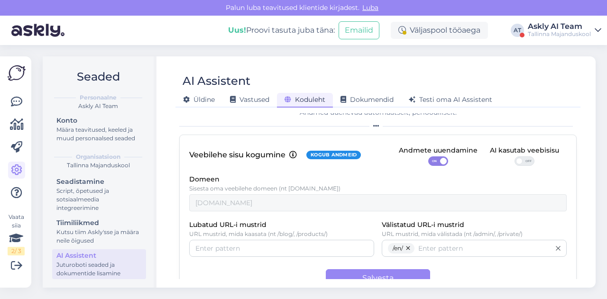
click at [541, 27] on div "Askly AI Team" at bounding box center [559, 27] width 63 height 8
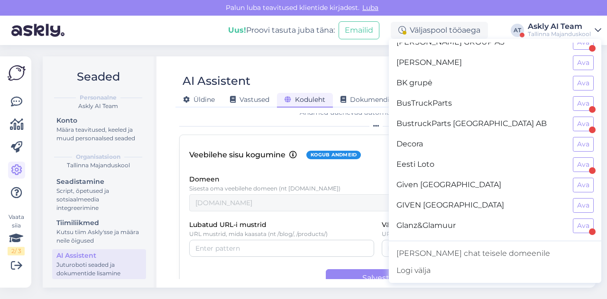
scroll to position [153, 0]
click at [573, 164] on button "Ava" at bounding box center [583, 165] width 21 height 15
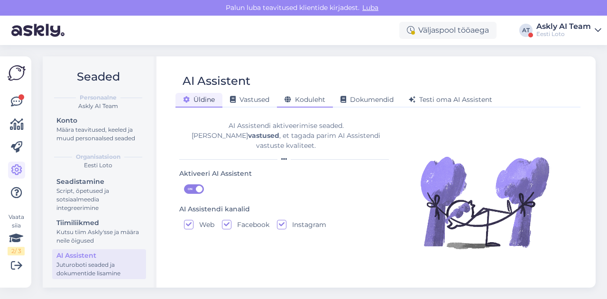
click at [312, 99] on span "Koduleht" at bounding box center [305, 99] width 41 height 9
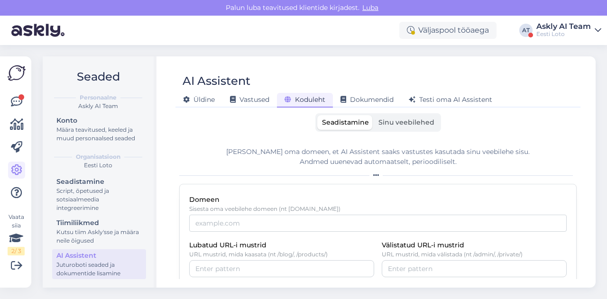
click at [570, 31] on div "Eesti Loto" at bounding box center [564, 34] width 55 height 8
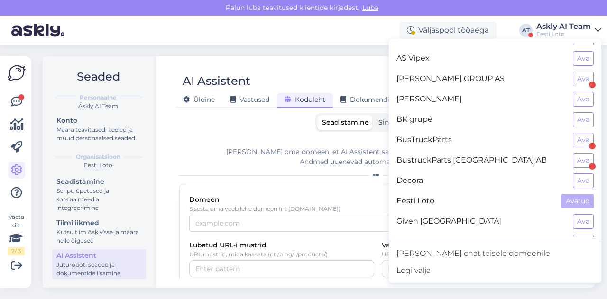
scroll to position [116, 0]
click at [580, 140] on button "Ava" at bounding box center [583, 141] width 21 height 15
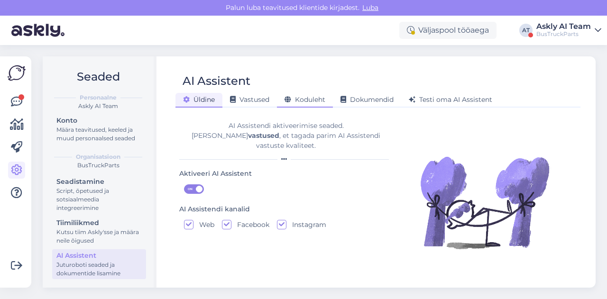
click at [313, 94] on div "Koduleht" at bounding box center [305, 100] width 56 height 15
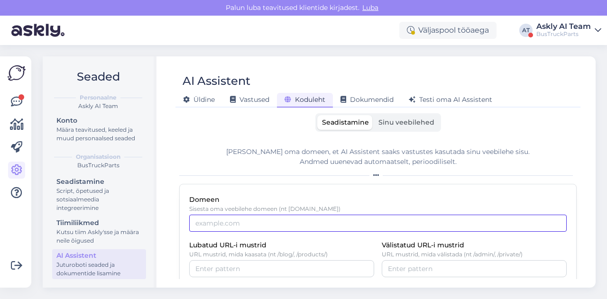
click at [216, 219] on input "Domeen" at bounding box center [378, 223] width 378 height 17
paste input "[DOMAIN_NAME]"
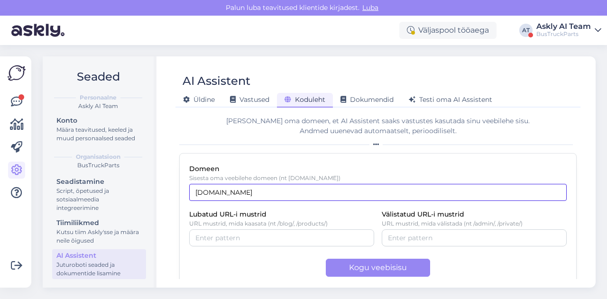
scroll to position [41, 0]
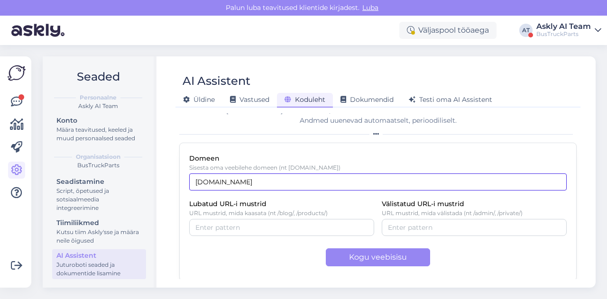
type input "[DOMAIN_NAME]"
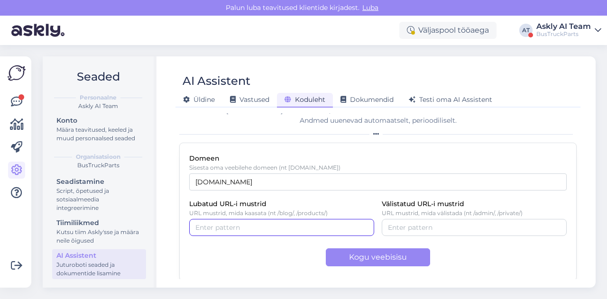
click at [227, 232] on input "Lubatud URL-i mustrid" at bounding box center [281, 227] width 173 height 10
click at [238, 250] on div "Kogu veebisisu" at bounding box center [378, 258] width 378 height 18
click at [256, 226] on input "Lubatud URL-i mustrid" at bounding box center [302, 227] width 131 height 10
type input "l"
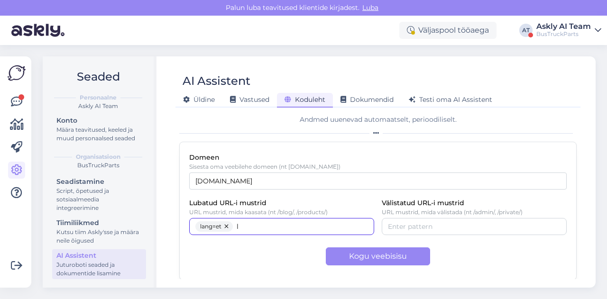
paste input "text"
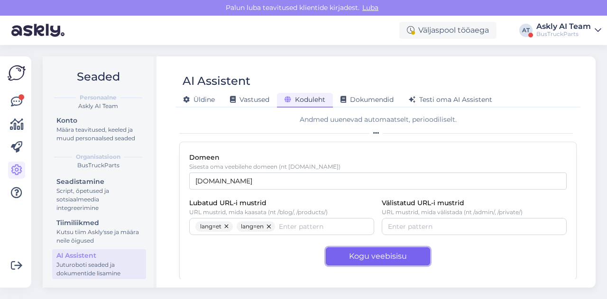
click at [354, 257] on button "Kogu veebisisu" at bounding box center [378, 257] width 104 height 18
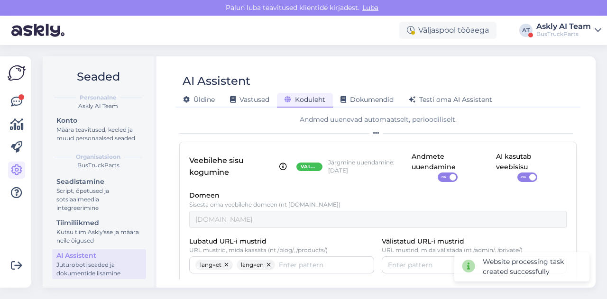
click at [529, 178] on span at bounding box center [532, 177] width 7 height 7
click at [518, 173] on input "ON" at bounding box center [518, 173] width 0 height 0
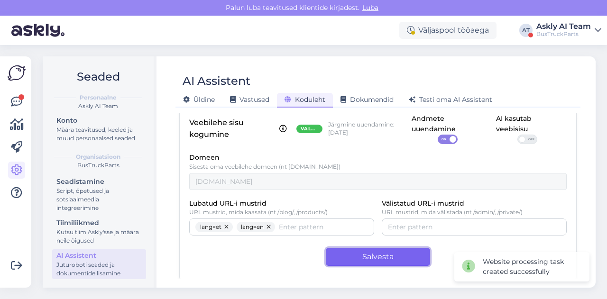
click at [369, 254] on button "Salvesta" at bounding box center [378, 257] width 104 height 18
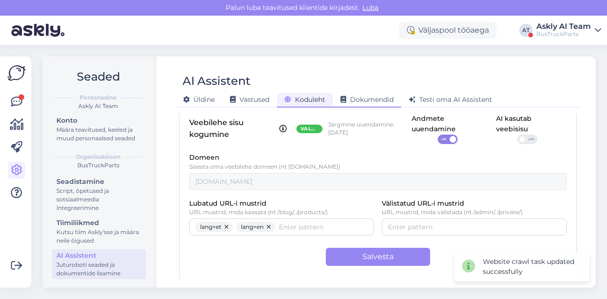
click at [359, 102] on span "Dokumendid" at bounding box center [367, 99] width 53 height 9
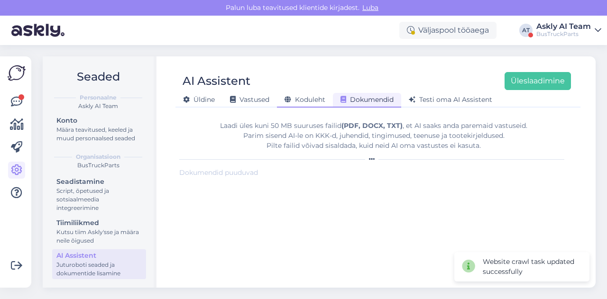
click at [316, 100] on span "Koduleht" at bounding box center [305, 99] width 41 height 9
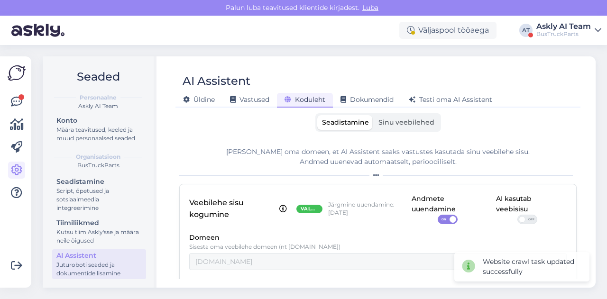
click at [379, 126] on span "Sinu veebilehed" at bounding box center [407, 122] width 56 height 9
click at [374, 115] on input "Sinu veebilehed" at bounding box center [374, 115] width 0 height 0
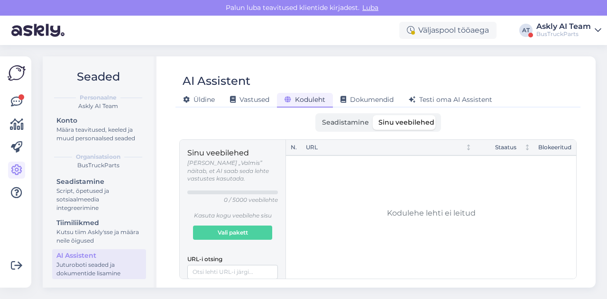
click at [352, 122] on span "Seadistamine" at bounding box center [345, 122] width 47 height 9
click at [317, 115] on input "Seadistamine" at bounding box center [317, 115] width 0 height 0
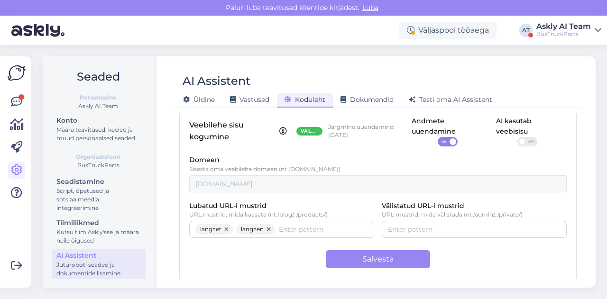
scroll to position [77, 0]
click at [586, 29] on div "Askly AI Team" at bounding box center [564, 27] width 55 height 8
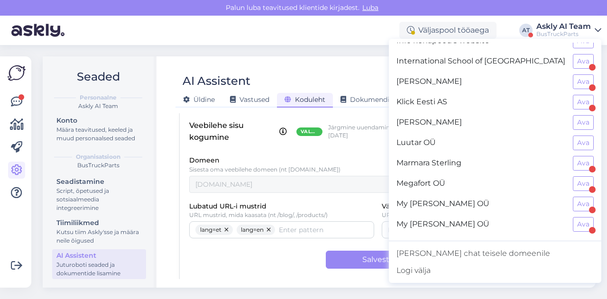
scroll to position [421, 0]
click at [576, 135] on button "Ava" at bounding box center [583, 142] width 21 height 15
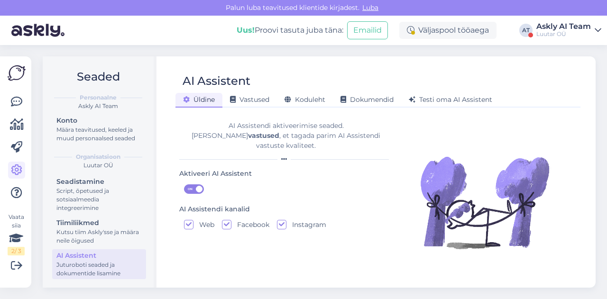
click at [314, 93] on div "[PERSON_NAME] Vastused Koduleht Dokumendid [PERSON_NAME] oma AI Assistent" at bounding box center [374, 98] width 396 height 17
click at [312, 97] on span "Koduleht" at bounding box center [305, 99] width 41 height 9
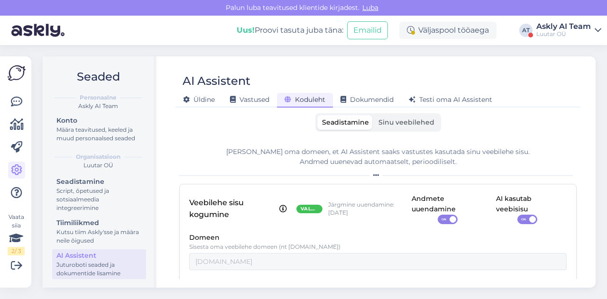
click at [386, 120] on span "Sinu veebilehed" at bounding box center [407, 122] width 56 height 9
click at [374, 115] on input "Sinu veebilehed" at bounding box center [374, 115] width 0 height 0
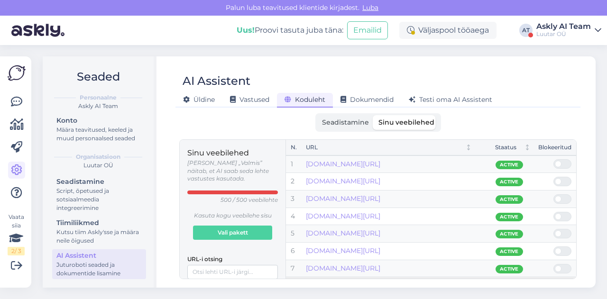
click at [350, 122] on span "Seadistamine" at bounding box center [345, 122] width 47 height 9
click at [317, 115] on input "Seadistamine" at bounding box center [317, 115] width 0 height 0
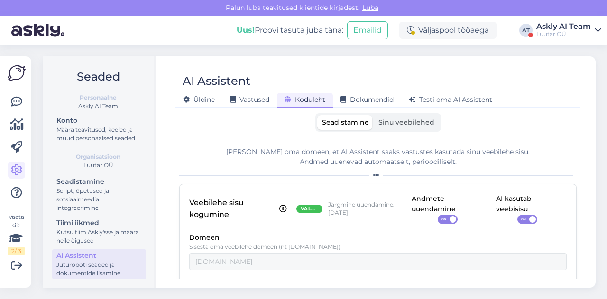
click at [565, 32] on div "Luutar OÜ" at bounding box center [564, 34] width 55 height 8
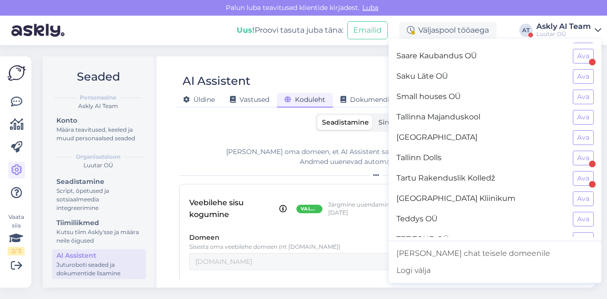
scroll to position [771, 0]
click at [573, 193] on button "Ava" at bounding box center [583, 200] width 21 height 15
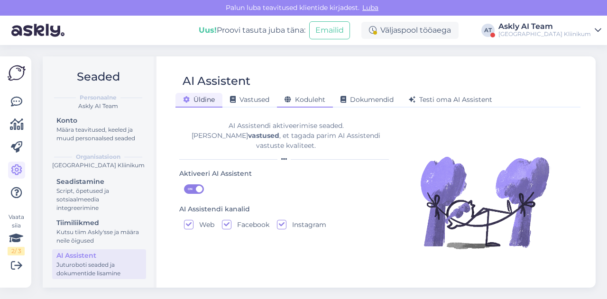
click at [301, 100] on span "Koduleht" at bounding box center [305, 99] width 41 height 9
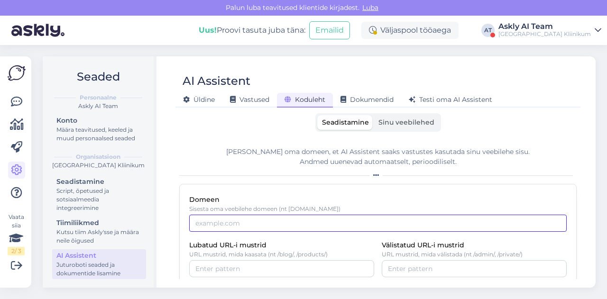
click at [229, 216] on input "Domeen" at bounding box center [378, 223] width 378 height 17
paste input "[DOMAIN_NAME]"
type input "[DOMAIN_NAME]"
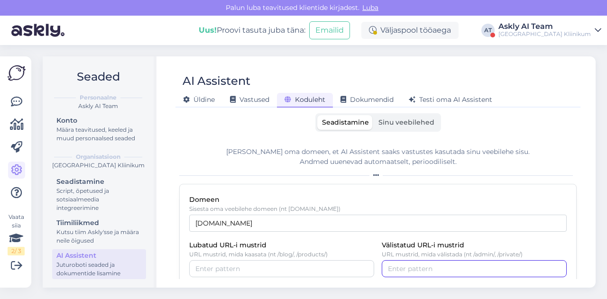
click at [388, 267] on input "Välistatud URL-i mustrid" at bounding box center [474, 269] width 173 height 10
paste input "/"
type input "/ru/"
click at [502, 207] on p "Sisesta oma veebilehe domeen (nt [DOMAIN_NAME])" at bounding box center [378, 209] width 378 height 7
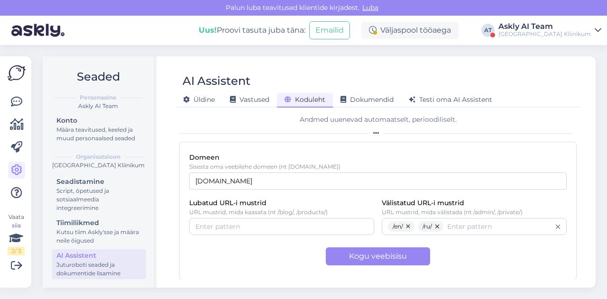
scroll to position [42, 0]
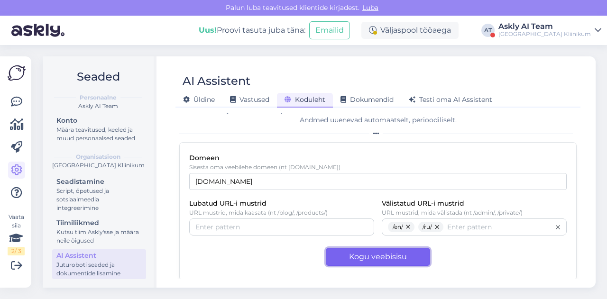
click at [408, 260] on button "Kogu veebisisu" at bounding box center [378, 257] width 104 height 18
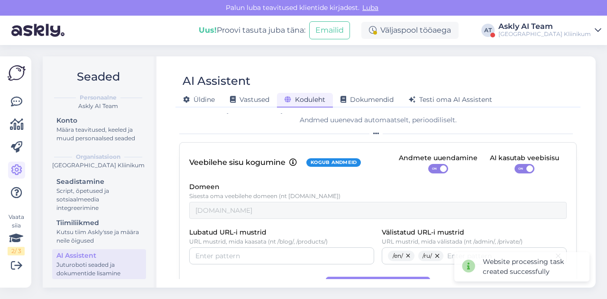
click at [519, 170] on span "ON" at bounding box center [520, 169] width 11 height 9
click at [515, 164] on input "ON" at bounding box center [515, 164] width 0 height 0
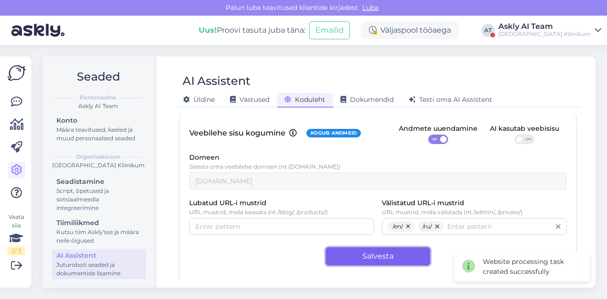
click at [391, 252] on button "Salvesta" at bounding box center [378, 257] width 104 height 18
click at [399, 250] on button "Salvesta" at bounding box center [378, 257] width 104 height 18
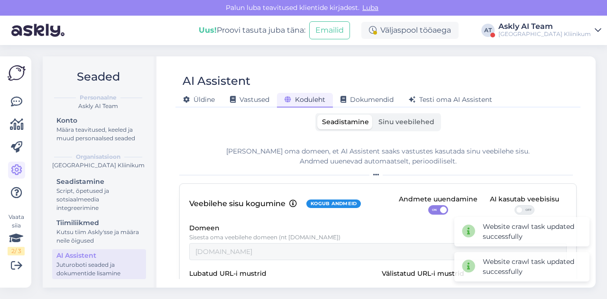
scroll to position [0, 0]
click at [407, 122] on span "Sinu veebilehed" at bounding box center [407, 122] width 56 height 9
click at [374, 115] on input "Sinu veebilehed" at bounding box center [374, 115] width 0 height 0
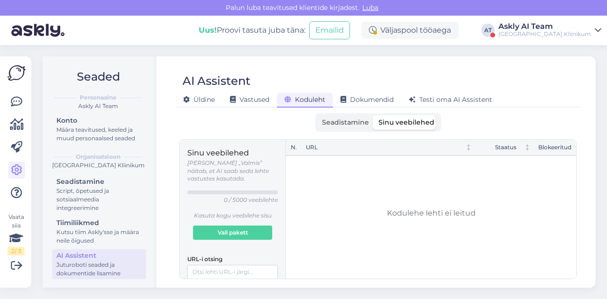
click at [342, 126] on span "Seadistamine" at bounding box center [345, 122] width 47 height 9
click at [317, 115] on input "Seadistamine" at bounding box center [317, 115] width 0 height 0
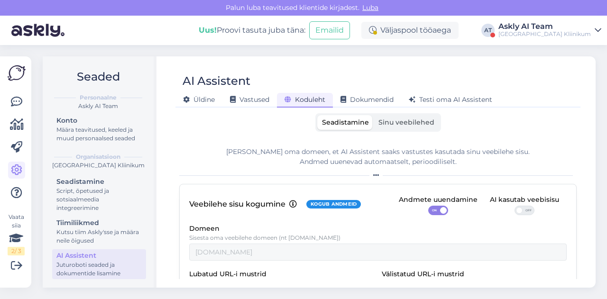
click at [579, 31] on div "[GEOGRAPHIC_DATA] Kliinikum" at bounding box center [545, 34] width 93 height 8
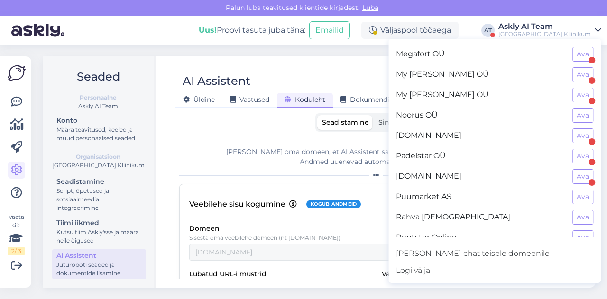
scroll to position [830, 0]
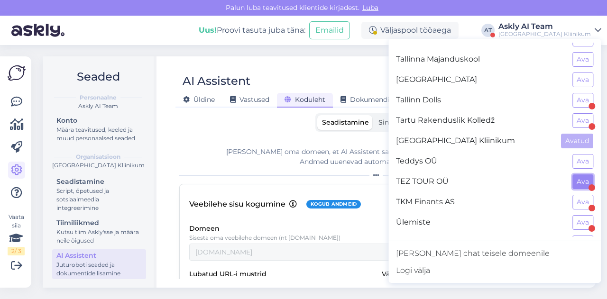
click at [576, 175] on button "Ava" at bounding box center [583, 182] width 21 height 15
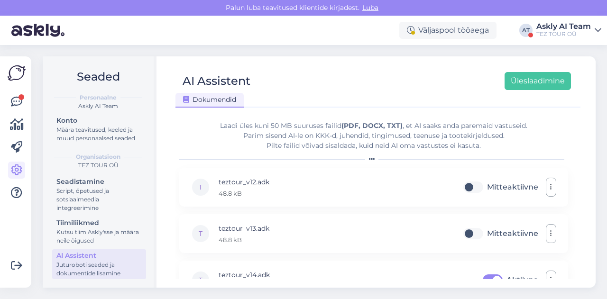
click at [544, 41] on div "Väljaspool tööaega AT Askly AI Team TEZ TOUR OÜ" at bounding box center [303, 30] width 607 height 29
click at [540, 33] on div "TEZ TOUR OÜ" at bounding box center [564, 34] width 55 height 8
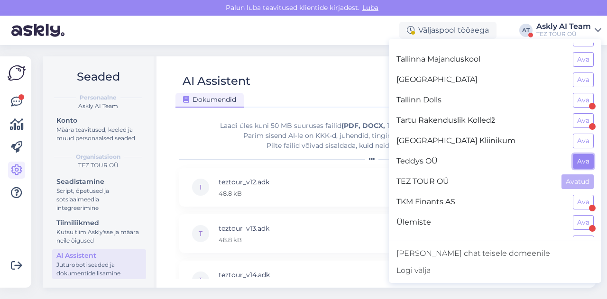
click at [573, 154] on button "Ava" at bounding box center [583, 161] width 21 height 15
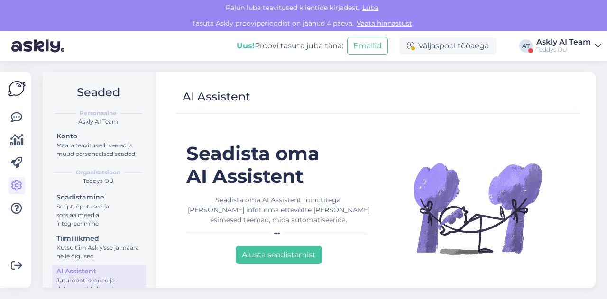
click at [572, 45] on div "Askly AI Team" at bounding box center [564, 42] width 55 height 8
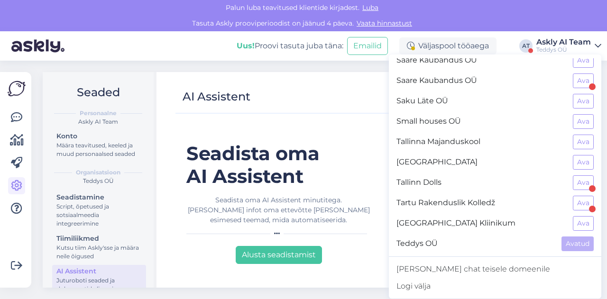
scroll to position [829, 0]
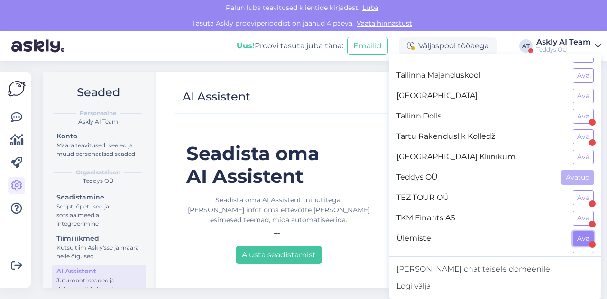
click at [584, 232] on button "Ava" at bounding box center [583, 239] width 21 height 15
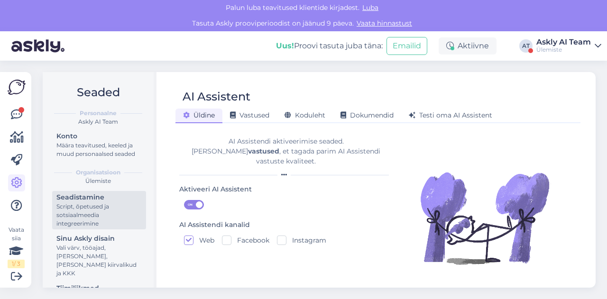
scroll to position [98, 0]
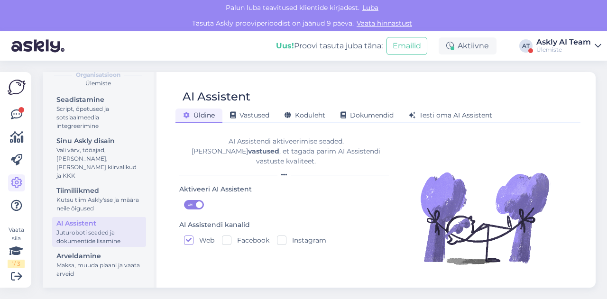
click at [77, 227] on div "AI Assistent" at bounding box center [98, 224] width 85 height 10
click at [244, 119] on span "Vastused" at bounding box center [249, 115] width 39 height 9
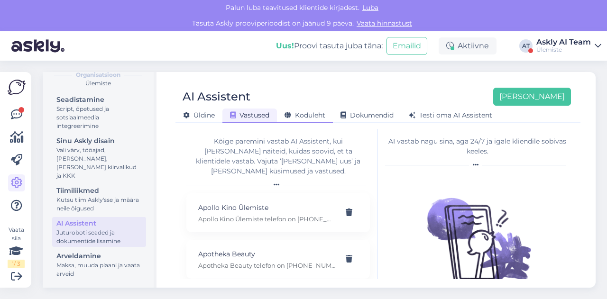
click at [310, 118] on span "Koduleht" at bounding box center [305, 115] width 41 height 9
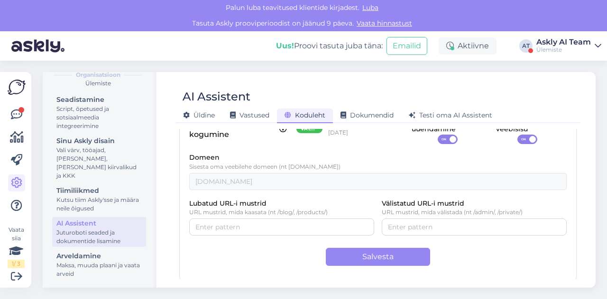
scroll to position [0, 0]
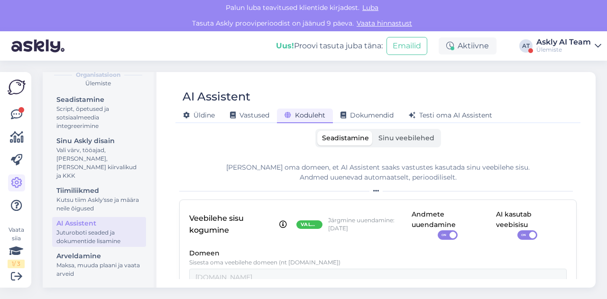
click at [381, 140] on span "Sinu veebilehed" at bounding box center [407, 138] width 56 height 9
click at [374, 131] on input "Sinu veebilehed" at bounding box center [374, 131] width 0 height 0
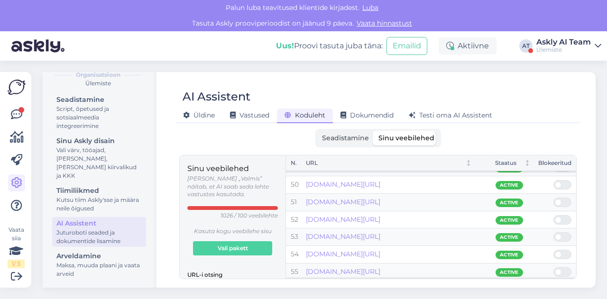
scroll to position [950, 0]
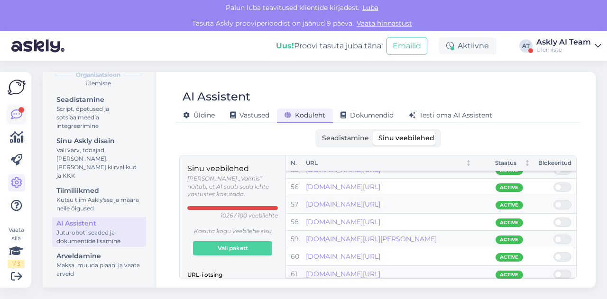
click at [13, 111] on icon at bounding box center [16, 114] width 11 height 11
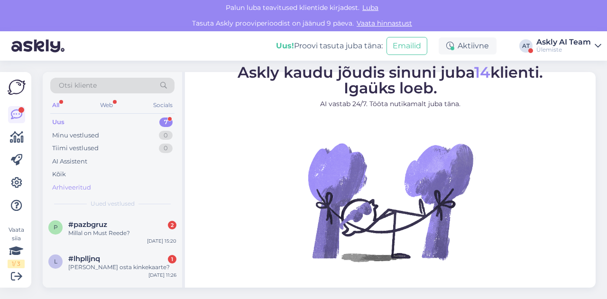
click at [89, 184] on div "Arhiveeritud" at bounding box center [71, 187] width 39 height 9
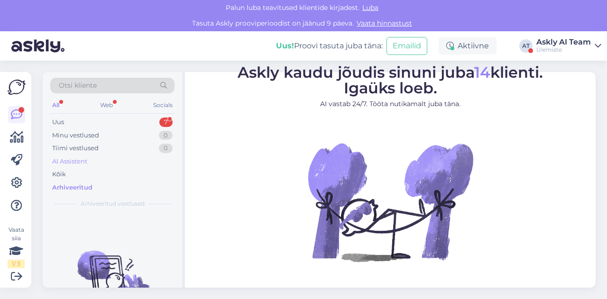
click at [79, 164] on div "AI Assistent" at bounding box center [69, 161] width 35 height 9
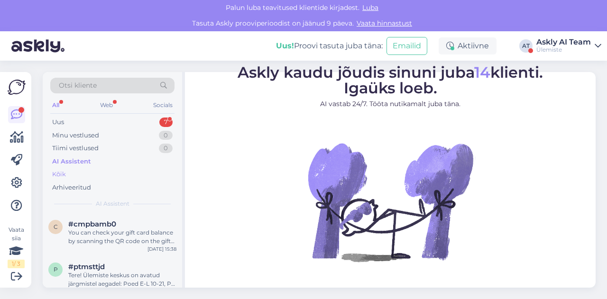
scroll to position [1, 0]
click at [79, 149] on div "Tiimi vestlused" at bounding box center [75, 148] width 46 height 9
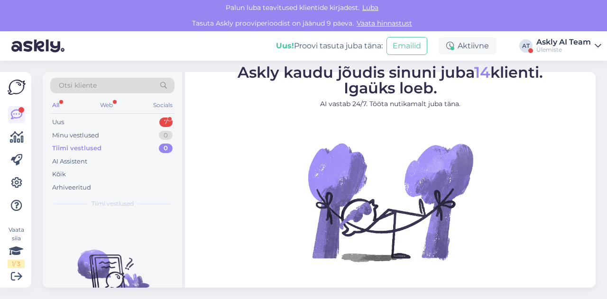
scroll to position [0, 0]
click at [74, 123] on div "Uus 7" at bounding box center [112, 122] width 124 height 13
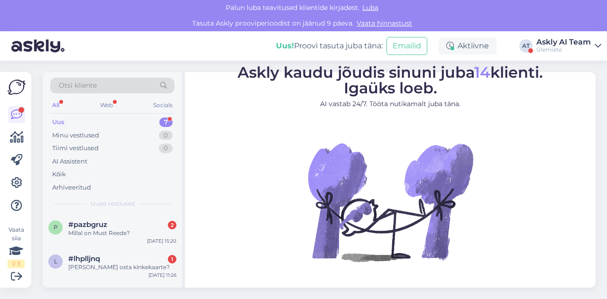
click at [555, 43] on div "Askly AI Team" at bounding box center [564, 42] width 55 height 8
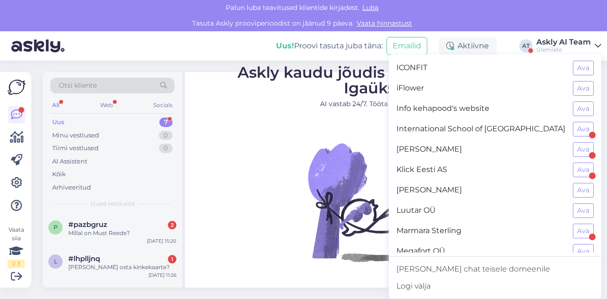
scroll to position [368, 0]
click at [583, 184] on button "Ava" at bounding box center [583, 190] width 21 height 15
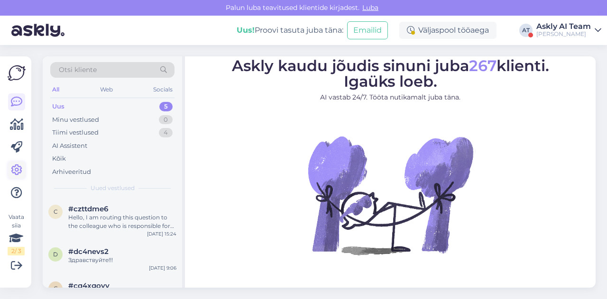
click at [14, 168] on icon at bounding box center [16, 170] width 11 height 11
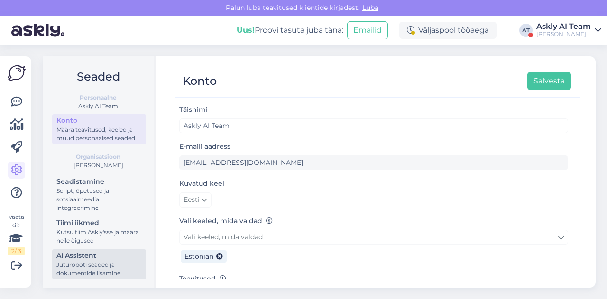
click at [100, 258] on div "AI Assistent" at bounding box center [98, 256] width 85 height 10
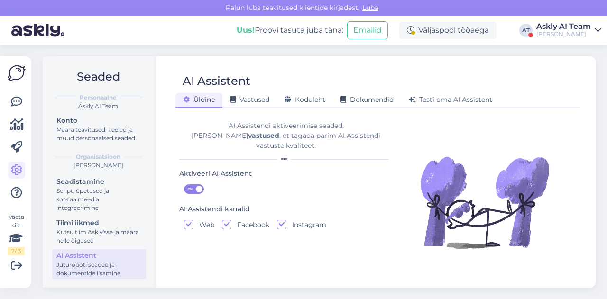
checkbox input "true"
click at [302, 107] on div "Koduleht" at bounding box center [305, 100] width 56 height 15
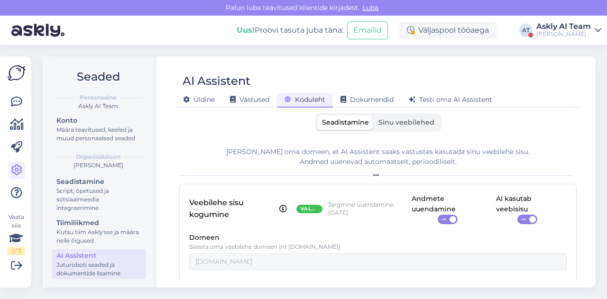
click at [414, 124] on span "Sinu veebilehed" at bounding box center [407, 122] width 56 height 9
click at [374, 115] on input "Sinu veebilehed" at bounding box center [374, 115] width 0 height 0
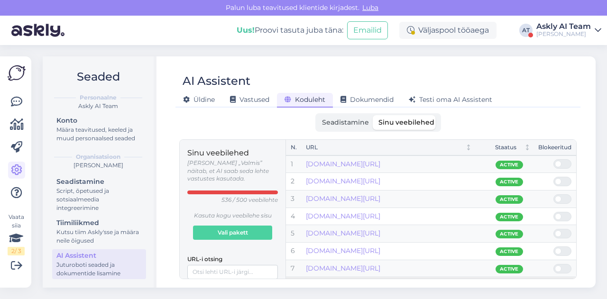
click at [565, 35] on div "[PERSON_NAME]" at bounding box center [564, 34] width 55 height 8
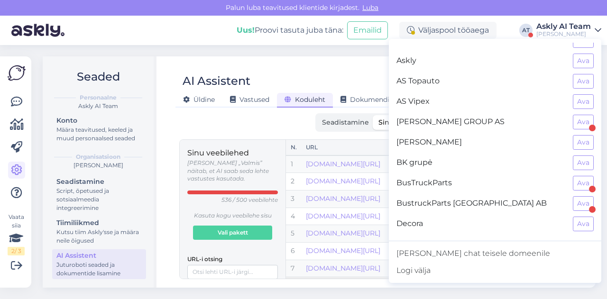
scroll to position [74, 0]
click at [575, 120] on button "Ava" at bounding box center [583, 121] width 21 height 15
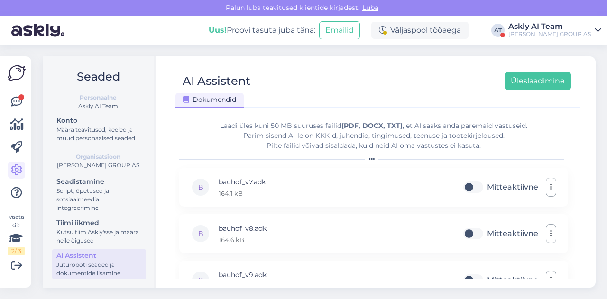
click at [561, 24] on div "Askly AI Team" at bounding box center [550, 27] width 83 height 8
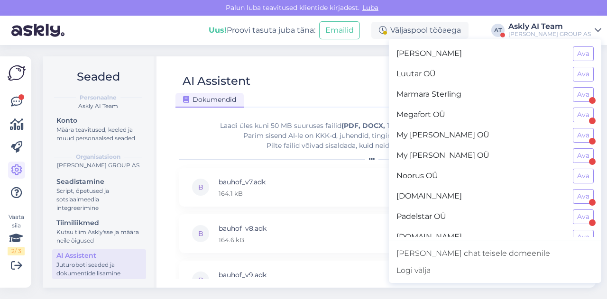
scroll to position [488, 0]
click at [579, 88] on button "Ava" at bounding box center [583, 95] width 21 height 15
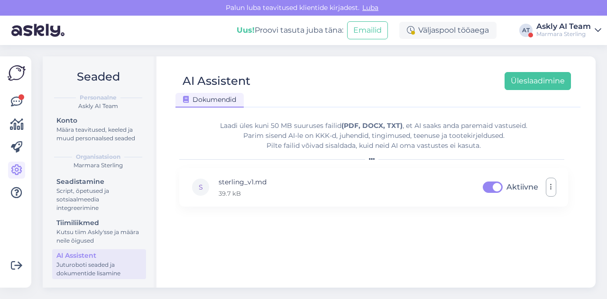
click at [570, 33] on div "Marmara Sterling" at bounding box center [564, 34] width 55 height 8
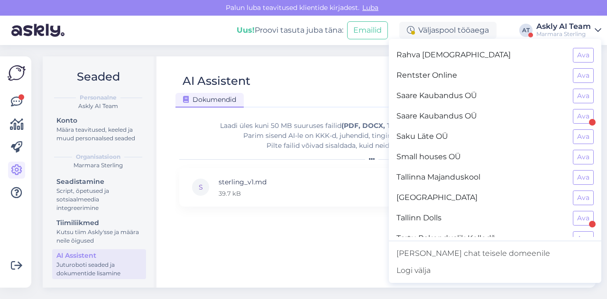
scroll to position [717, 0]
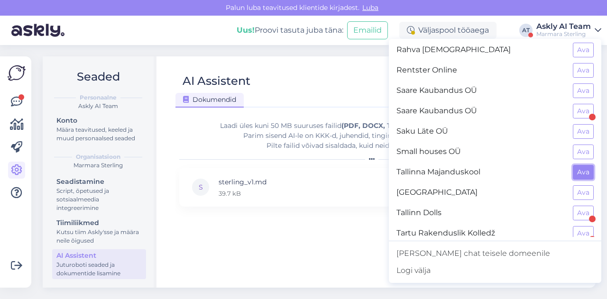
click at [573, 165] on button "Ava" at bounding box center [583, 172] width 21 height 15
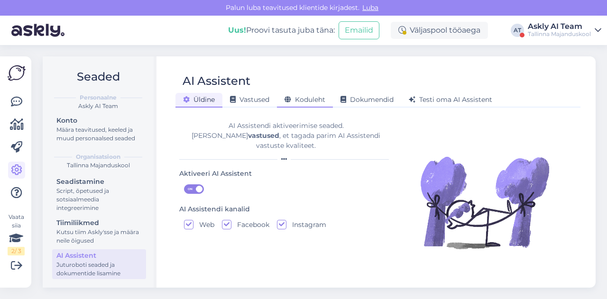
click at [305, 105] on div "Koduleht" at bounding box center [305, 100] width 56 height 15
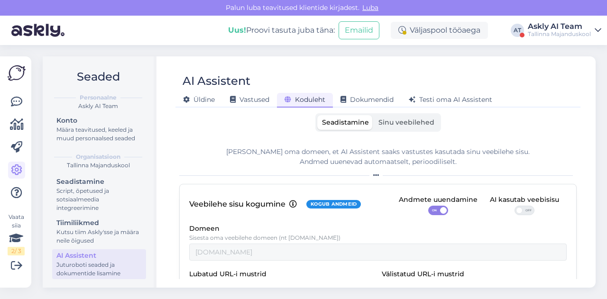
click at [402, 116] on label "Sinu veebilehed" at bounding box center [406, 122] width 65 height 15
click at [374, 115] on input "Sinu veebilehed" at bounding box center [374, 115] width 0 height 0
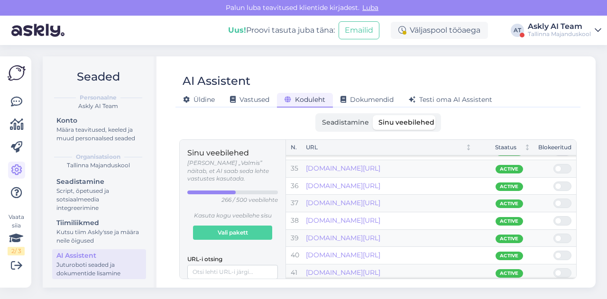
scroll to position [589, 0]
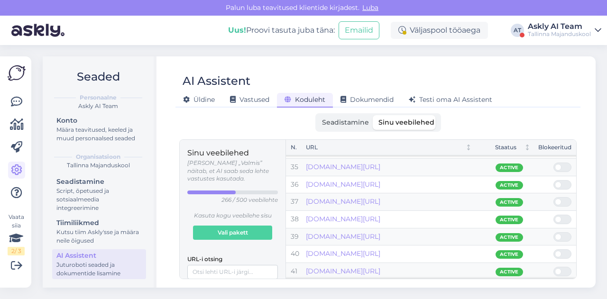
click at [545, 34] on div "Tallinna Majanduskool" at bounding box center [559, 34] width 63 height 8
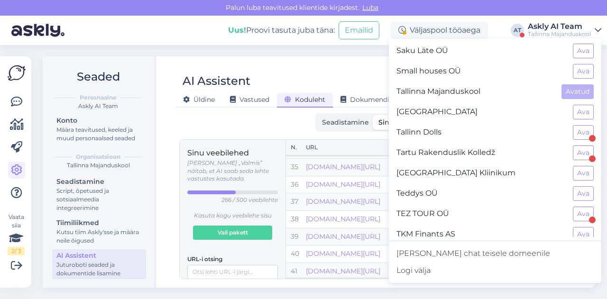
scroll to position [830, 0]
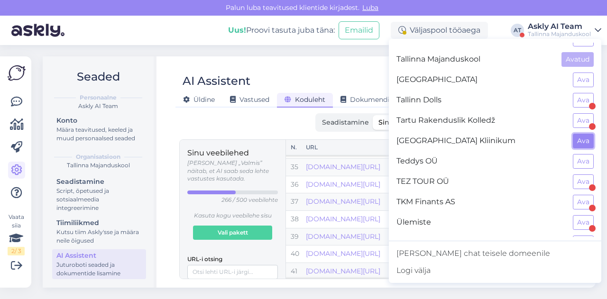
click at [578, 134] on button "Ava" at bounding box center [583, 141] width 21 height 15
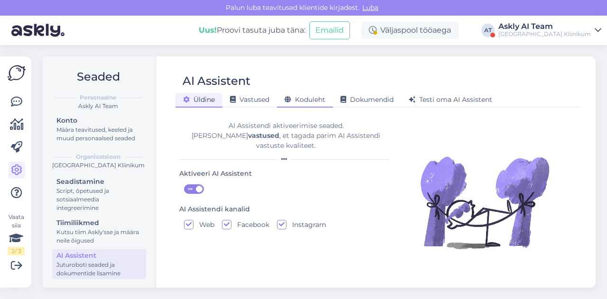
click at [298, 100] on span "Koduleht" at bounding box center [305, 99] width 41 height 9
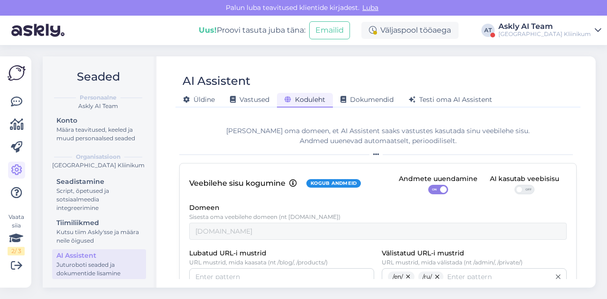
scroll to position [0, 0]
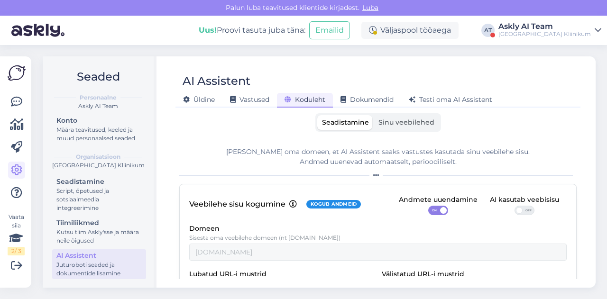
click at [411, 130] on div "Seadistamine Sinu veebilehed" at bounding box center [378, 122] width 126 height 19
click at [404, 119] on span "Sinu veebilehed" at bounding box center [407, 122] width 56 height 9
click at [374, 115] on input "Sinu veebilehed" at bounding box center [374, 115] width 0 height 0
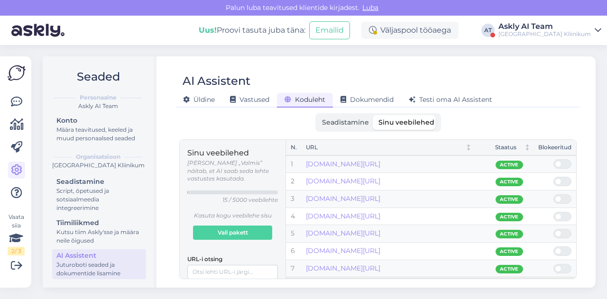
click at [343, 125] on span "Seadistamine" at bounding box center [345, 122] width 47 height 9
click at [317, 115] on input "Seadistamine" at bounding box center [317, 115] width 0 height 0
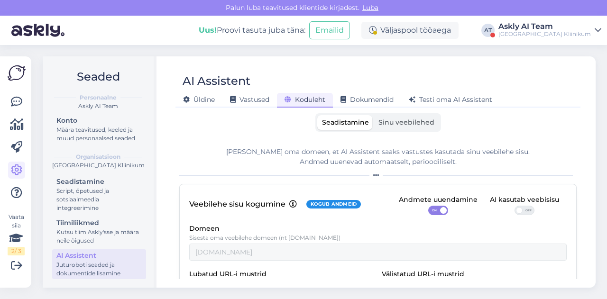
scroll to position [71, 0]
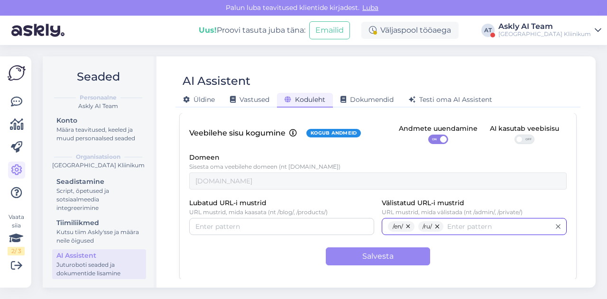
click at [487, 225] on input "Välistatud URL-i mustrid" at bounding box center [498, 227] width 103 height 10
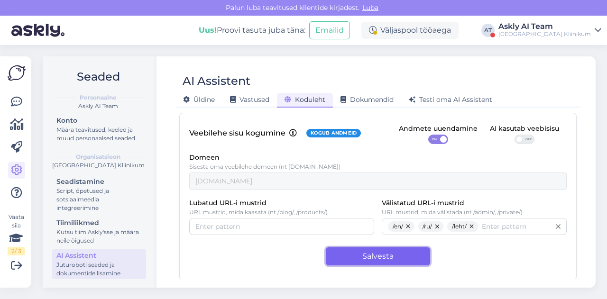
click at [389, 252] on button "Salvesta" at bounding box center [378, 257] width 104 height 18
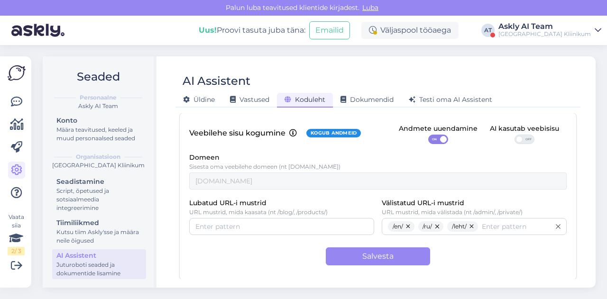
scroll to position [0, 0]
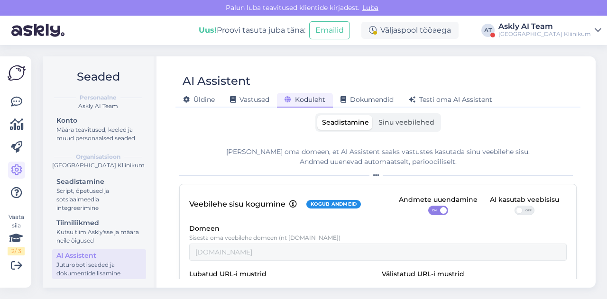
click at [415, 118] on label "Sinu veebilehed" at bounding box center [406, 122] width 65 height 15
click at [374, 115] on input "Sinu veebilehed" at bounding box center [374, 115] width 0 height 0
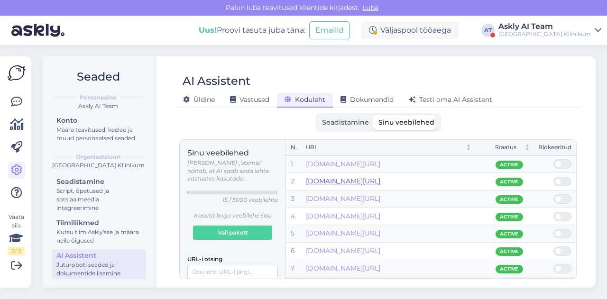
click at [380, 180] on link "[DOMAIN_NAME][URL]" at bounding box center [343, 181] width 74 height 9
click at [380, 199] on link "[DOMAIN_NAME][URL]" at bounding box center [343, 199] width 74 height 9
click at [331, 120] on span "Seadistamine" at bounding box center [345, 122] width 47 height 9
click at [317, 115] on input "Seadistamine" at bounding box center [317, 115] width 0 height 0
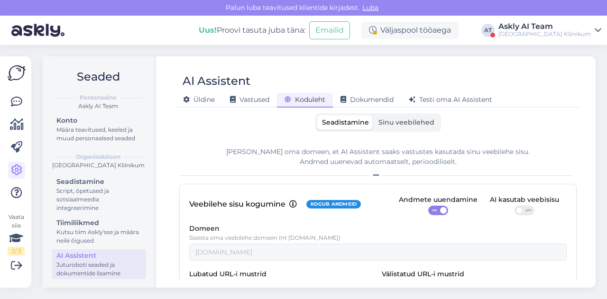
scroll to position [71, 0]
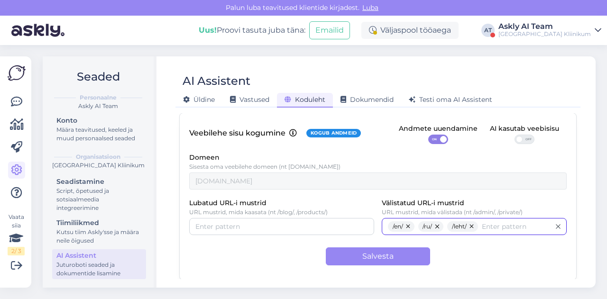
click at [507, 231] on input "Välistatud URL-i mustrid" at bounding box center [516, 227] width 68 height 10
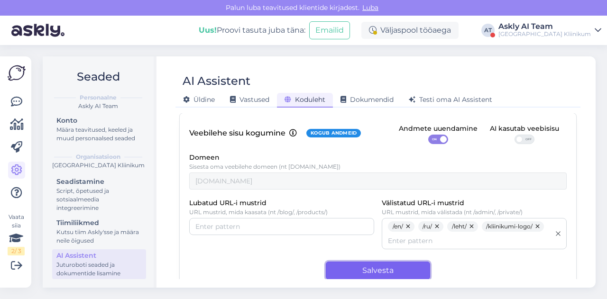
click at [388, 271] on button "Salvesta" at bounding box center [378, 271] width 104 height 18
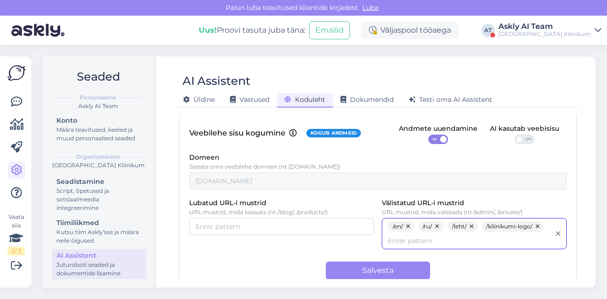
click at [421, 242] on input "Välistatud URL-i mustrid" at bounding box center [469, 241] width 162 height 10
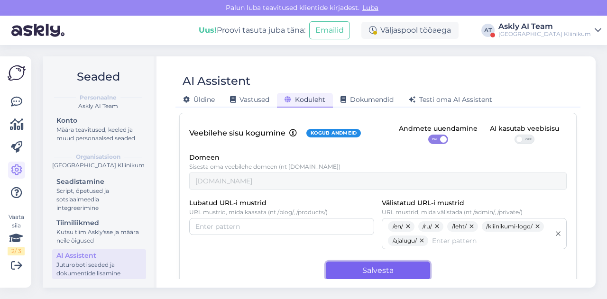
click at [382, 268] on button "Salvesta" at bounding box center [378, 271] width 104 height 18
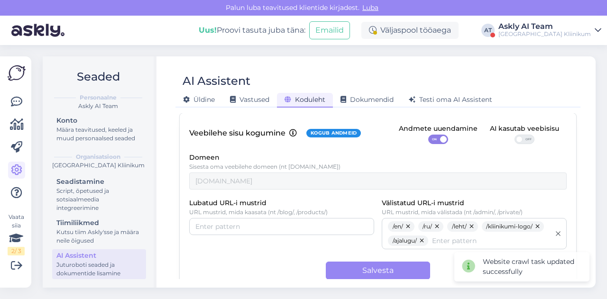
scroll to position [0, 0]
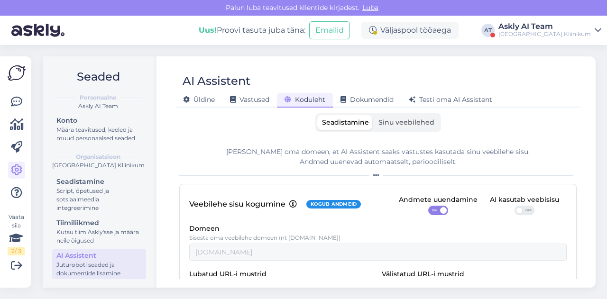
click at [396, 128] on label "Sinu veebilehed" at bounding box center [406, 122] width 65 height 15
click at [374, 115] on input "Sinu veebilehed" at bounding box center [374, 115] width 0 height 0
